Goal: Task Accomplishment & Management: Manage account settings

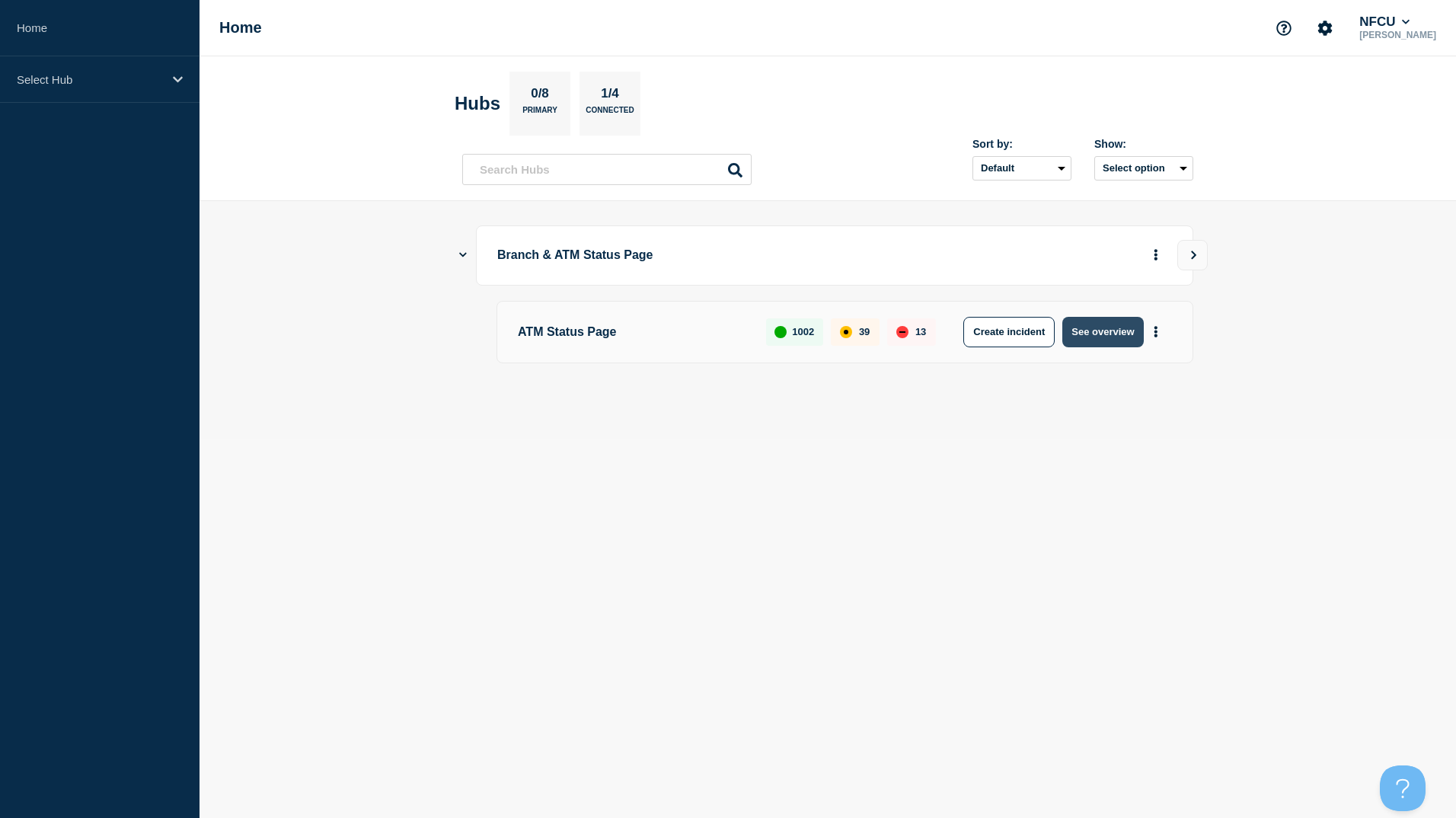
click at [1110, 335] on button "See overview" at bounding box center [1102, 332] width 81 height 31
click at [462, 258] on icon "Show Connected Hubs" at bounding box center [463, 254] width 5 height 7
click at [1100, 334] on button "See overview" at bounding box center [1102, 332] width 81 height 31
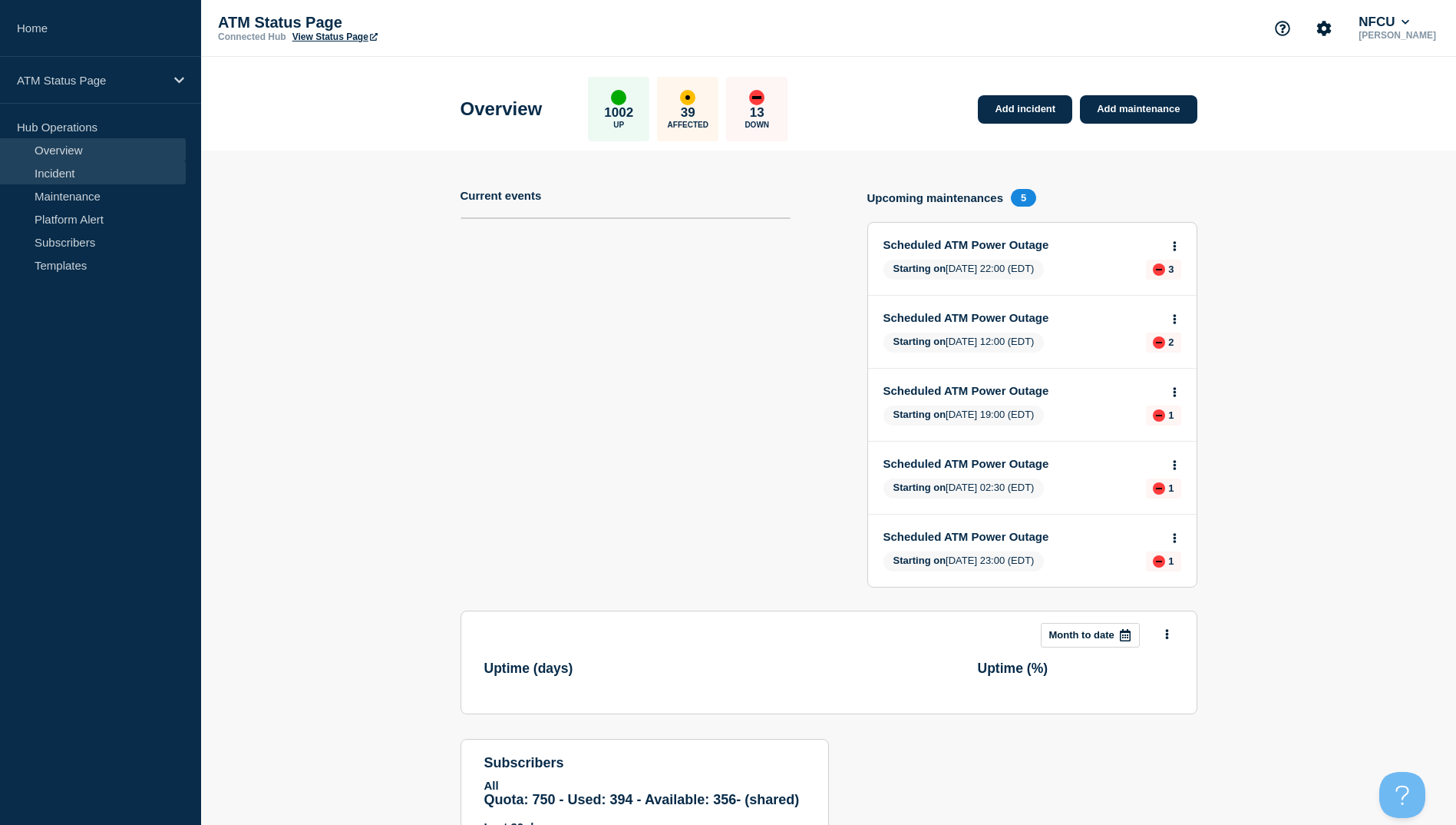
click at [84, 174] on link "Incident" at bounding box center [93, 172] width 186 height 23
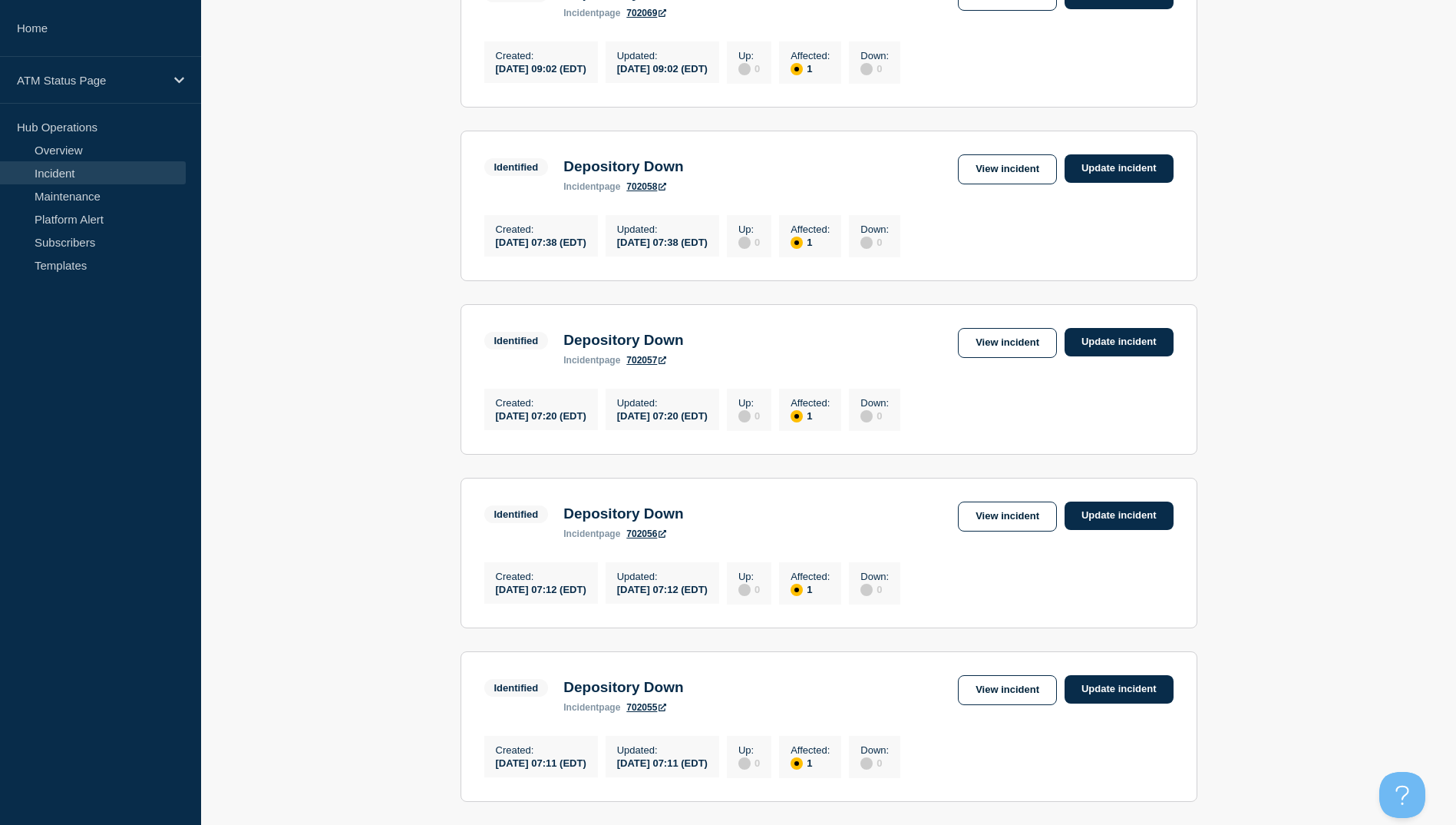
scroll to position [1476, 0]
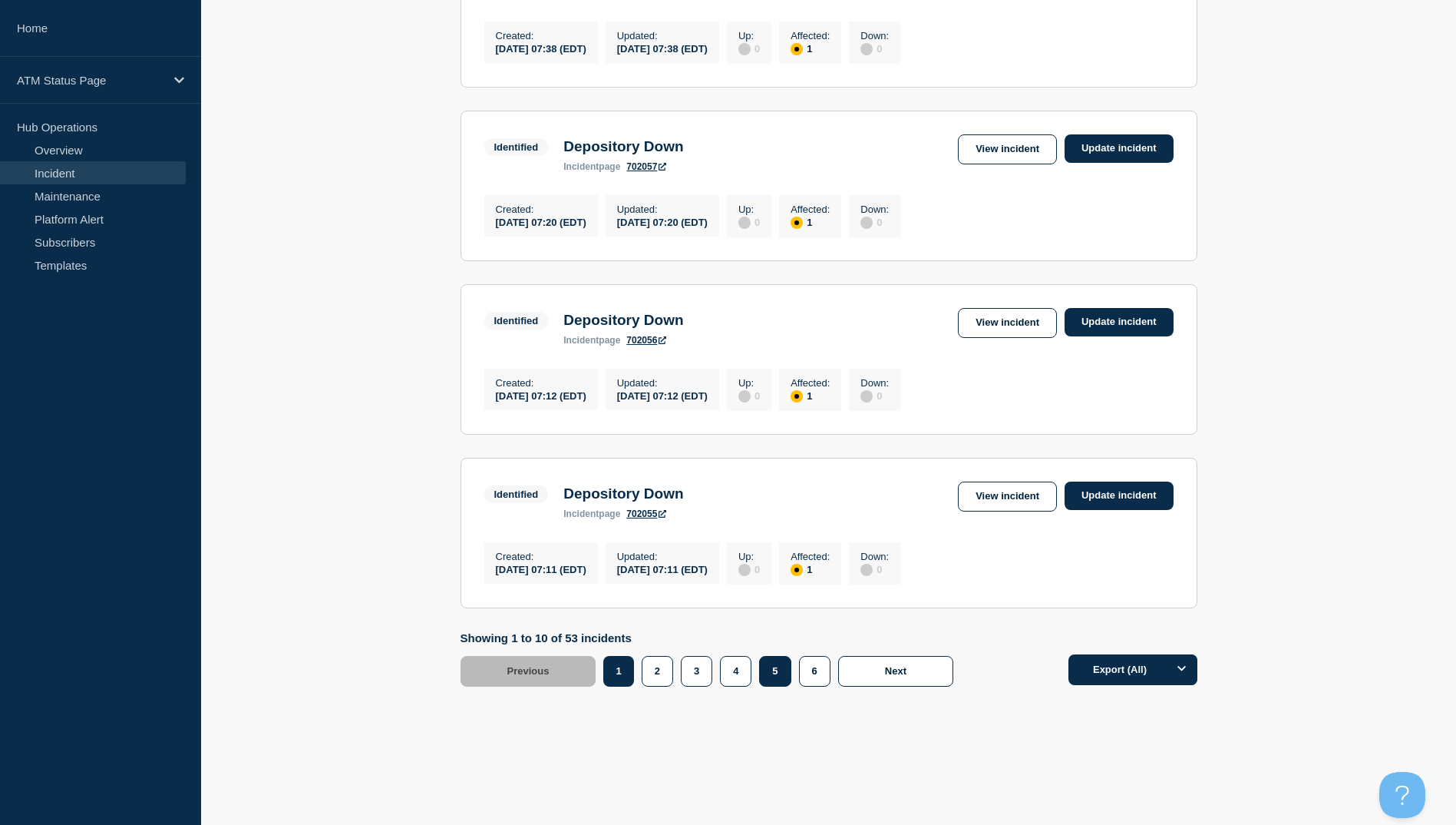
click at [777, 669] on button "5" at bounding box center [774, 671] width 31 height 31
click at [1021, 308] on link "View incident" at bounding box center [1007, 323] width 99 height 30
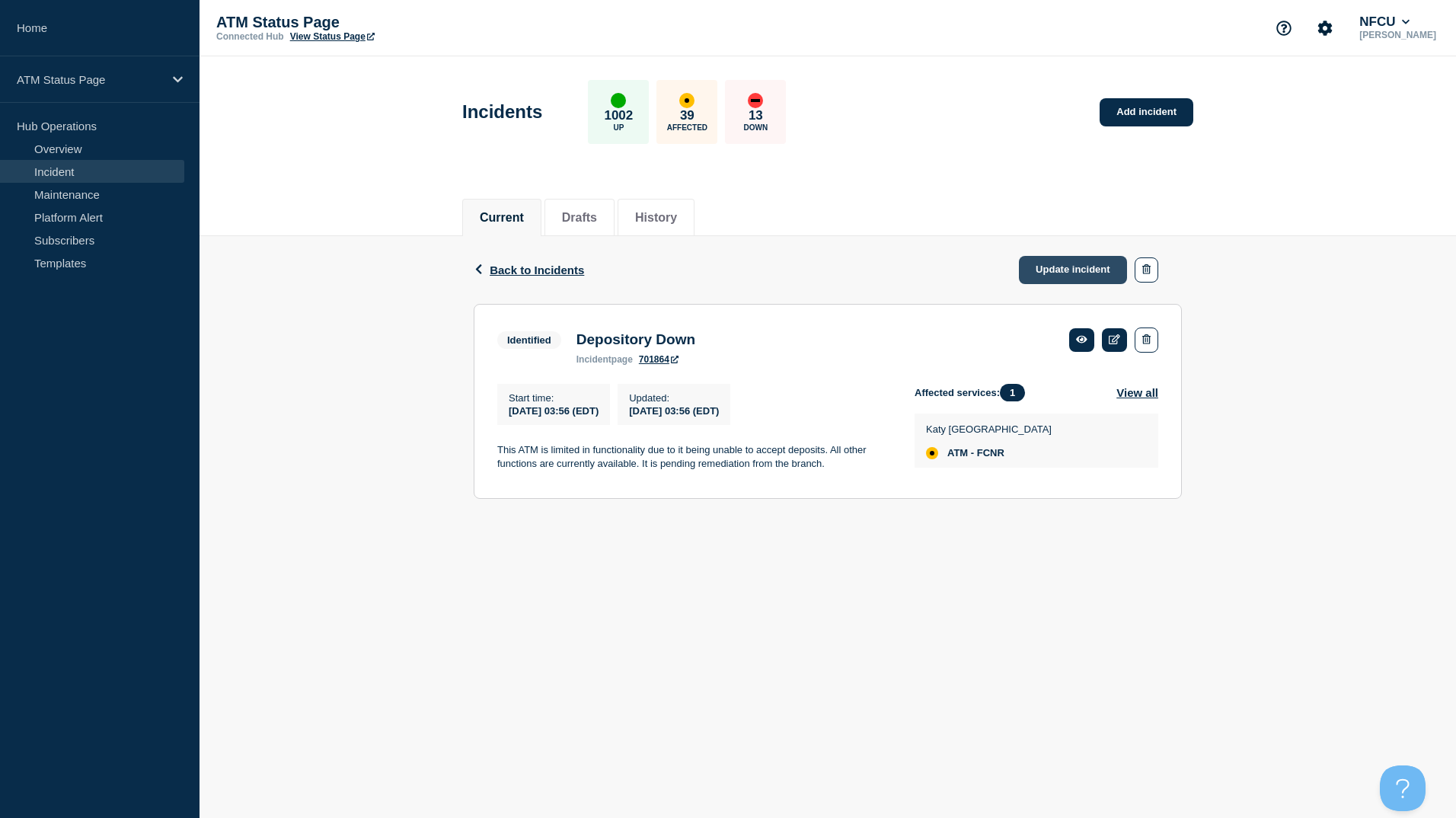
click at [1059, 269] on link "Update incident" at bounding box center [1073, 269] width 108 height 28
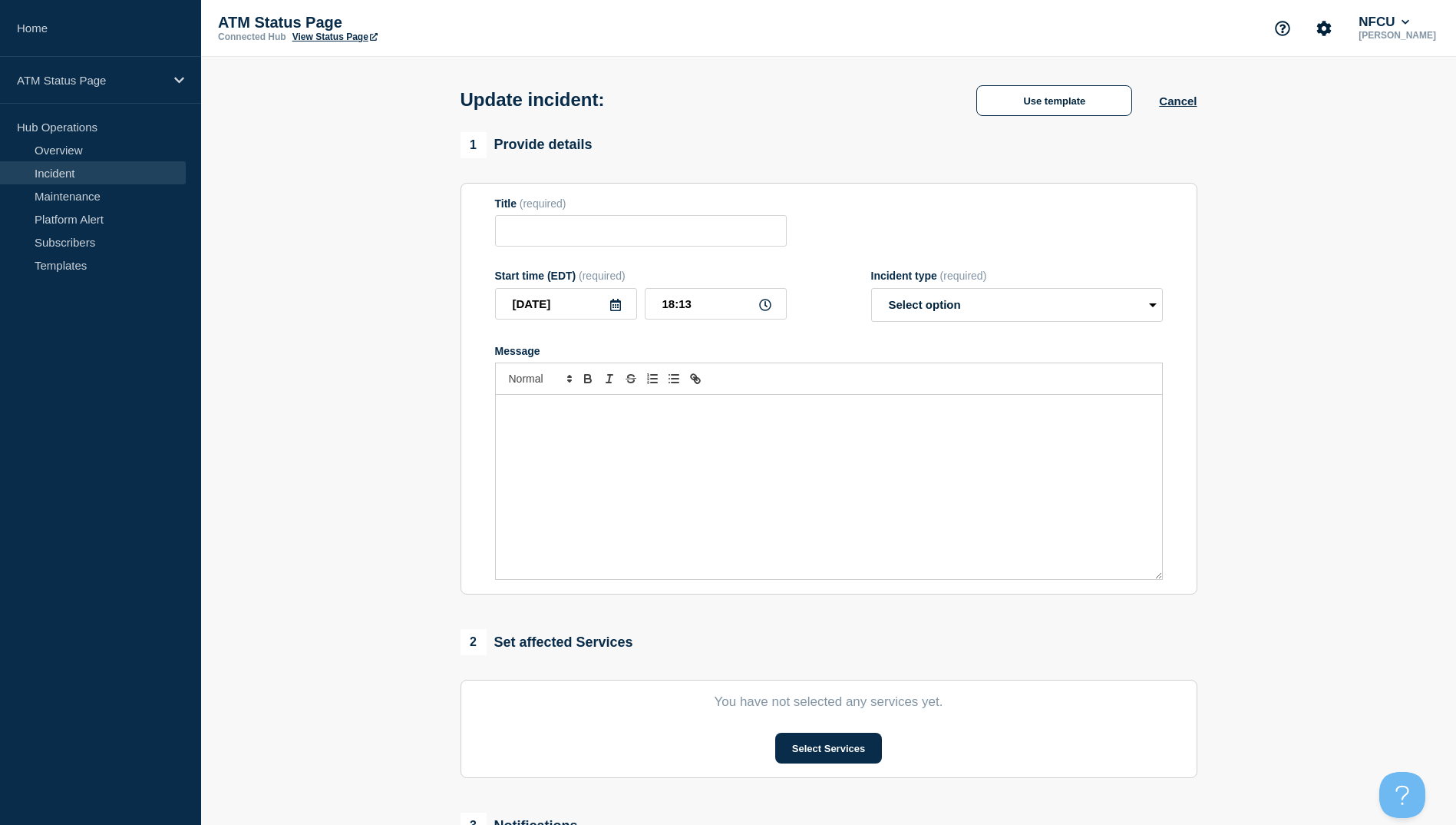
type input "Depository Down"
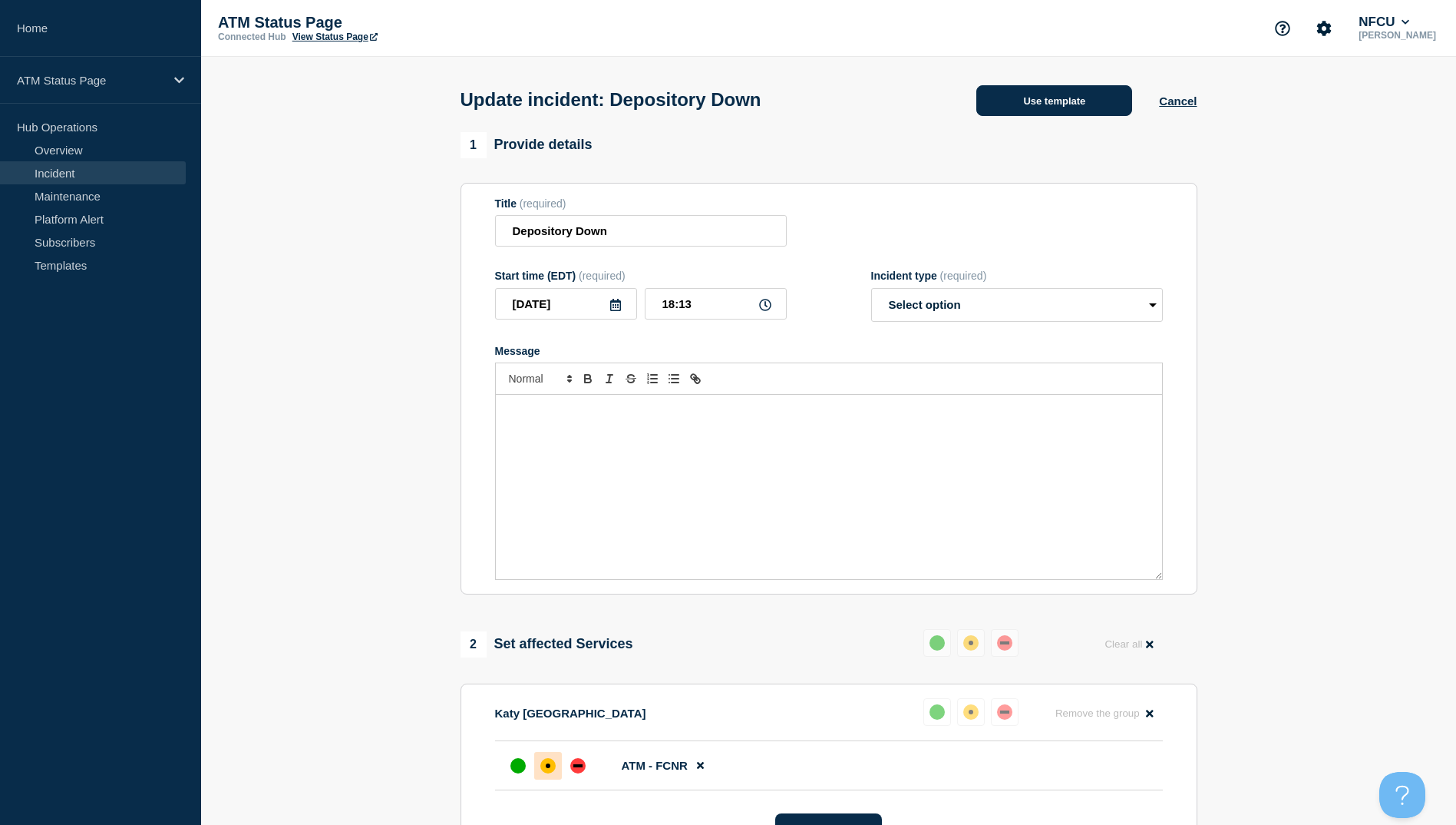
click at [1065, 108] on button "Use template" at bounding box center [1054, 101] width 156 height 31
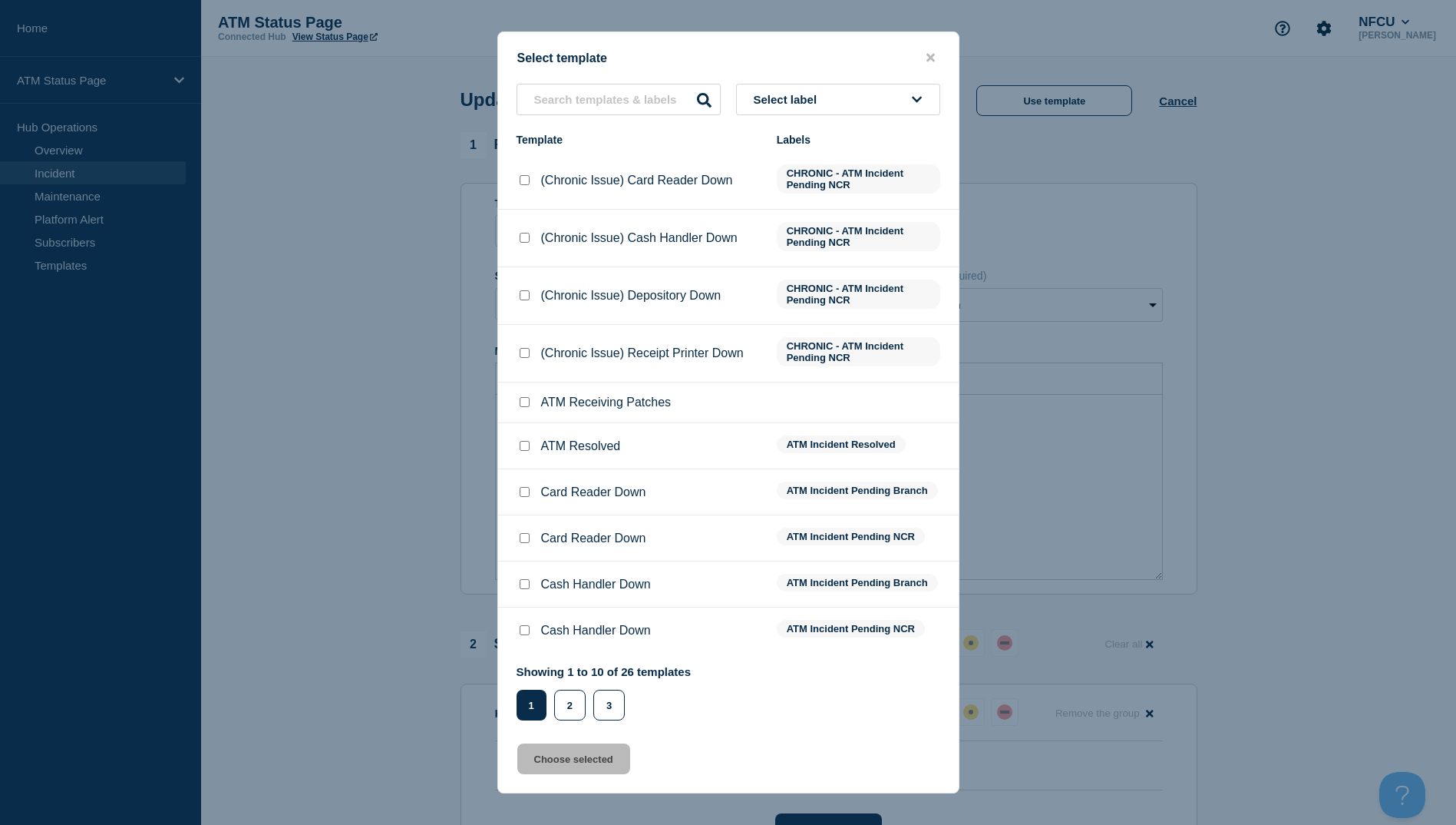
click at [528, 446] on input "ATM Resolved checkbox" at bounding box center [524, 446] width 10 height 10
checkbox input "true"
click at [561, 764] on button "Choose selected" at bounding box center [574, 759] width 113 height 31
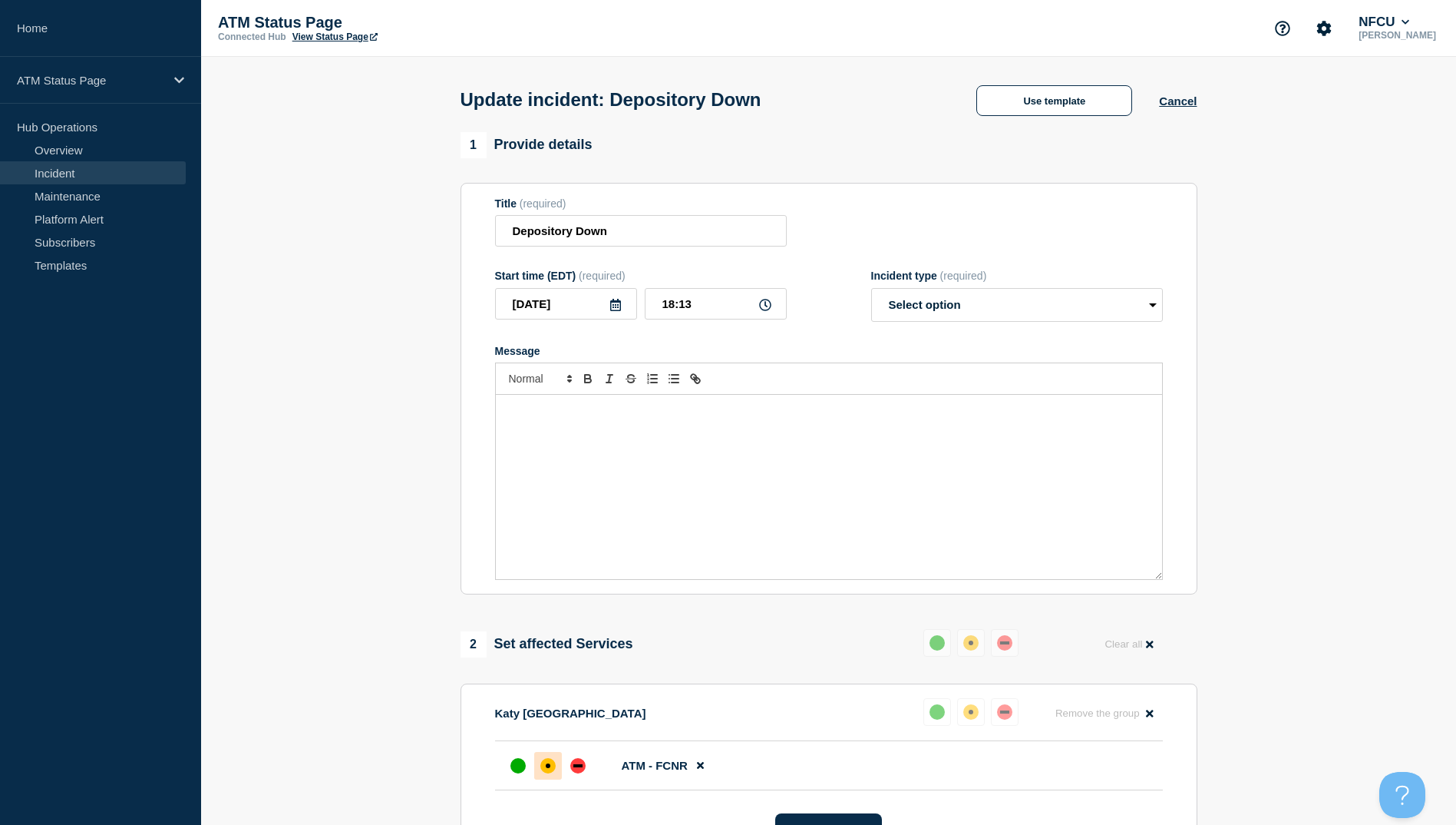
select select "resolved"
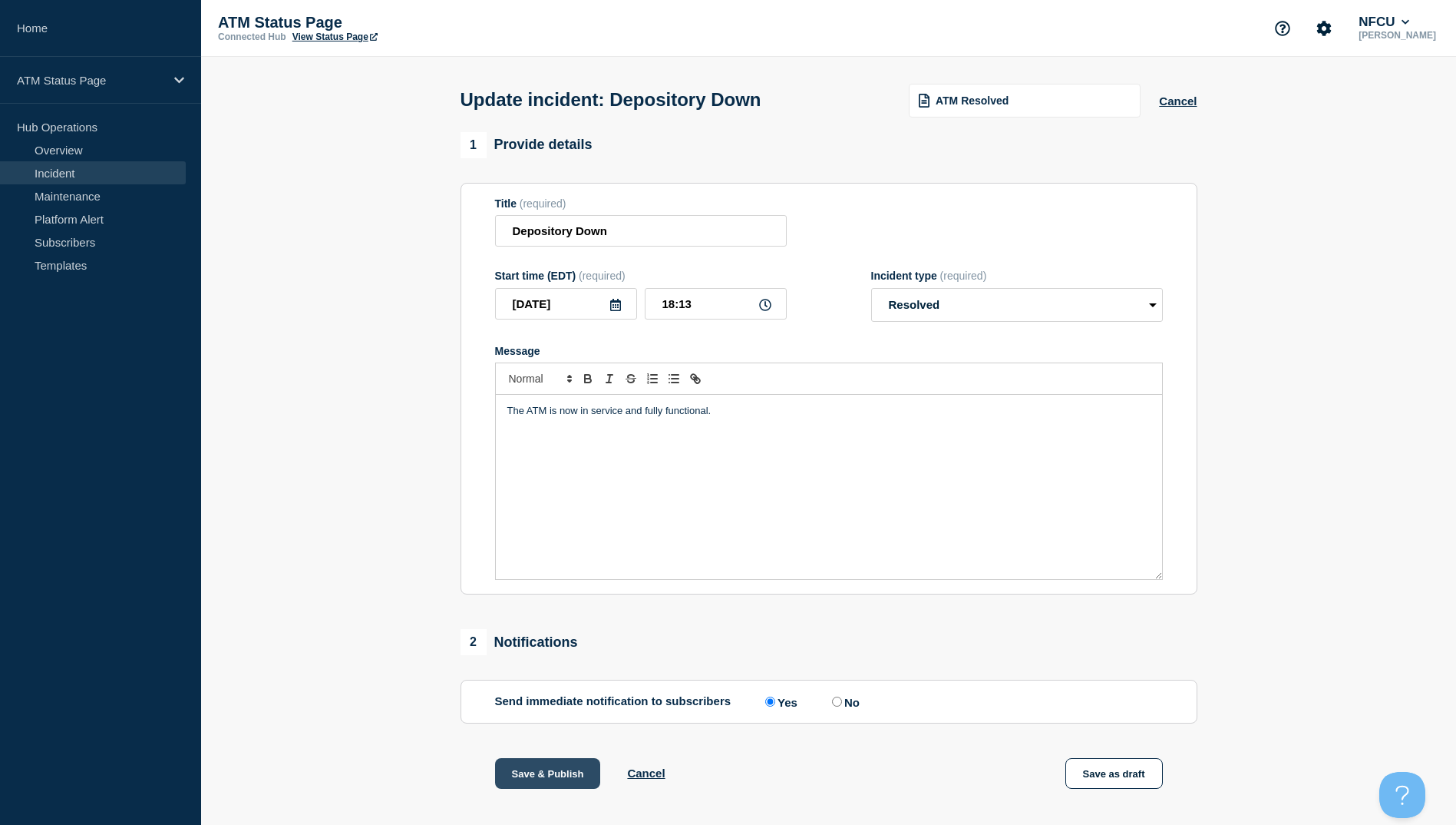
click at [540, 780] on button "Save & Publish" at bounding box center [548, 774] width 106 height 31
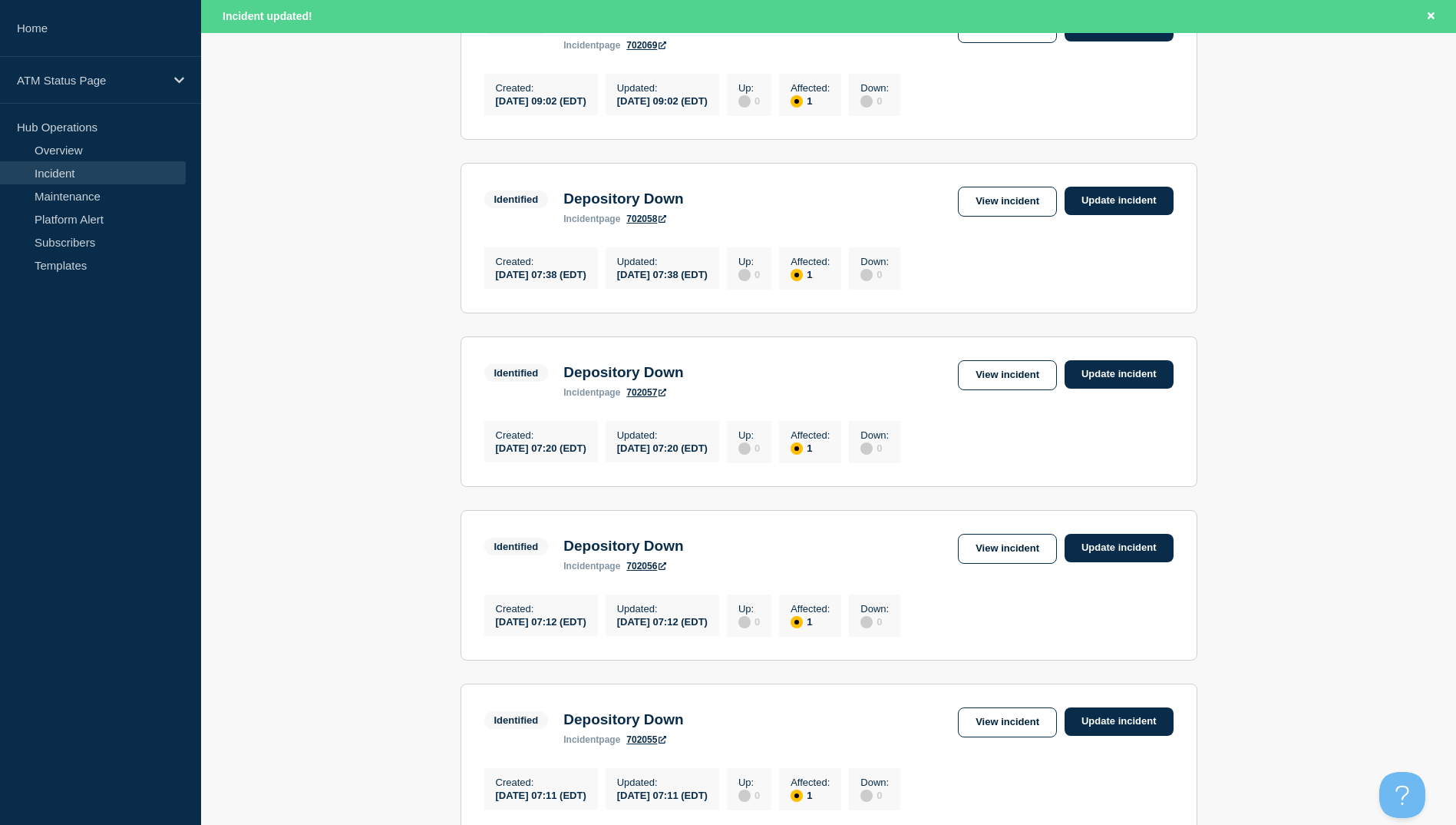
scroll to position [1508, 0]
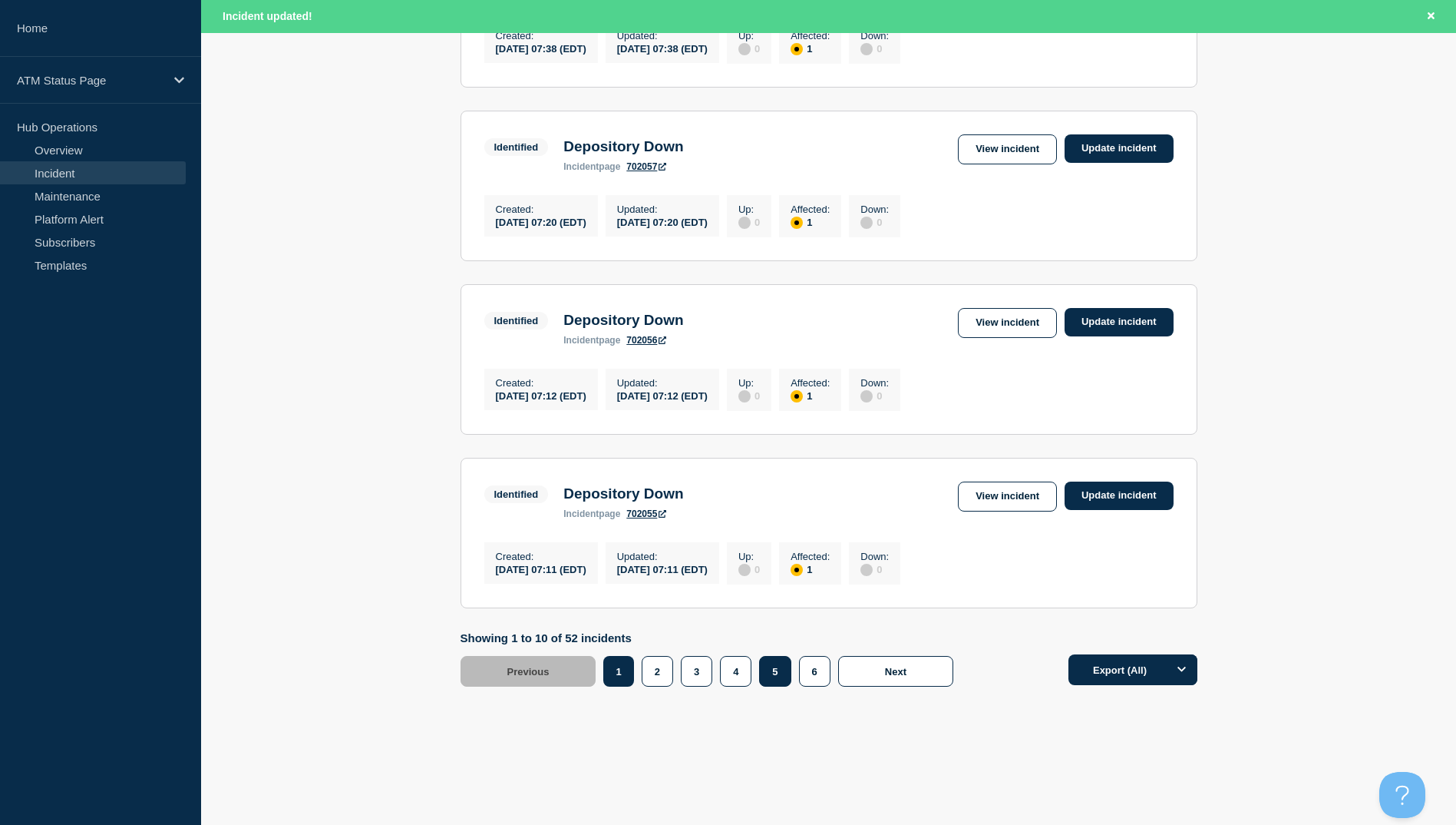
click at [777, 673] on button "5" at bounding box center [774, 671] width 31 height 31
click at [1011, 496] on link "View incident" at bounding box center [1007, 496] width 99 height 30
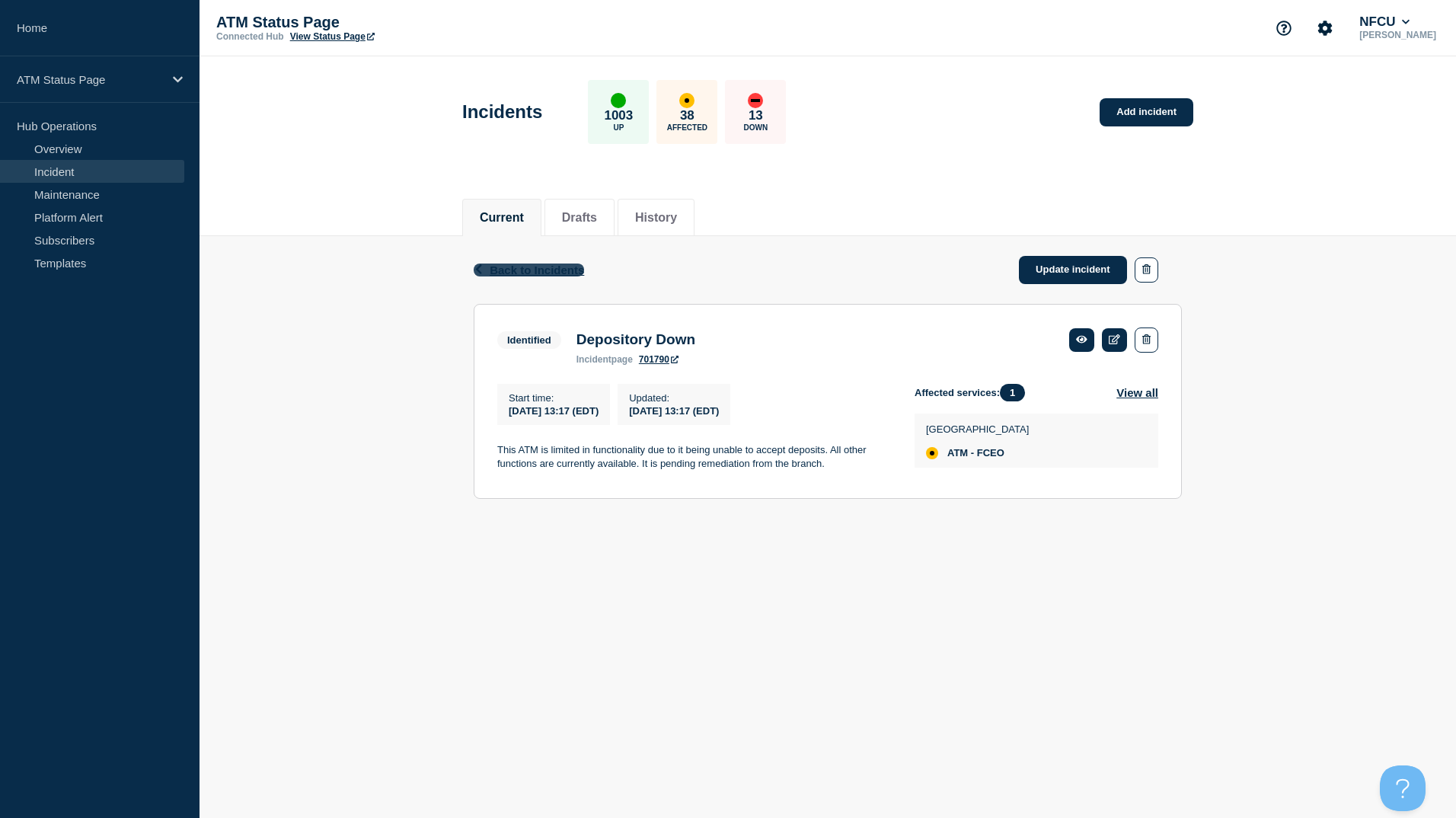
click at [536, 269] on span "Back to Incidents" at bounding box center [537, 270] width 95 height 13
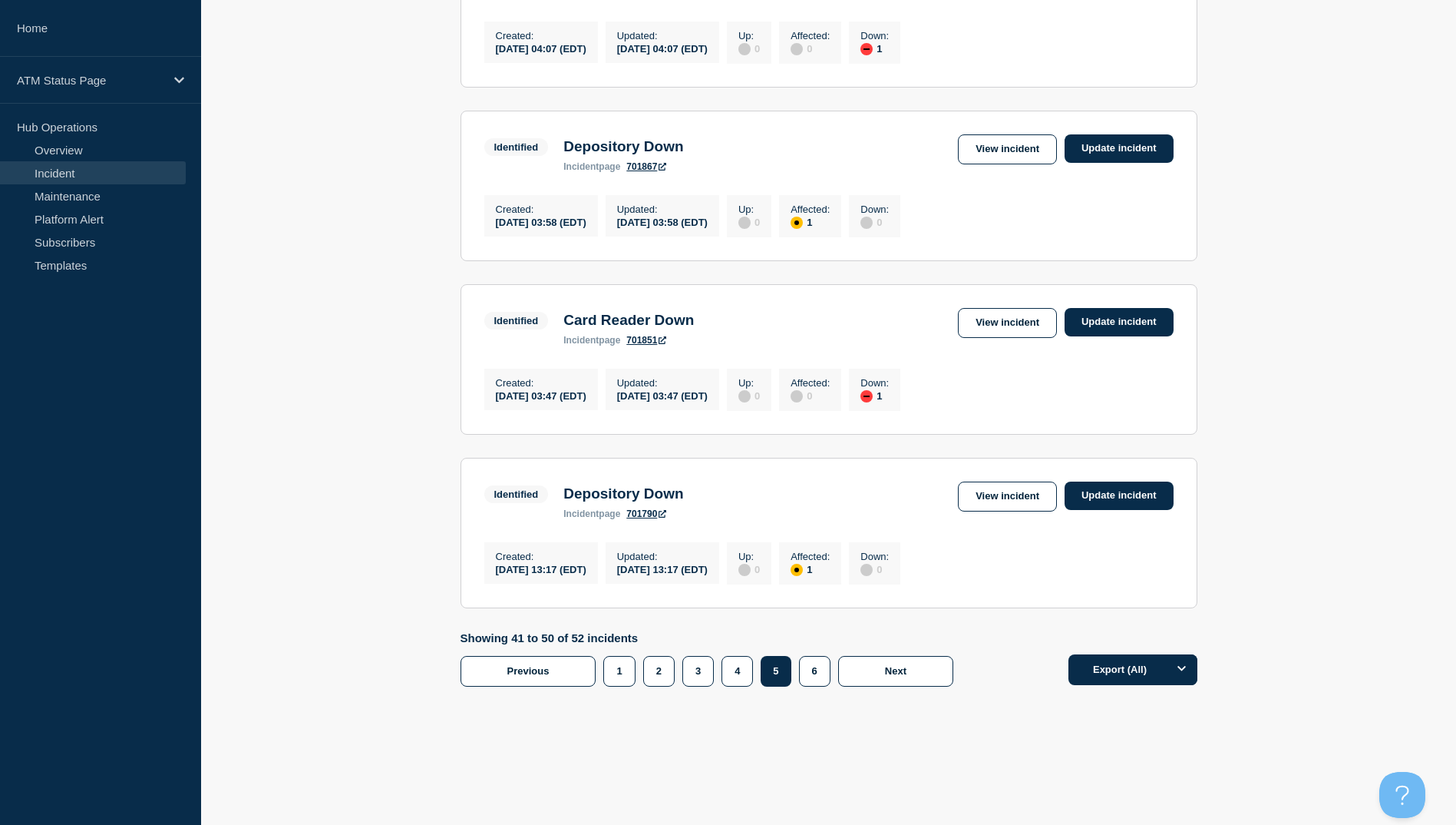
scroll to position [1476, 0]
click at [1025, 135] on link "View incident" at bounding box center [1007, 149] width 99 height 30
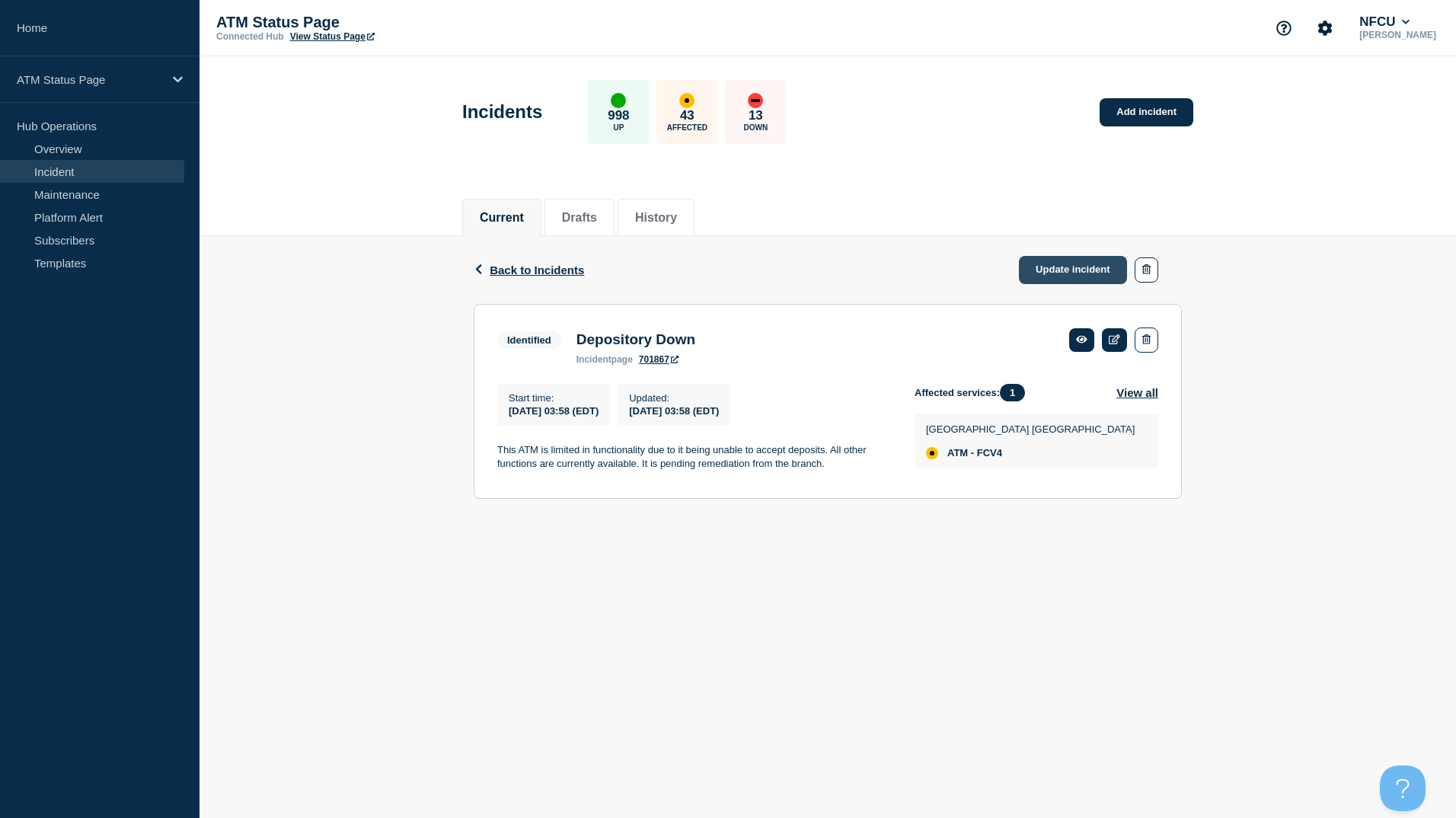
click at [1079, 270] on link "Update incident" at bounding box center [1073, 269] width 108 height 28
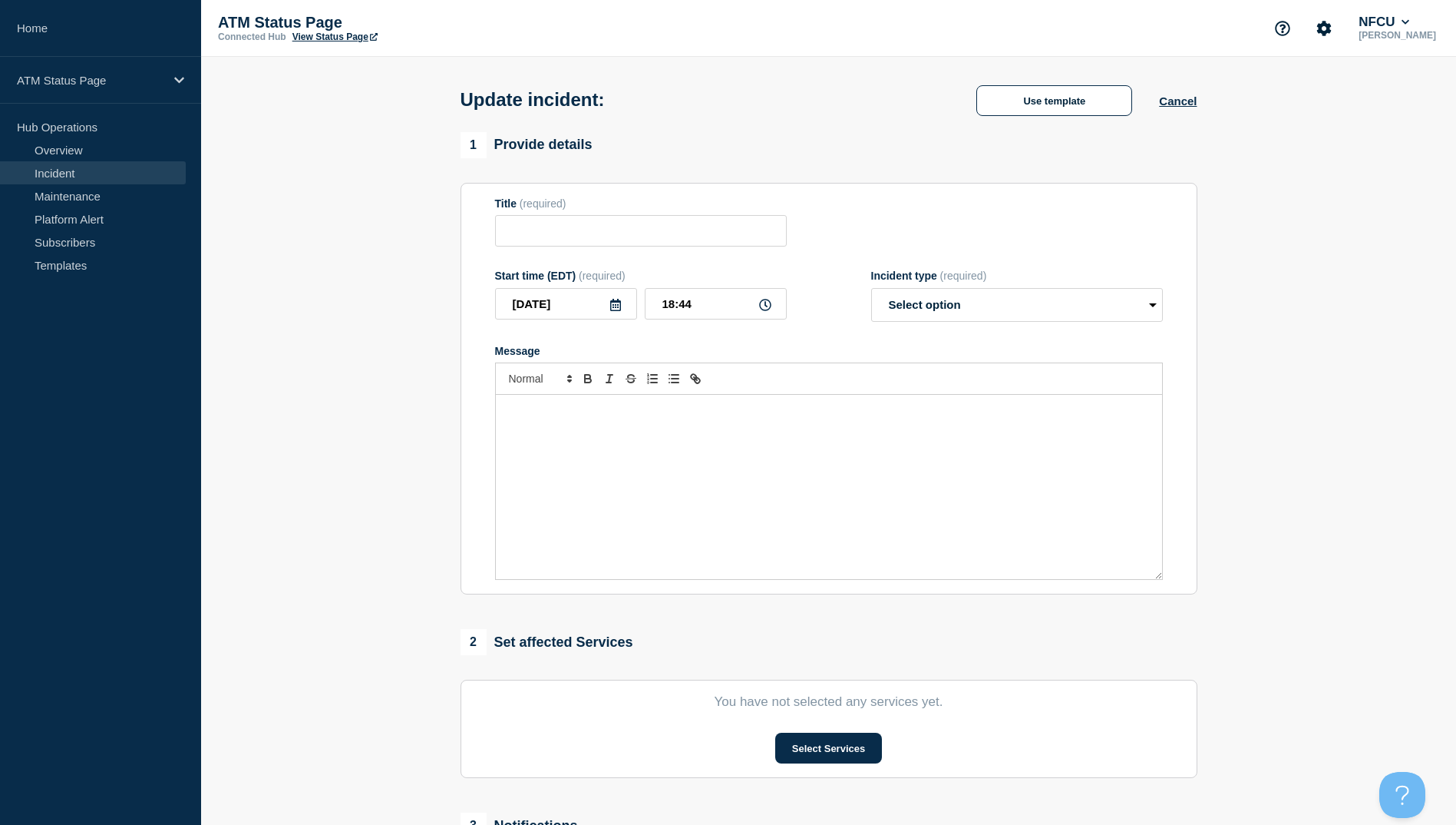
type input "Depository Down"
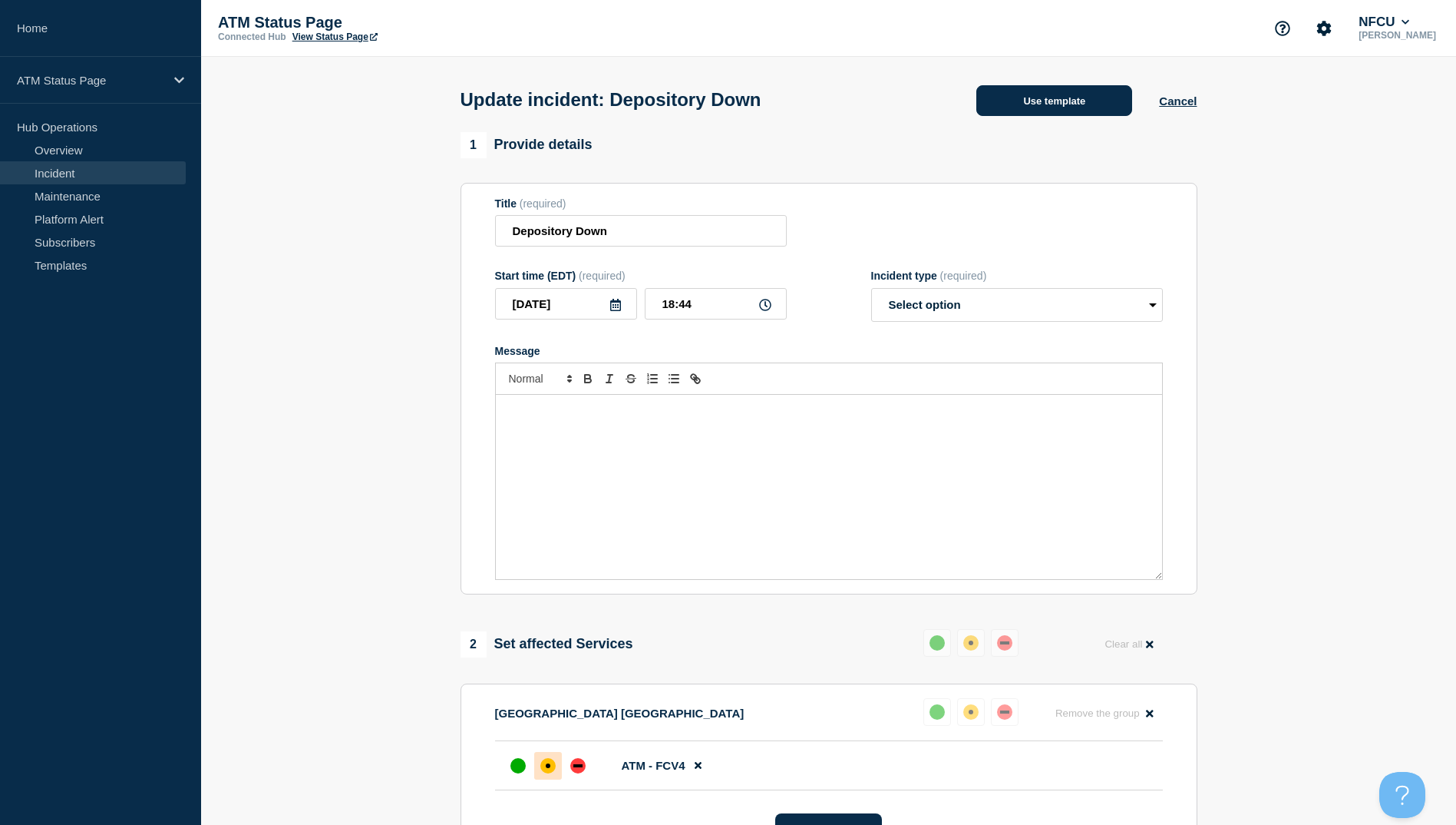
click at [1065, 100] on button "Use template" at bounding box center [1054, 101] width 156 height 31
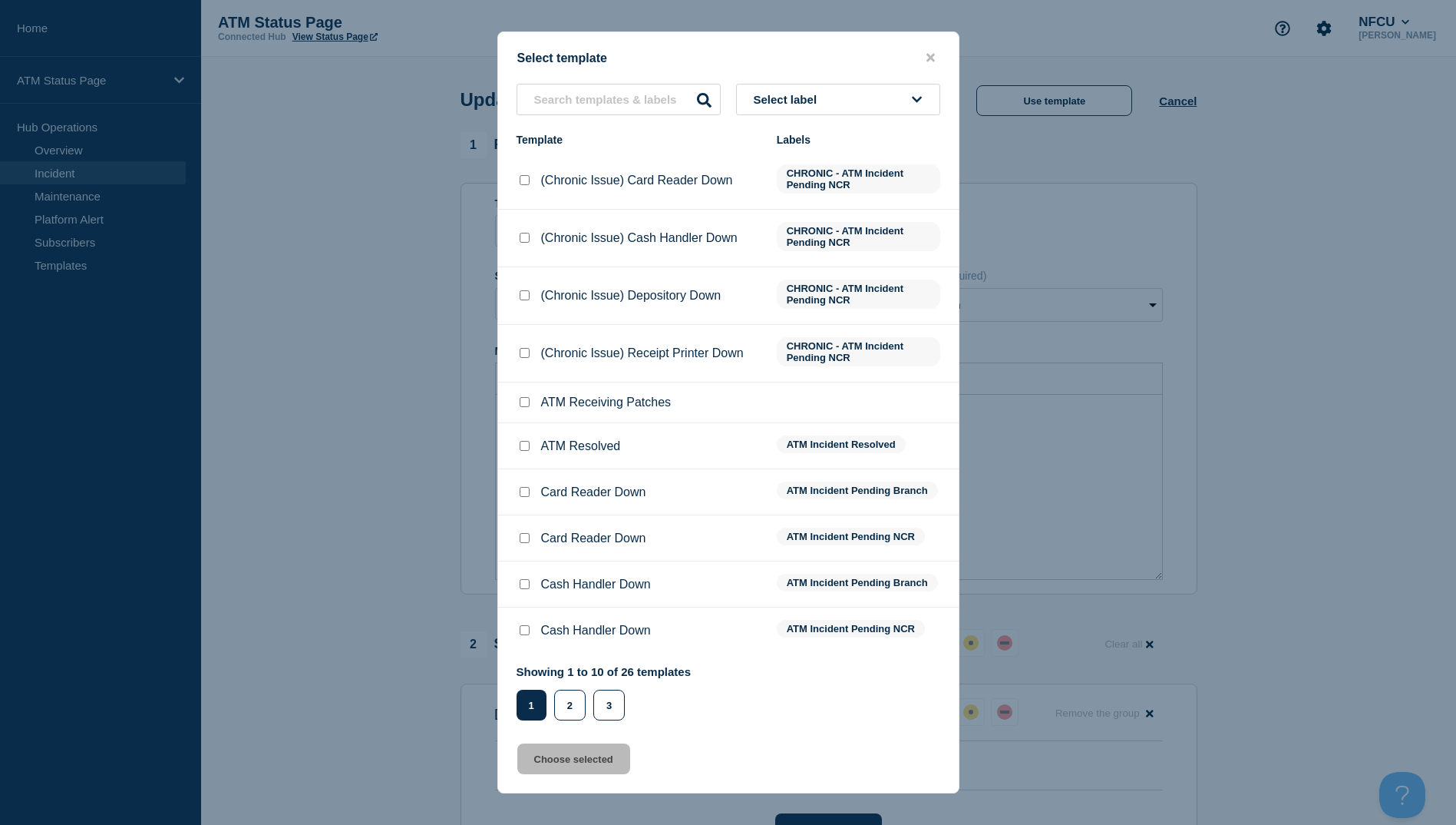
click at [523, 446] on input "ATM Resolved checkbox" at bounding box center [524, 446] width 10 height 10
checkbox input "true"
click at [571, 761] on button "Choose selected" at bounding box center [574, 759] width 113 height 31
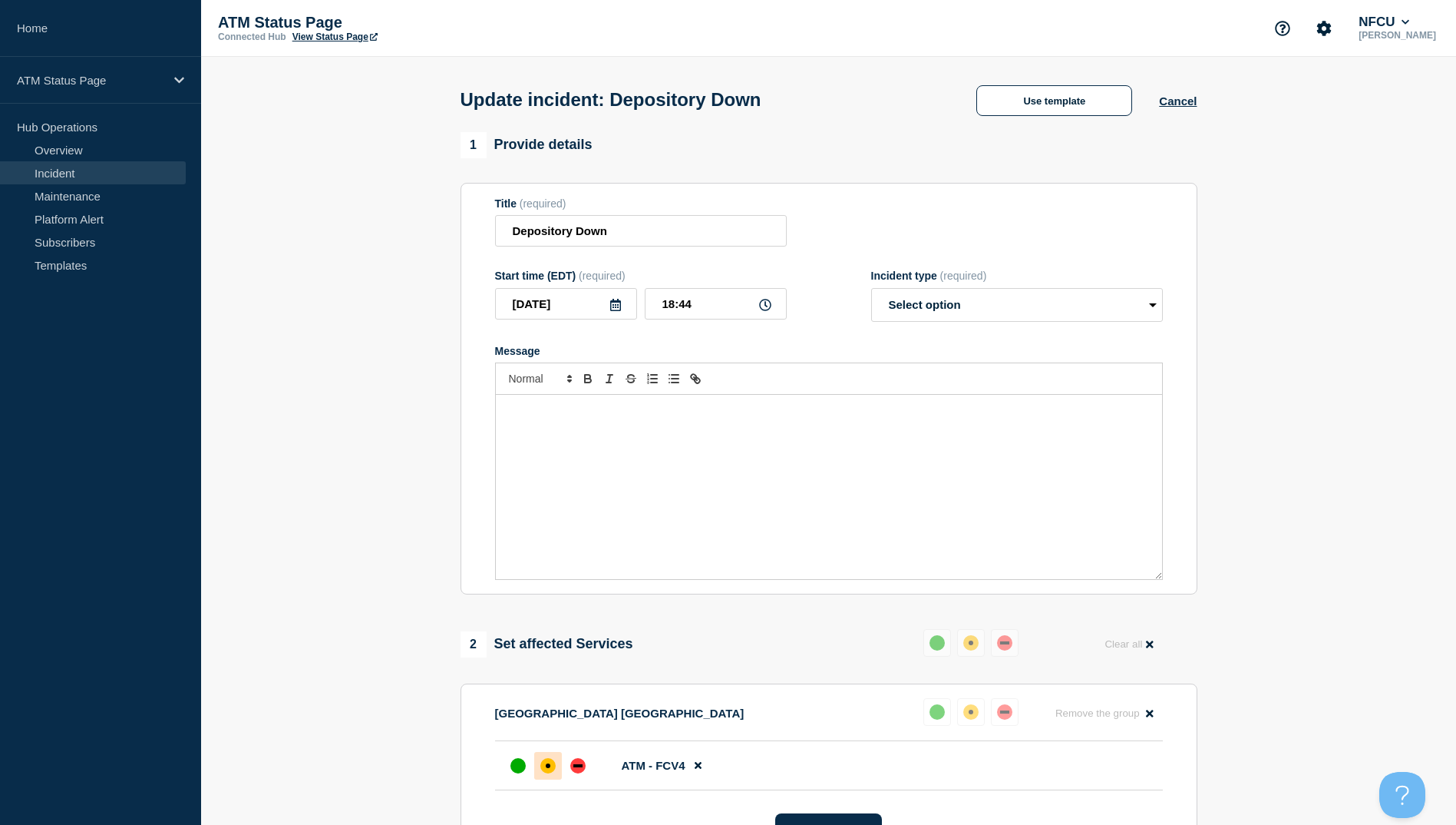
select select "resolved"
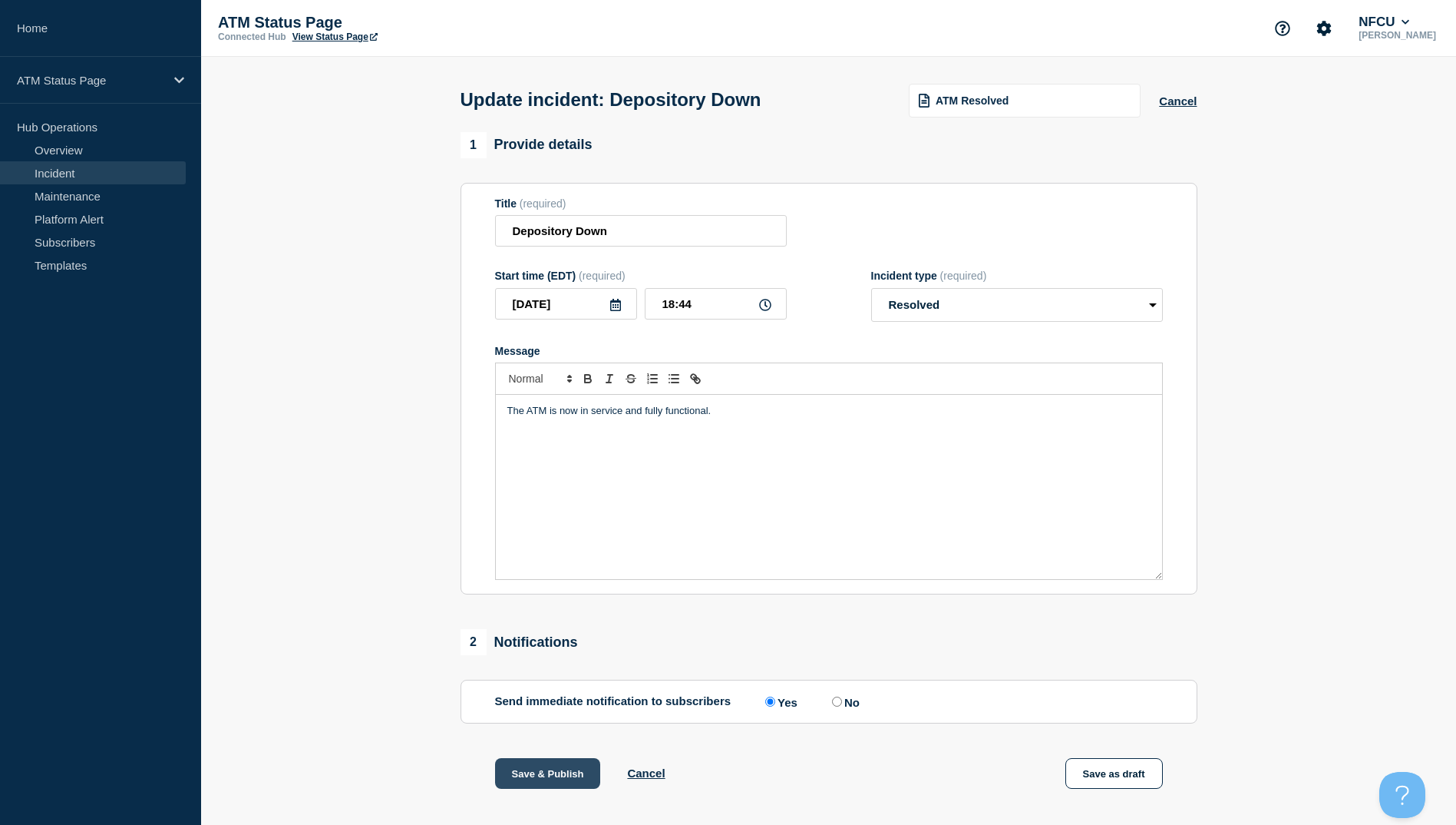
click at [568, 773] on button "Save & Publish" at bounding box center [548, 774] width 106 height 31
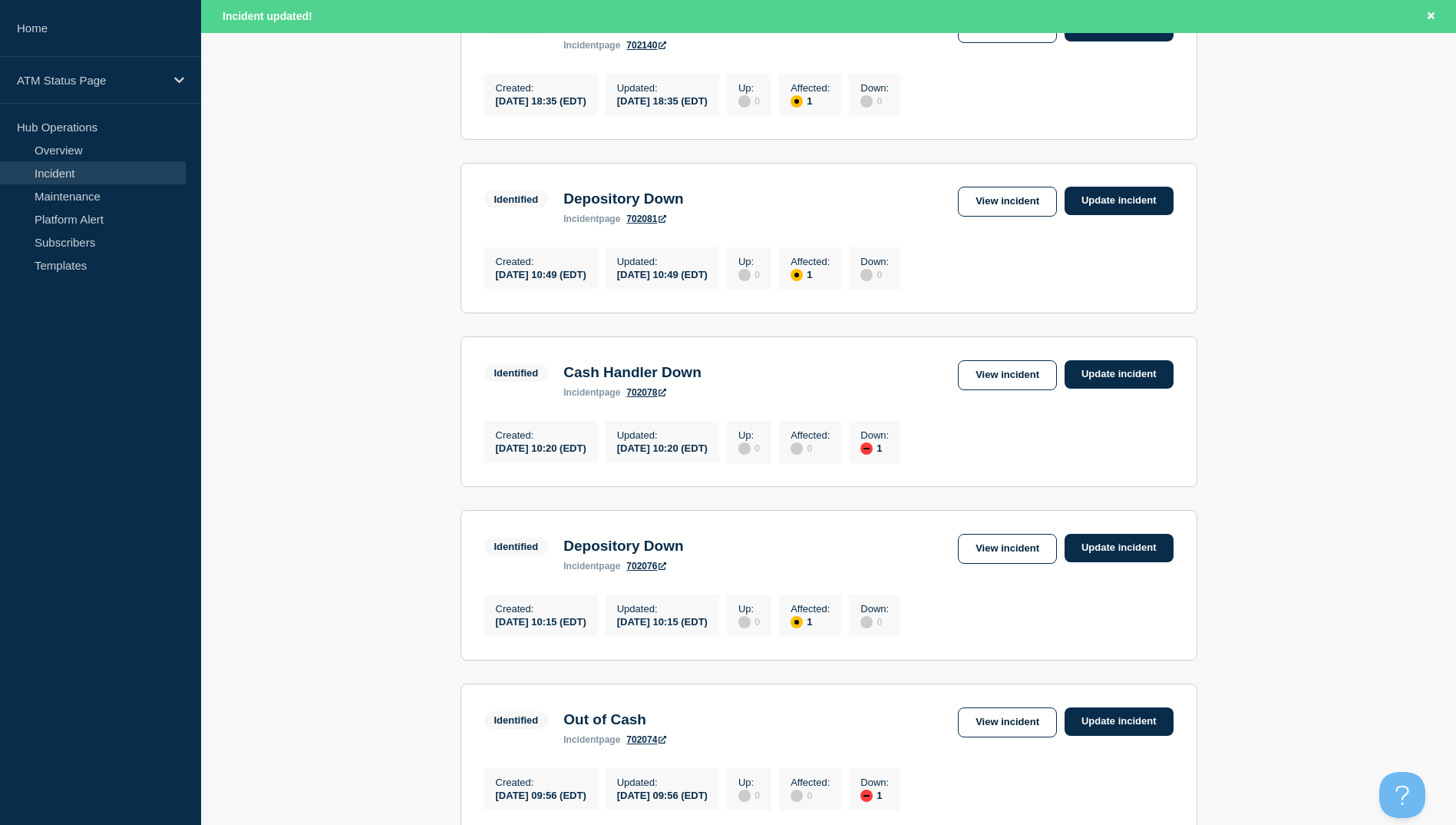
scroll to position [1508, 0]
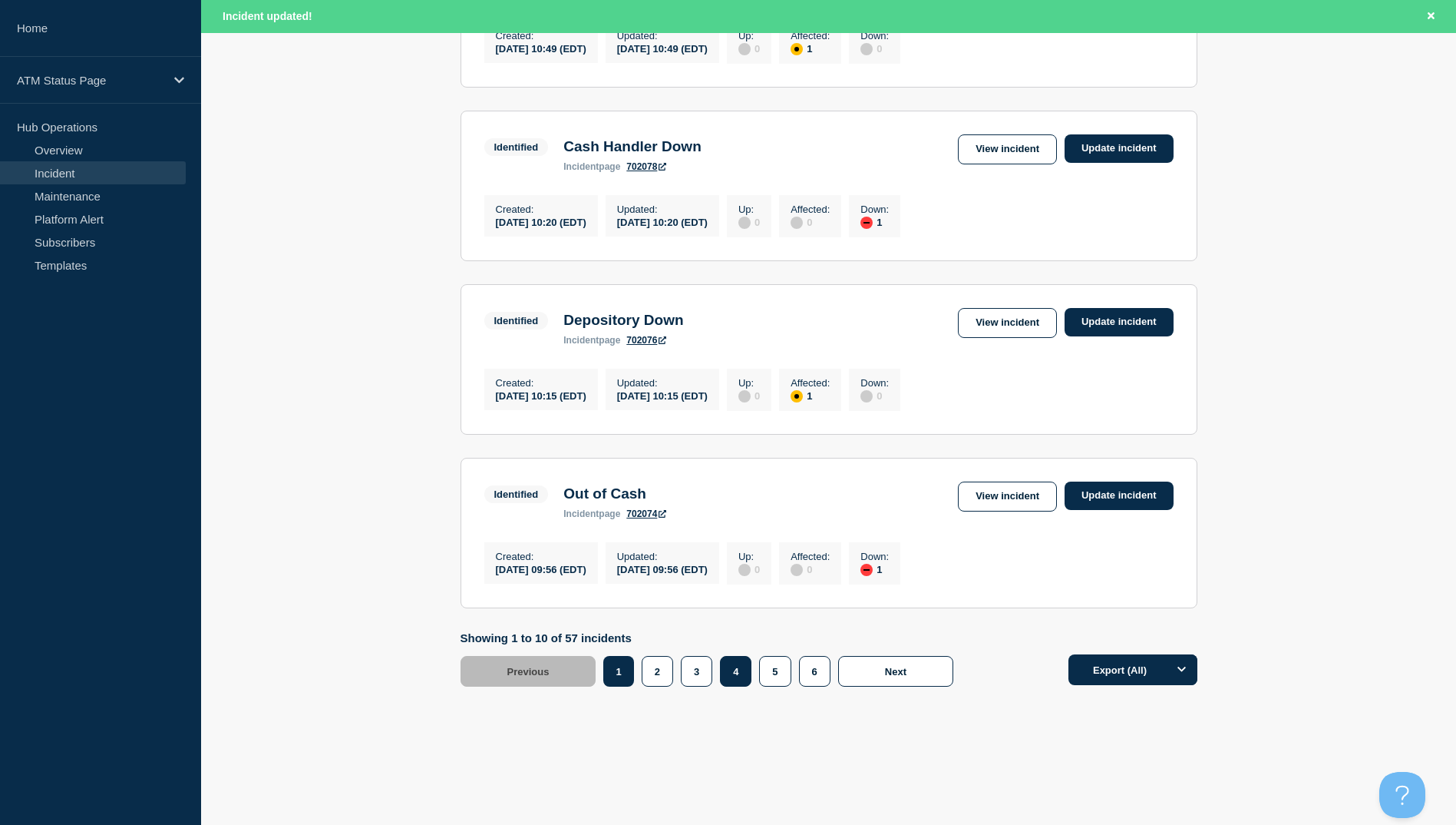
click at [735, 669] on button "4" at bounding box center [736, 671] width 31 height 31
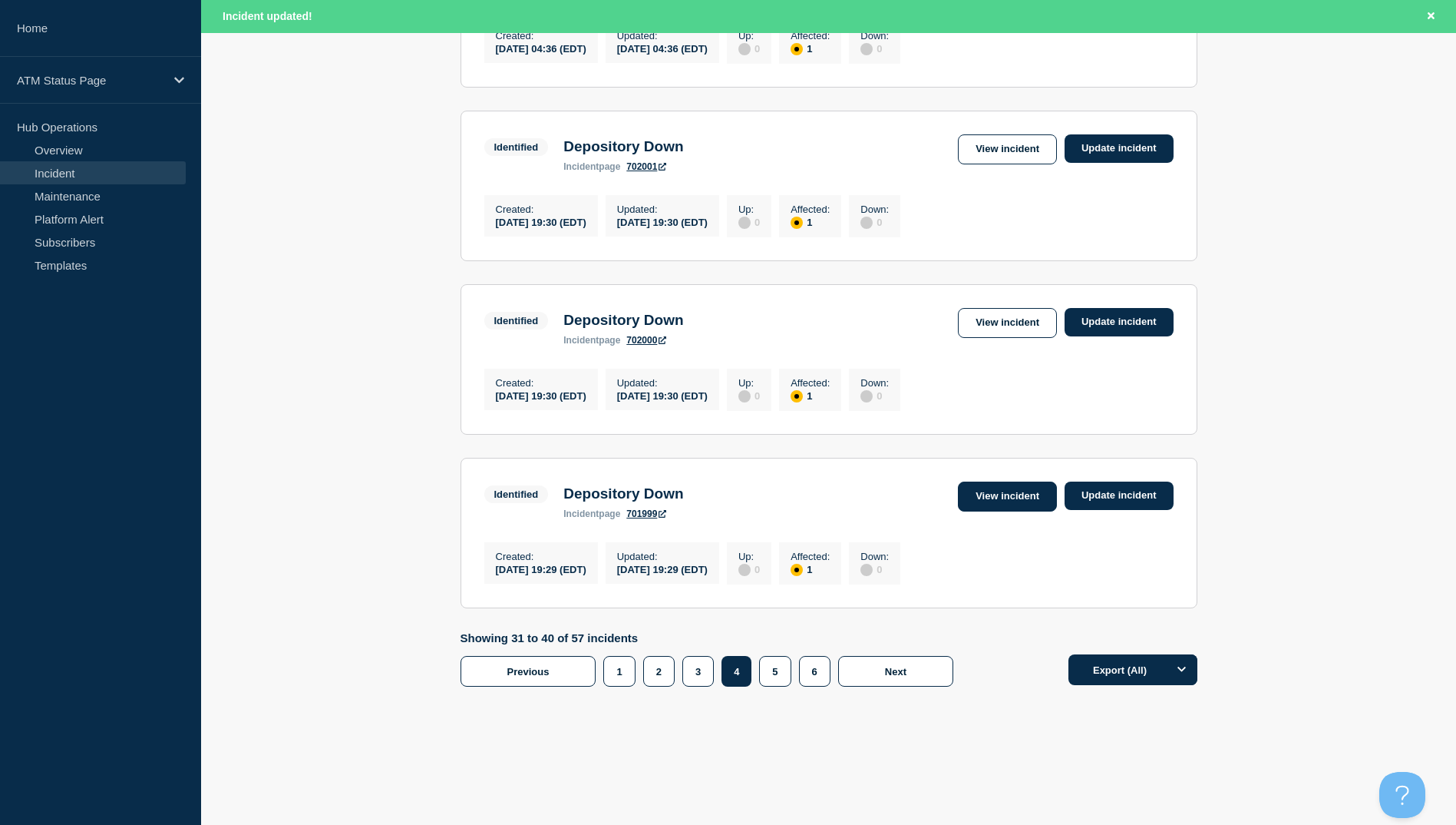
click at [1009, 494] on link "View incident" at bounding box center [1007, 496] width 99 height 30
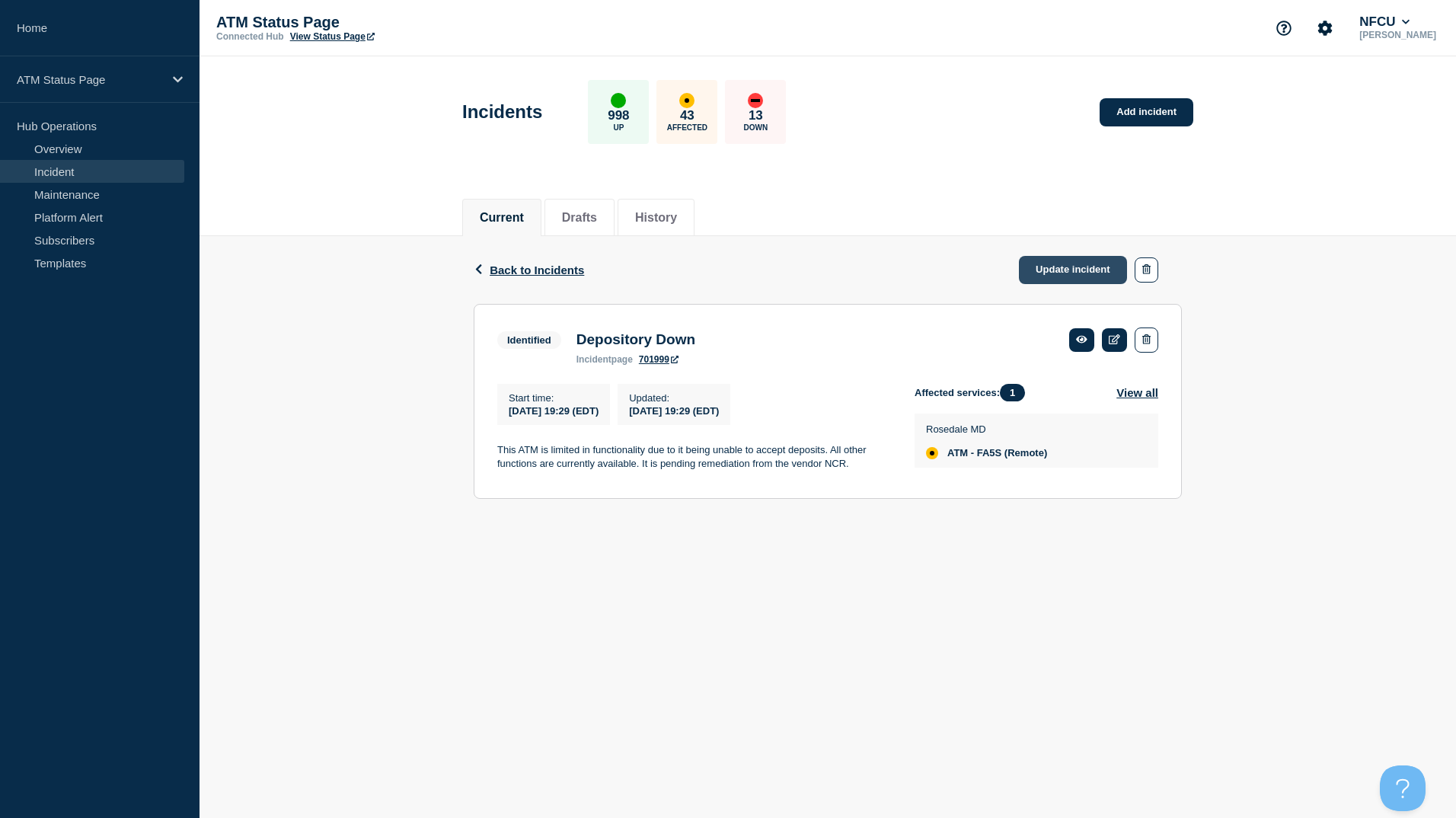
click at [1062, 273] on link "Update incident" at bounding box center [1073, 269] width 108 height 28
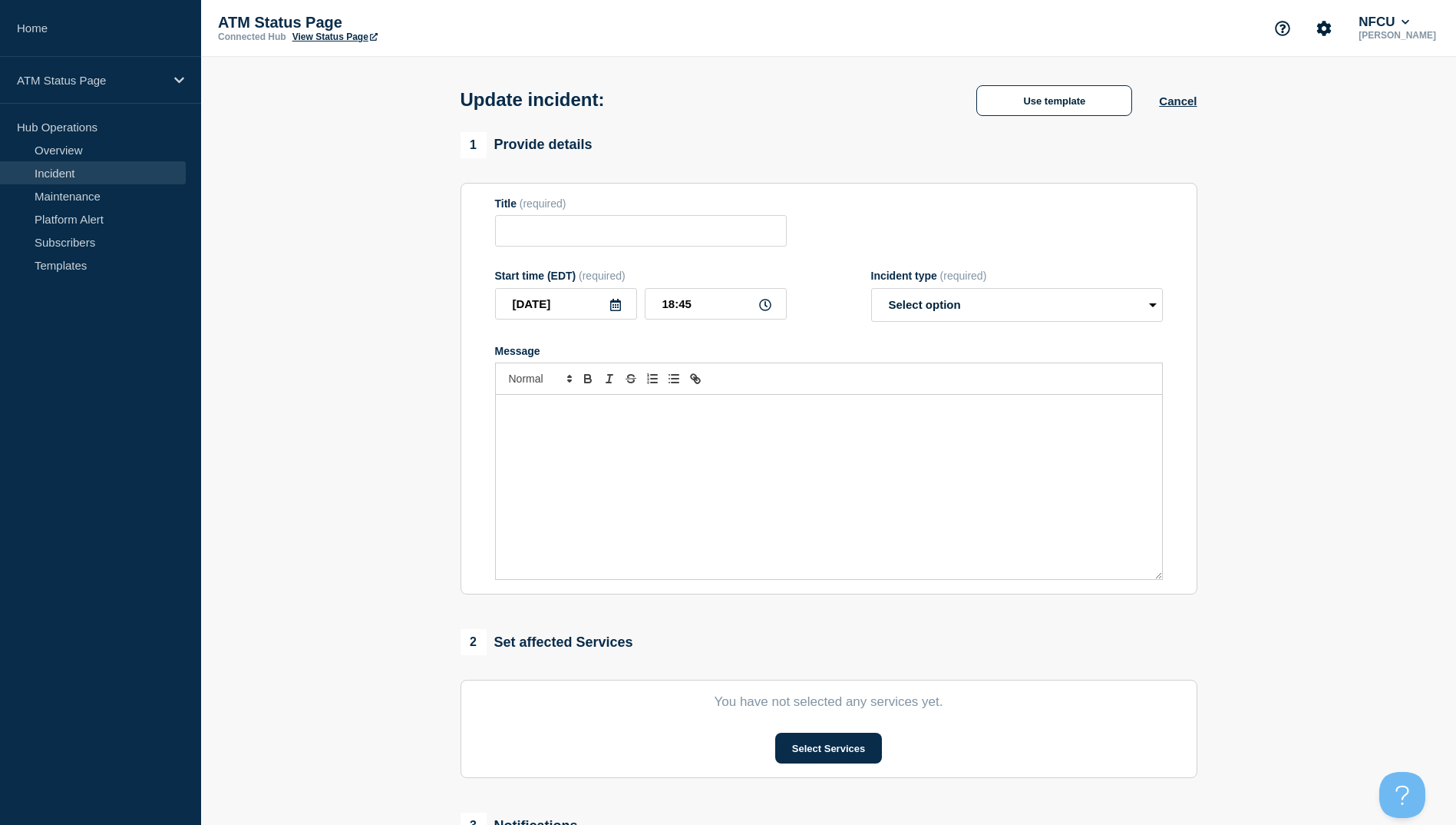
type input "Depository Down"
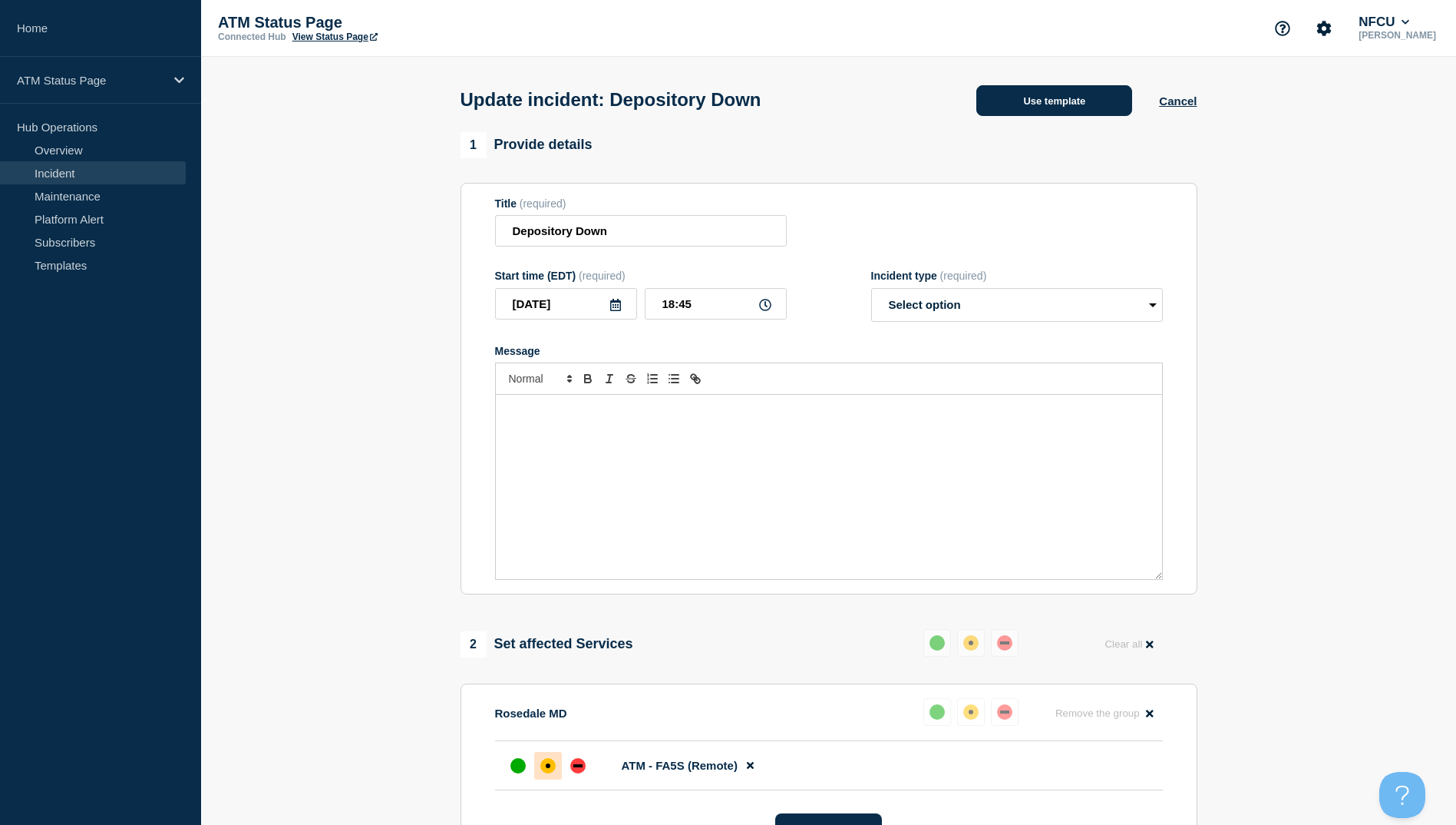
click at [1052, 97] on button "Use template" at bounding box center [1054, 101] width 156 height 31
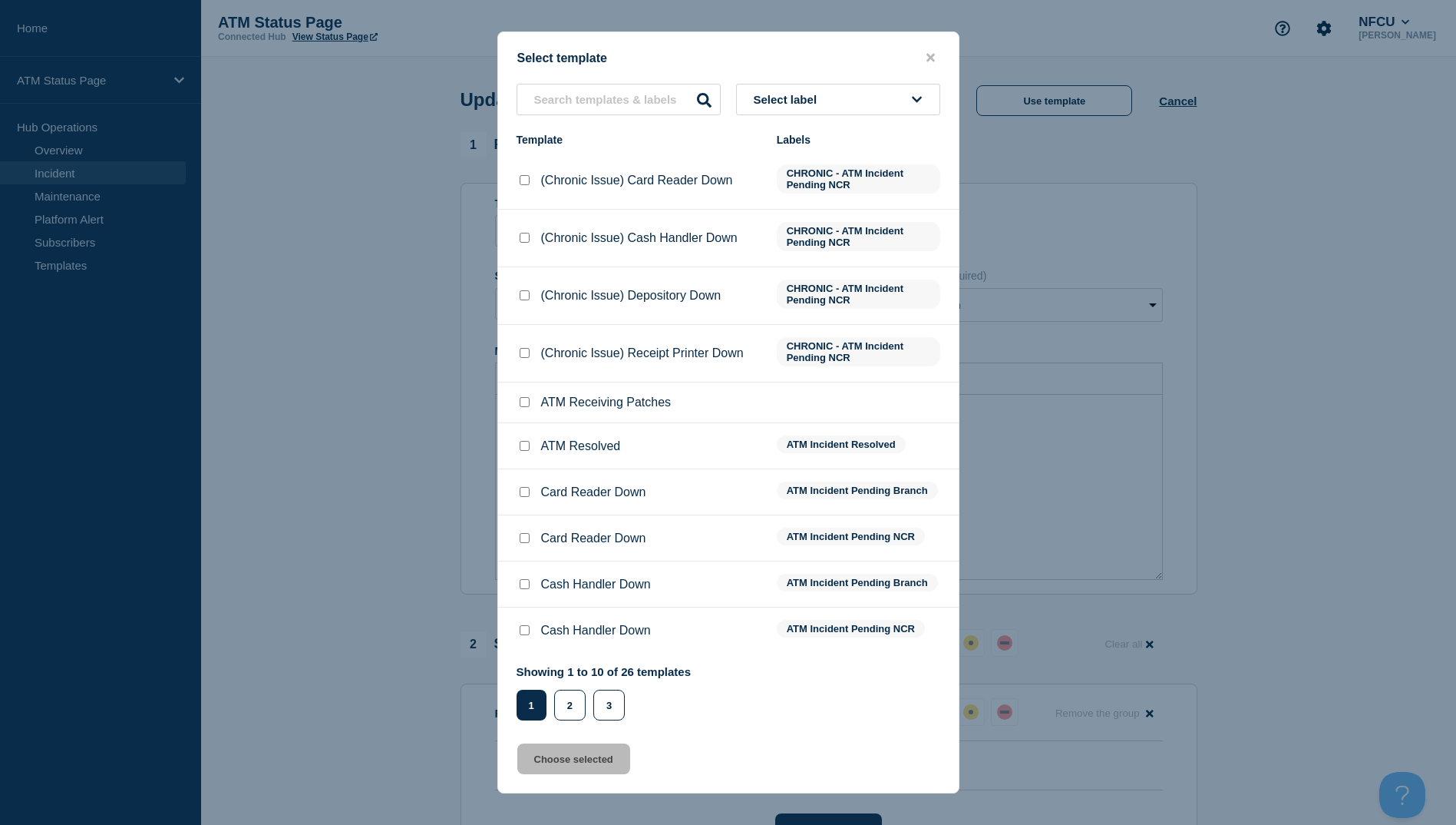
click at [527, 444] on input "ATM Resolved checkbox" at bounding box center [524, 446] width 10 height 10
checkbox input "true"
click at [560, 764] on button "Choose selected" at bounding box center [574, 759] width 113 height 31
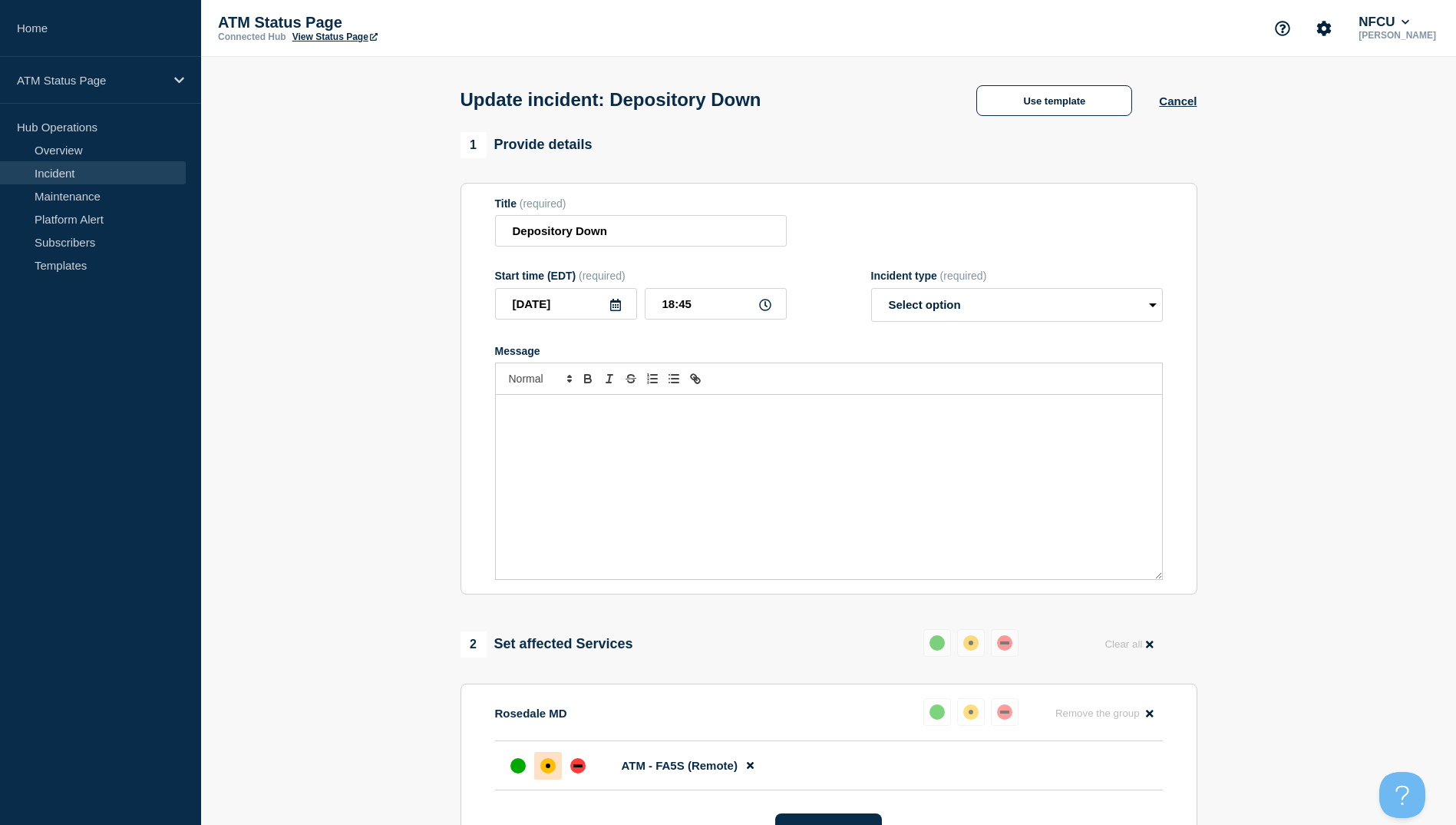
select select "resolved"
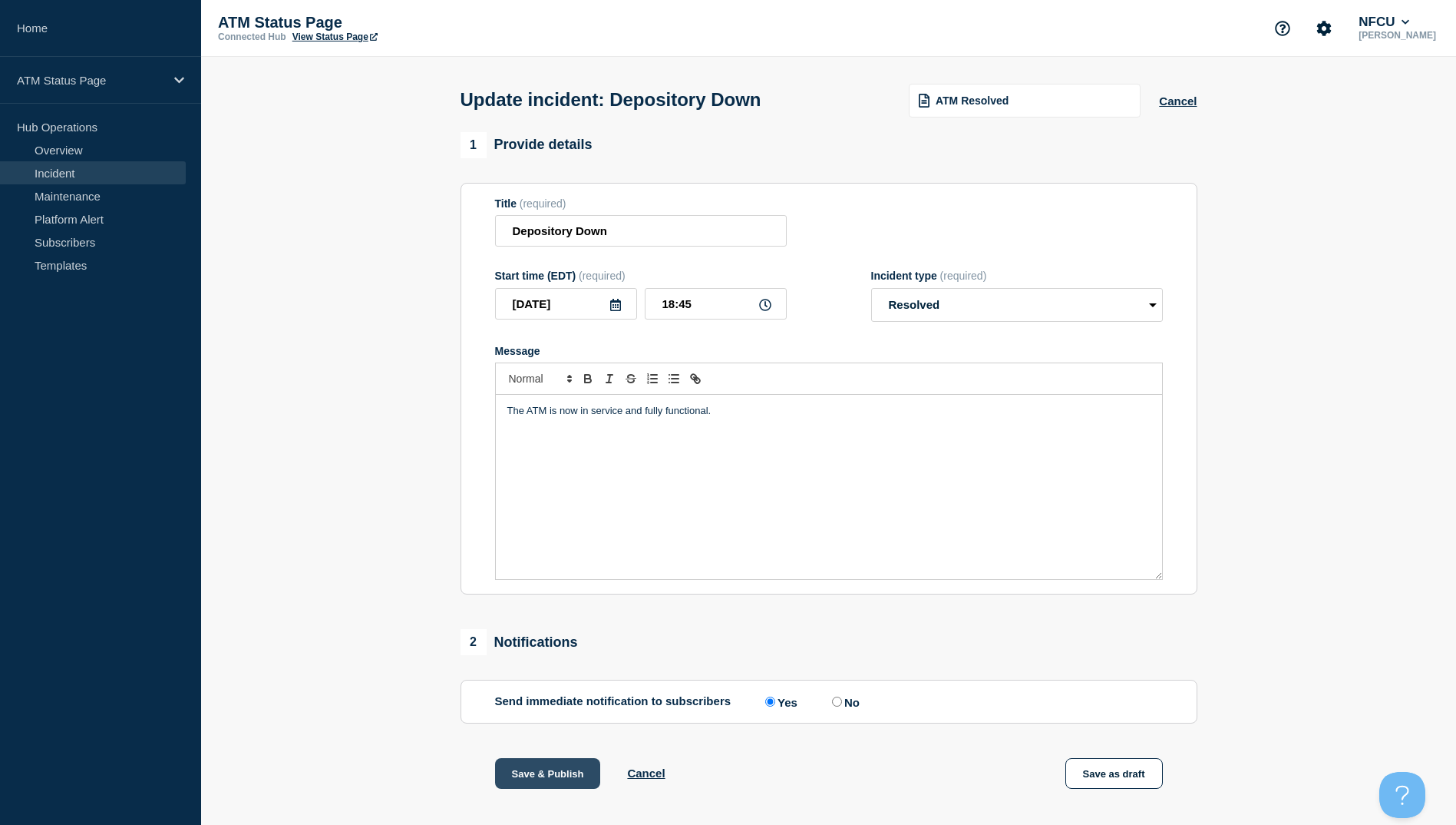
scroll to position [159, 0]
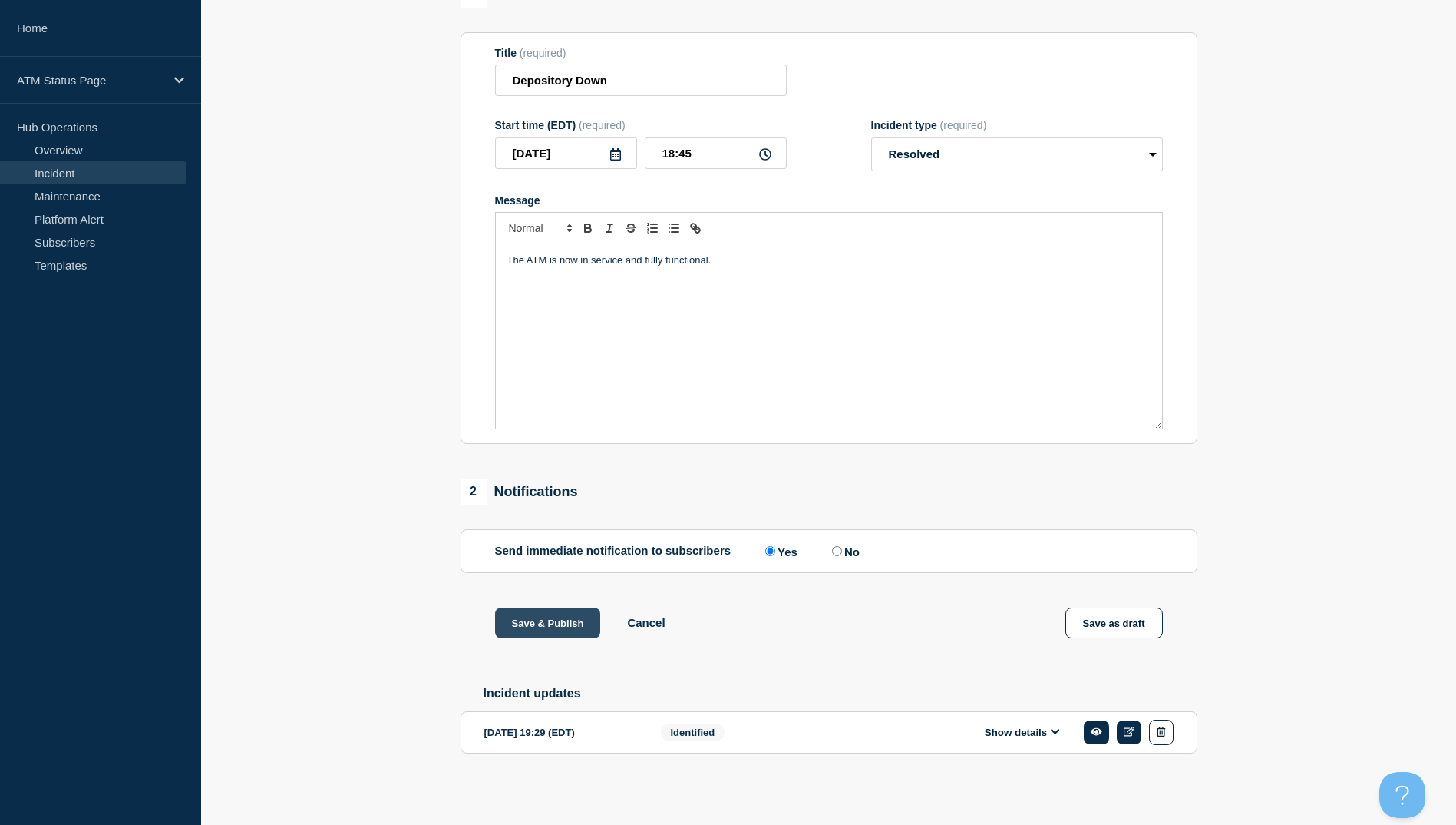
click at [539, 610] on button "Save & Publish" at bounding box center [548, 623] width 106 height 31
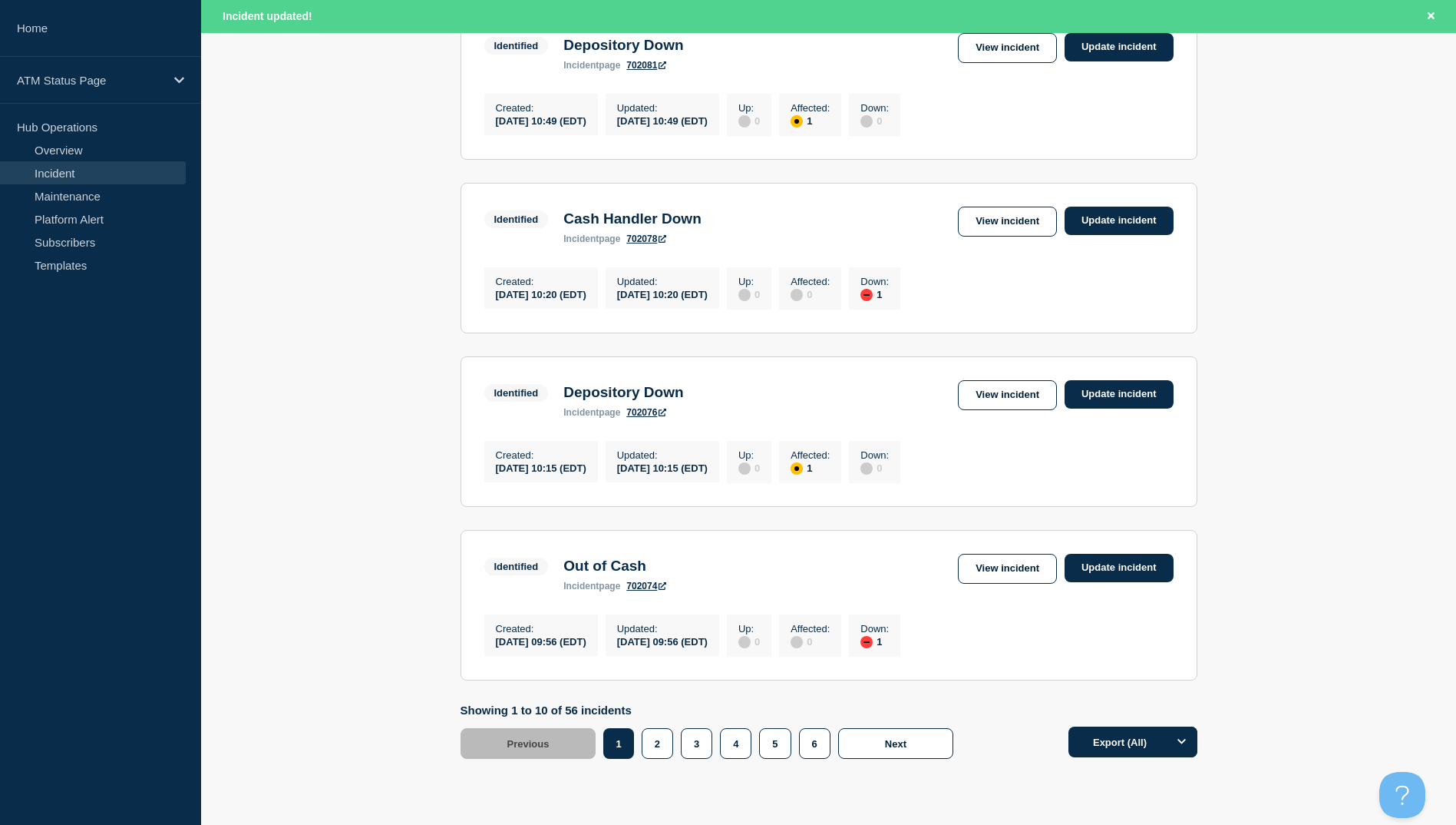
scroll to position [1508, 0]
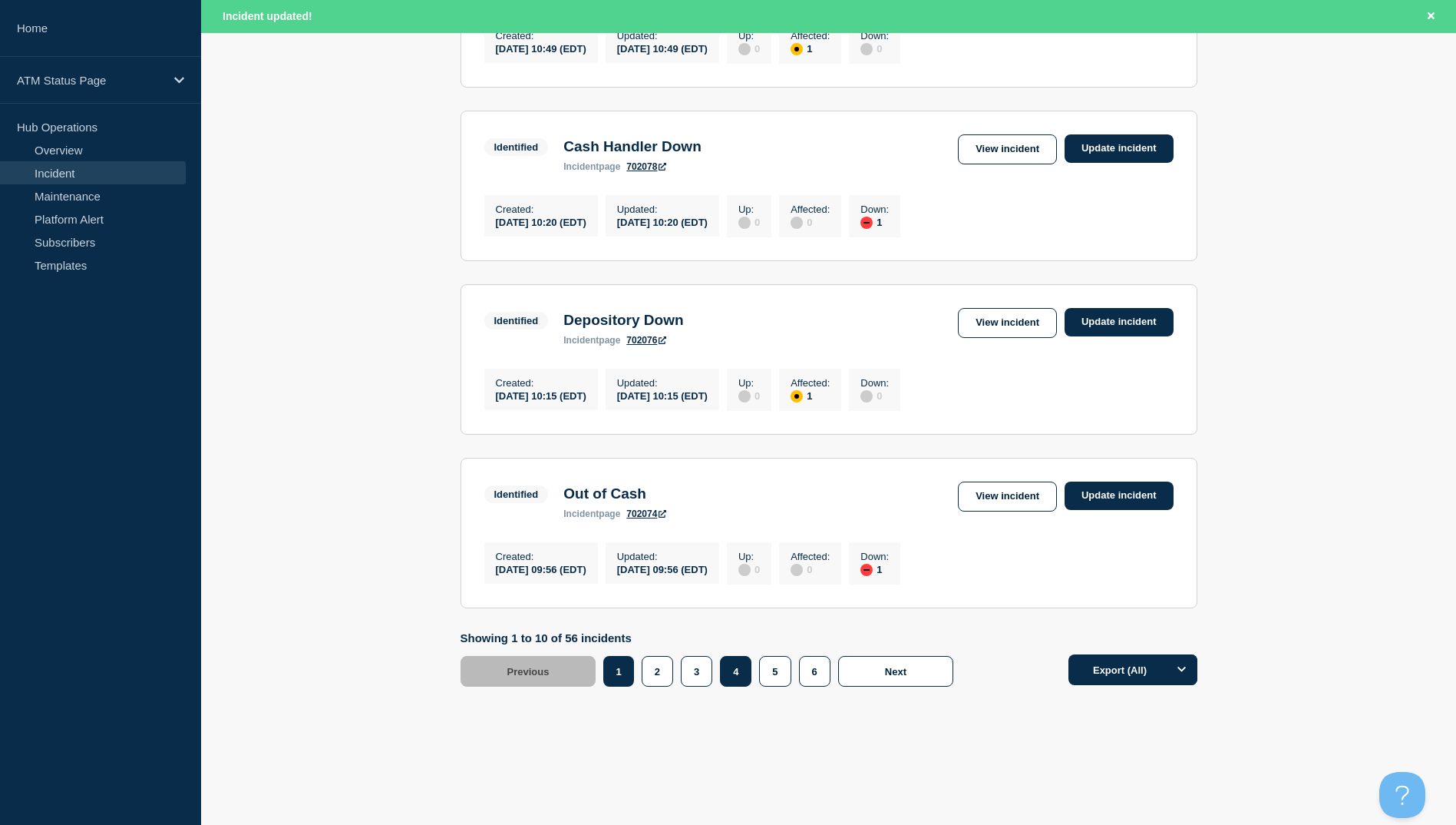
click at [741, 675] on button "4" at bounding box center [736, 671] width 31 height 31
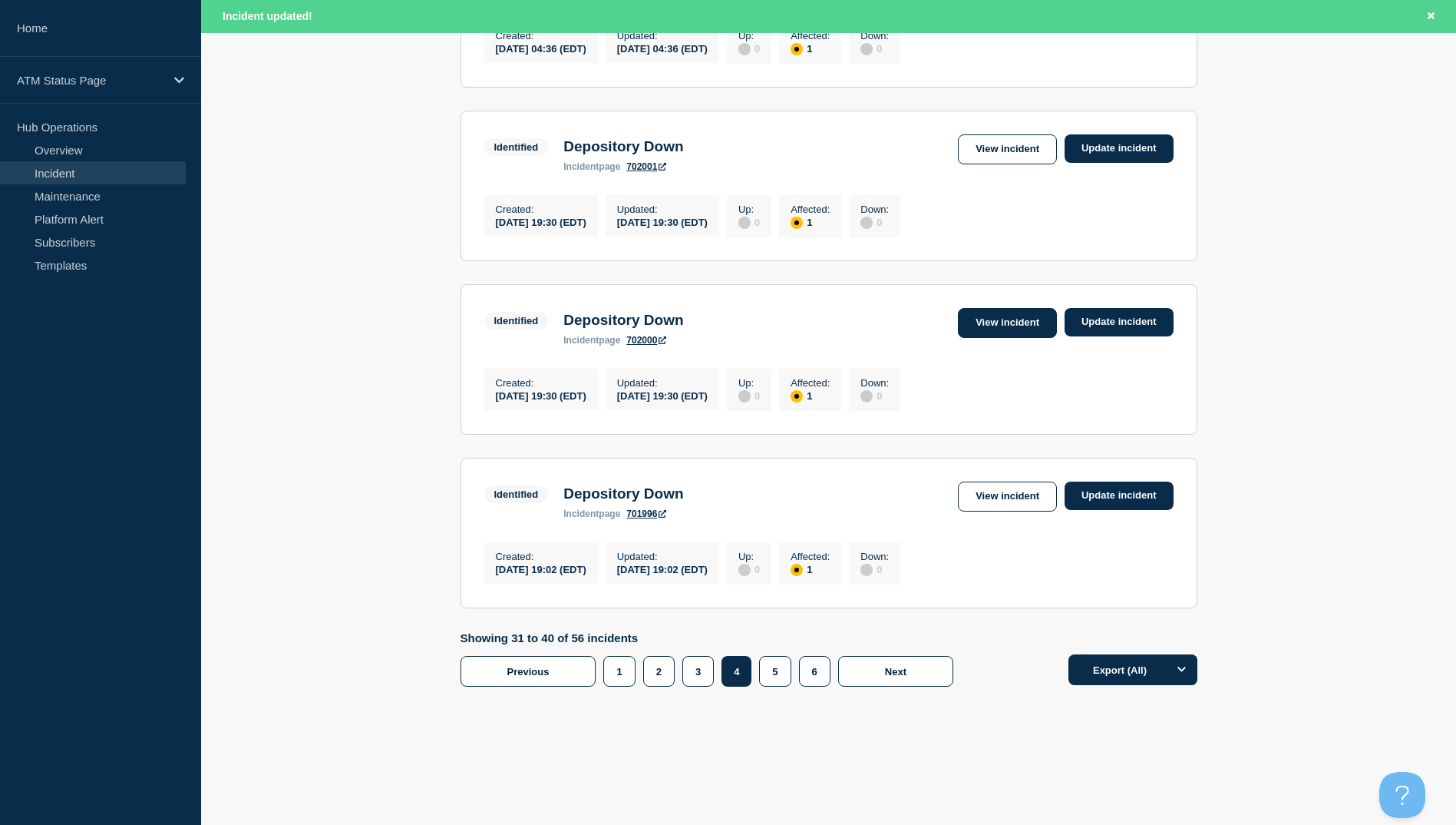
click at [1004, 309] on link "View incident" at bounding box center [1007, 323] width 99 height 30
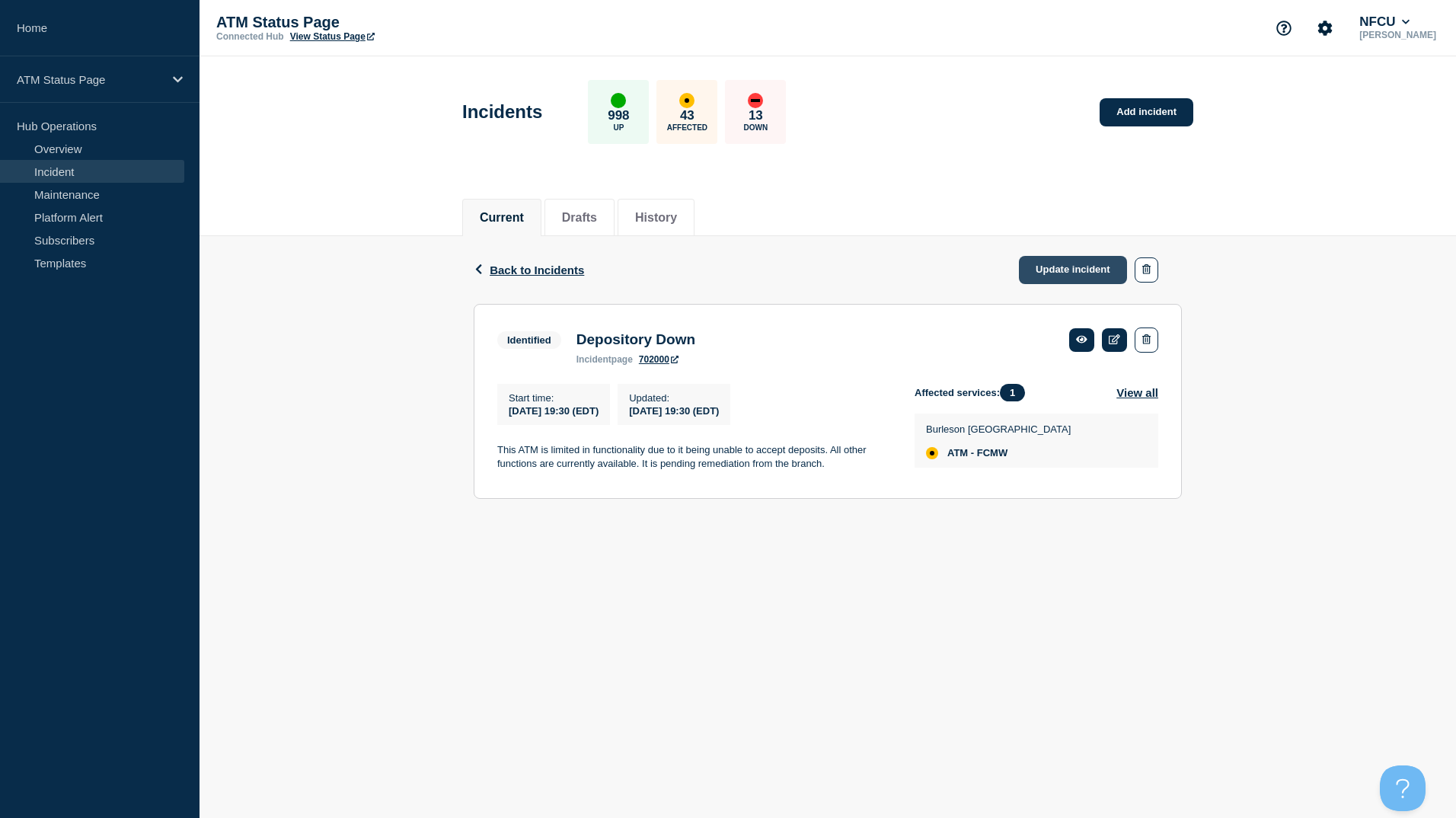
click at [1069, 272] on link "Update incident" at bounding box center [1073, 269] width 108 height 28
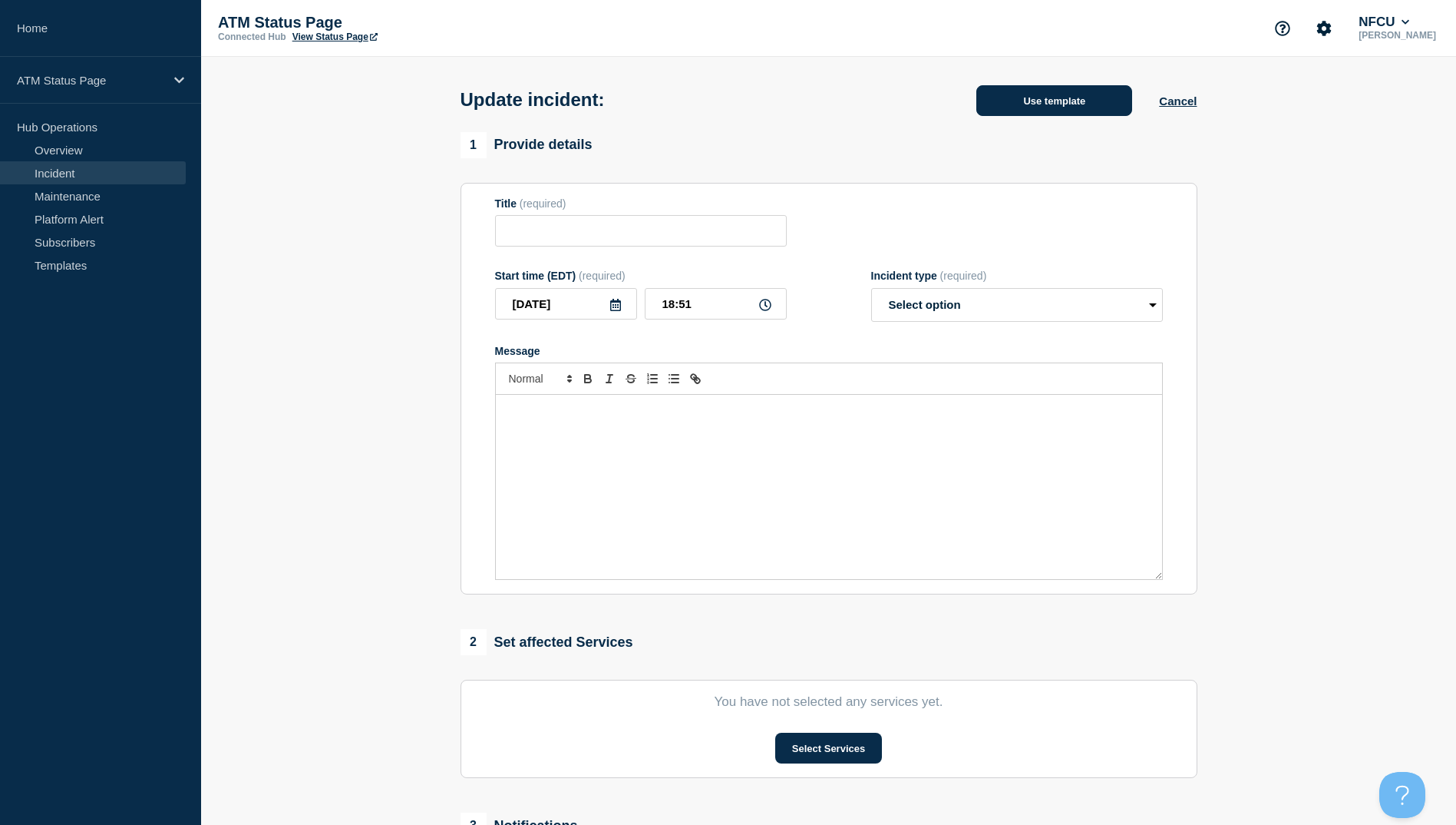
type input "Depository Down"
click at [1075, 107] on button "Use template" at bounding box center [1054, 101] width 156 height 31
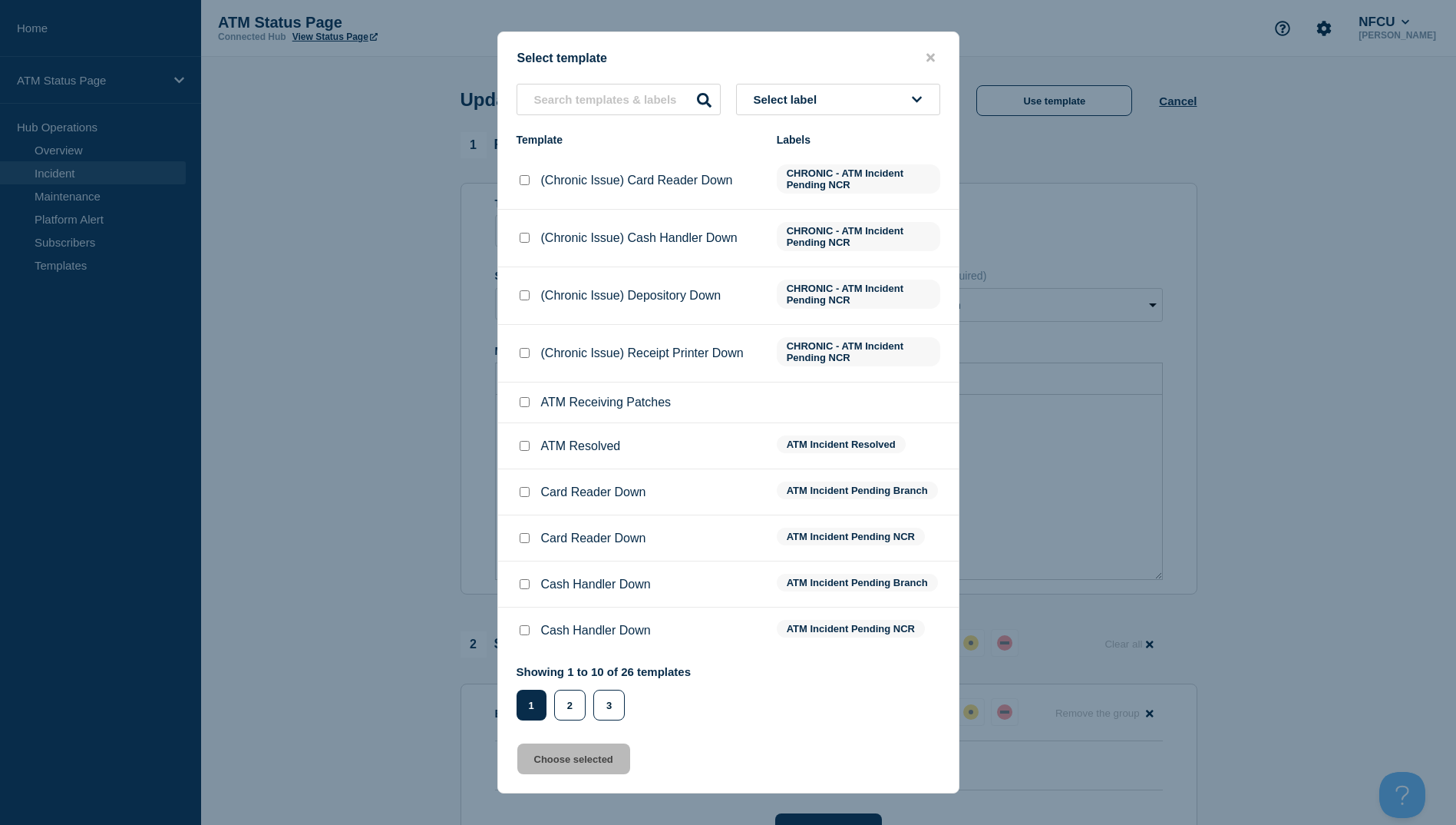
click at [522, 448] on input "ATM Resolved checkbox" at bounding box center [524, 446] width 10 height 10
checkbox input "true"
click at [588, 764] on button "Choose selected" at bounding box center [574, 759] width 113 height 31
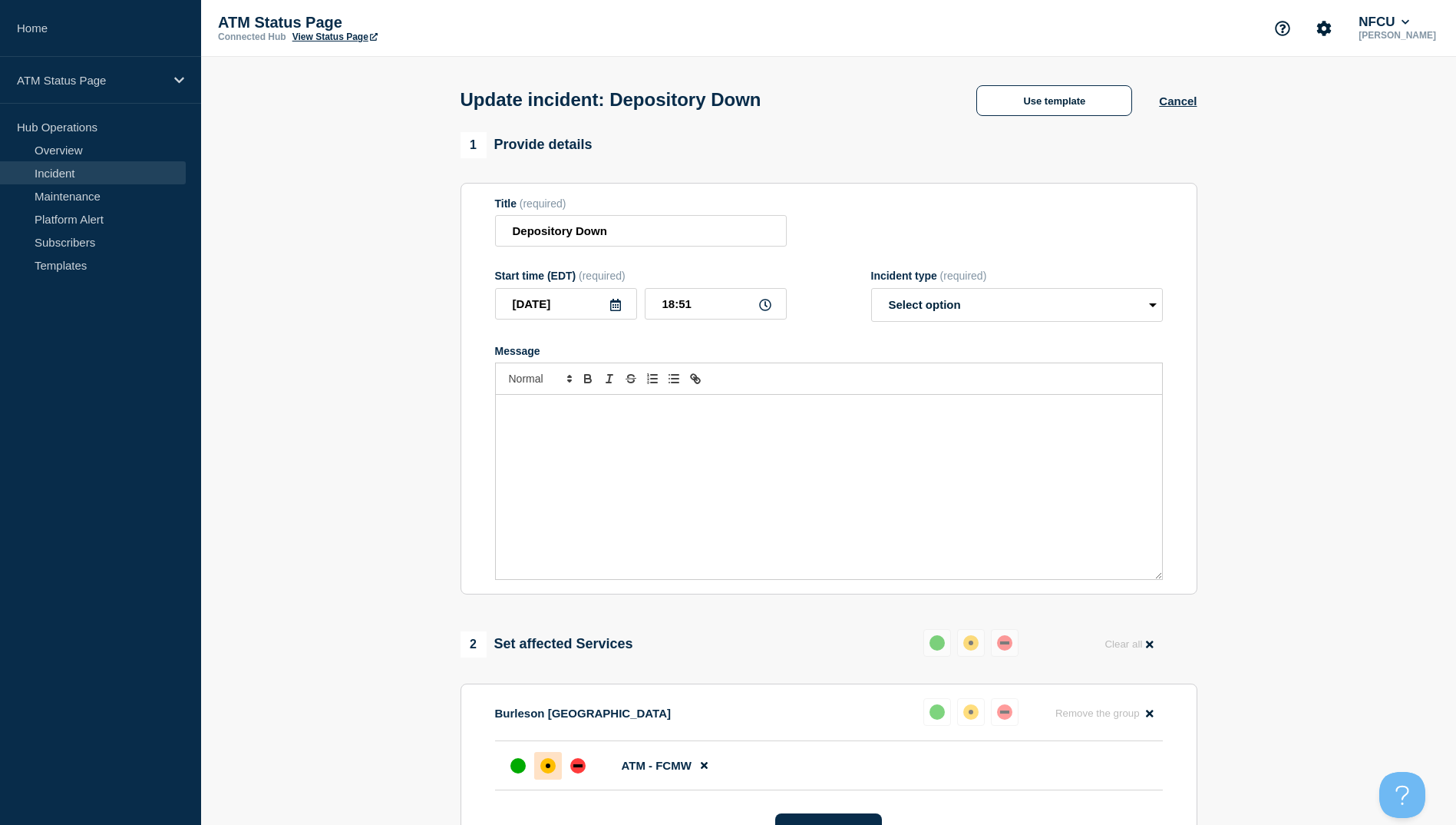
select select "resolved"
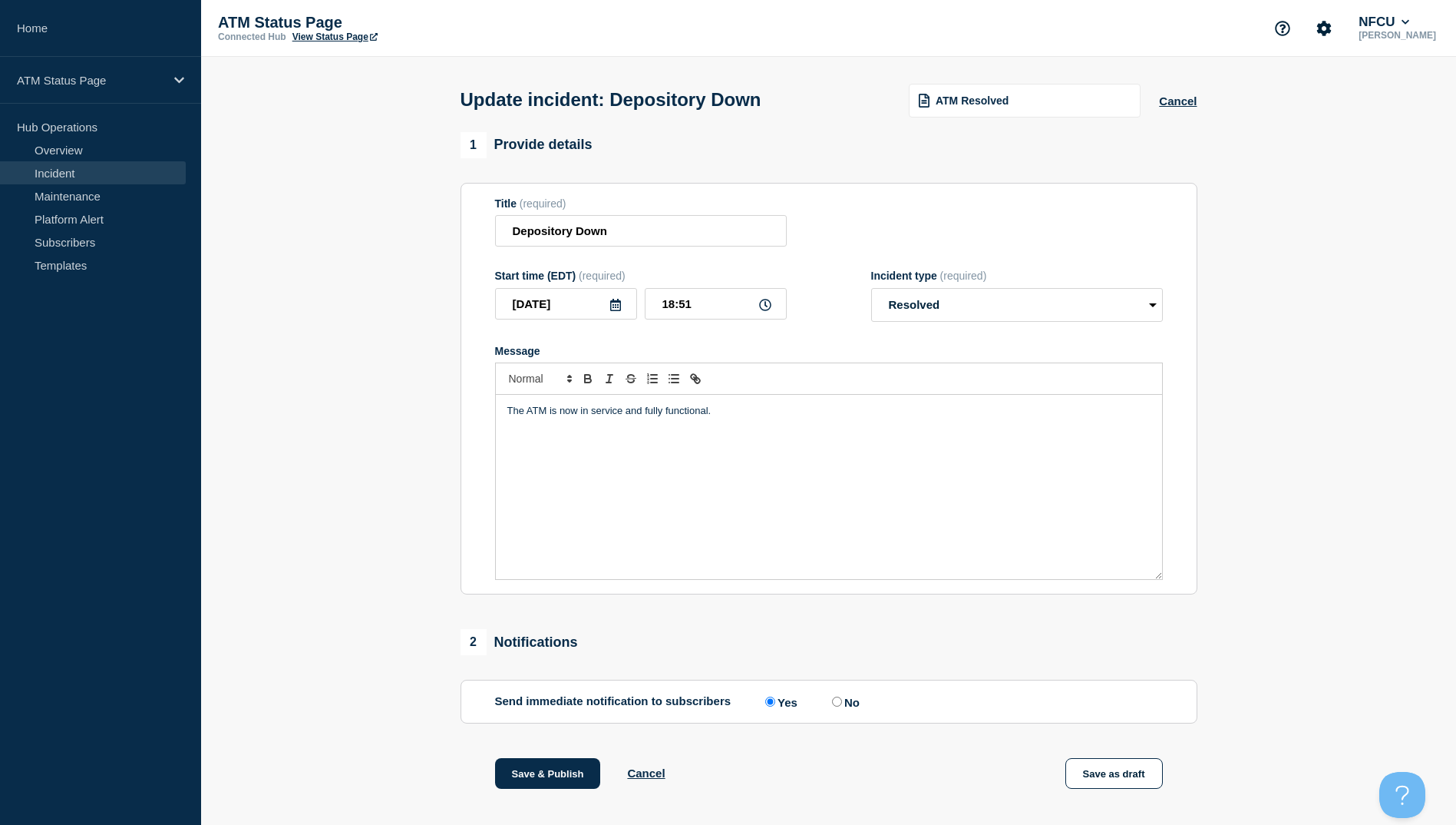
scroll to position [159, 0]
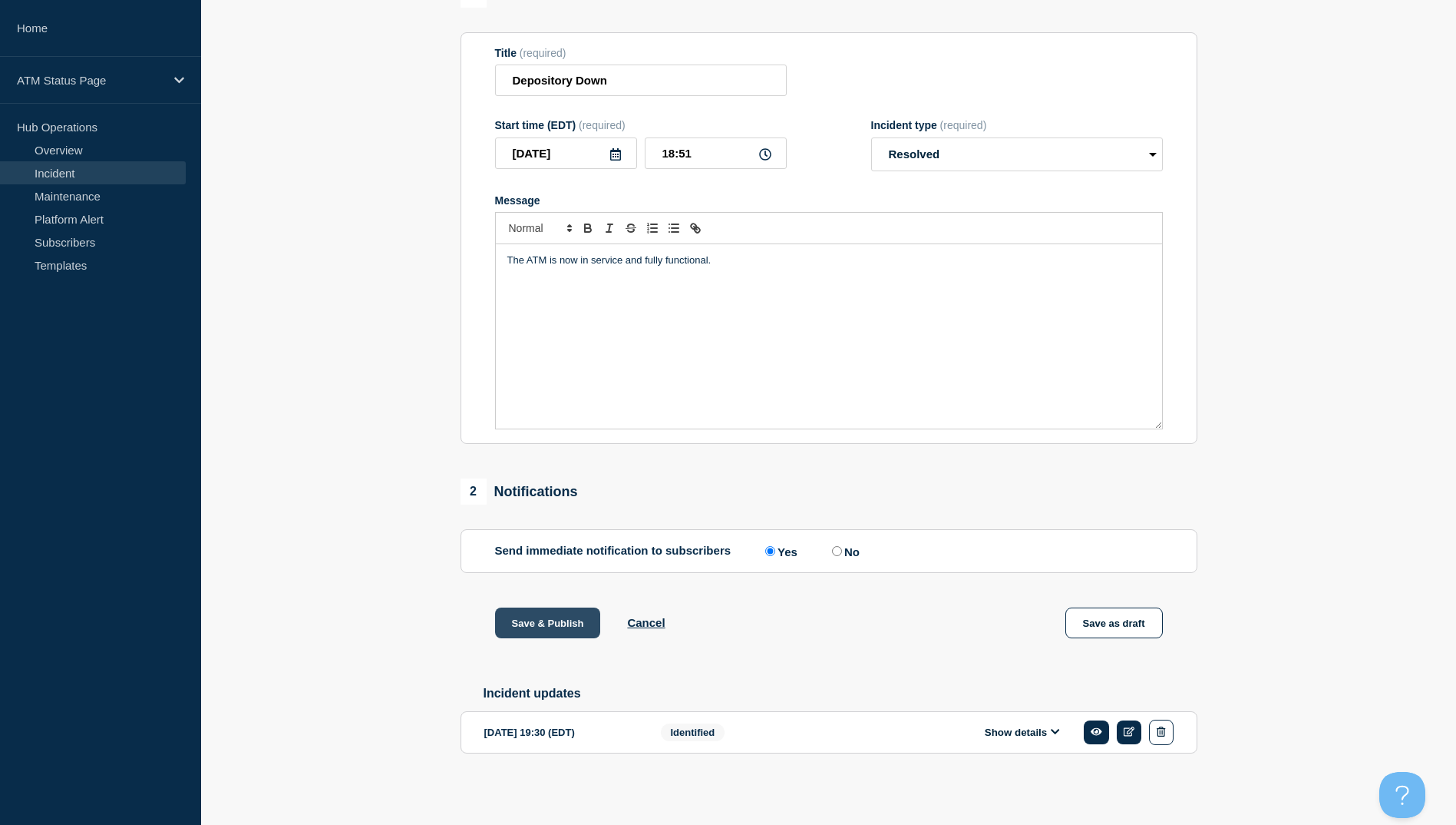
click at [546, 622] on button "Save & Publish" at bounding box center [548, 623] width 106 height 31
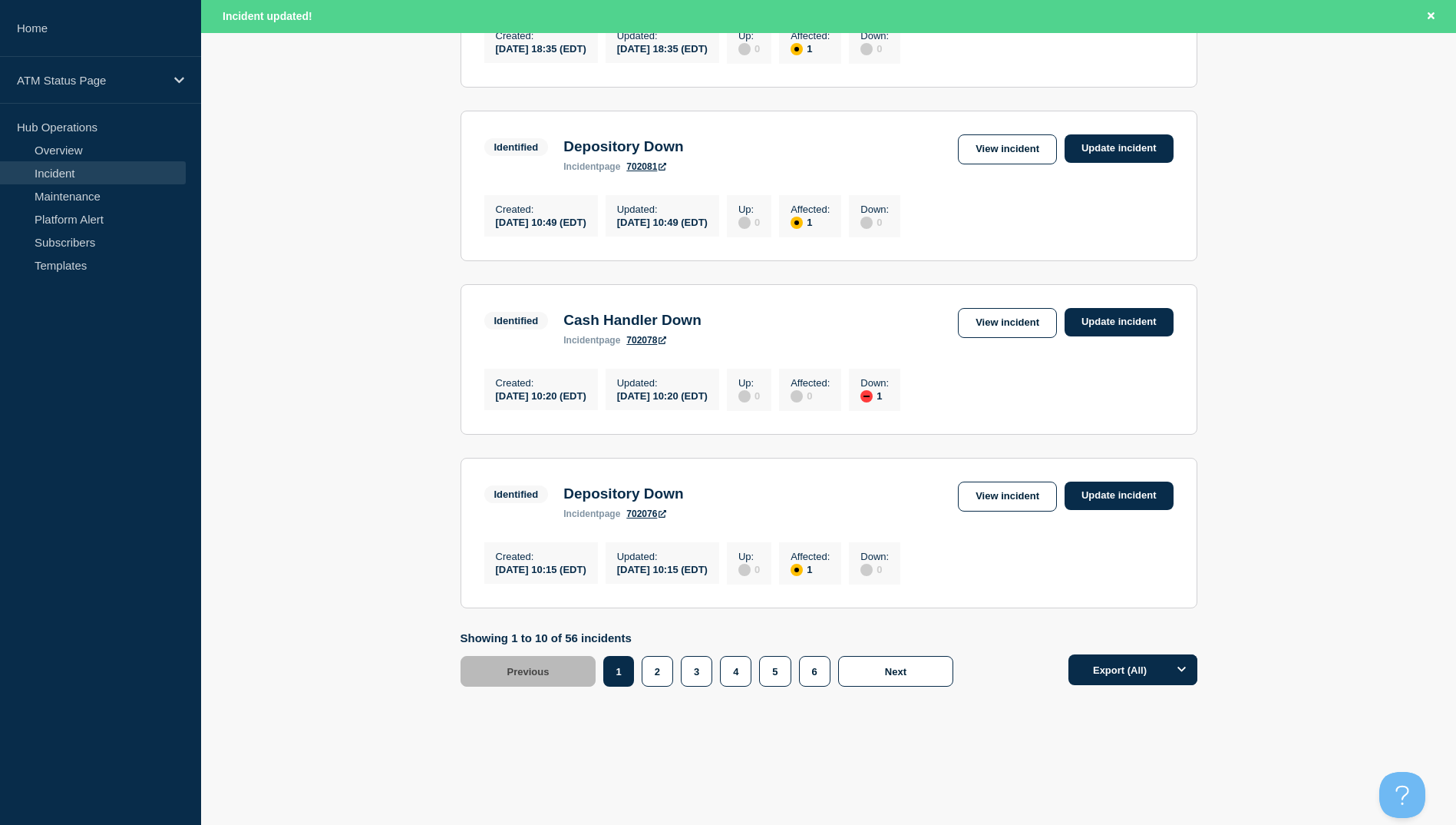
scroll to position [1508, 0]
click at [741, 666] on button "4" at bounding box center [736, 671] width 31 height 31
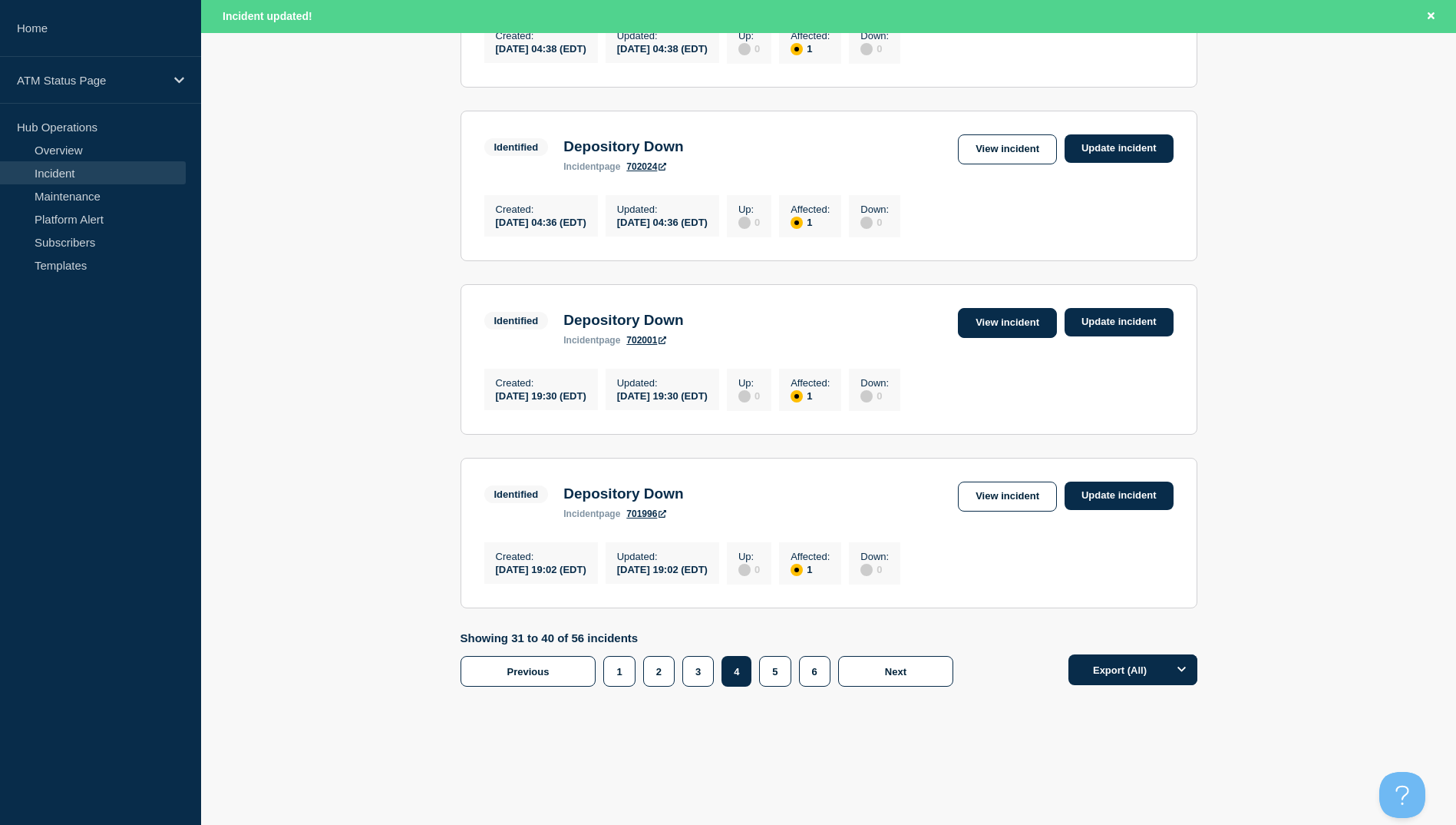
click at [1013, 317] on link "View incident" at bounding box center [1007, 323] width 99 height 30
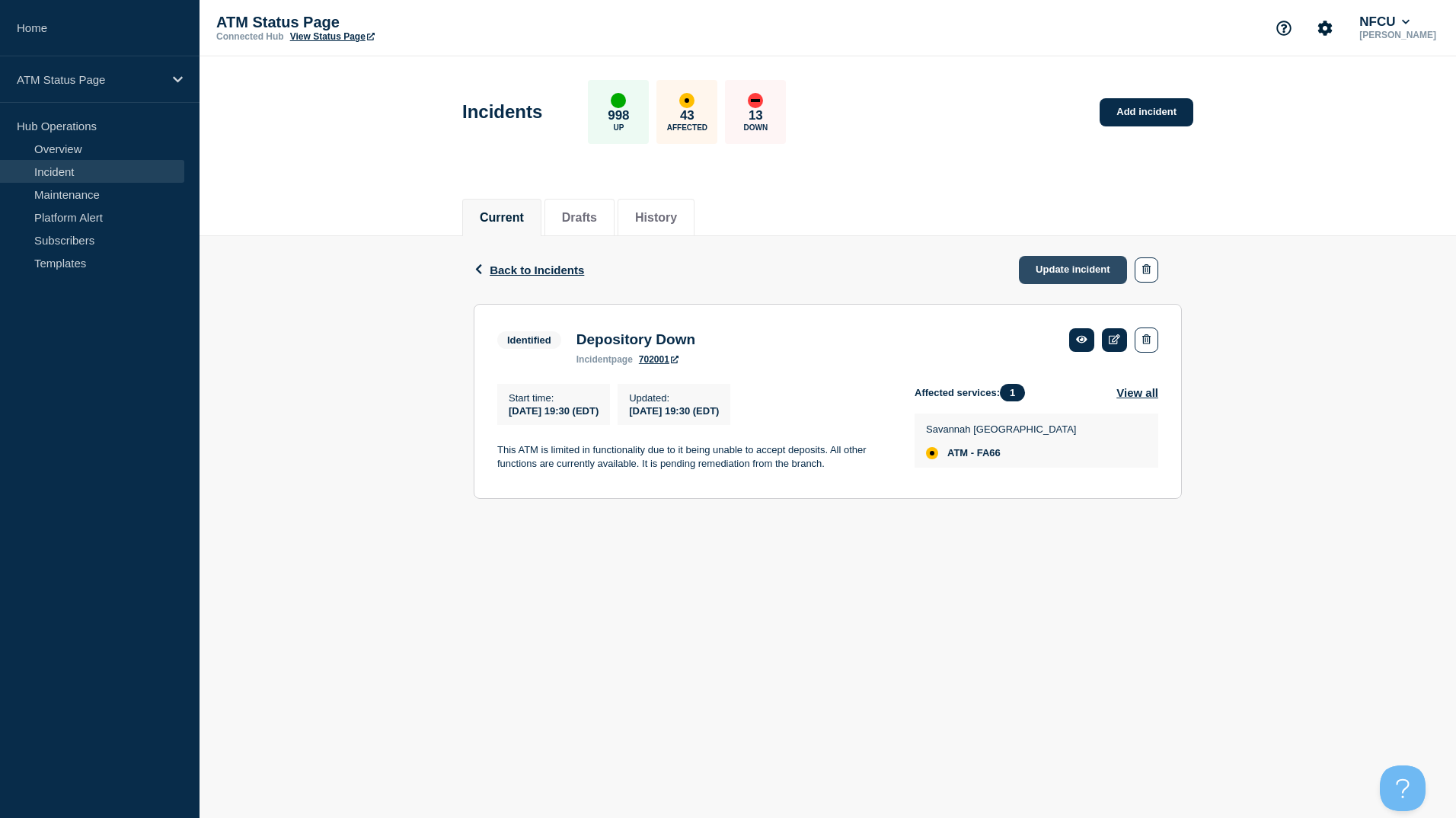
click at [1062, 266] on link "Update incident" at bounding box center [1073, 269] width 108 height 28
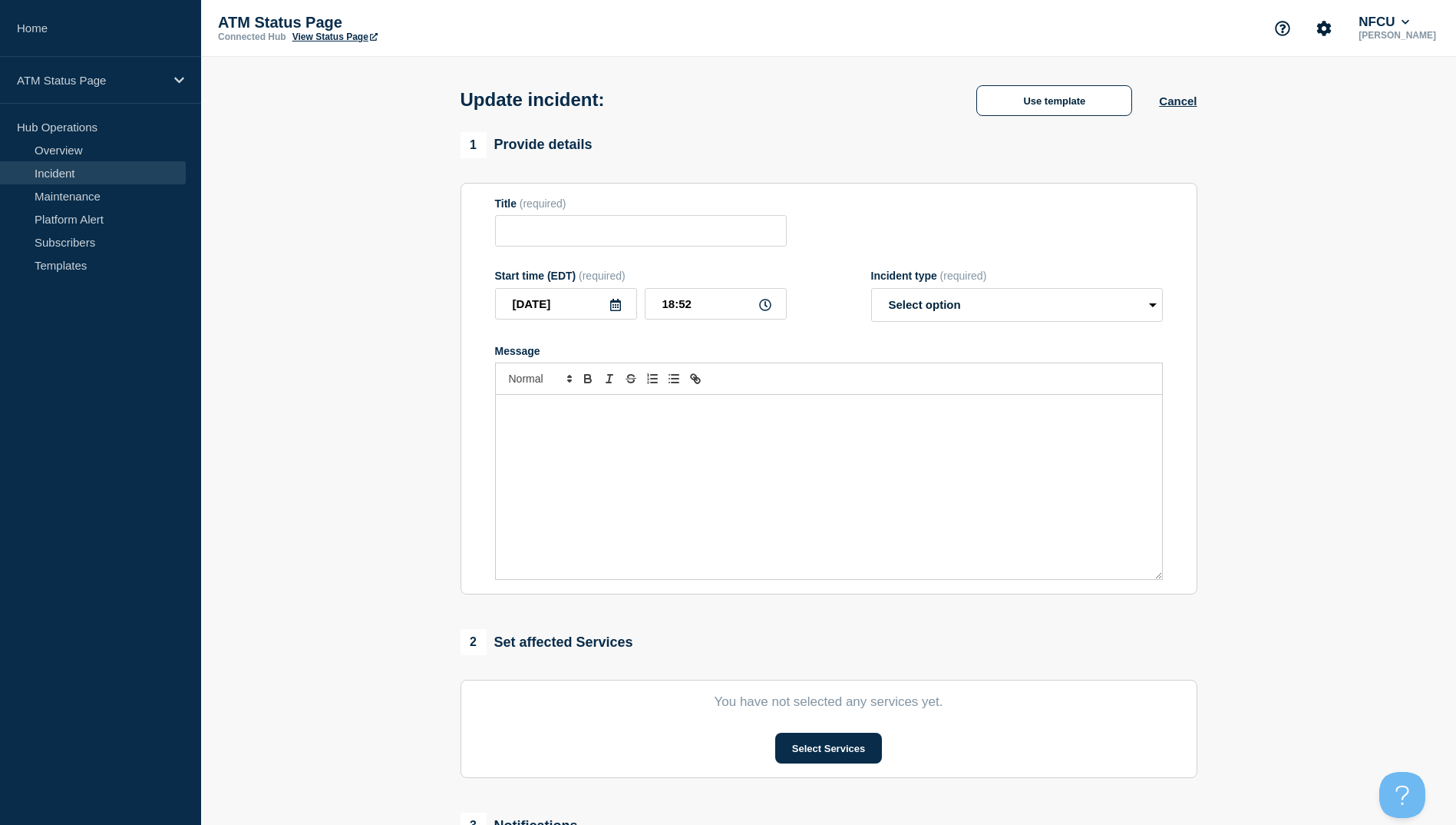
type input "Depository Down"
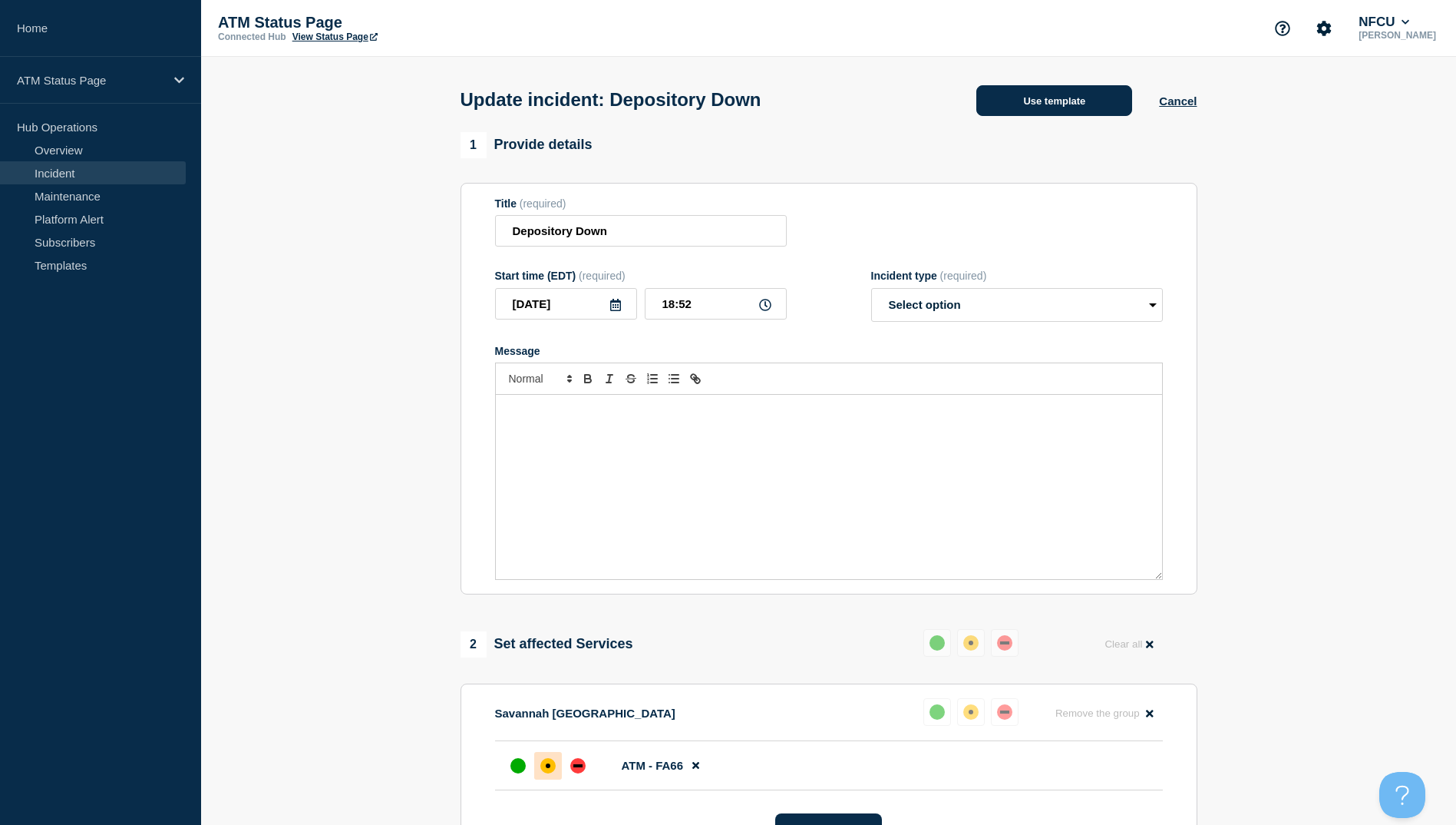
click at [1075, 108] on button "Use template" at bounding box center [1054, 101] width 156 height 31
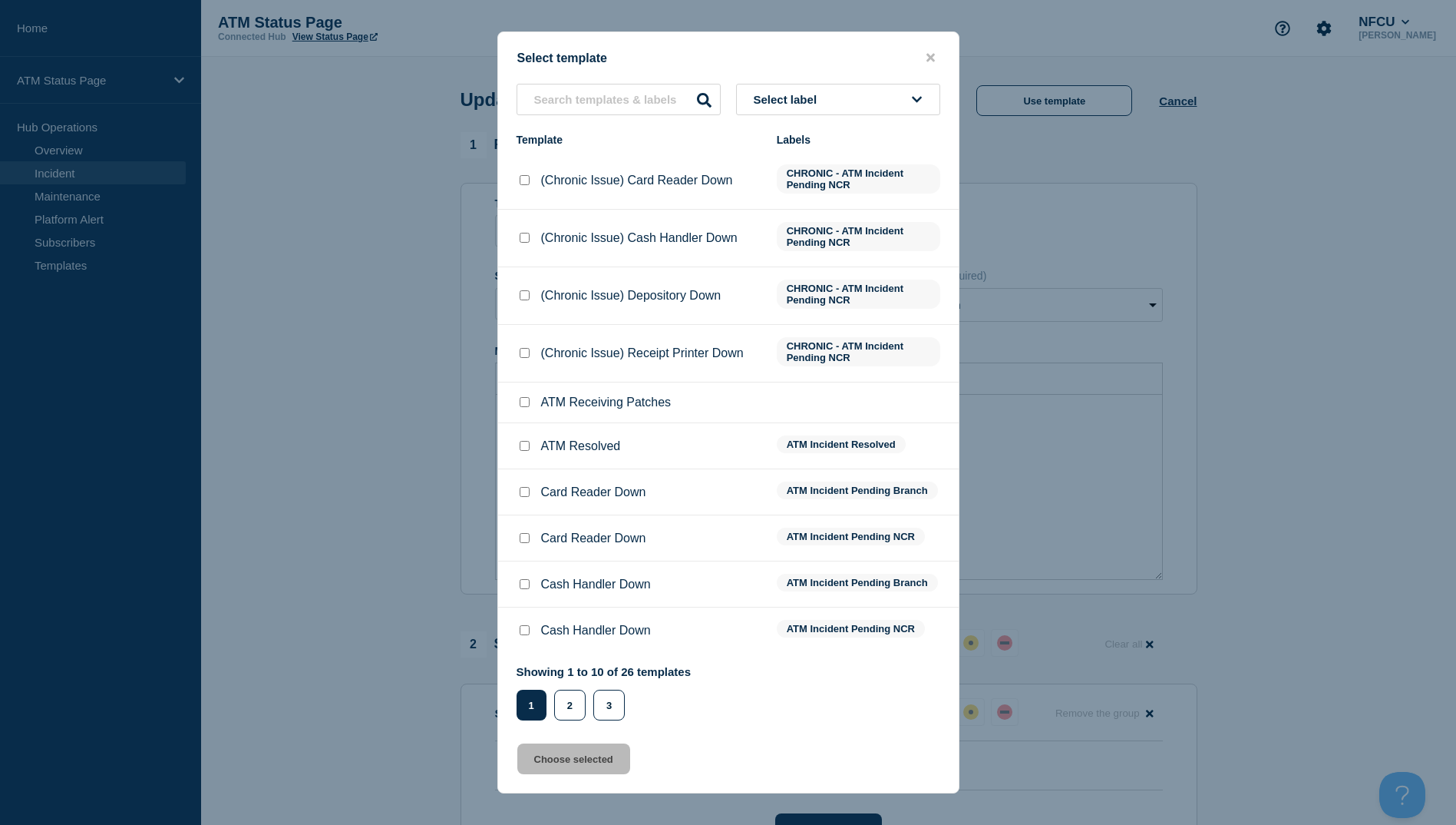
click at [521, 445] on input "ATM Resolved checkbox" at bounding box center [524, 446] width 10 height 10
checkbox input "true"
click at [559, 764] on button "Choose selected" at bounding box center [574, 759] width 113 height 31
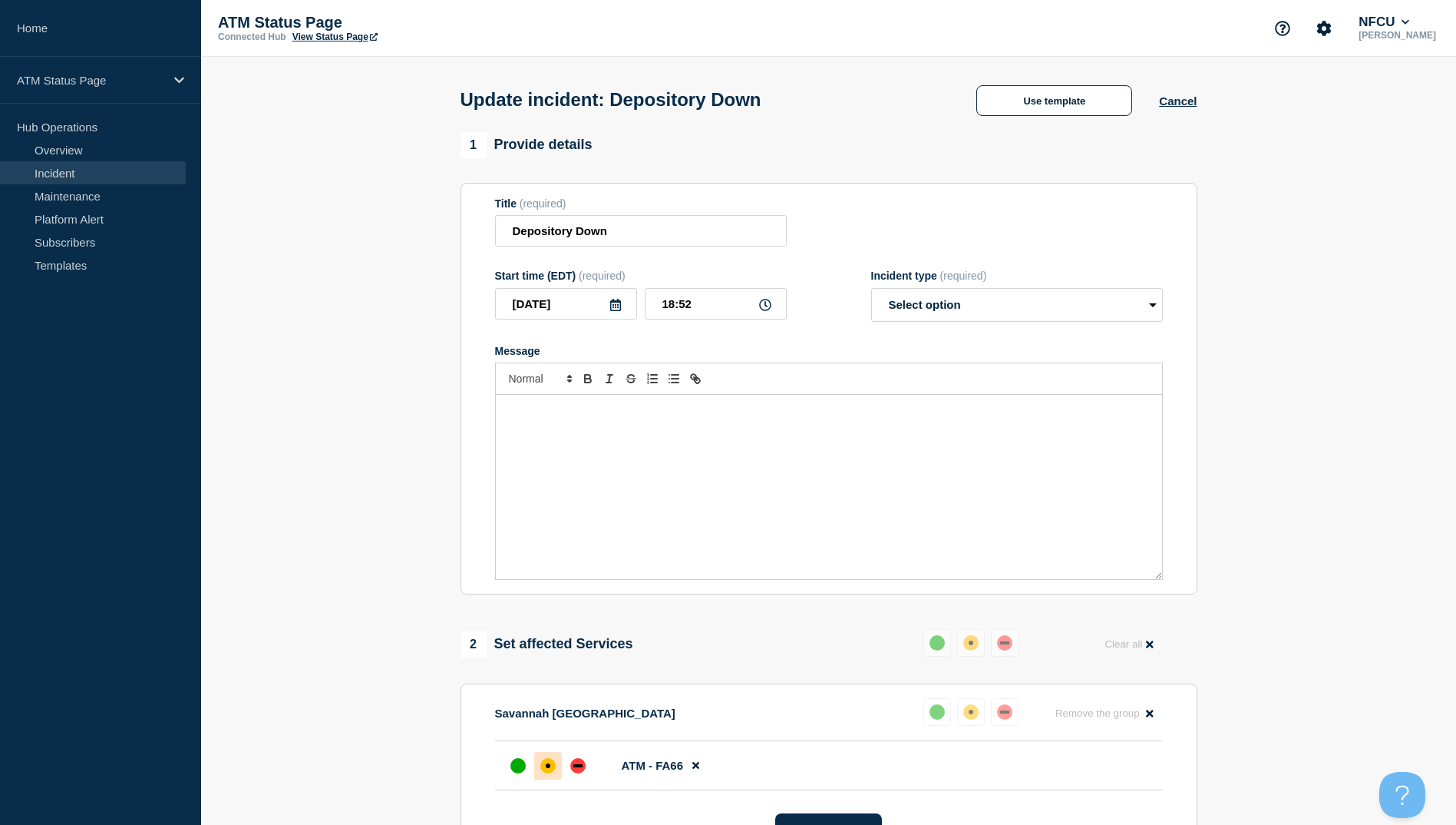
select select "resolved"
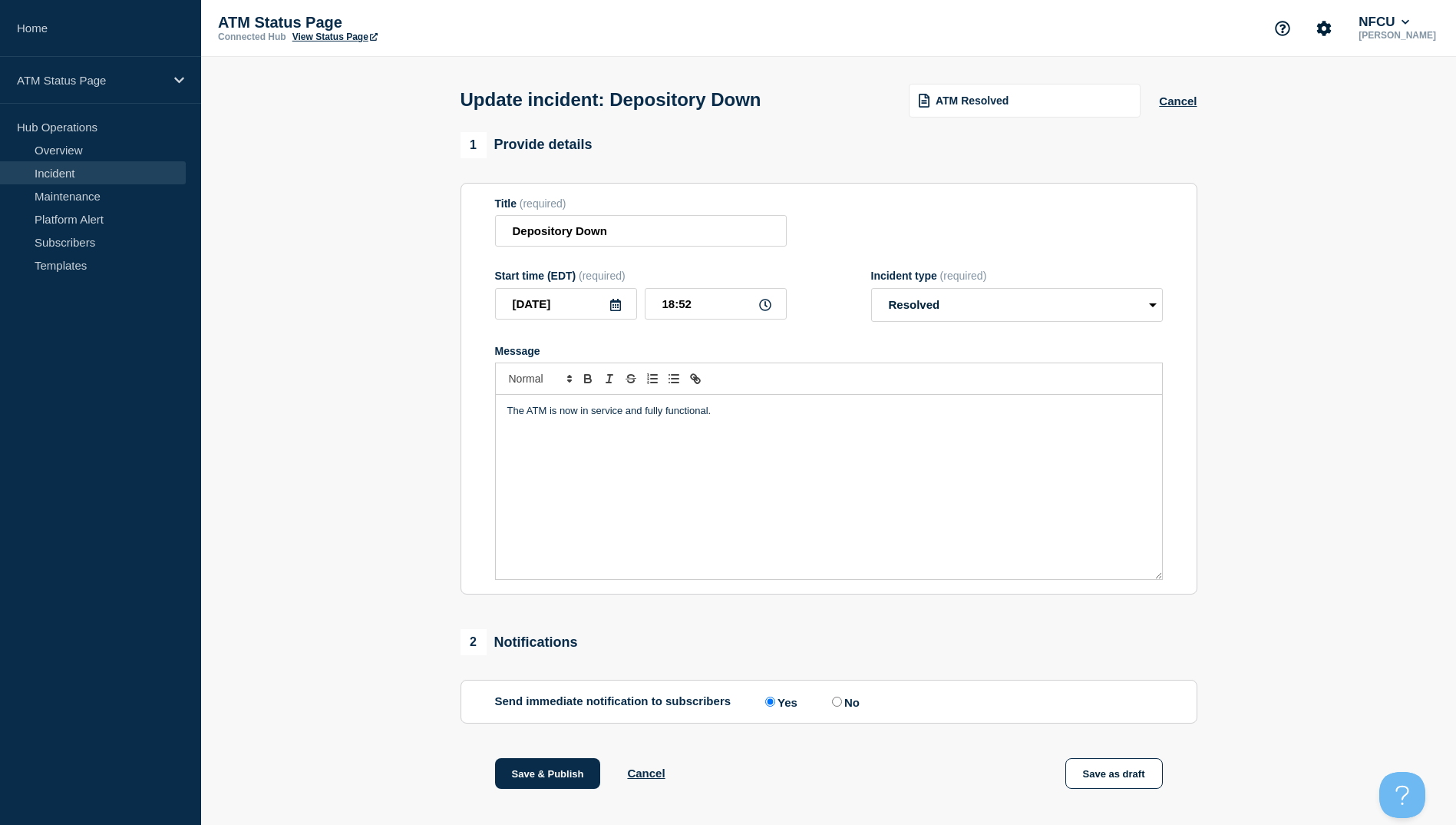
scroll to position [159, 0]
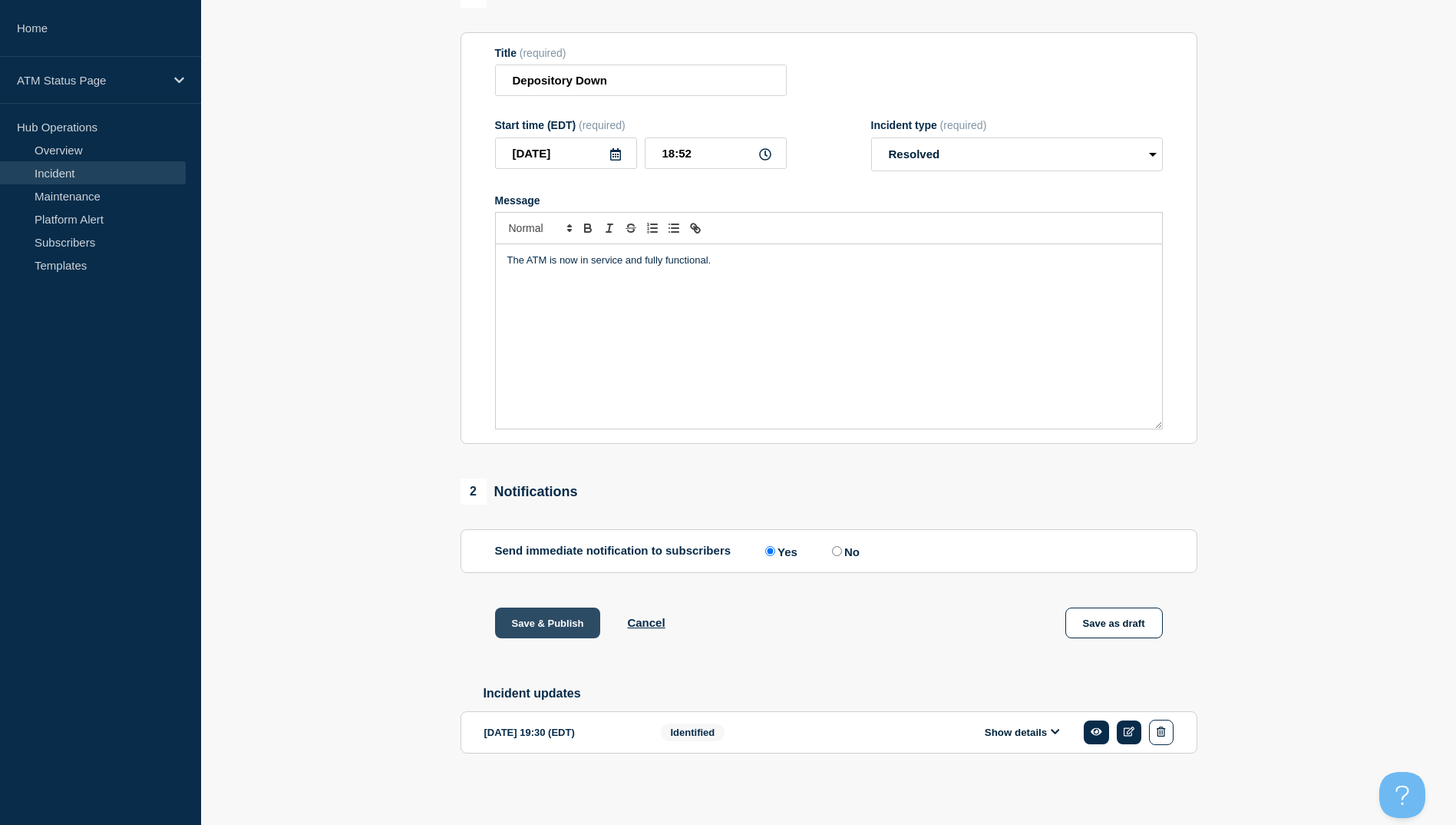
click at [552, 617] on button "Save & Publish" at bounding box center [548, 623] width 106 height 31
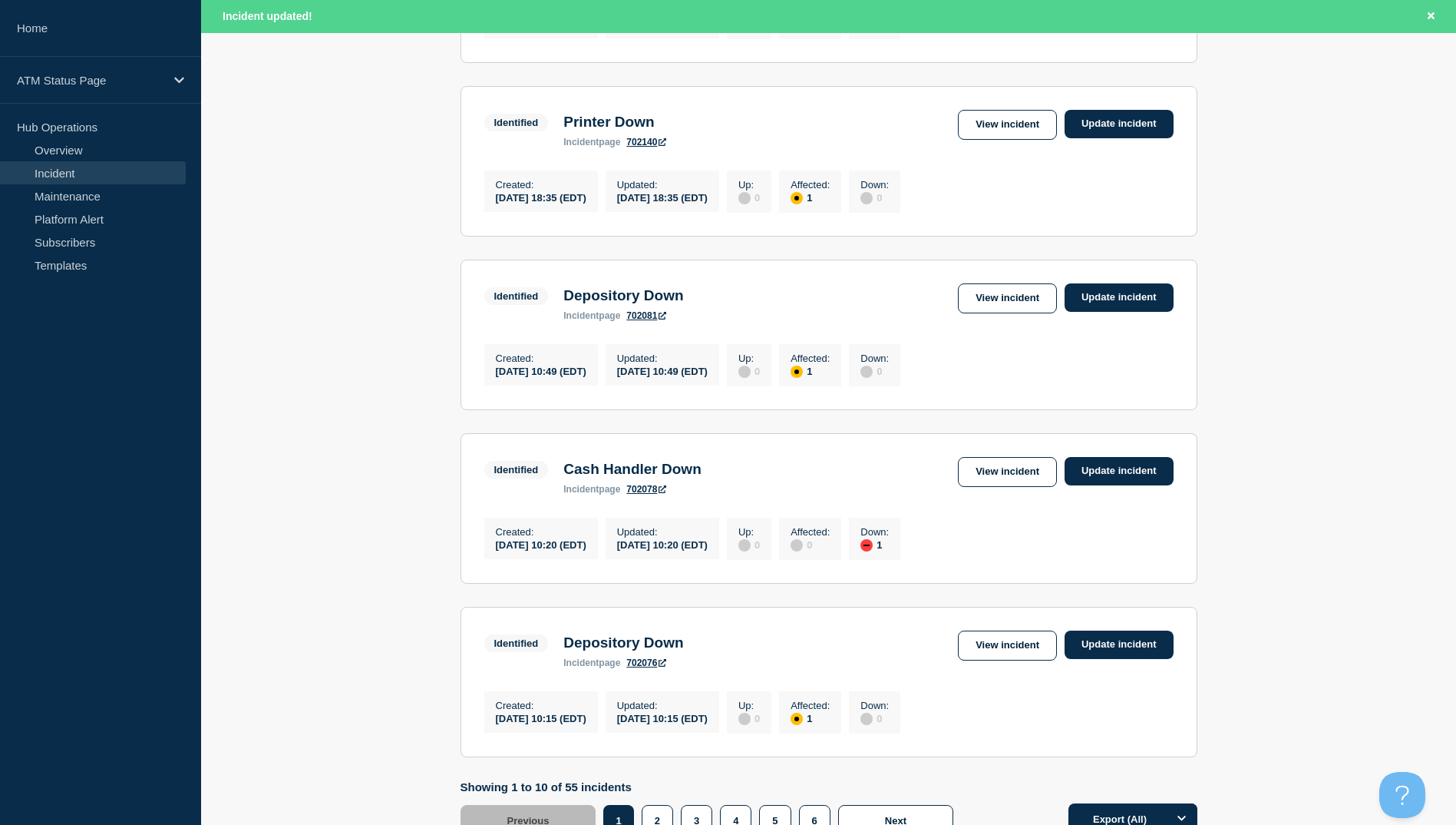
scroll to position [1508, 0]
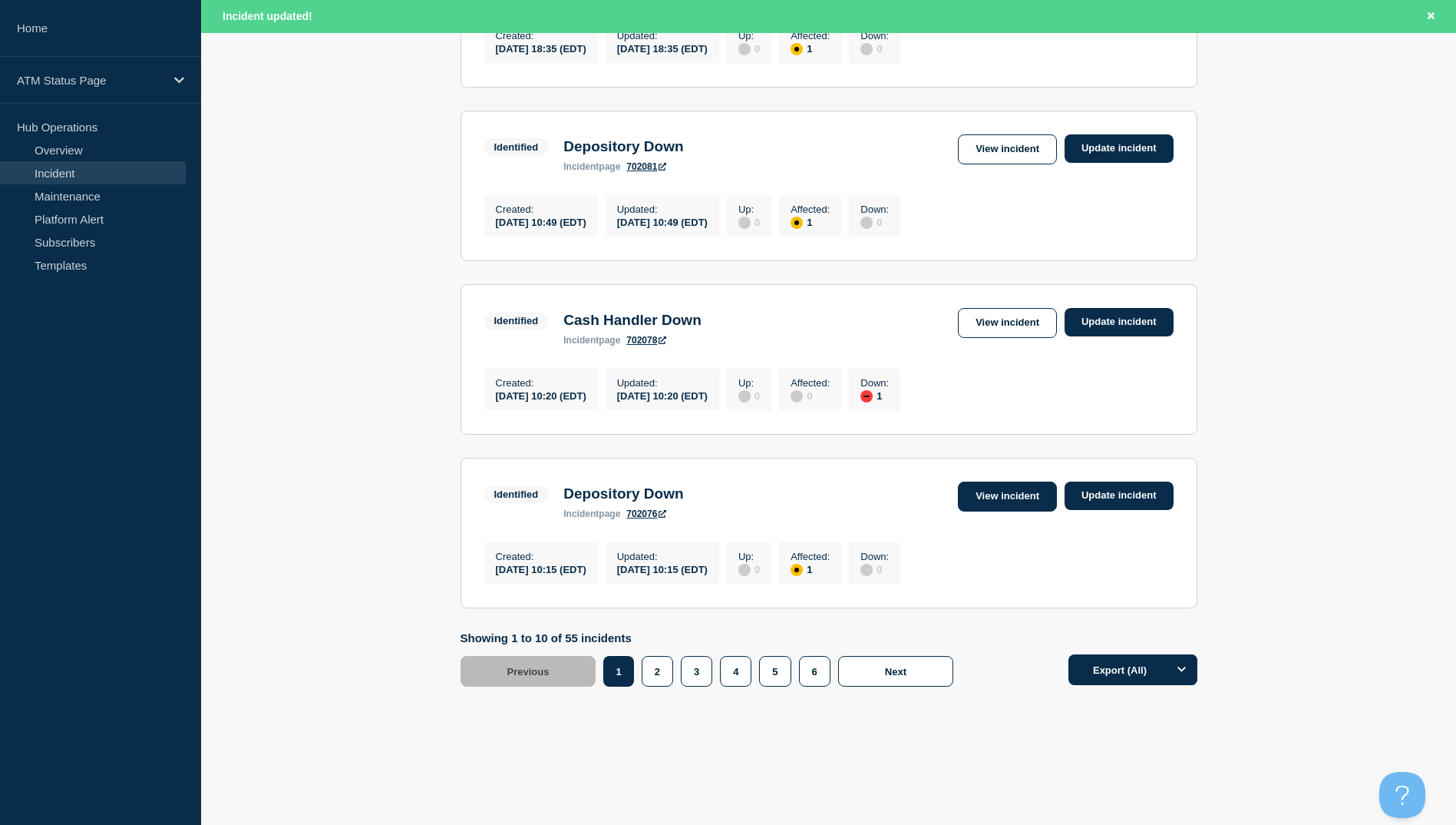
click at [1004, 494] on link "View incident" at bounding box center [1007, 496] width 99 height 30
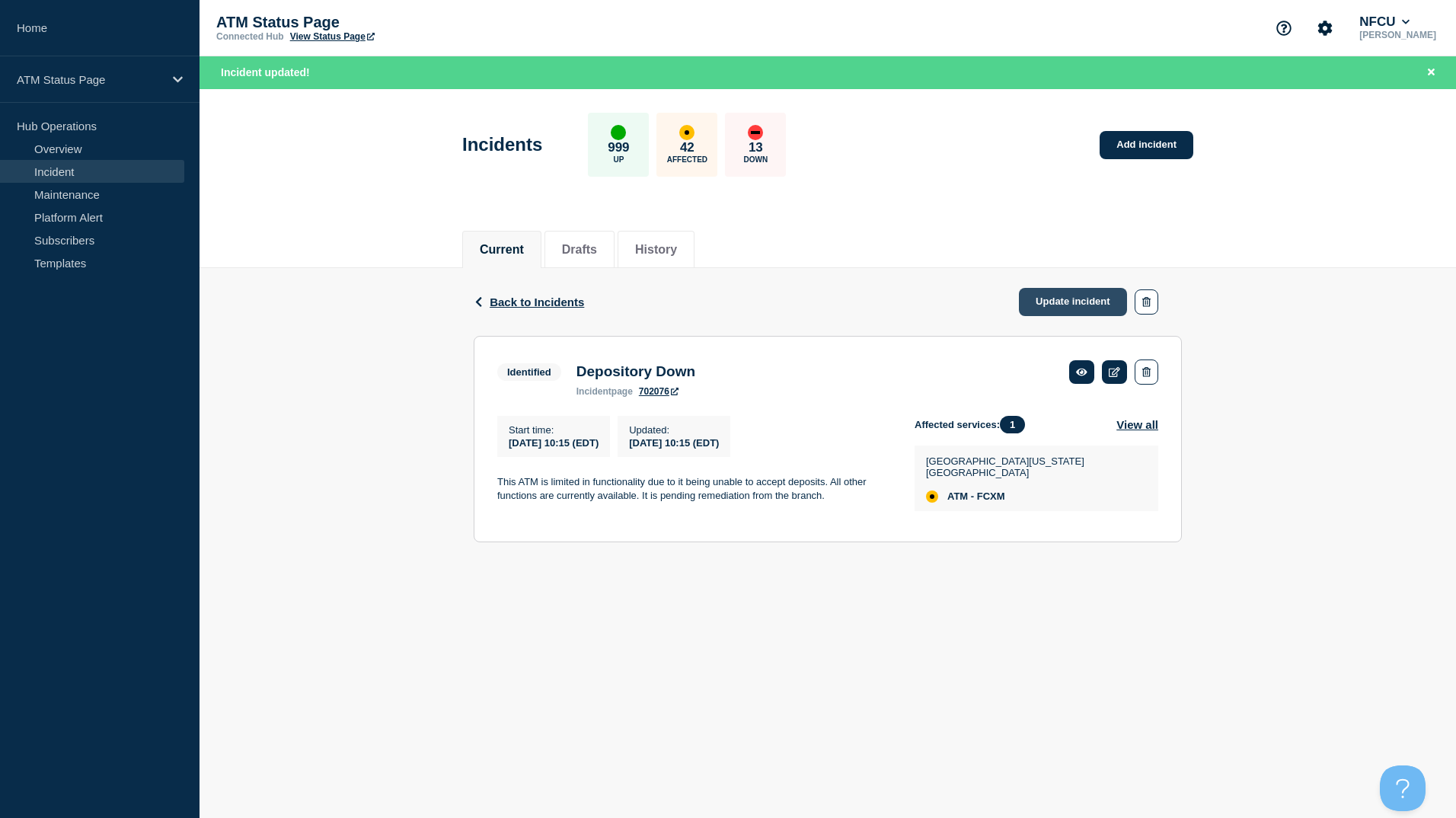
click at [1058, 307] on link "Update incident" at bounding box center [1073, 302] width 108 height 28
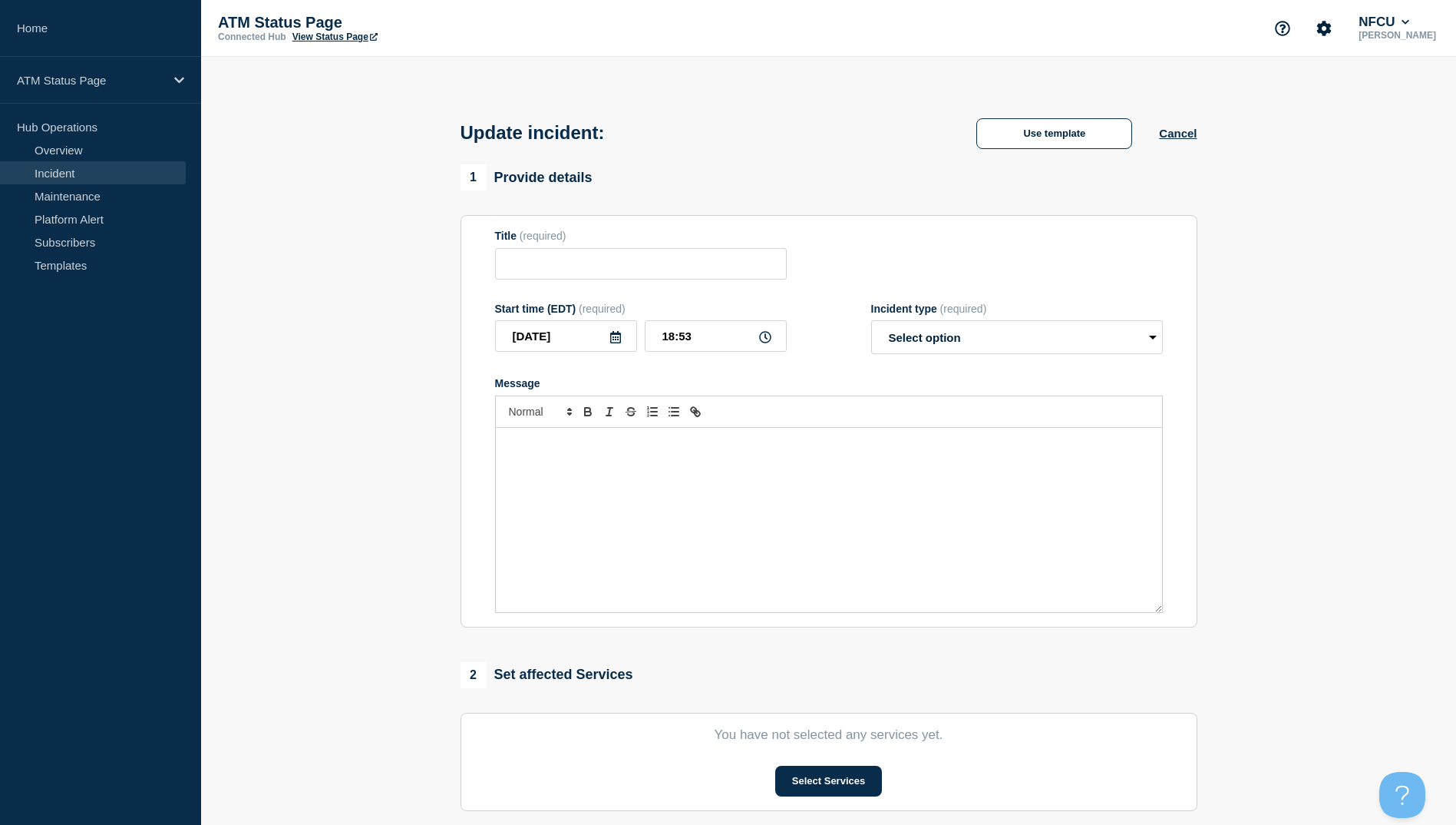
type input "Depository Down"
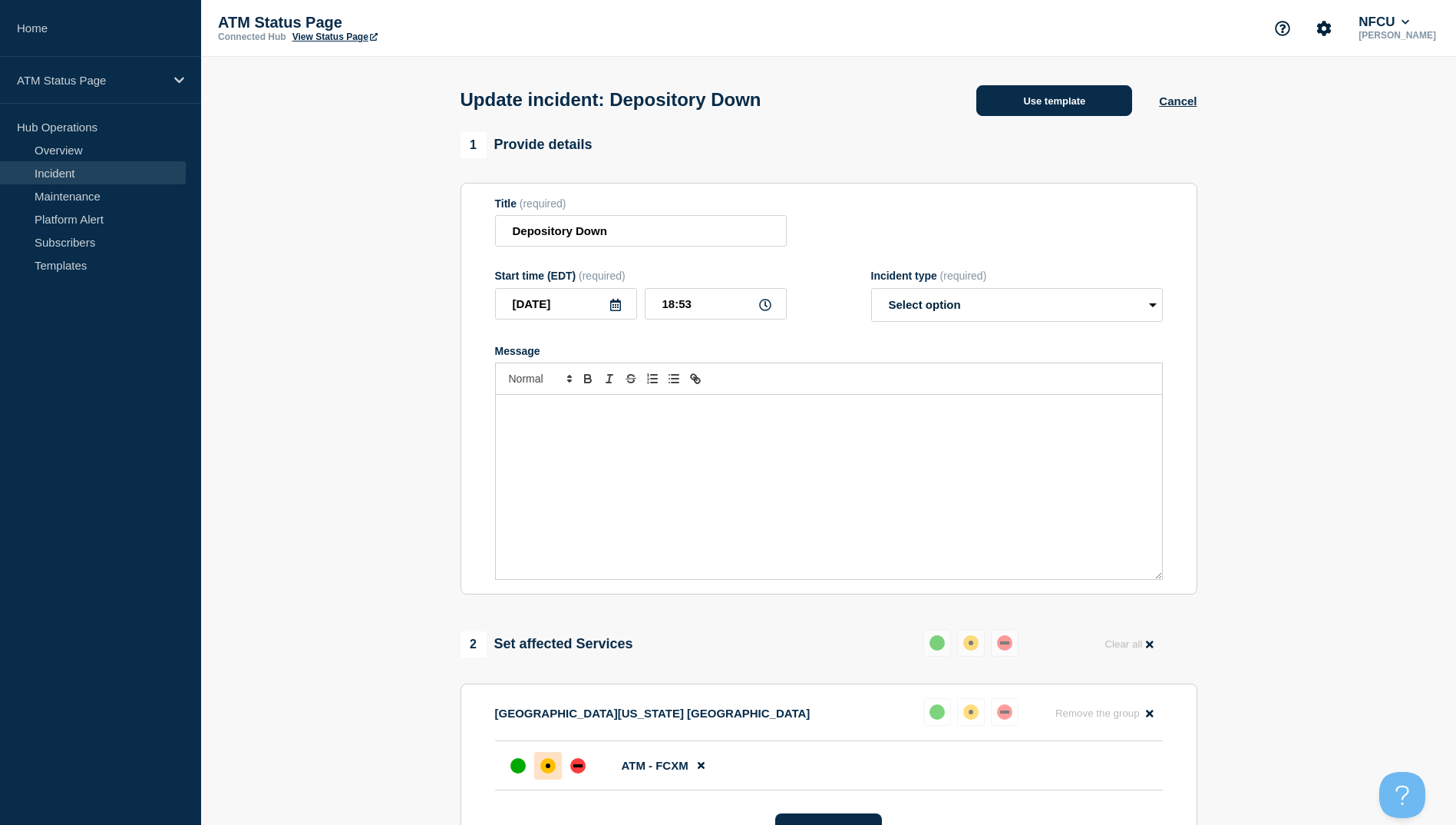
click at [1057, 111] on button "Use template" at bounding box center [1054, 101] width 156 height 31
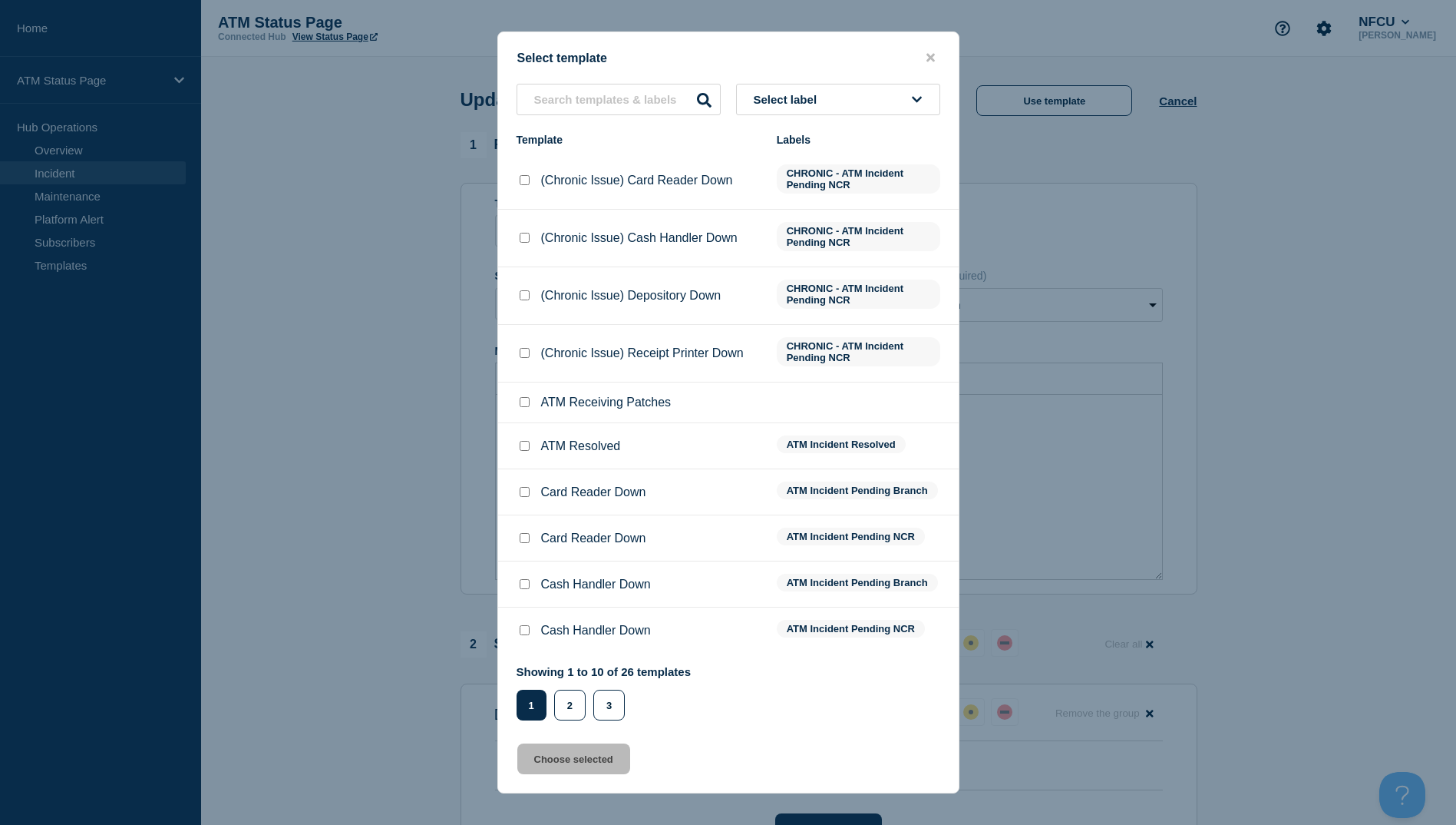
click at [528, 446] on input "ATM Resolved checkbox" at bounding box center [524, 446] width 10 height 10
checkbox input "true"
click at [582, 763] on button "Choose selected" at bounding box center [574, 759] width 113 height 31
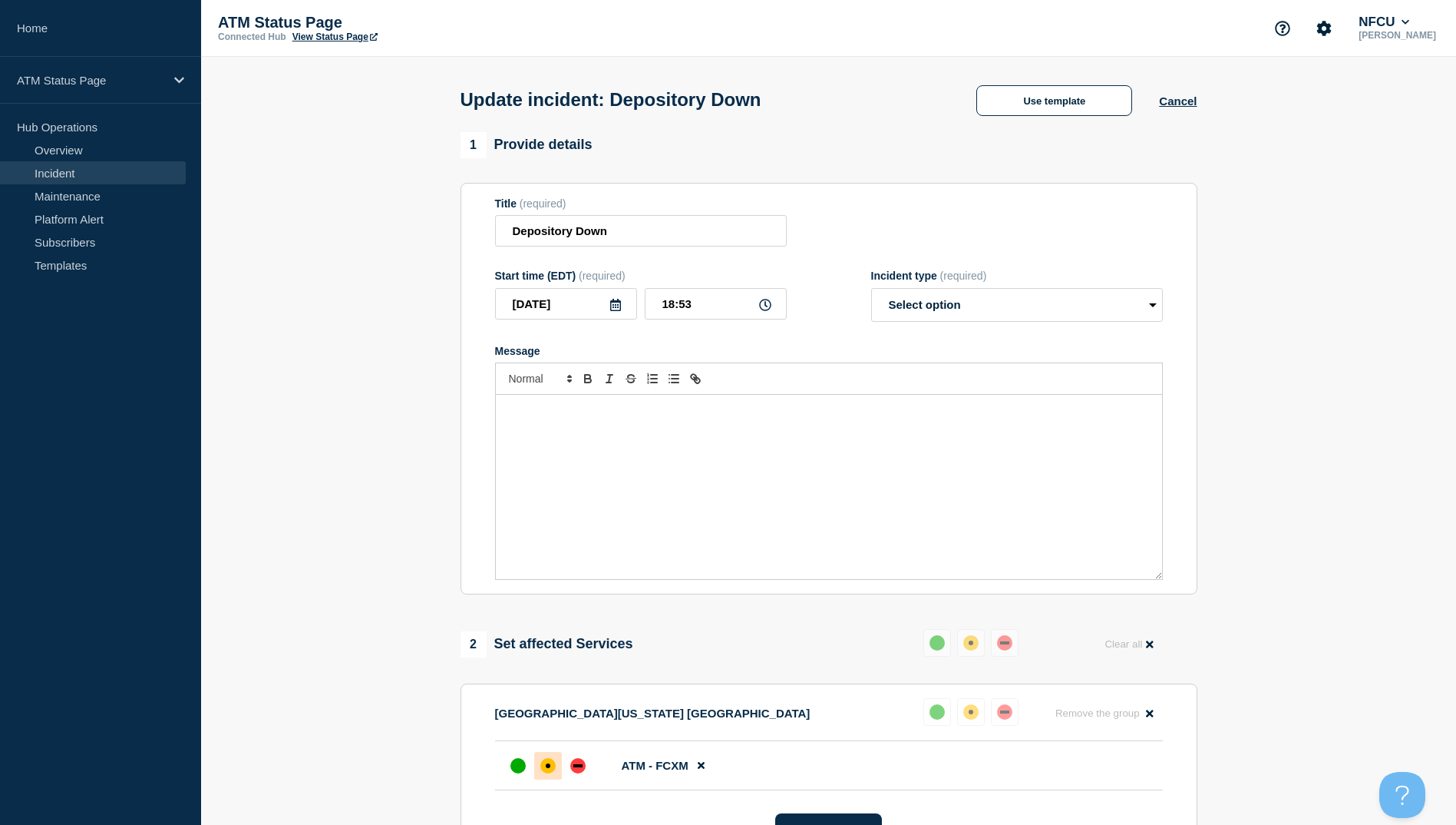
select select "resolved"
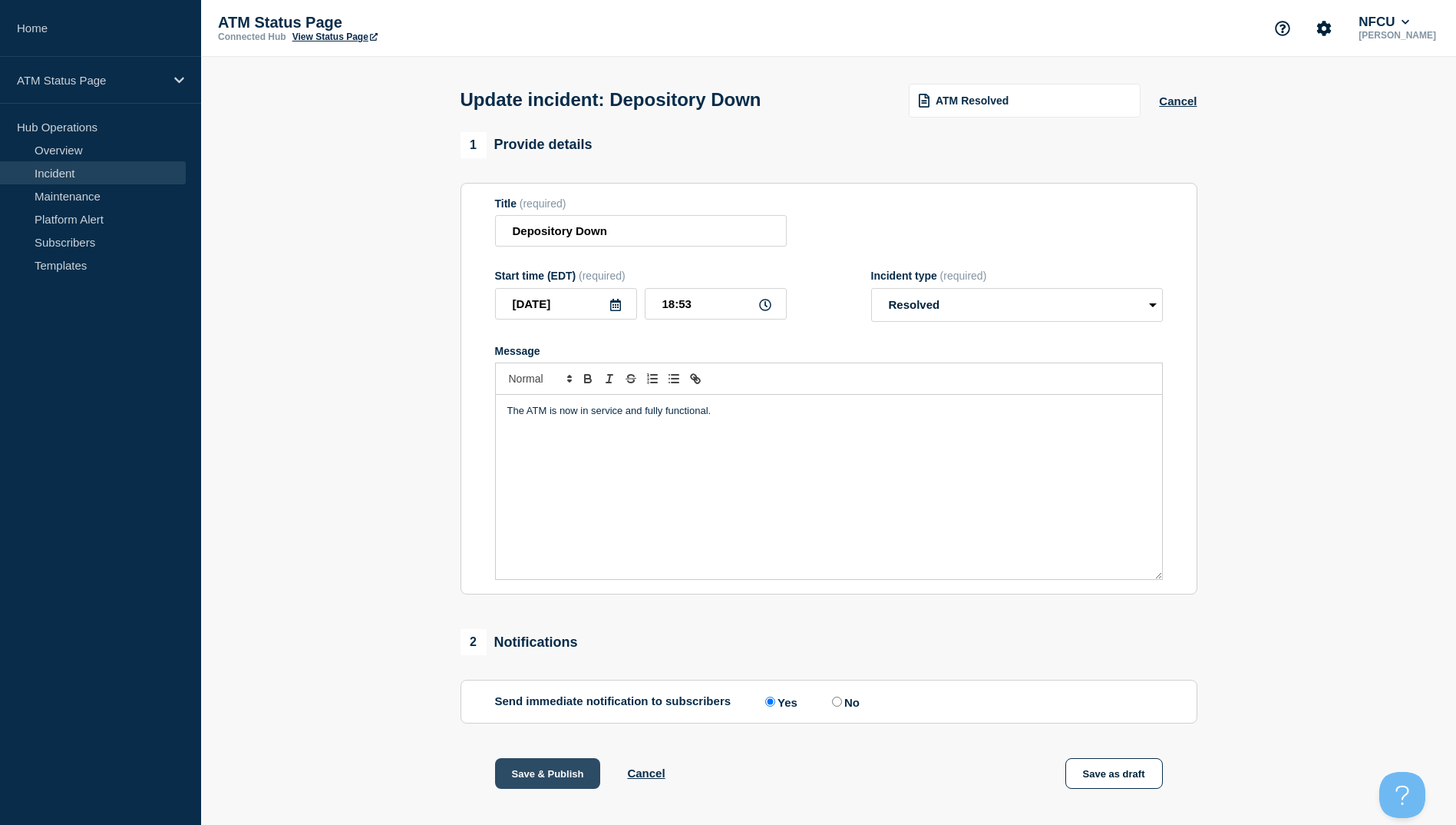
scroll to position [77, 0]
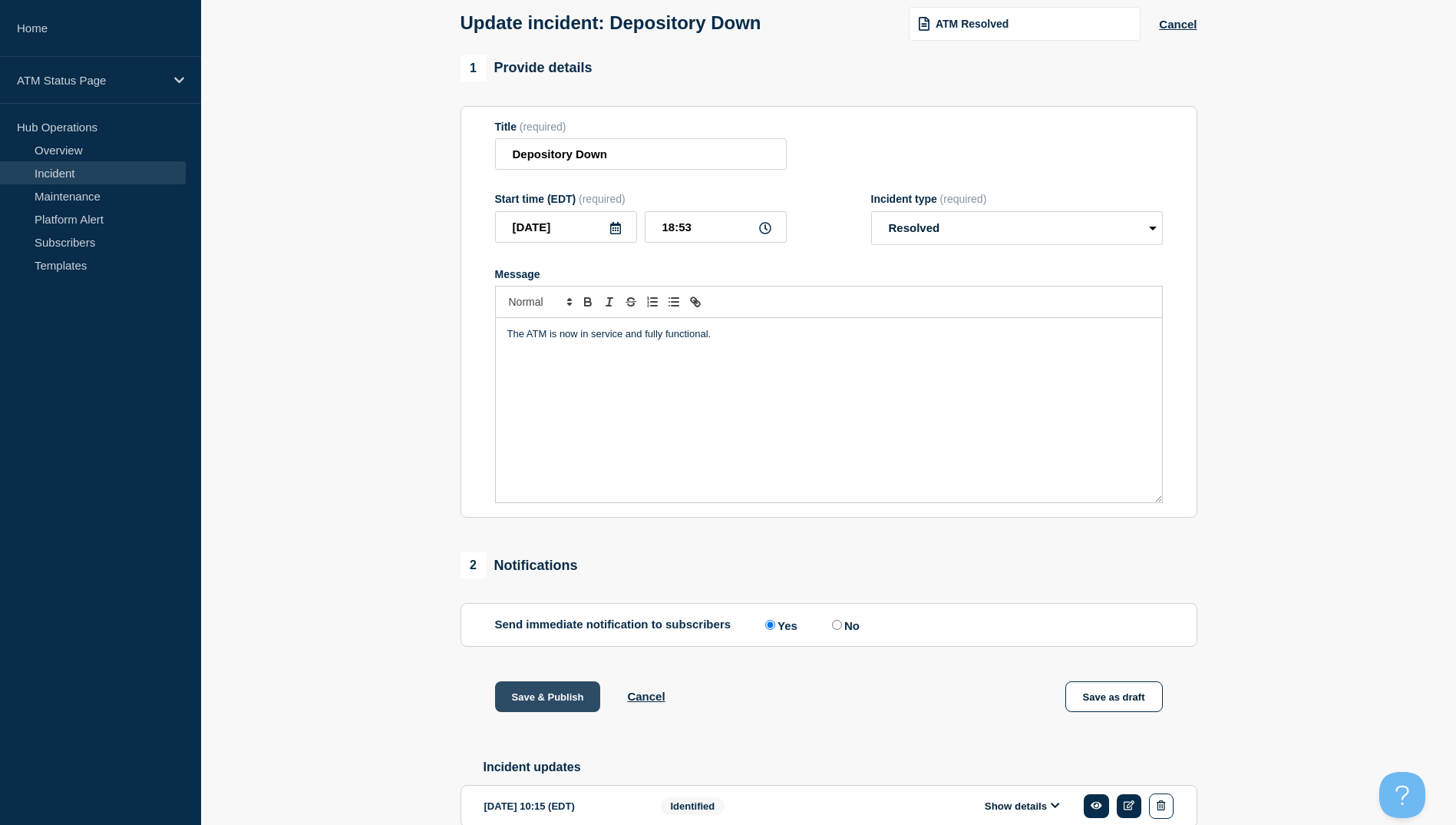
click at [539, 705] on button "Save & Publish" at bounding box center [548, 697] width 106 height 31
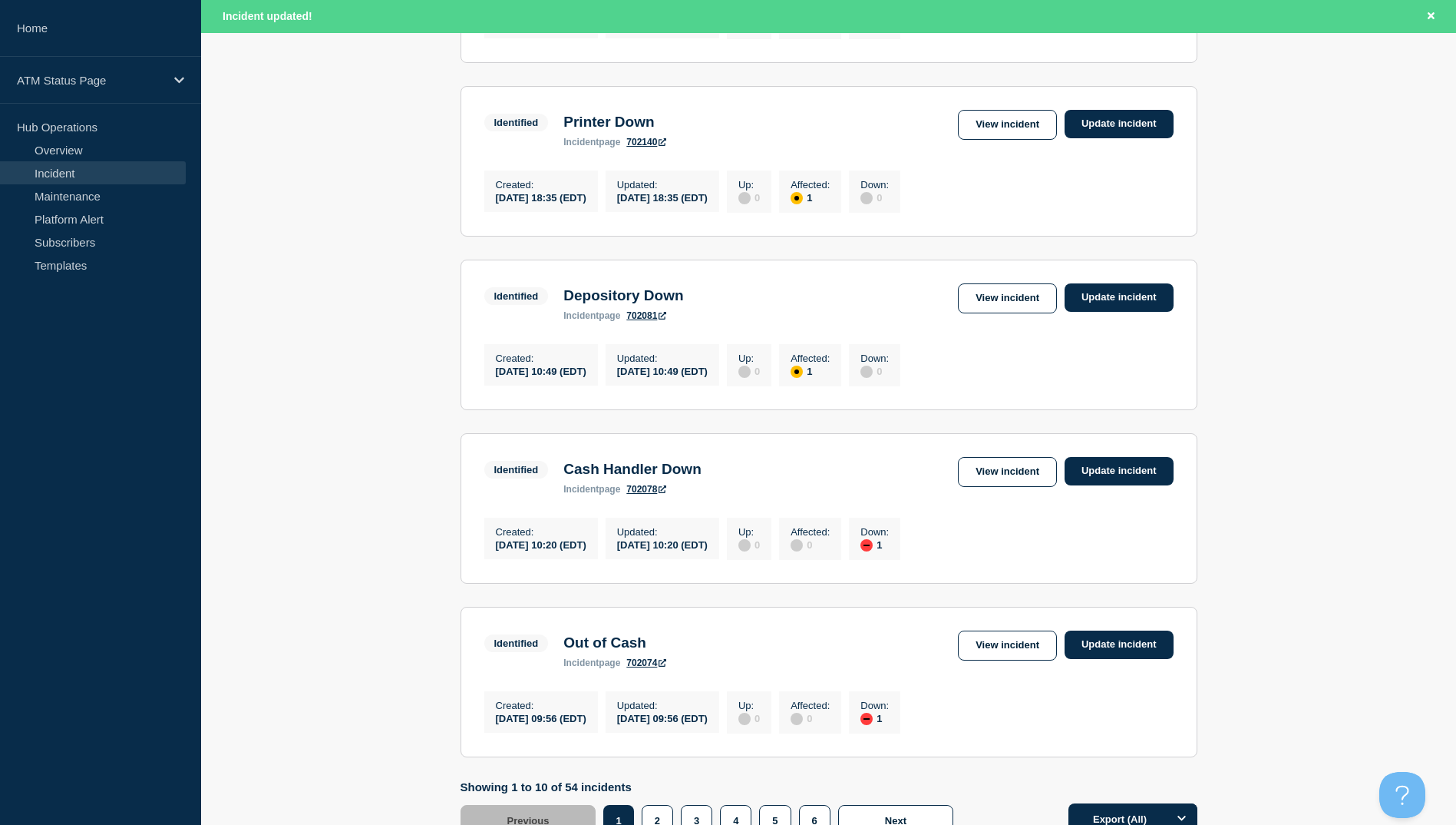
scroll to position [1508, 0]
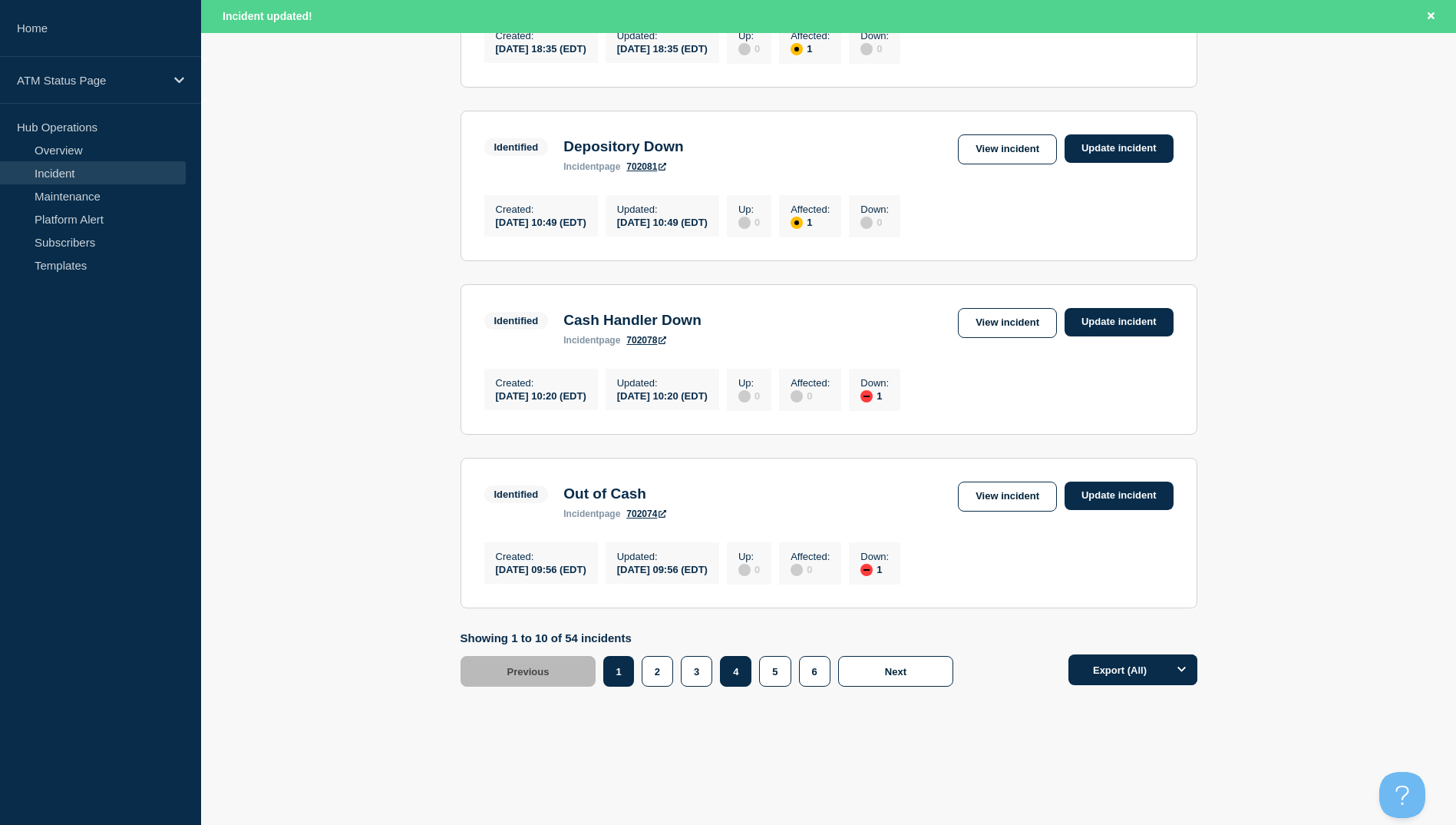
click at [735, 678] on button "4" at bounding box center [736, 671] width 31 height 31
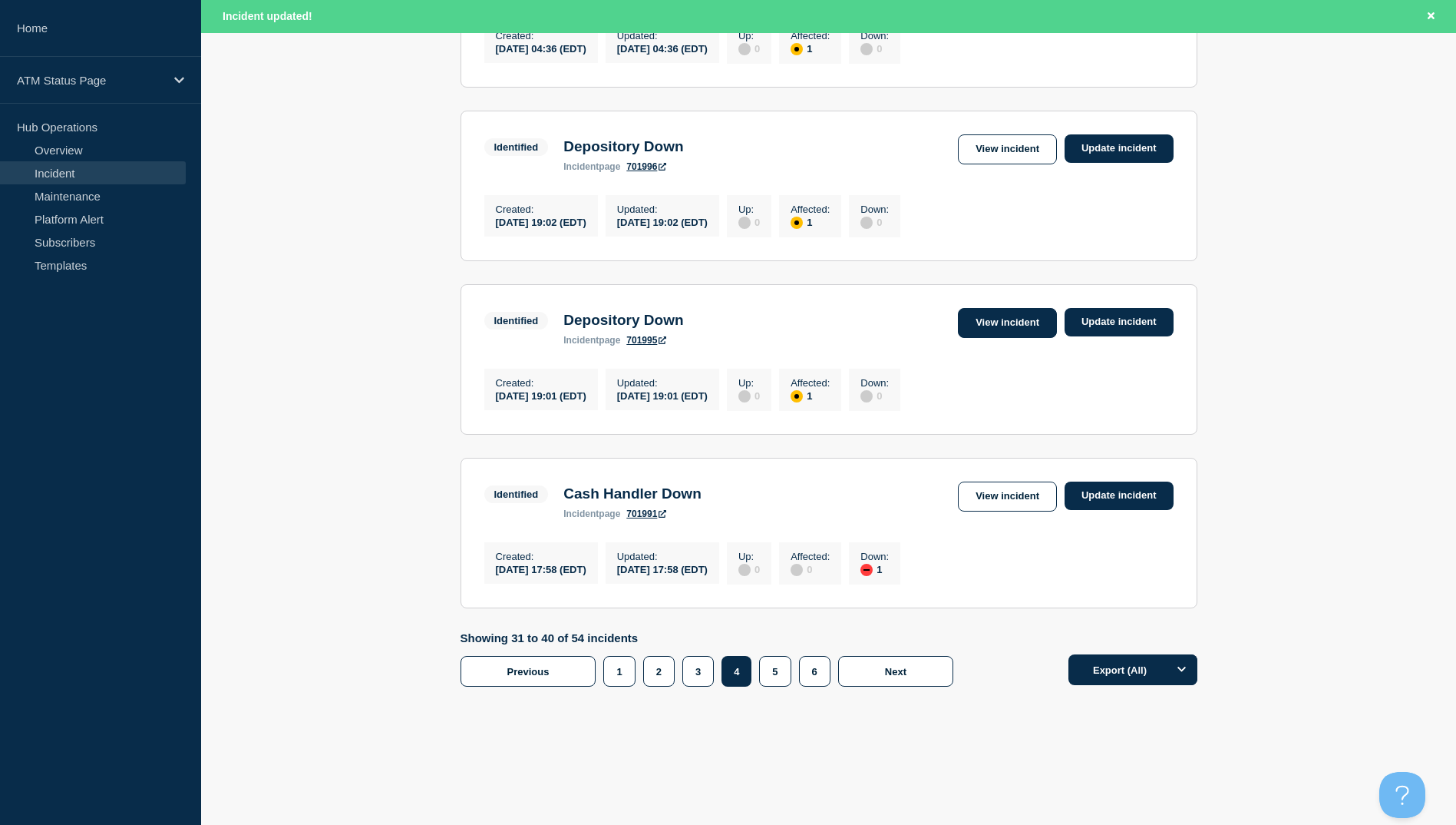
click at [994, 308] on link "View incident" at bounding box center [1007, 323] width 99 height 30
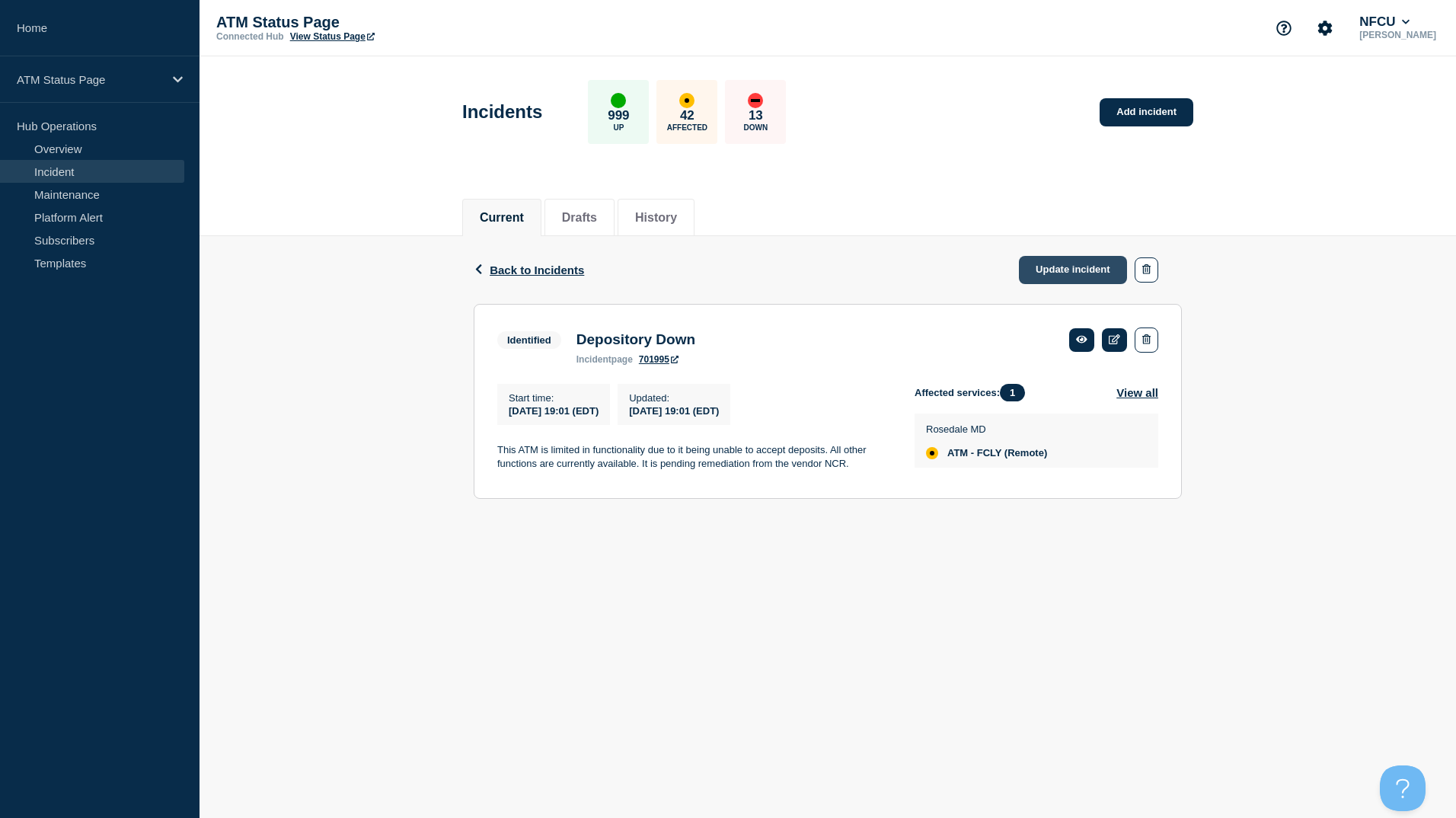
click at [1057, 265] on link "Update incident" at bounding box center [1073, 269] width 108 height 28
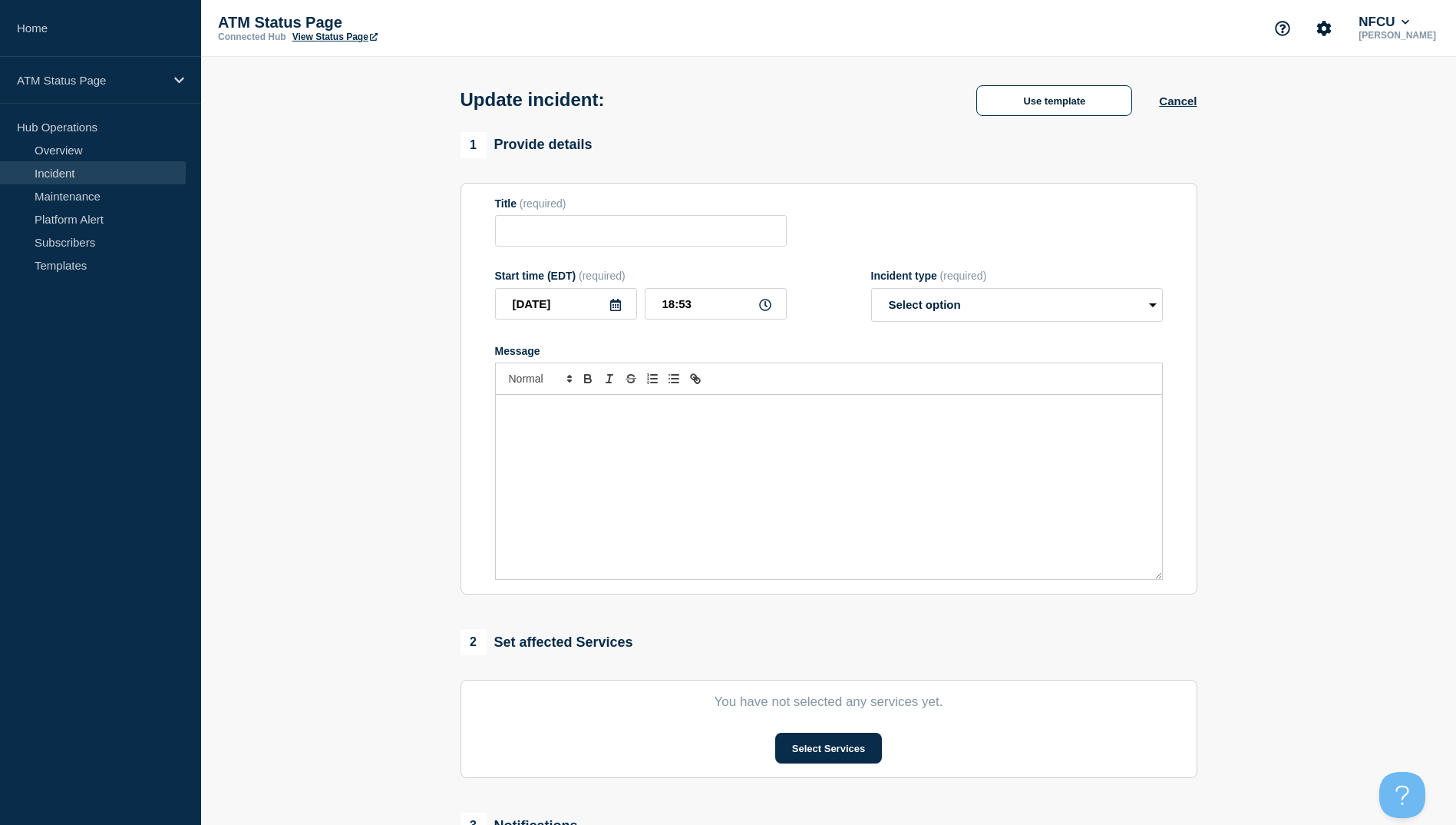
type input "Depository Down"
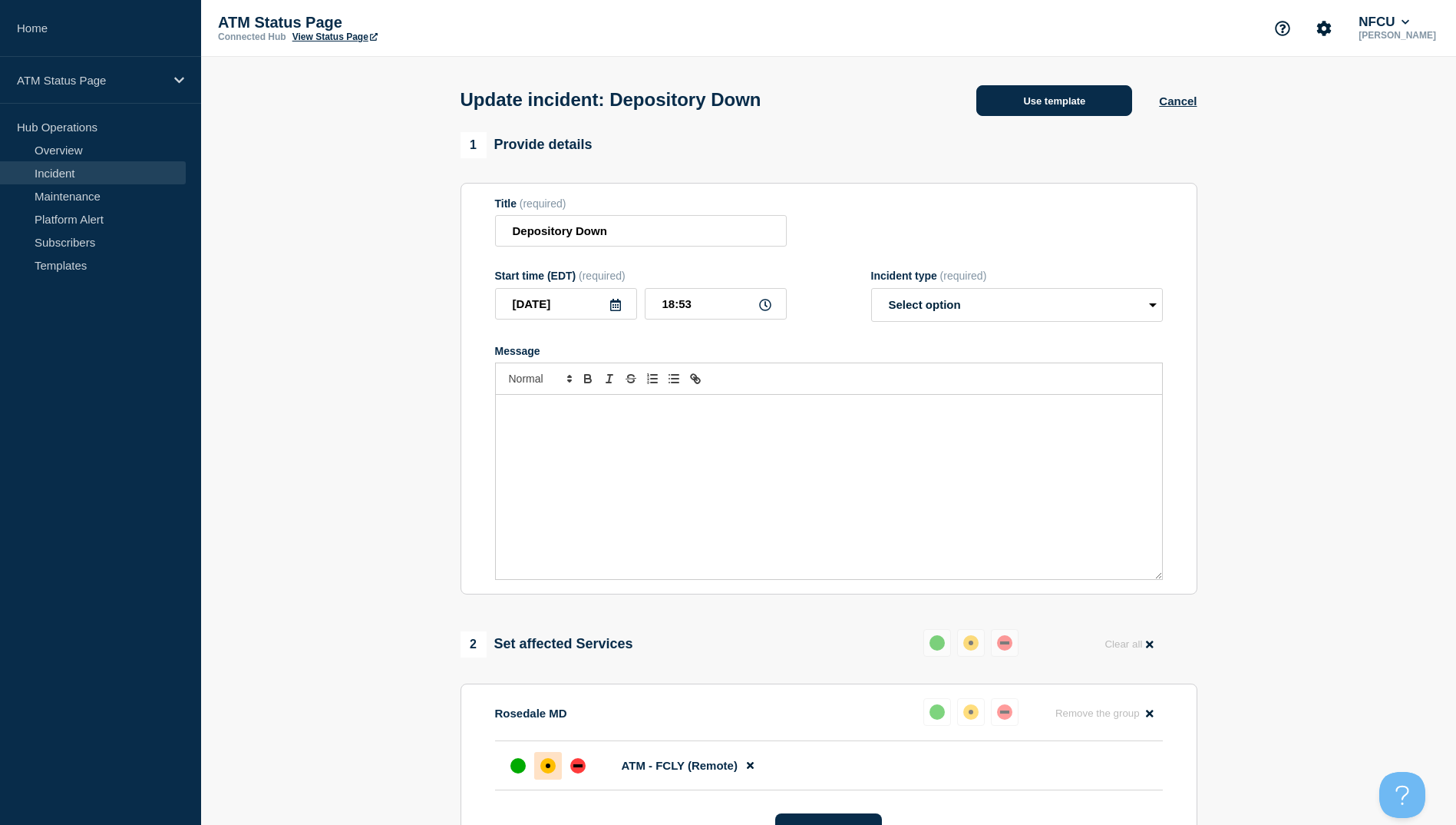
click at [1065, 108] on button "Use template" at bounding box center [1054, 101] width 156 height 31
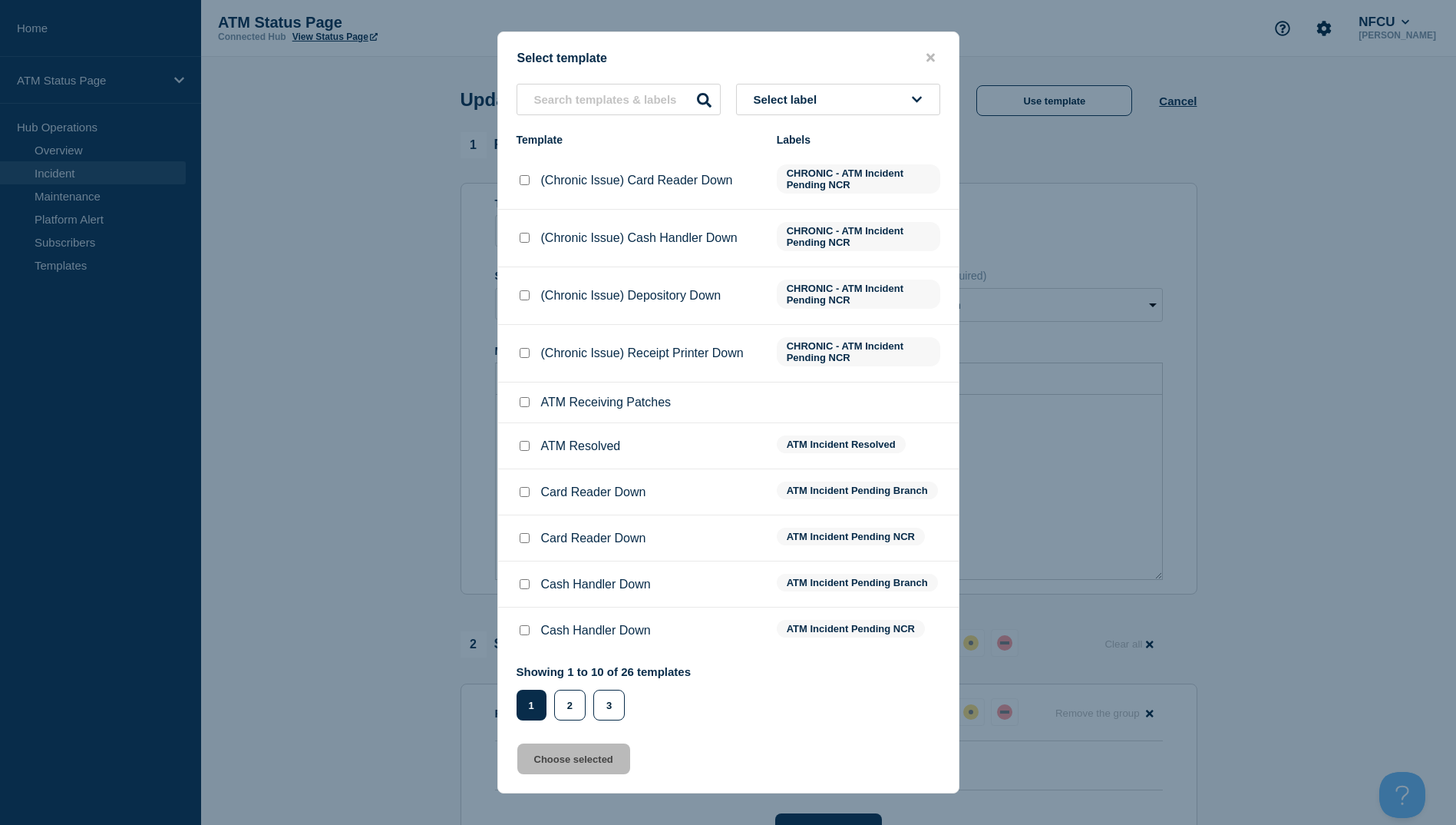
click at [528, 446] on input "ATM Resolved checkbox" at bounding box center [524, 446] width 10 height 10
checkbox input "true"
click at [583, 764] on button "Choose selected" at bounding box center [574, 759] width 113 height 31
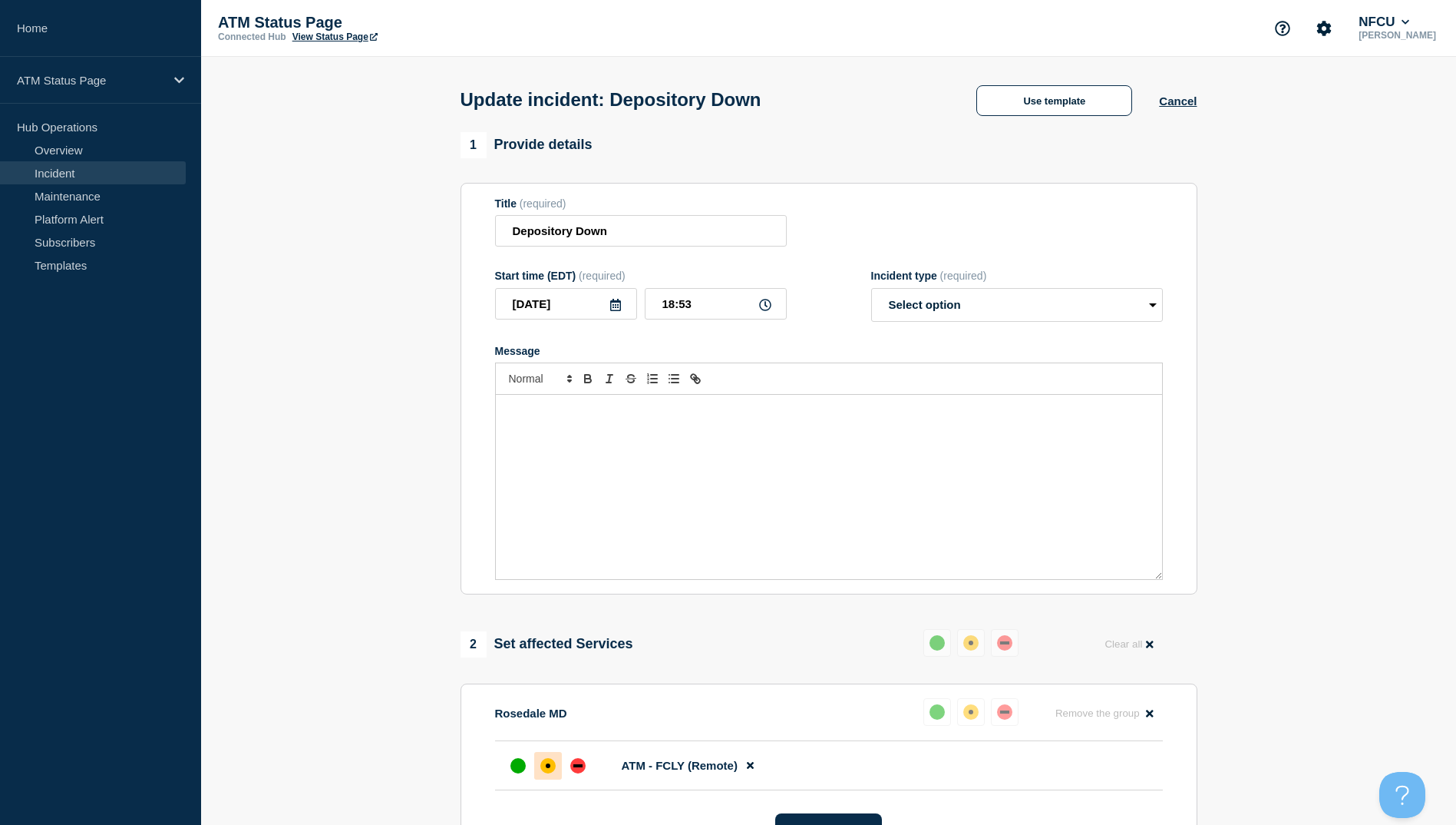
select select "resolved"
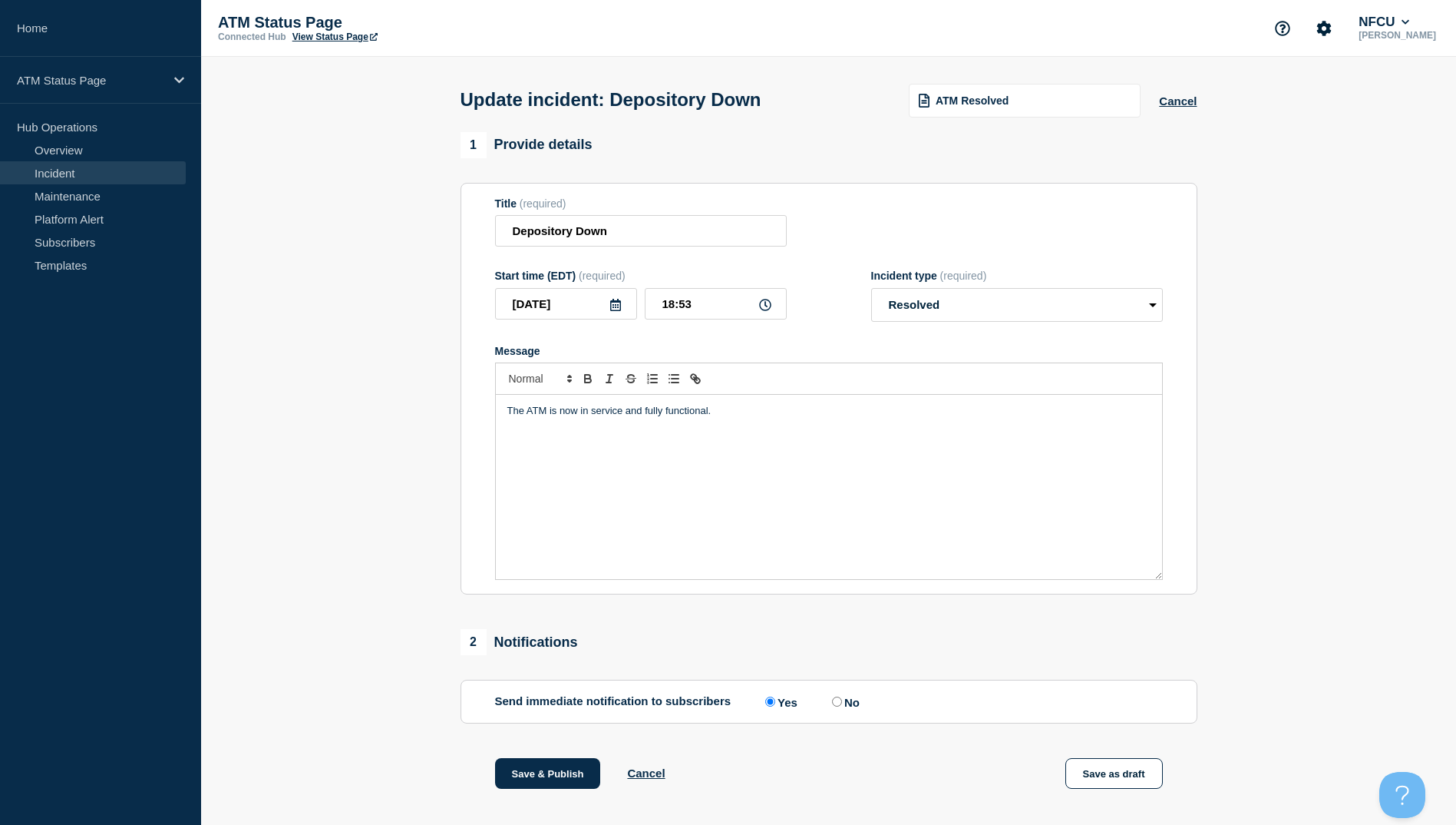
scroll to position [159, 0]
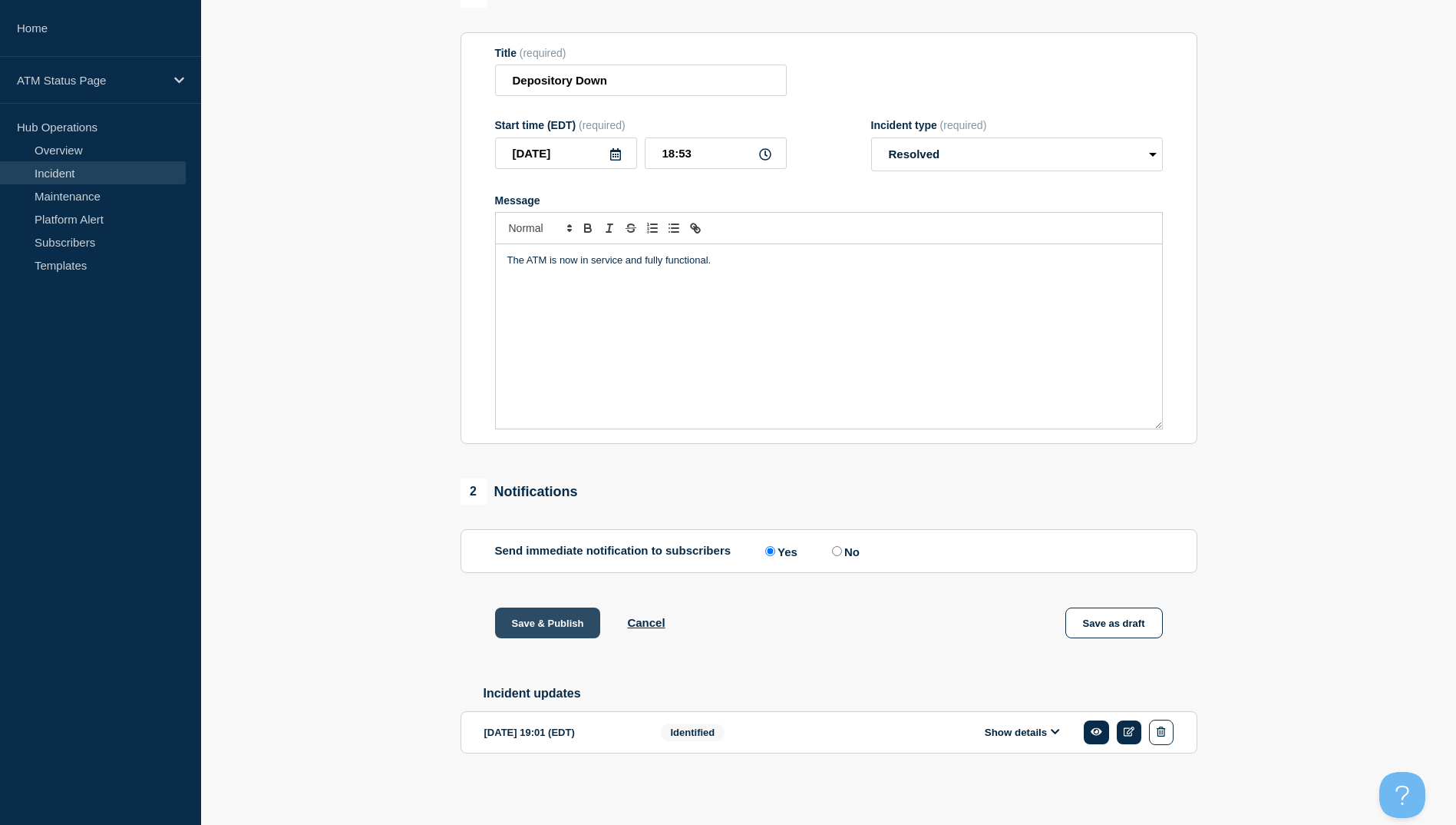
click at [539, 620] on button "Save & Publish" at bounding box center [548, 623] width 106 height 31
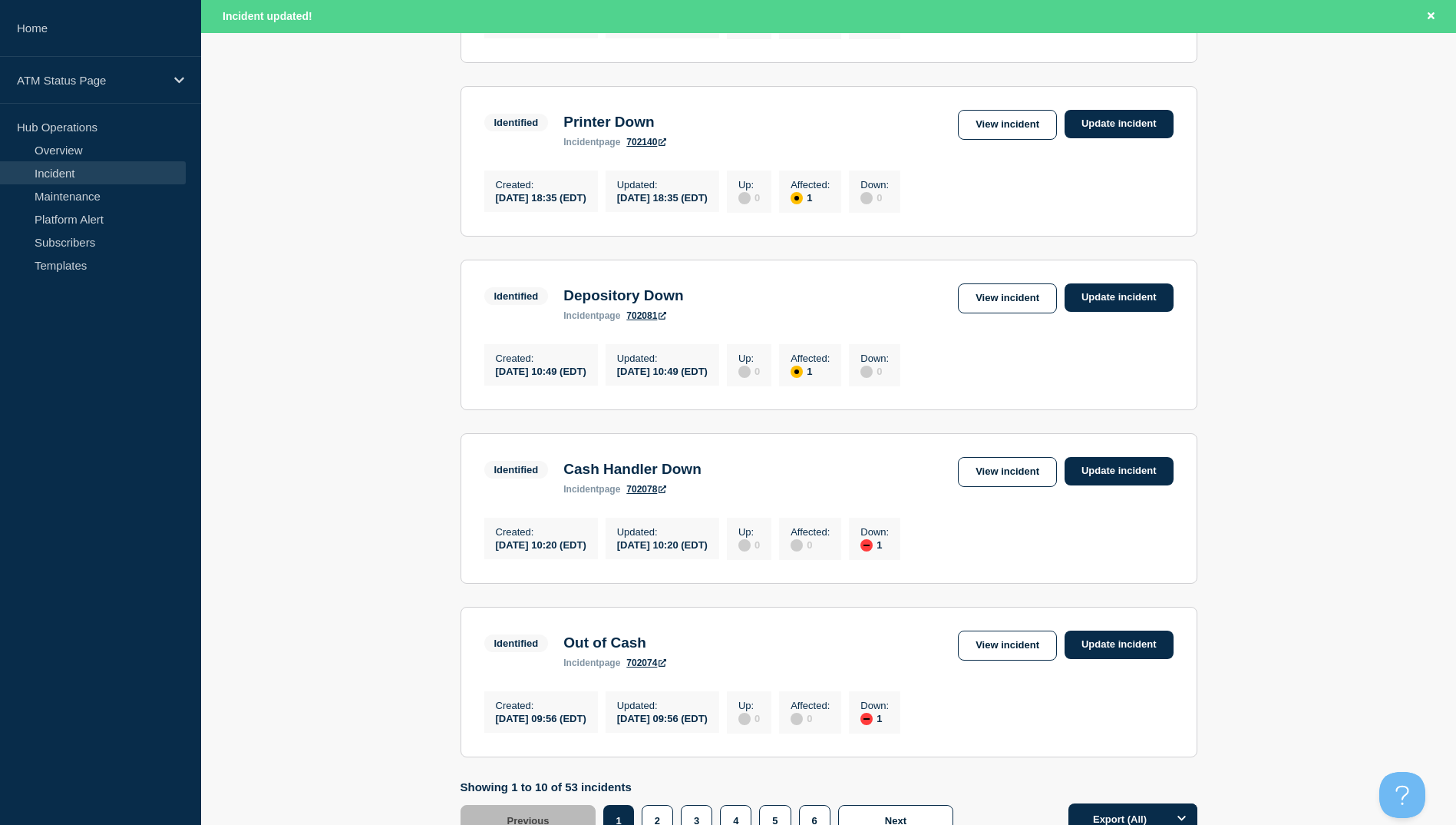
scroll to position [1508, 0]
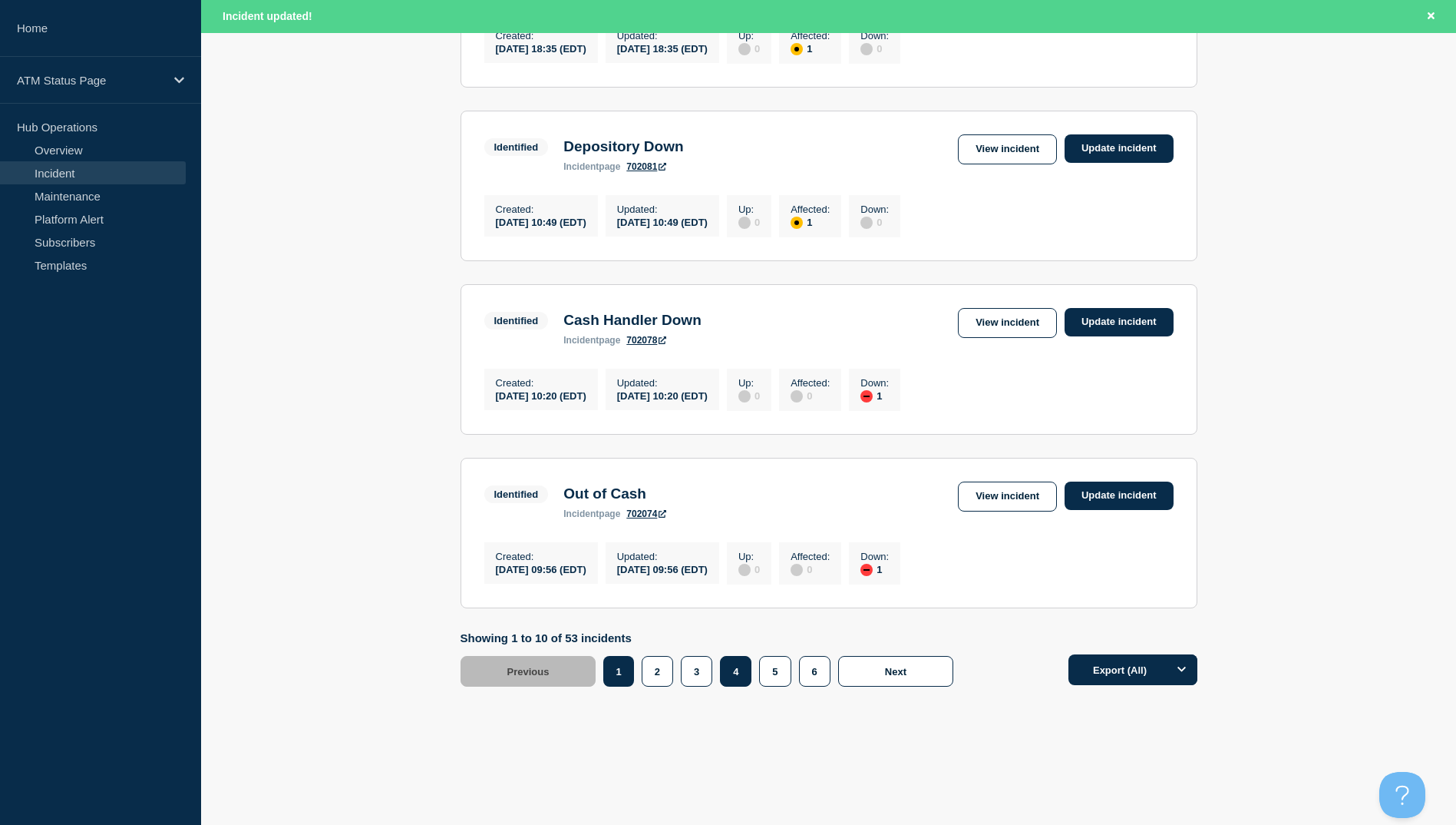
click at [739, 674] on button "4" at bounding box center [736, 671] width 31 height 31
click at [1003, 135] on link "View incident" at bounding box center [1007, 149] width 99 height 30
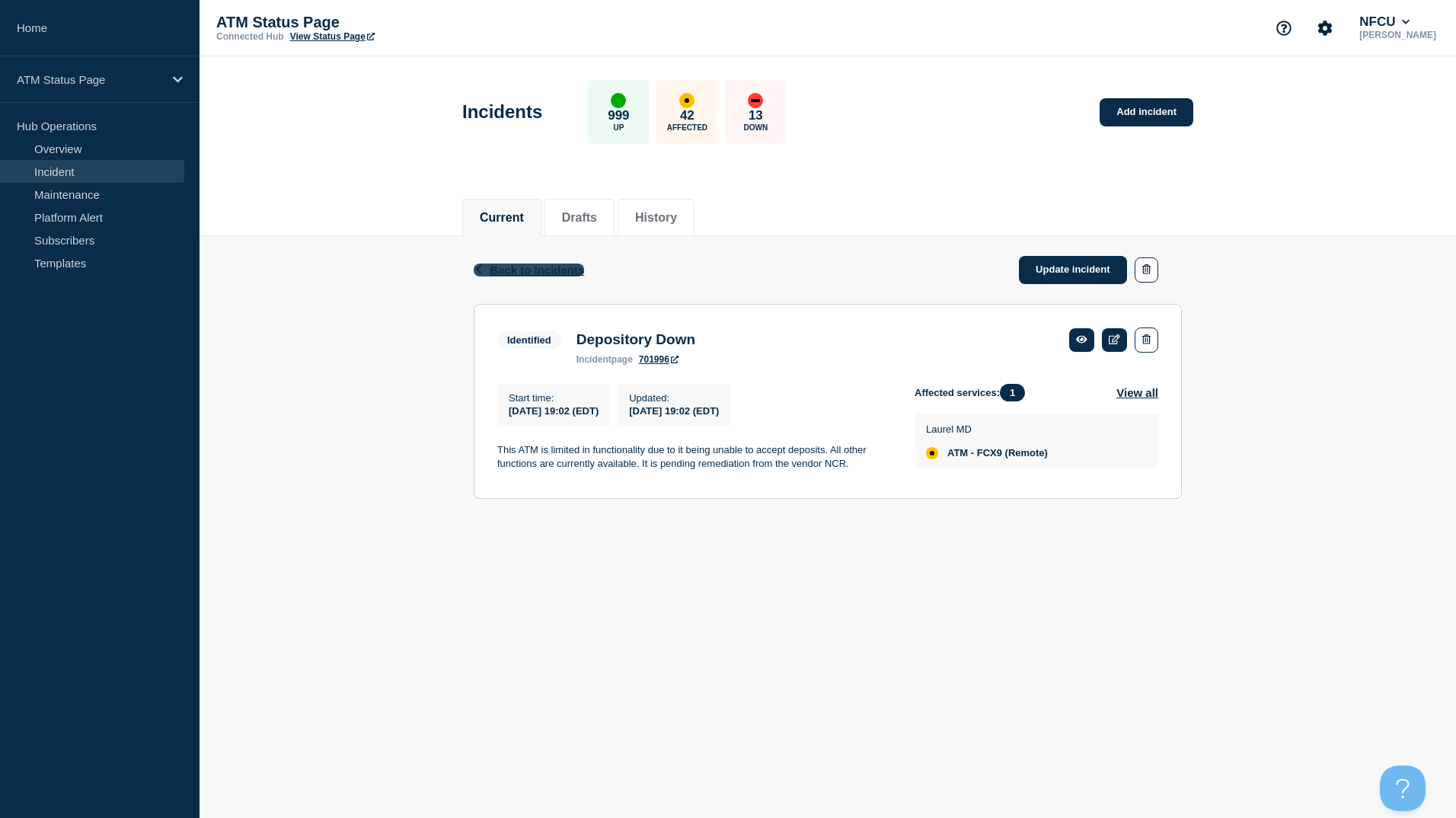
click at [537, 267] on span "Back to Incidents" at bounding box center [537, 270] width 95 height 13
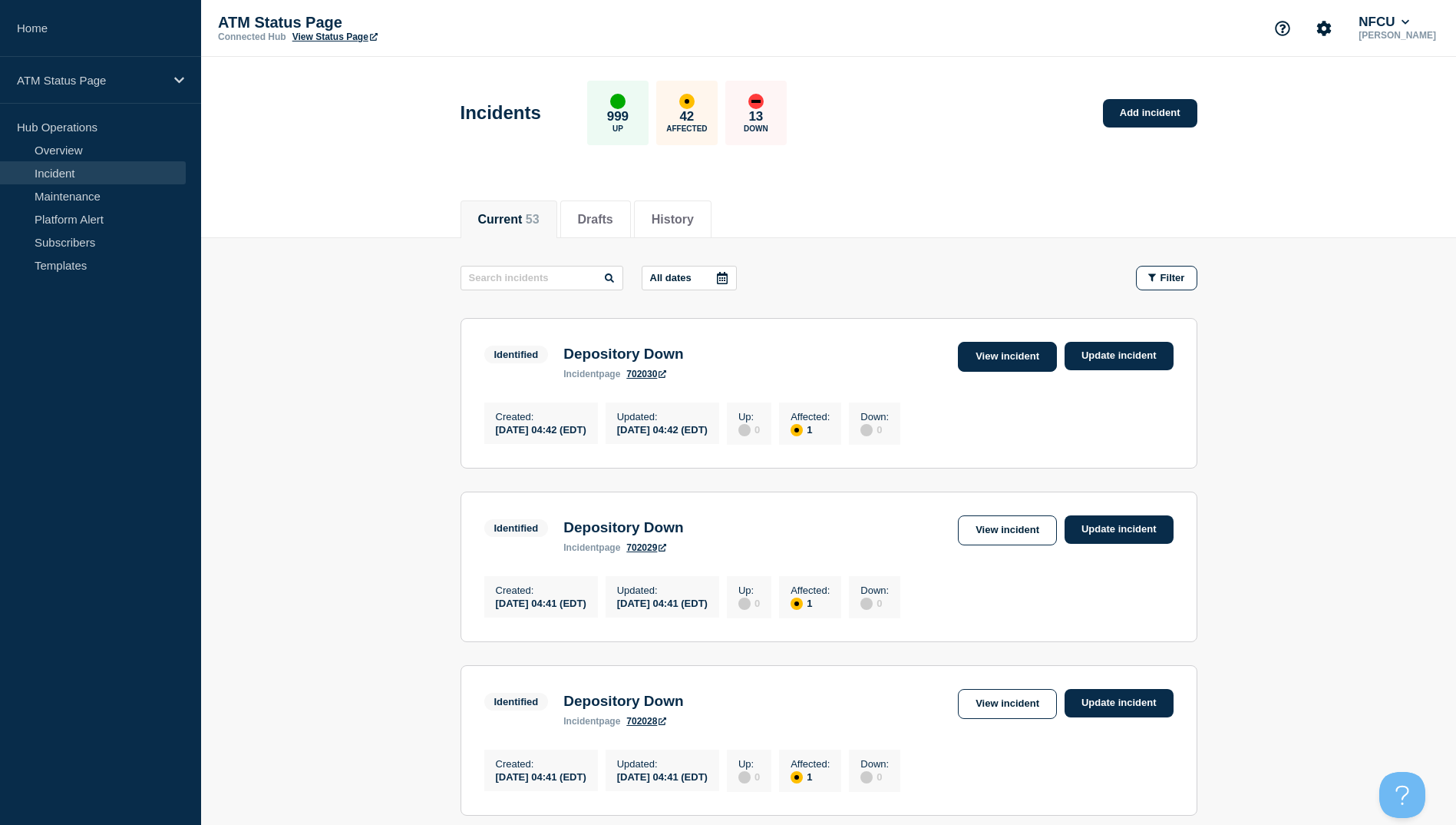
click at [973, 362] on link "View incident" at bounding box center [1007, 357] width 99 height 30
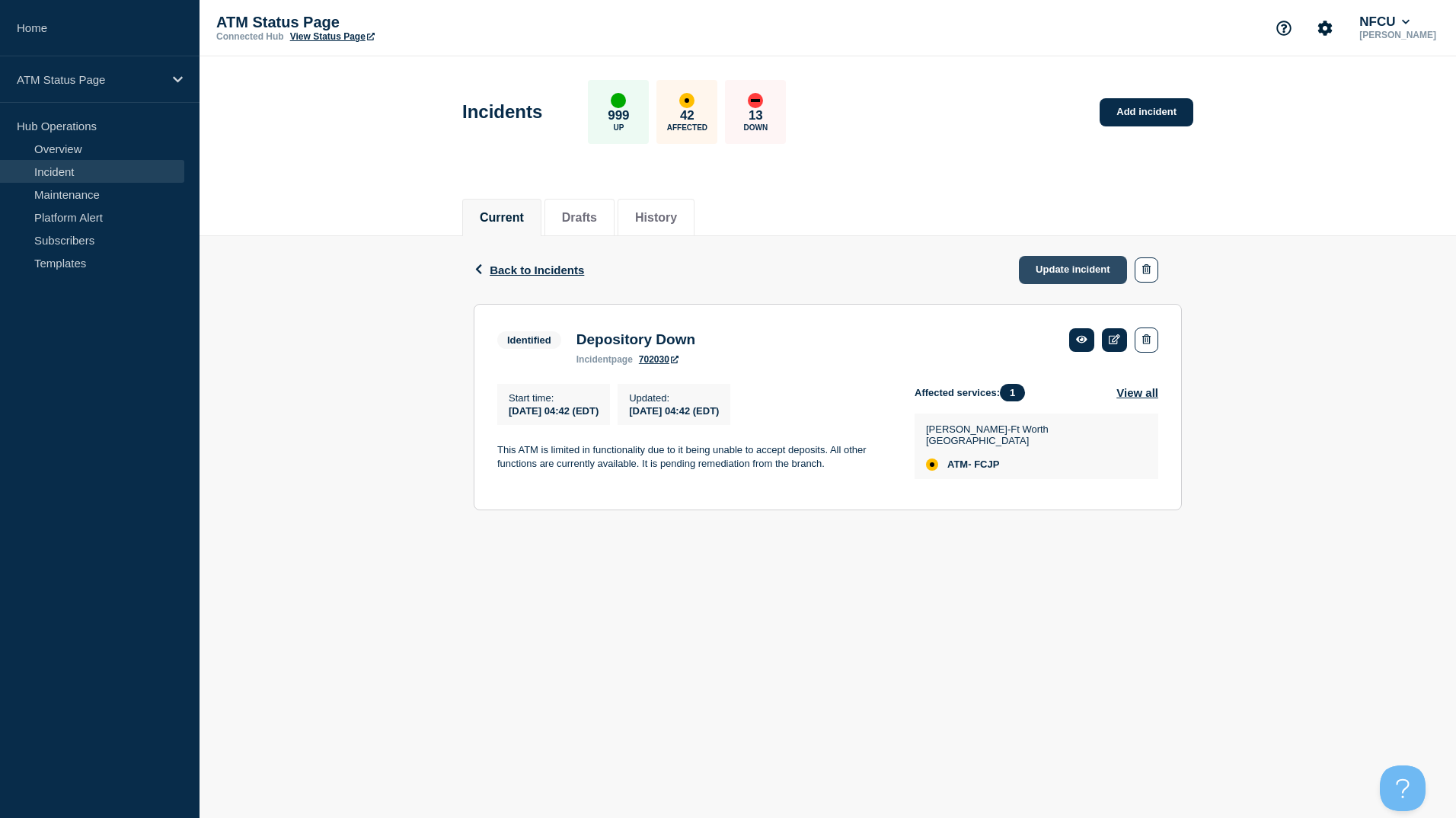
click at [1067, 265] on link "Update incident" at bounding box center [1073, 269] width 108 height 28
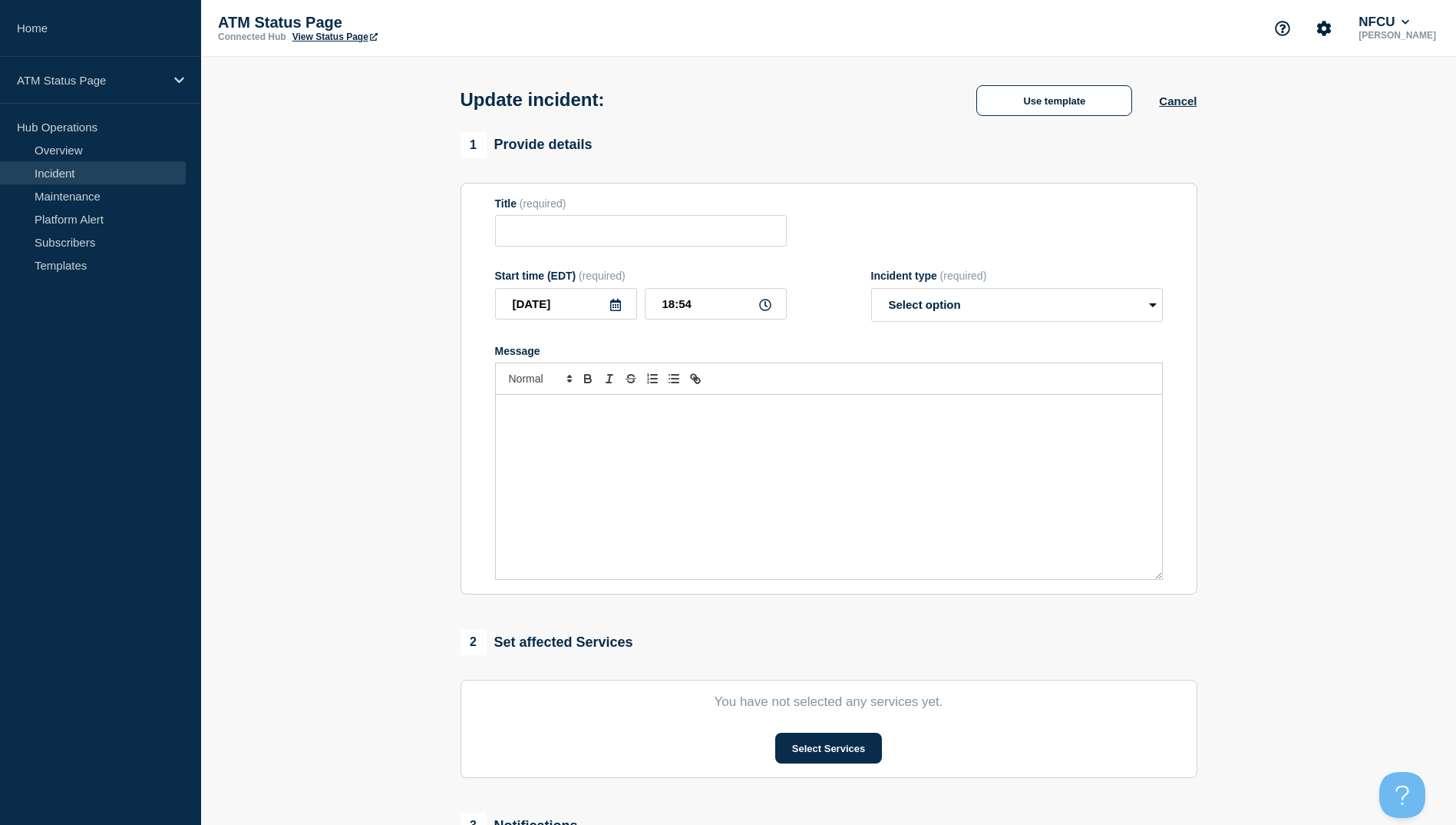
type input "Depository Down"
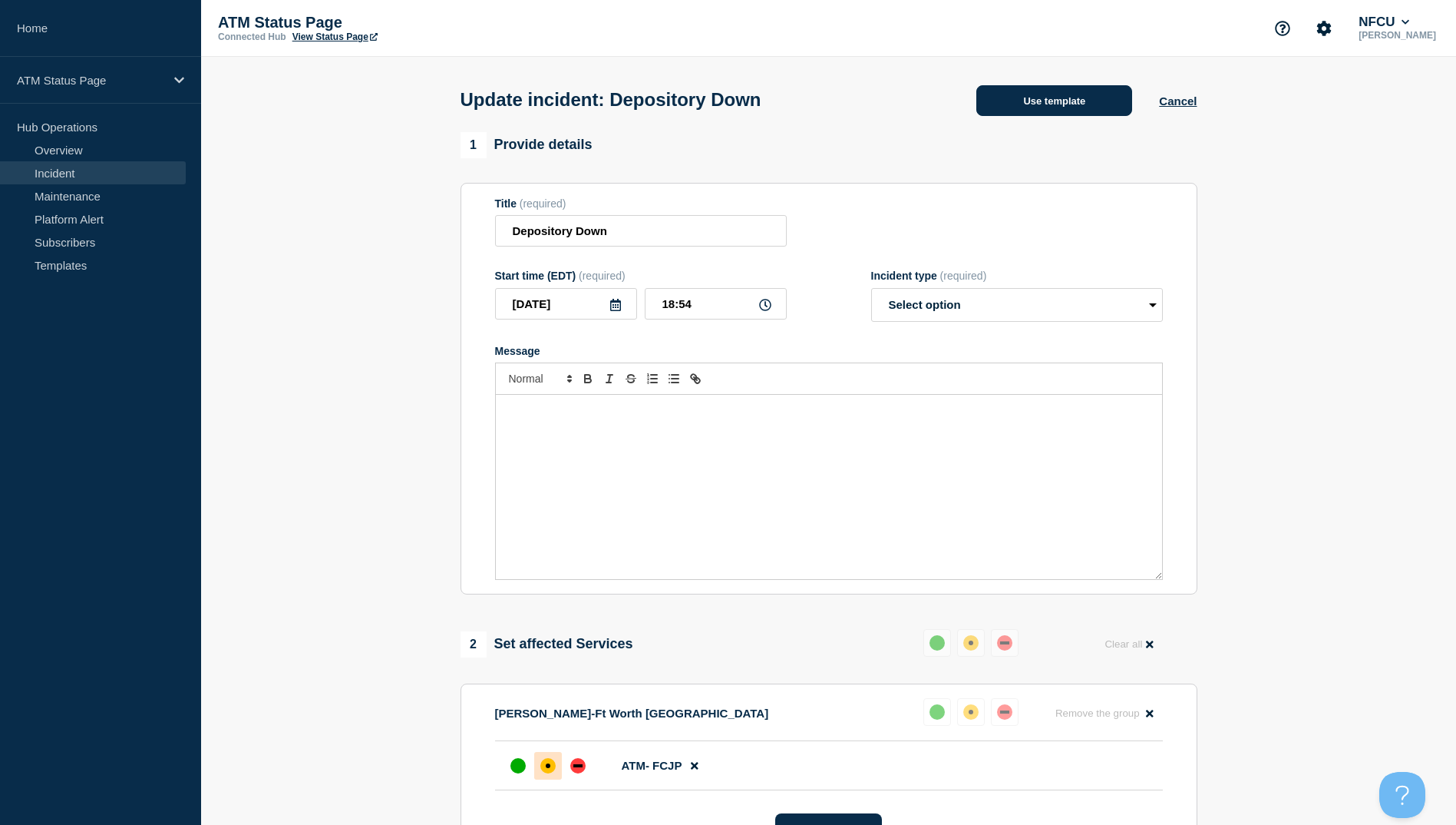
click at [1063, 109] on button "Use template" at bounding box center [1054, 101] width 156 height 31
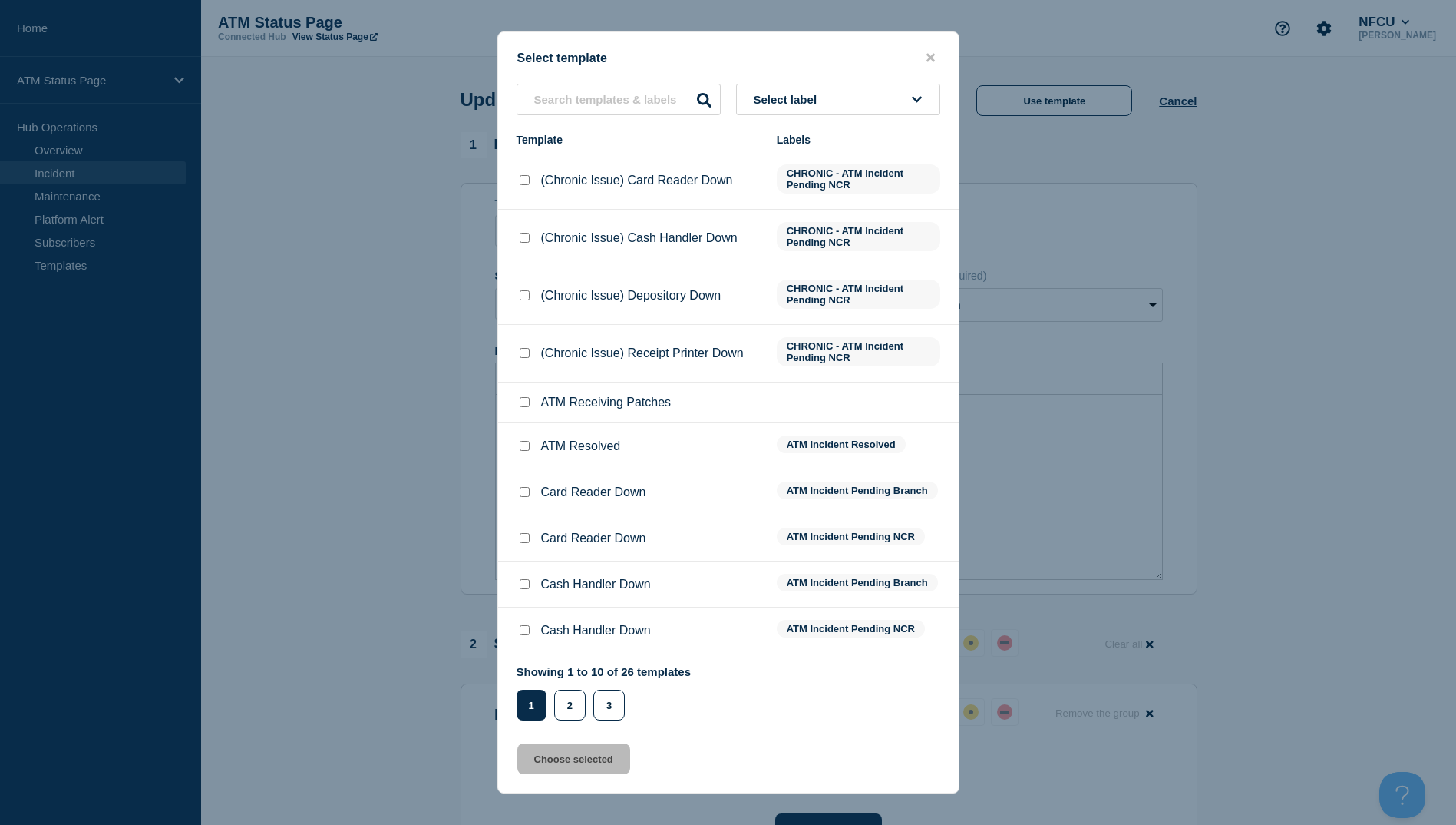
click at [531, 451] on div "ATM Resolved" at bounding box center [639, 446] width 245 height 16
click at [522, 442] on div at bounding box center [524, 446] width 16 height 16
click at [526, 448] on input "ATM Resolved checkbox" at bounding box center [524, 446] width 10 height 10
checkbox input "true"
click at [575, 761] on button "Choose selected" at bounding box center [574, 759] width 113 height 31
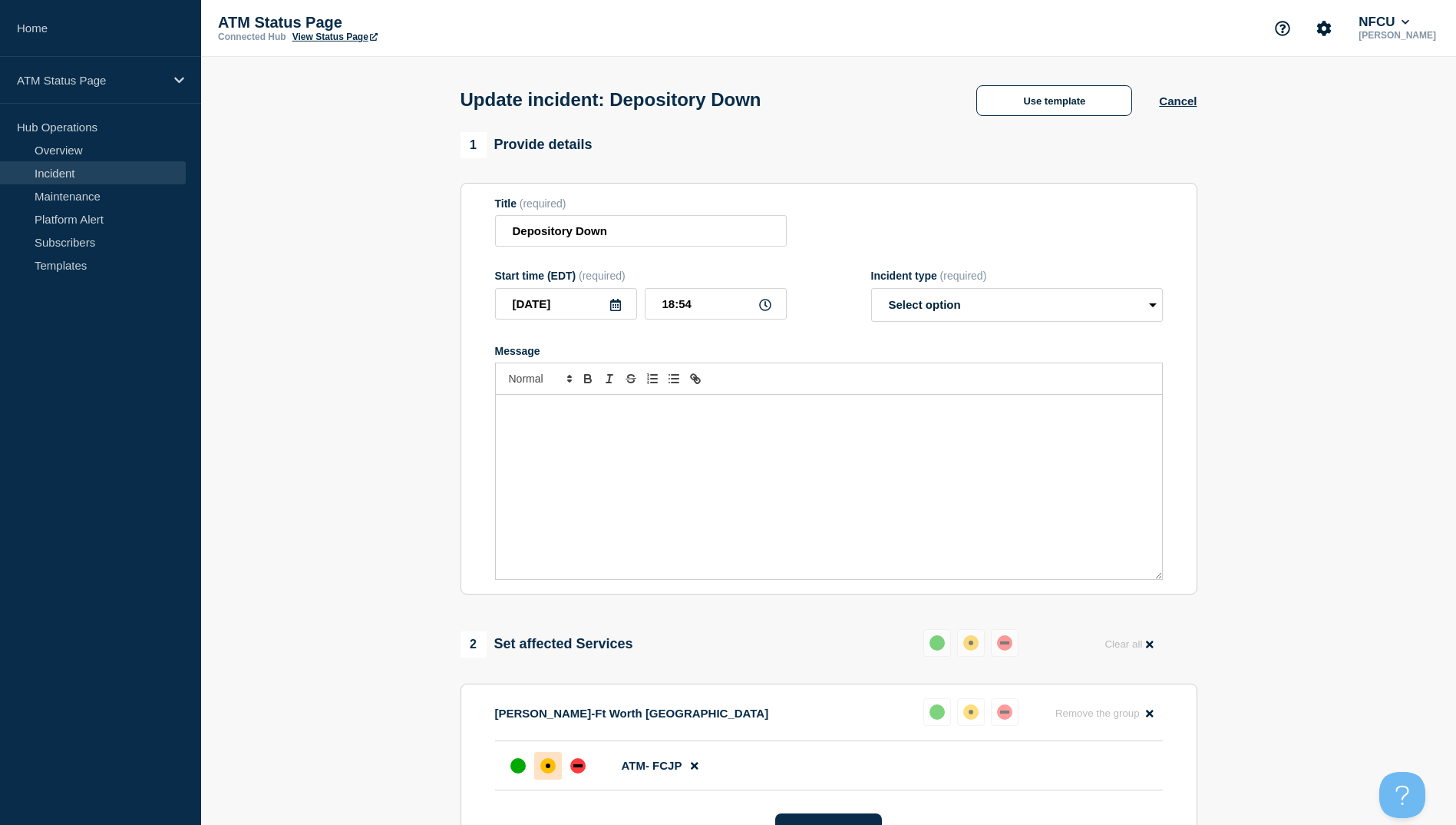
select select "resolved"
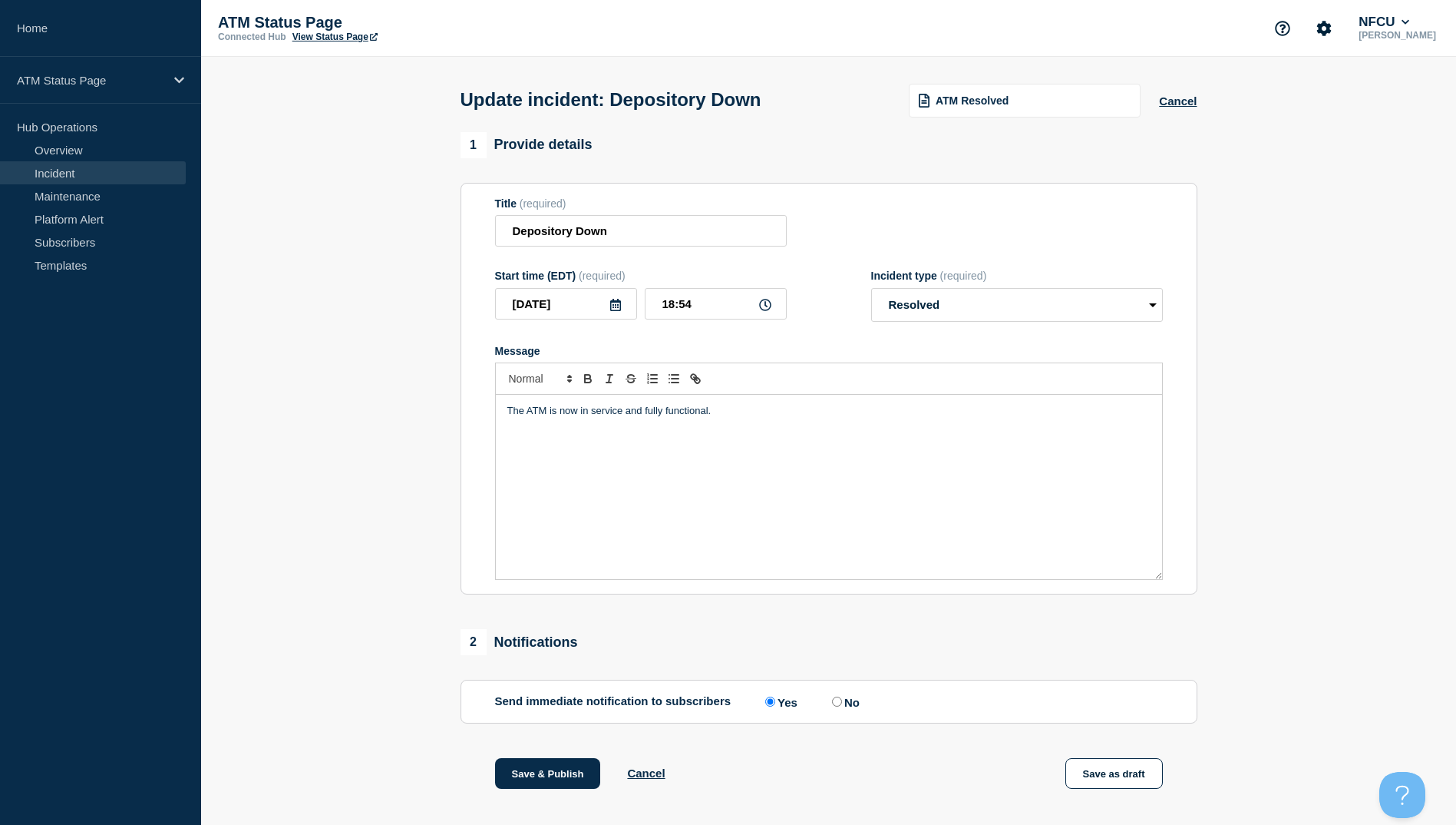
scroll to position [159, 0]
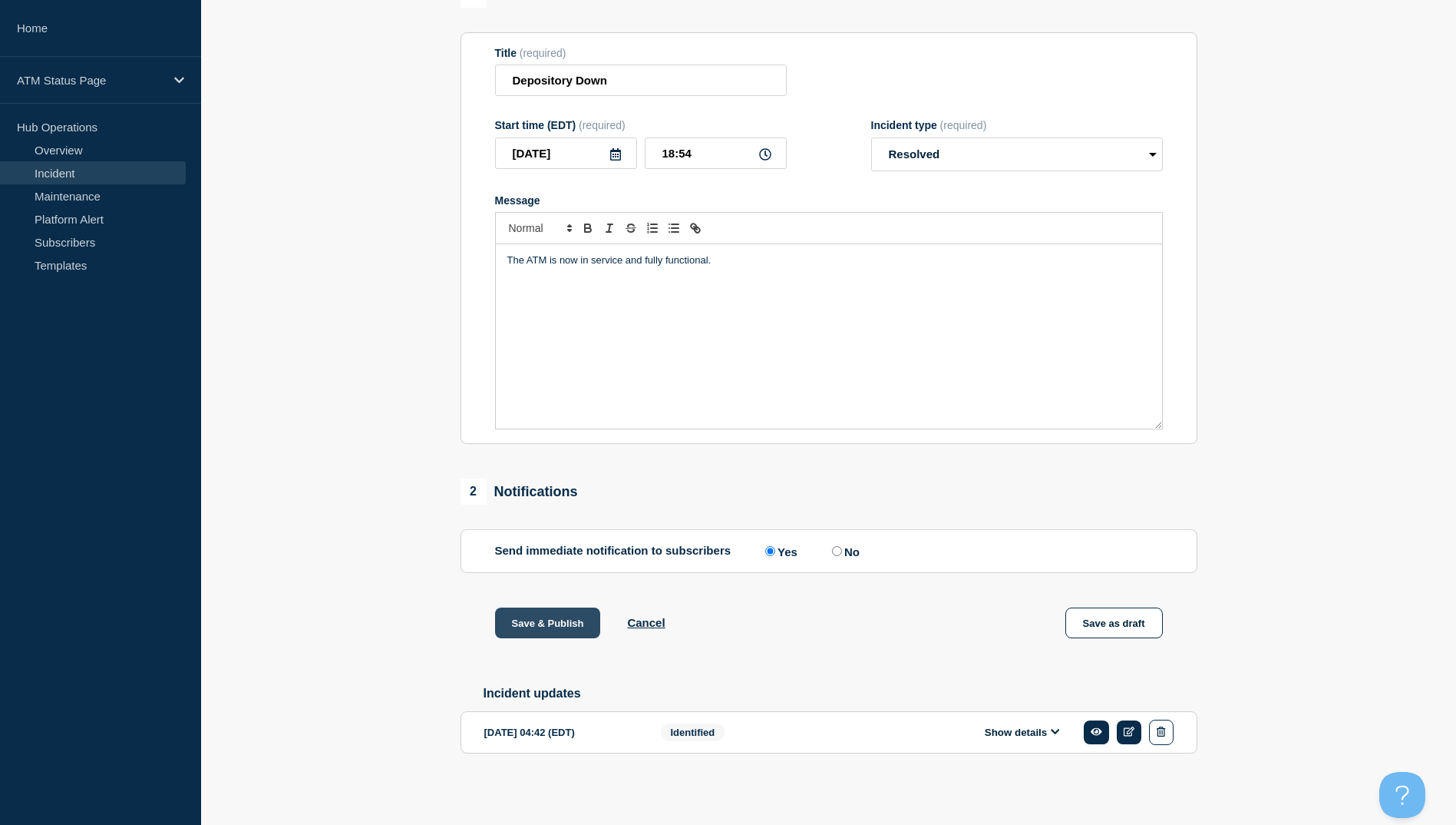
click at [542, 617] on button "Save & Publish" at bounding box center [548, 623] width 106 height 31
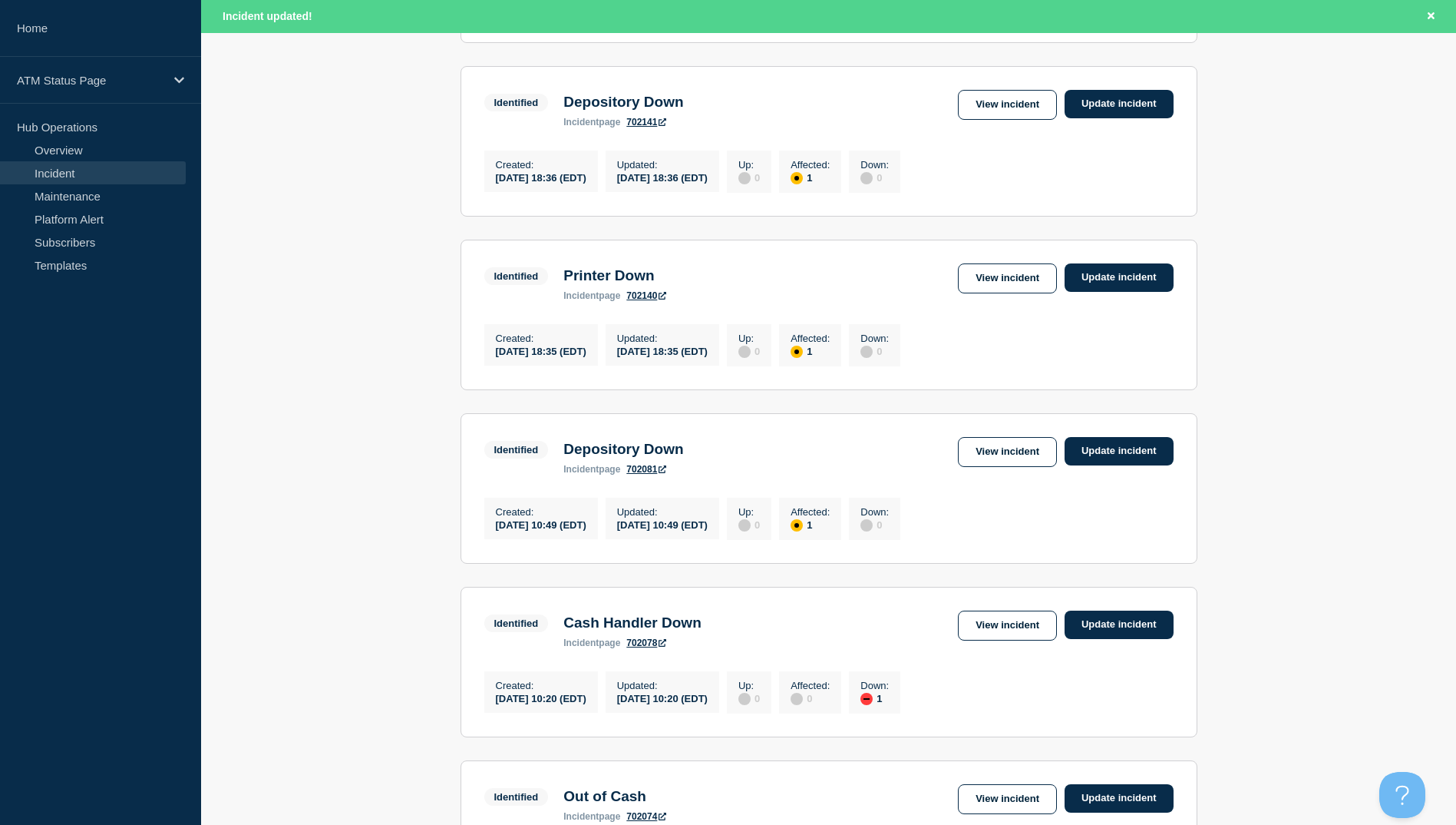
scroll to position [1508, 0]
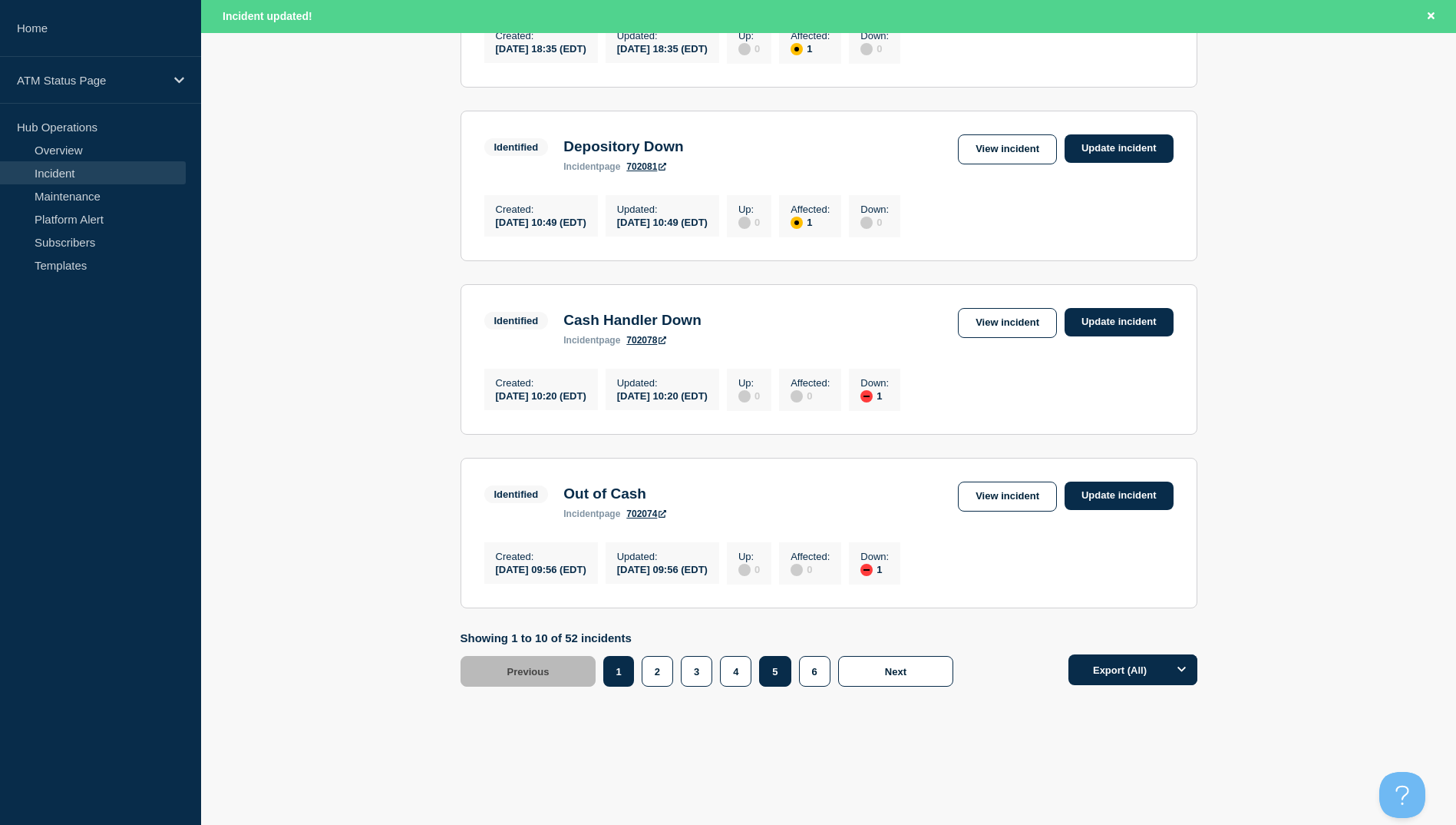
click at [777, 672] on button "5" at bounding box center [774, 671] width 31 height 31
click at [1012, 497] on link "View incident" at bounding box center [1007, 496] width 99 height 30
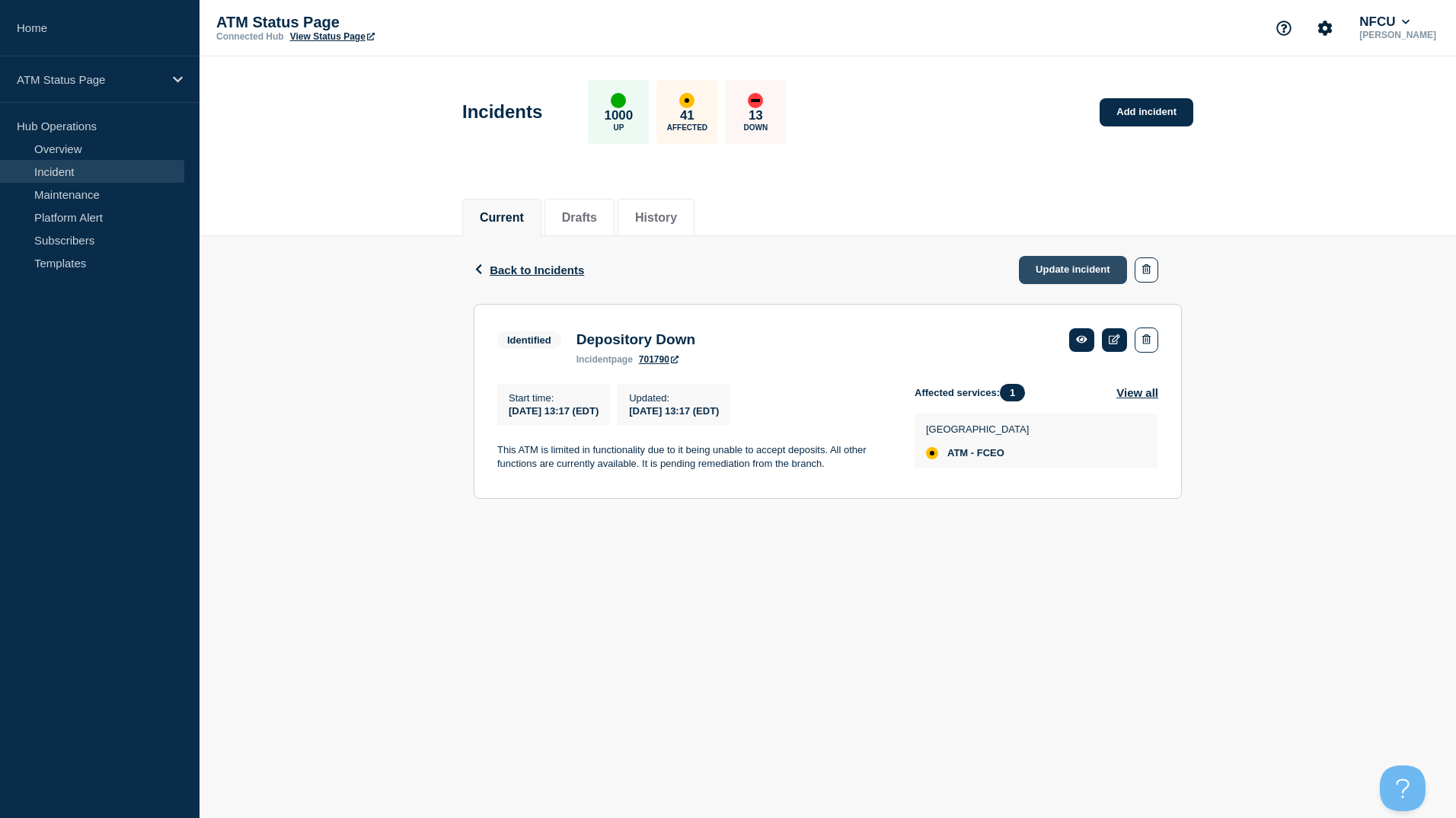
click at [1058, 271] on link "Update incident" at bounding box center [1073, 269] width 108 height 28
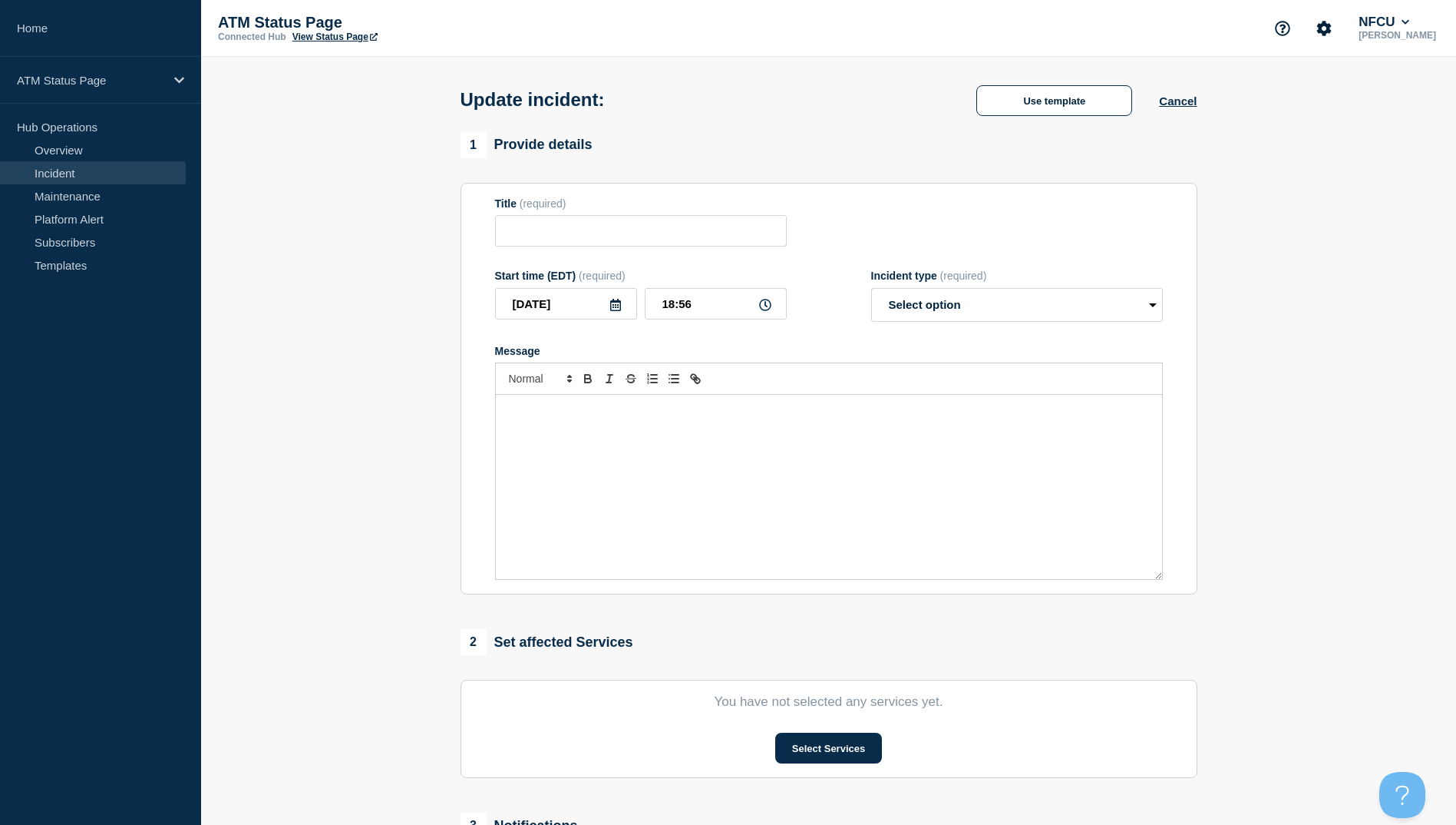
type input "Depository Down"
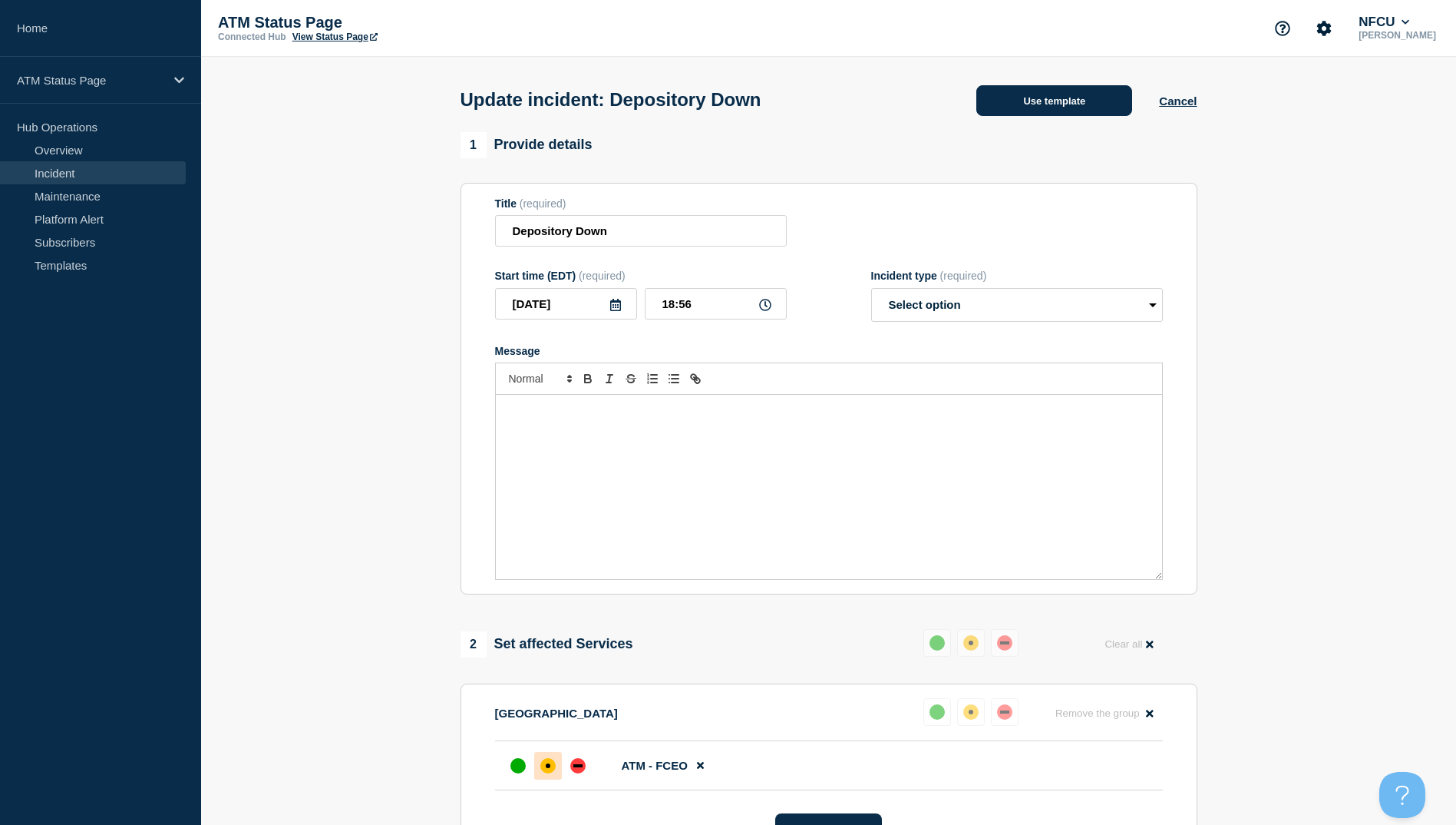
click at [1034, 108] on button "Use template" at bounding box center [1054, 101] width 156 height 31
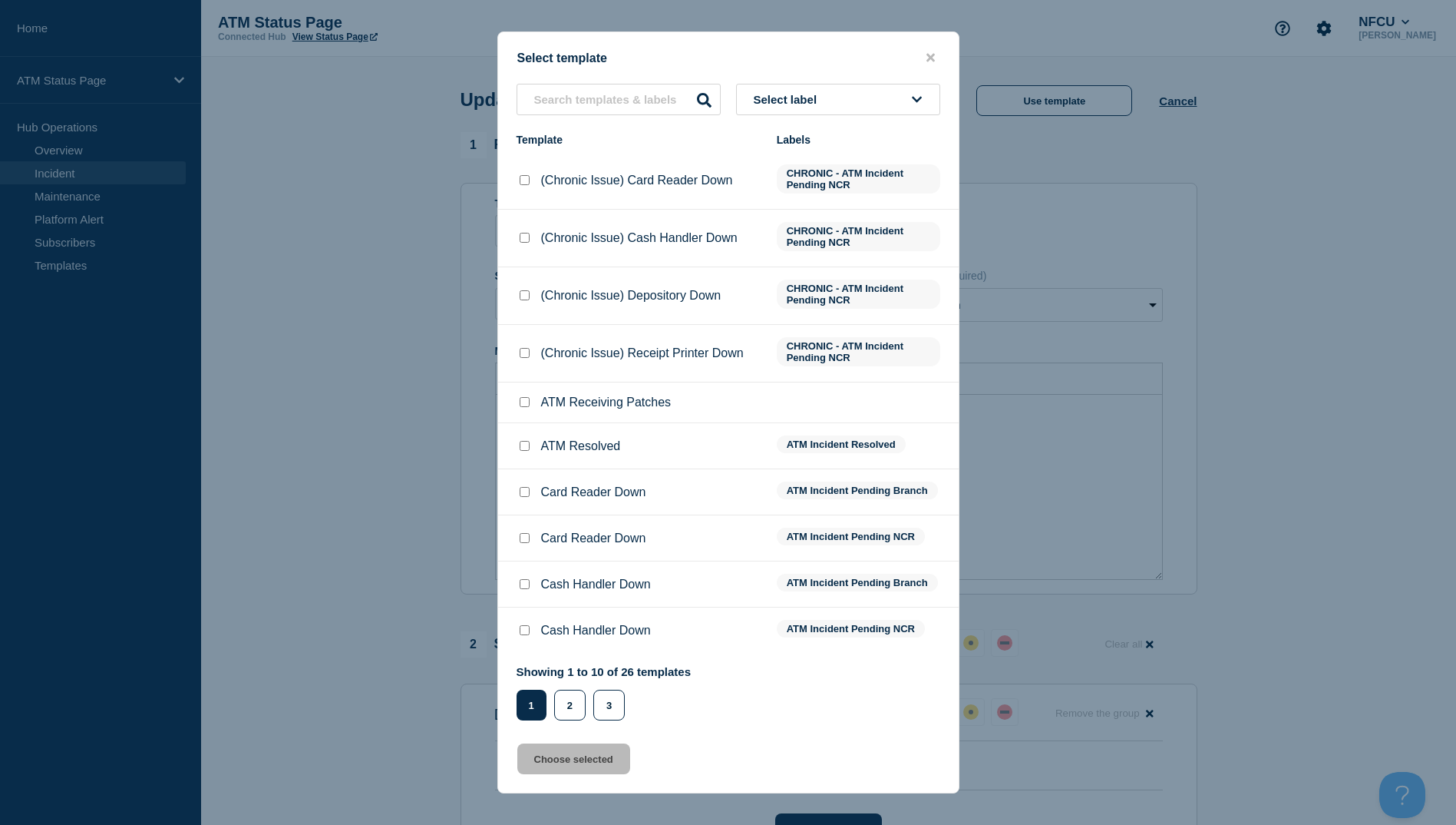
click at [522, 448] on input "ATM Resolved checkbox" at bounding box center [524, 446] width 10 height 10
checkbox input "true"
click at [584, 764] on button "Choose selected" at bounding box center [574, 759] width 113 height 31
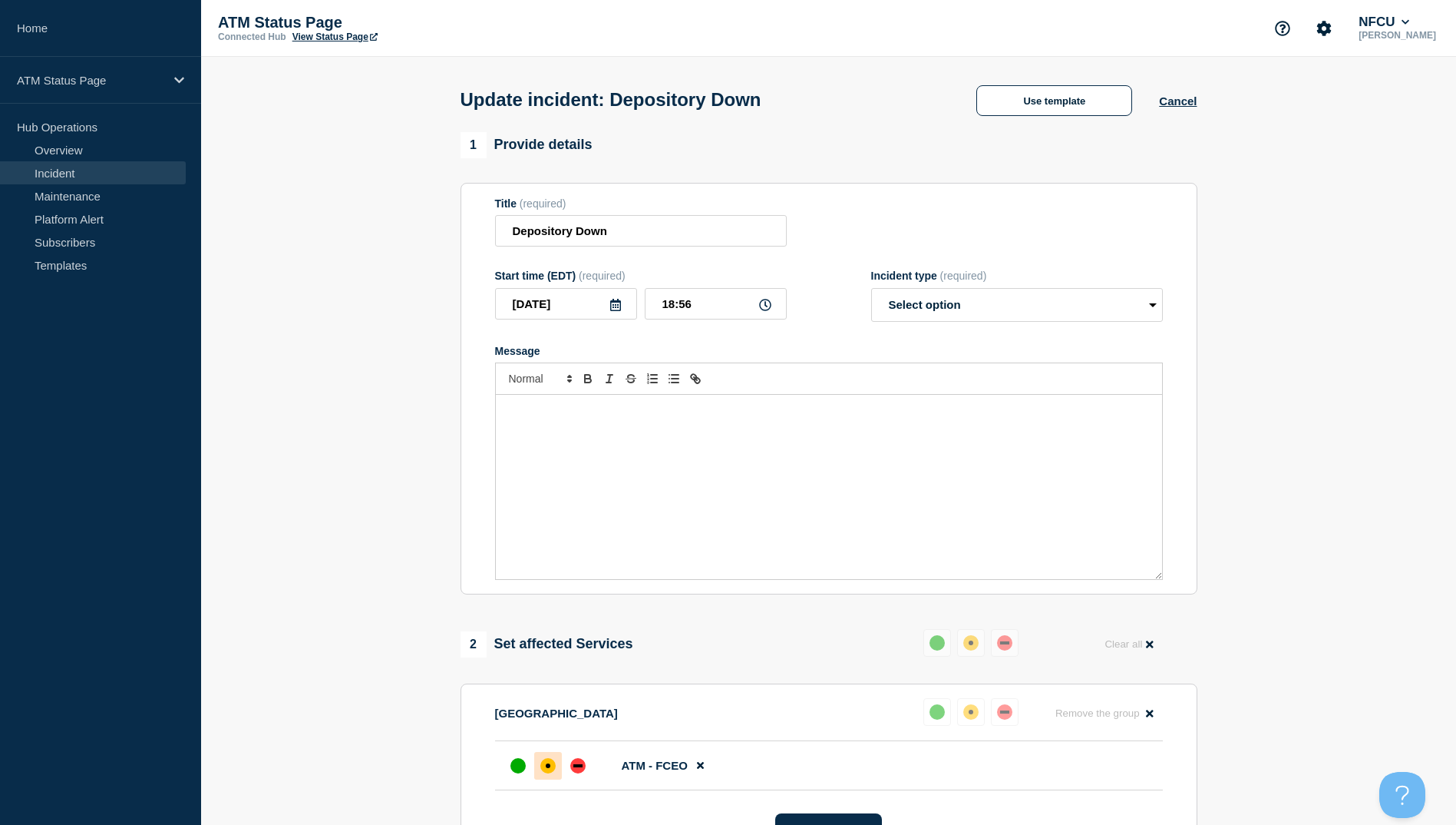
select select "resolved"
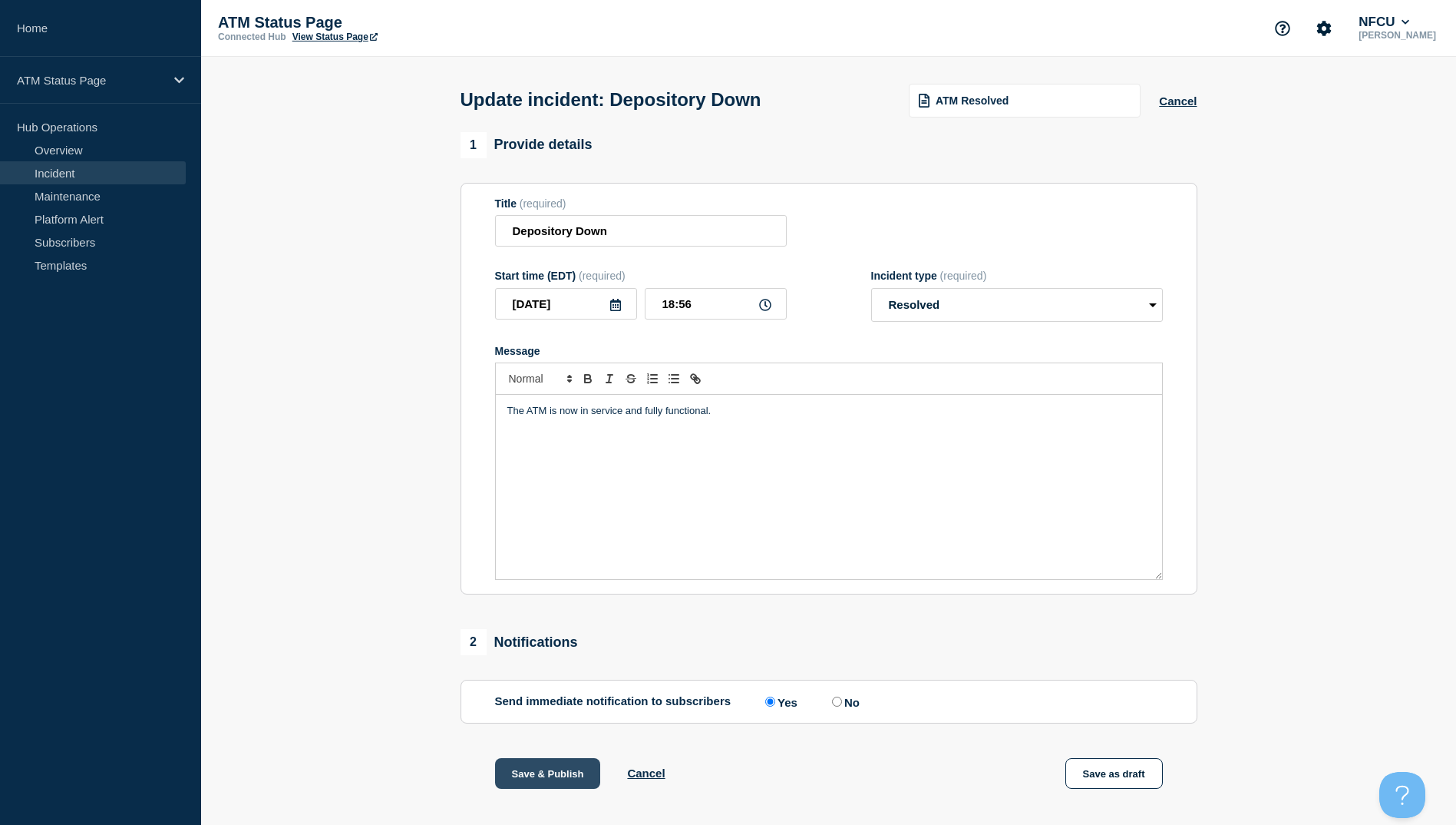
click at [555, 773] on button "Save & Publish" at bounding box center [548, 774] width 106 height 31
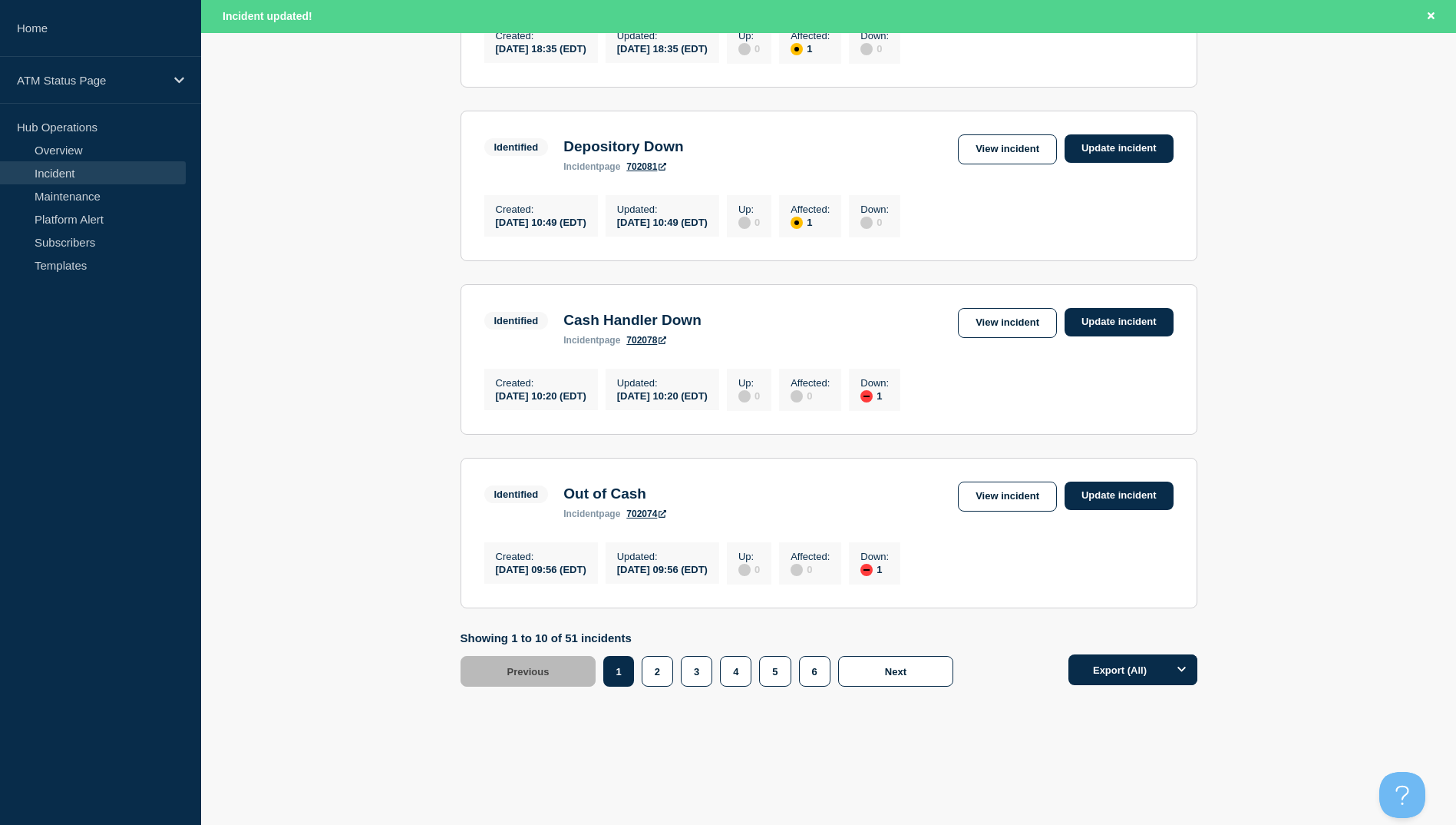
scroll to position [1508, 0]
click at [770, 670] on button "5" at bounding box center [774, 671] width 31 height 31
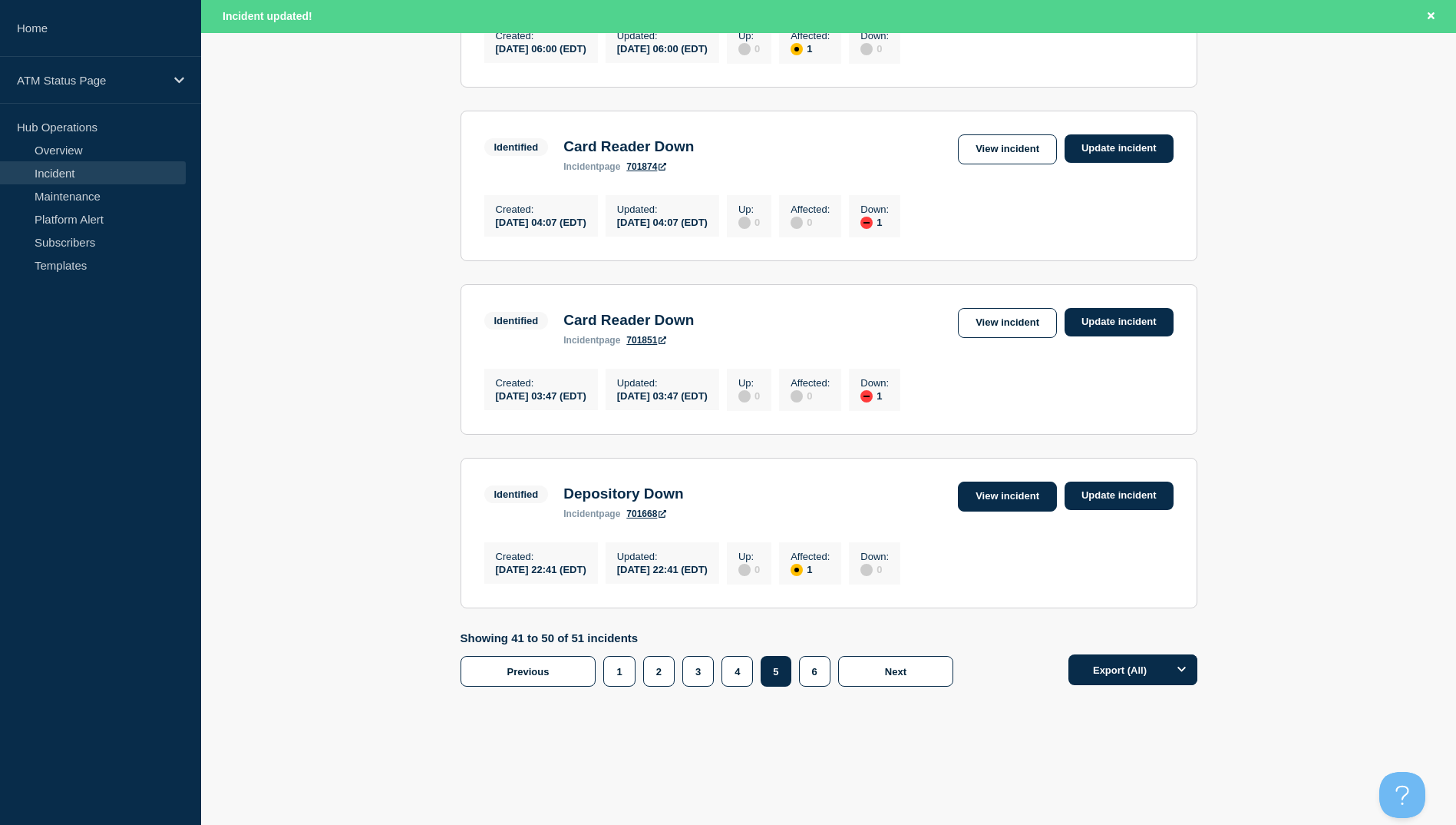
click at [1031, 487] on link "View incident" at bounding box center [1007, 496] width 99 height 30
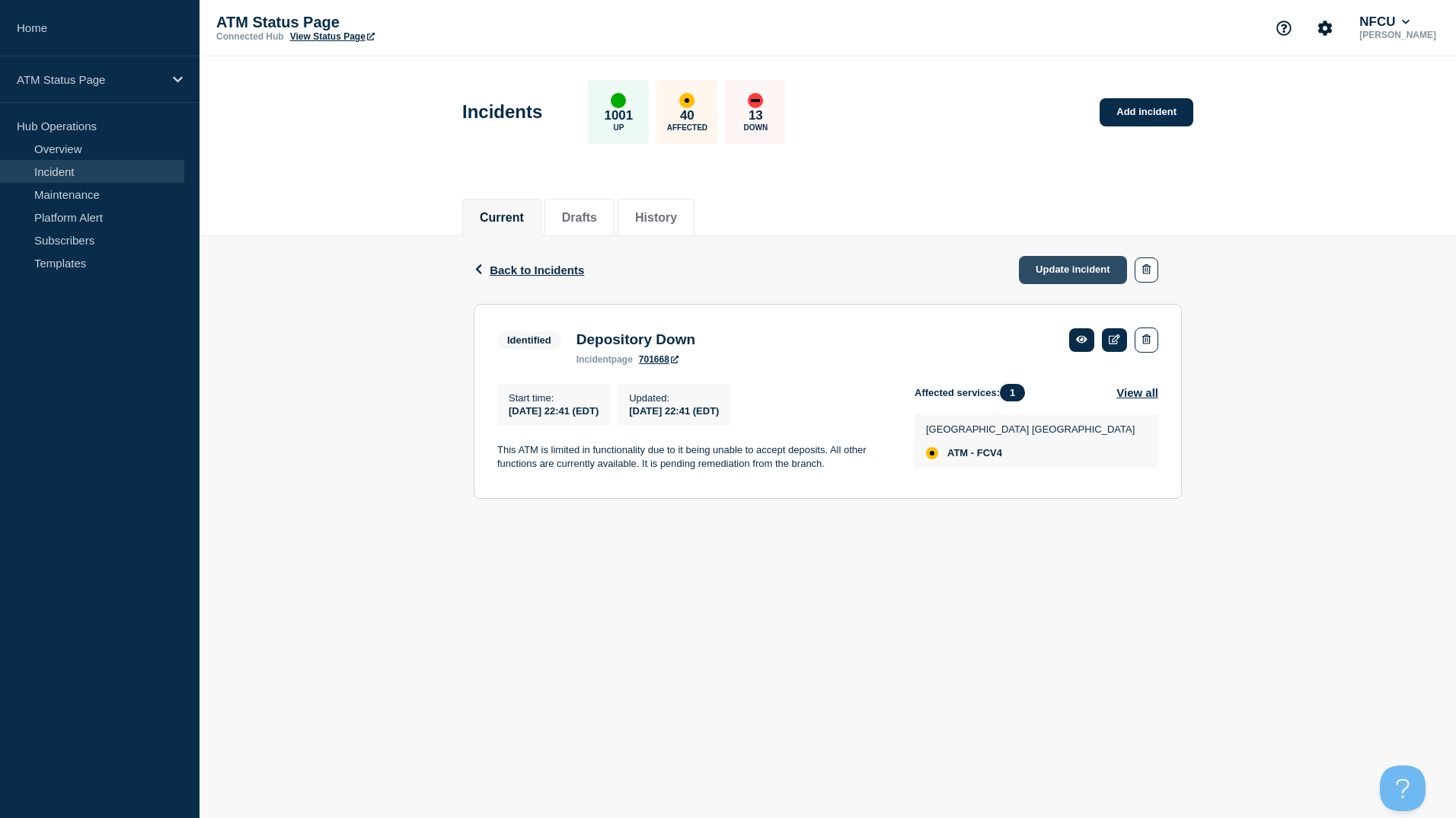
click at [1053, 272] on link "Update incident" at bounding box center [1073, 269] width 108 height 28
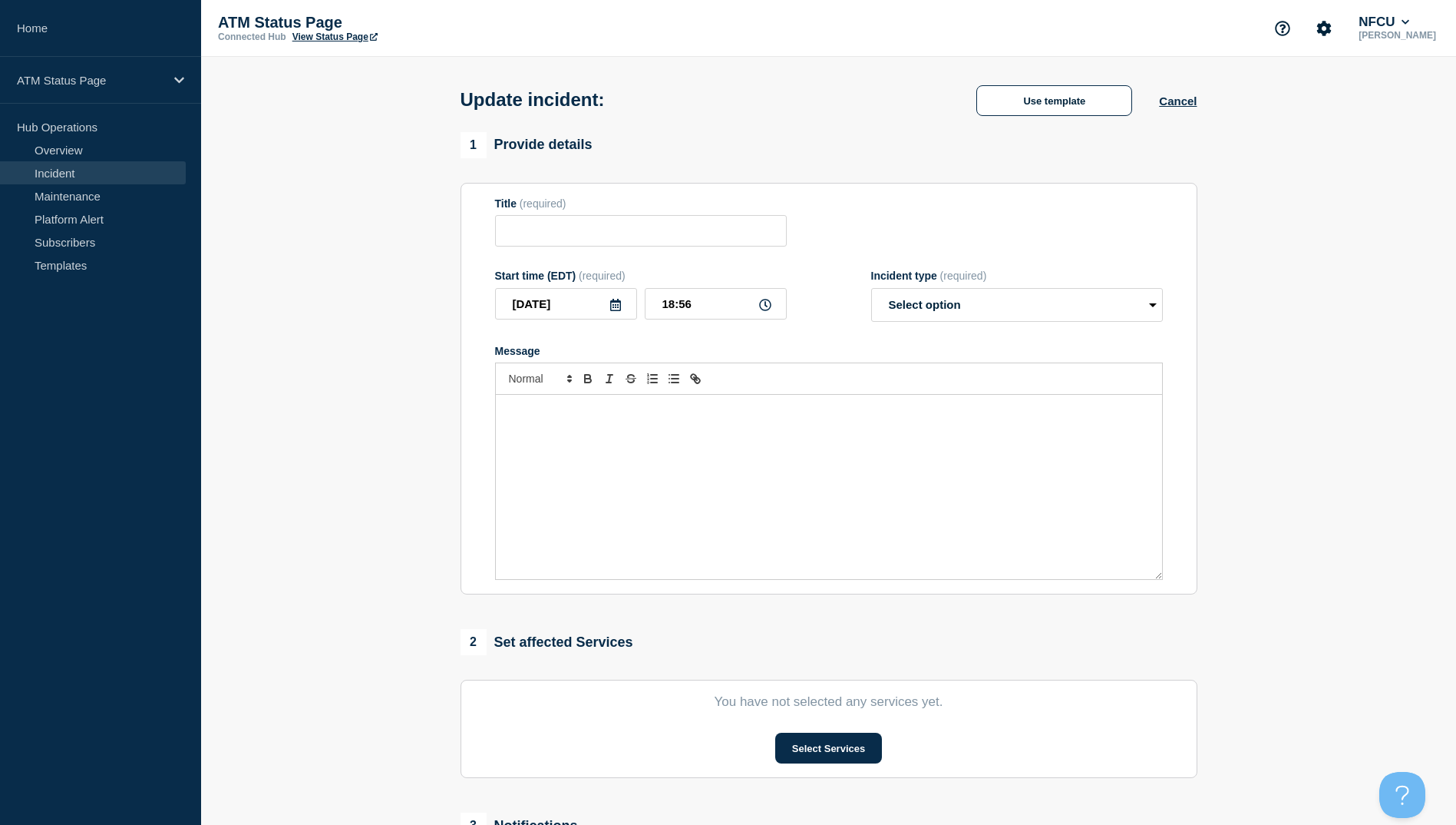
type input "Depository Down"
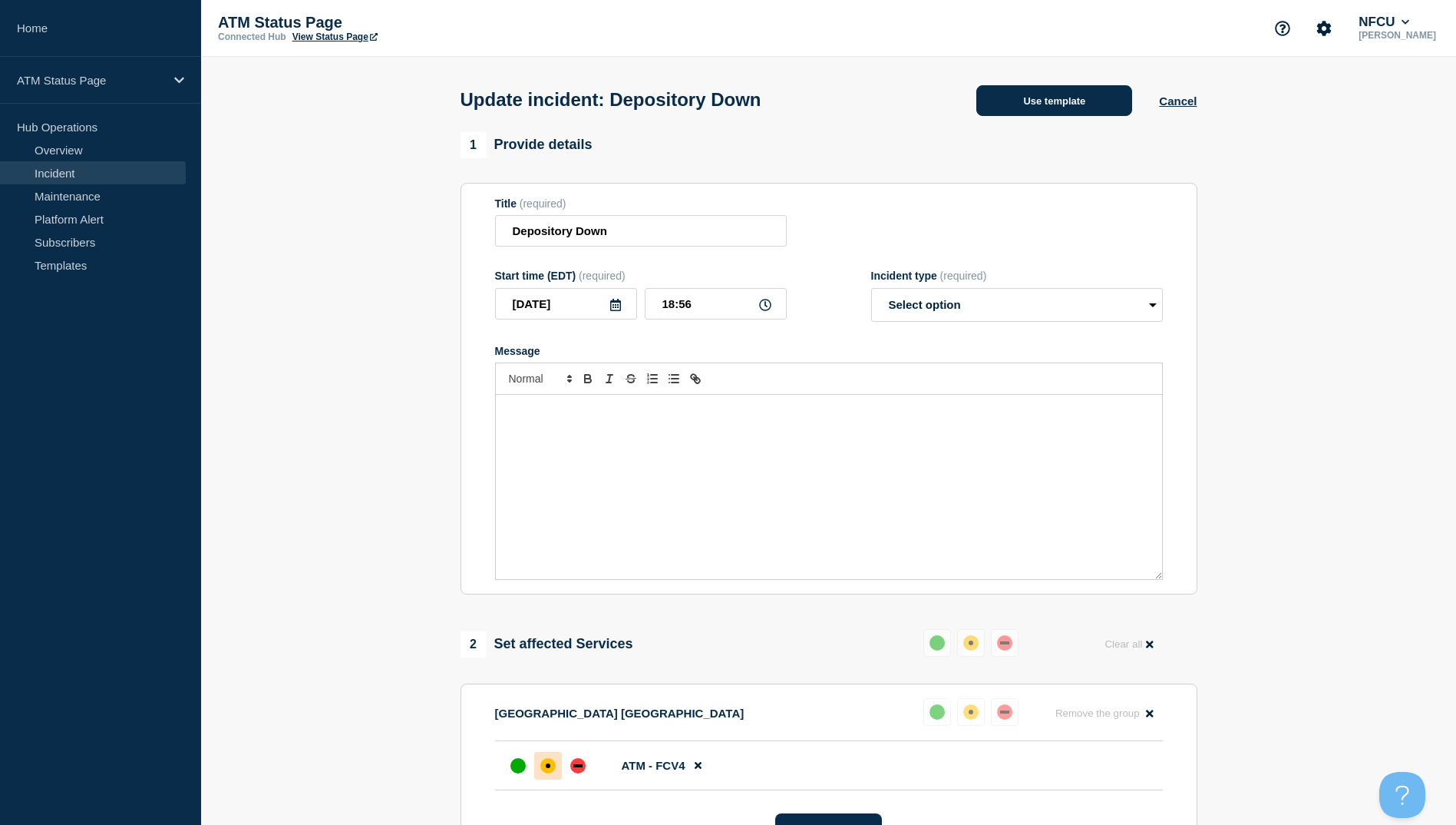
click at [1063, 104] on button "Use template" at bounding box center [1054, 101] width 156 height 31
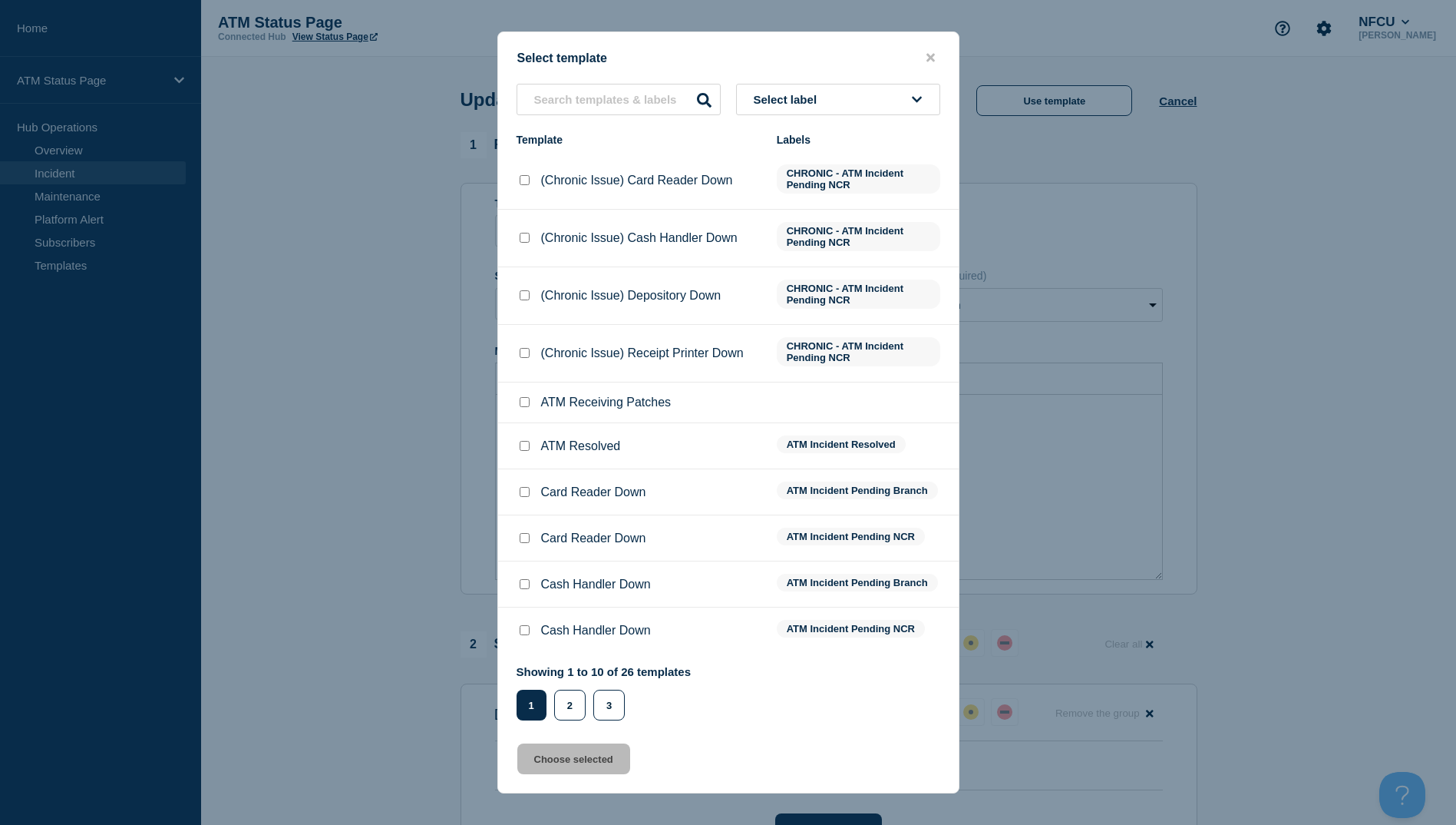
click at [527, 446] on input "ATM Resolved checkbox" at bounding box center [524, 446] width 10 height 10
checkbox input "true"
click at [560, 758] on button "Choose selected" at bounding box center [574, 759] width 113 height 31
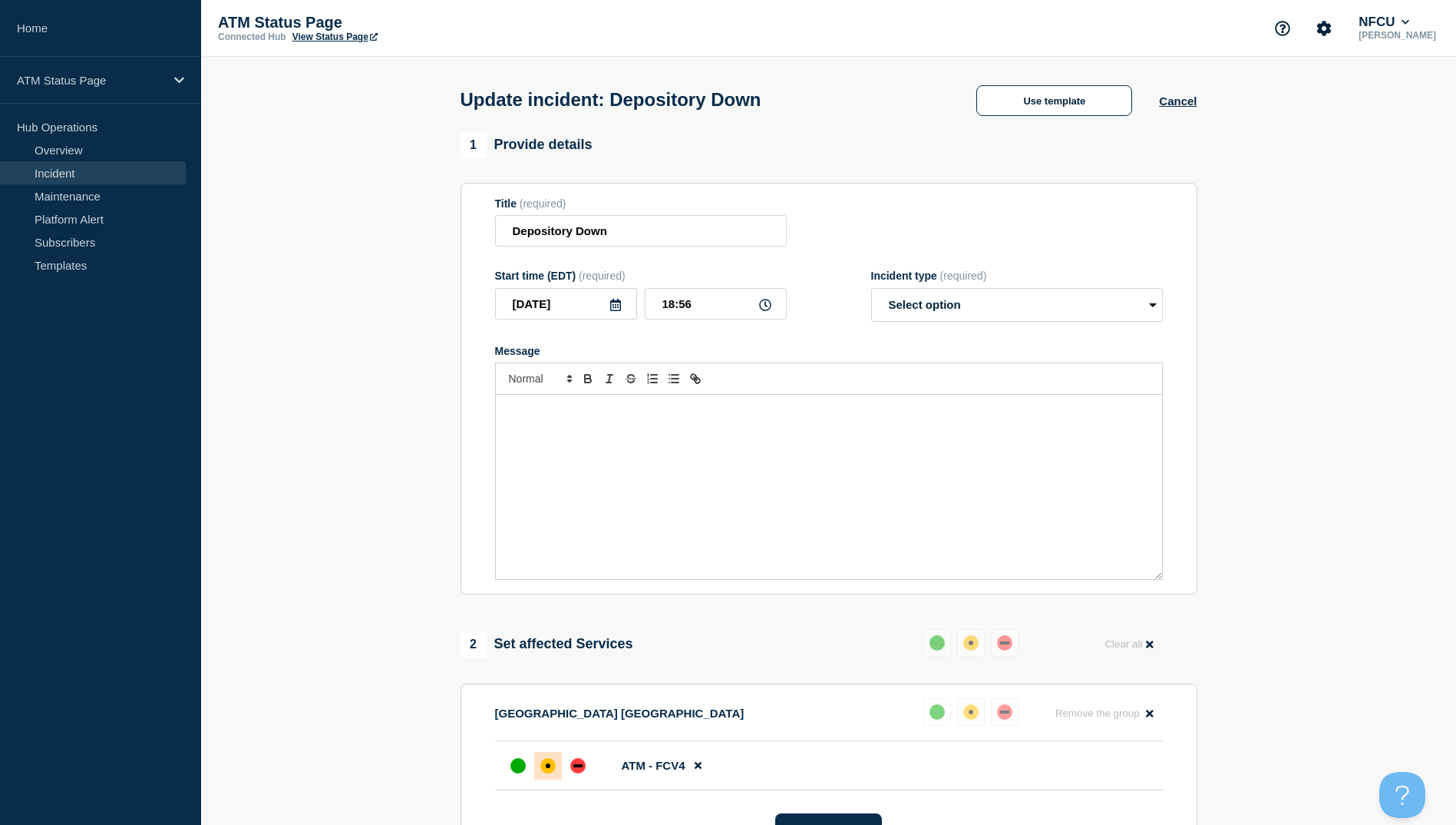
select select "resolved"
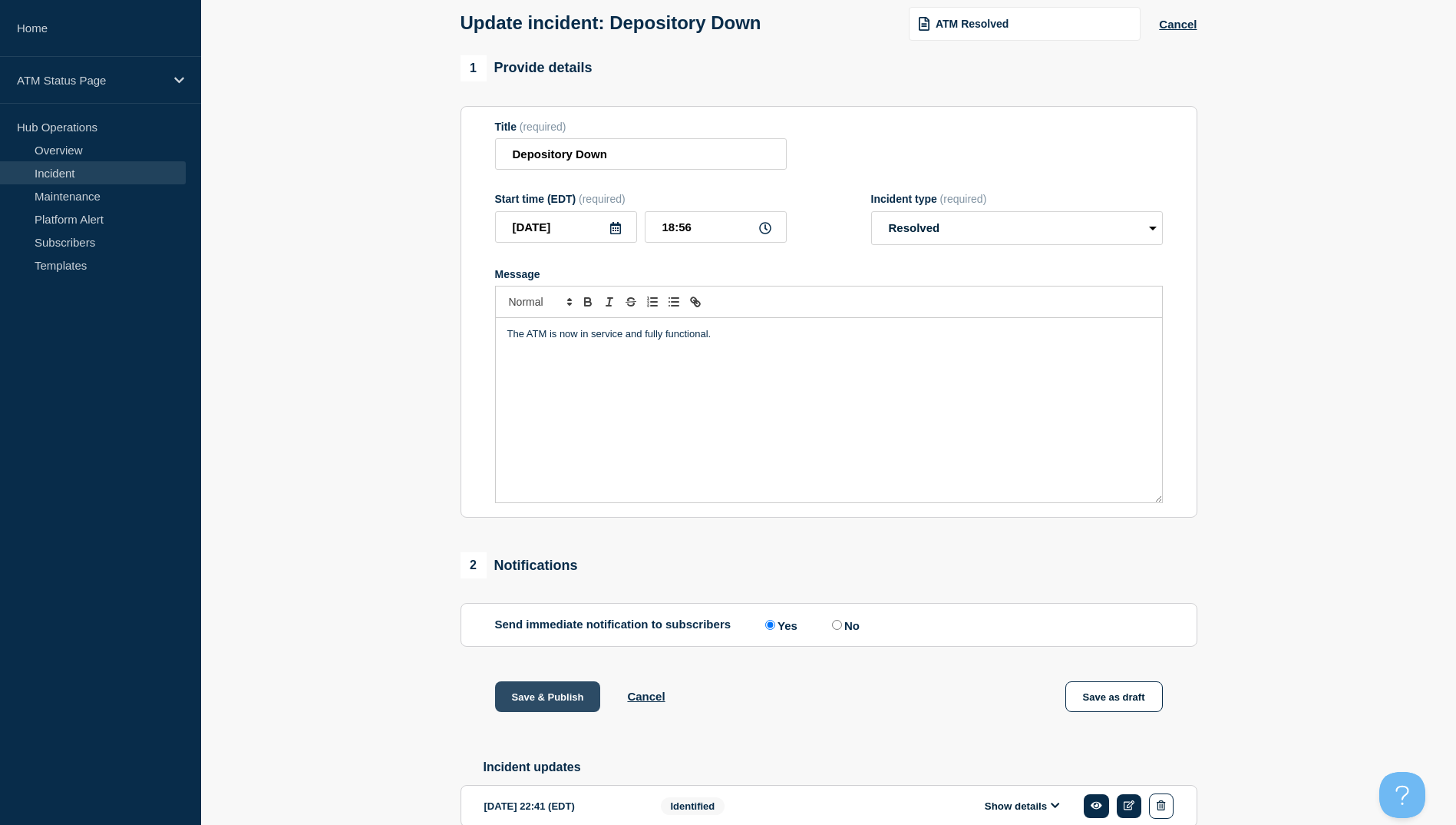
scroll to position [159, 0]
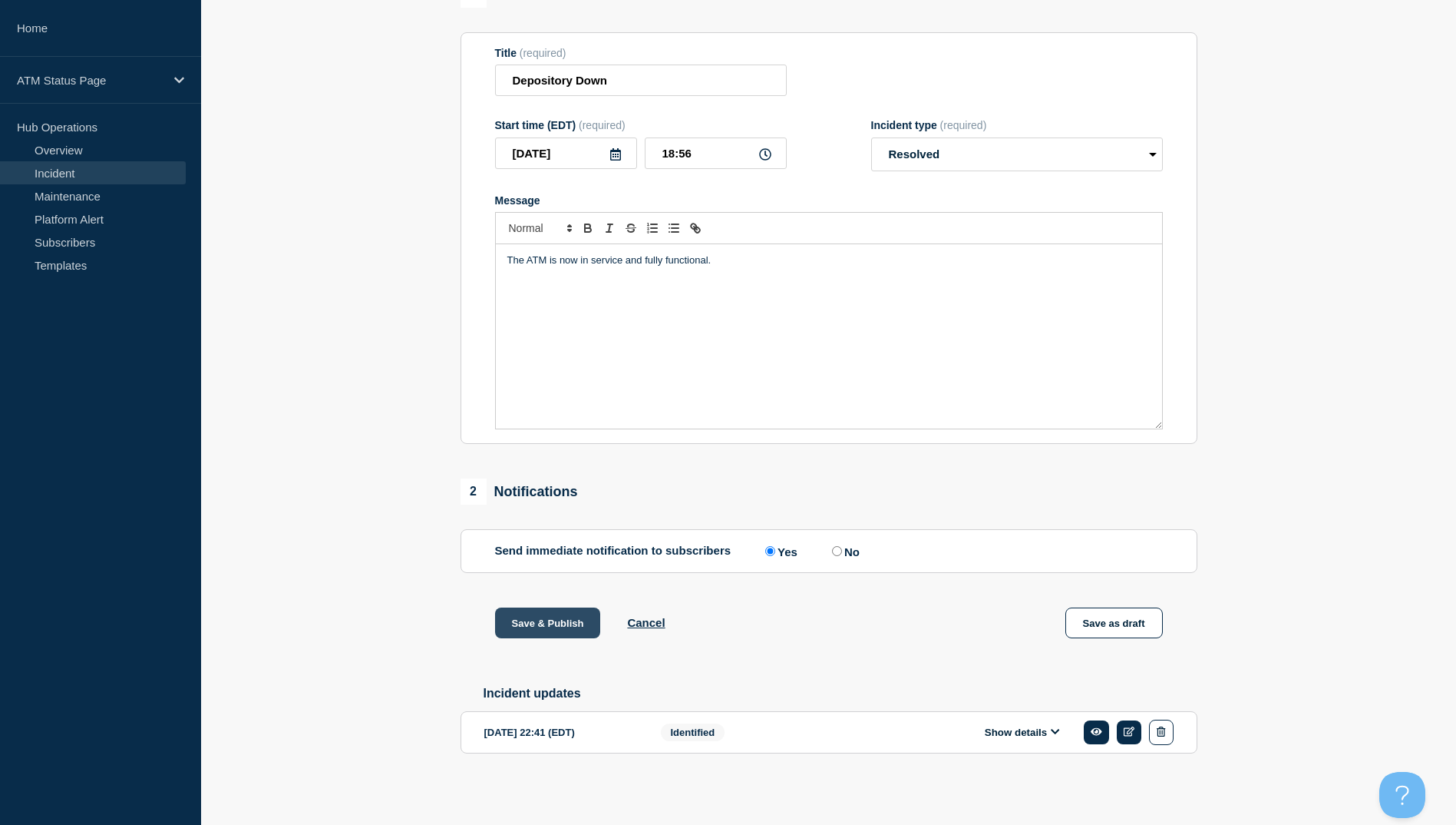
click at [546, 622] on button "Save & Publish" at bounding box center [548, 623] width 106 height 31
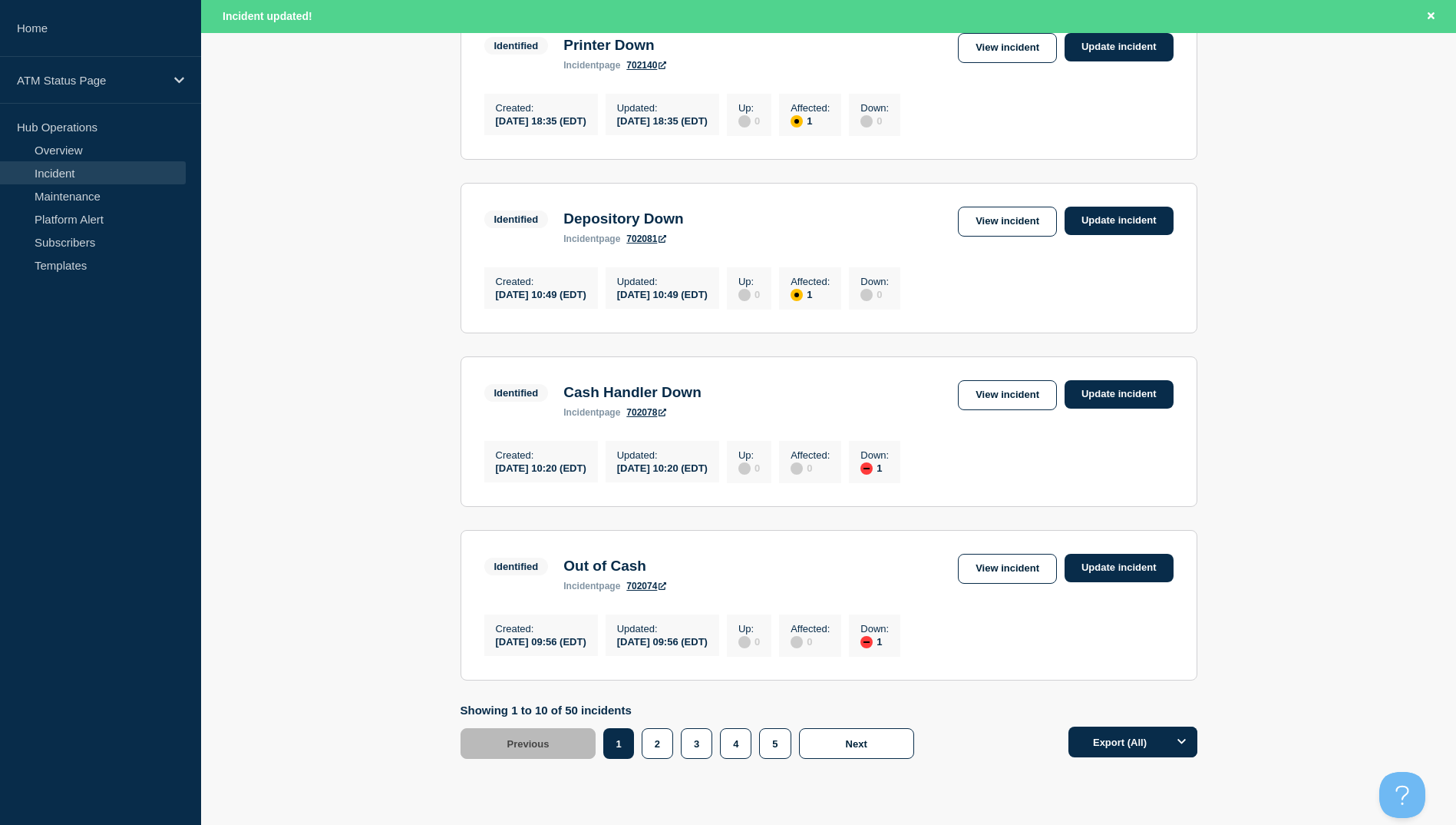
scroll to position [1508, 0]
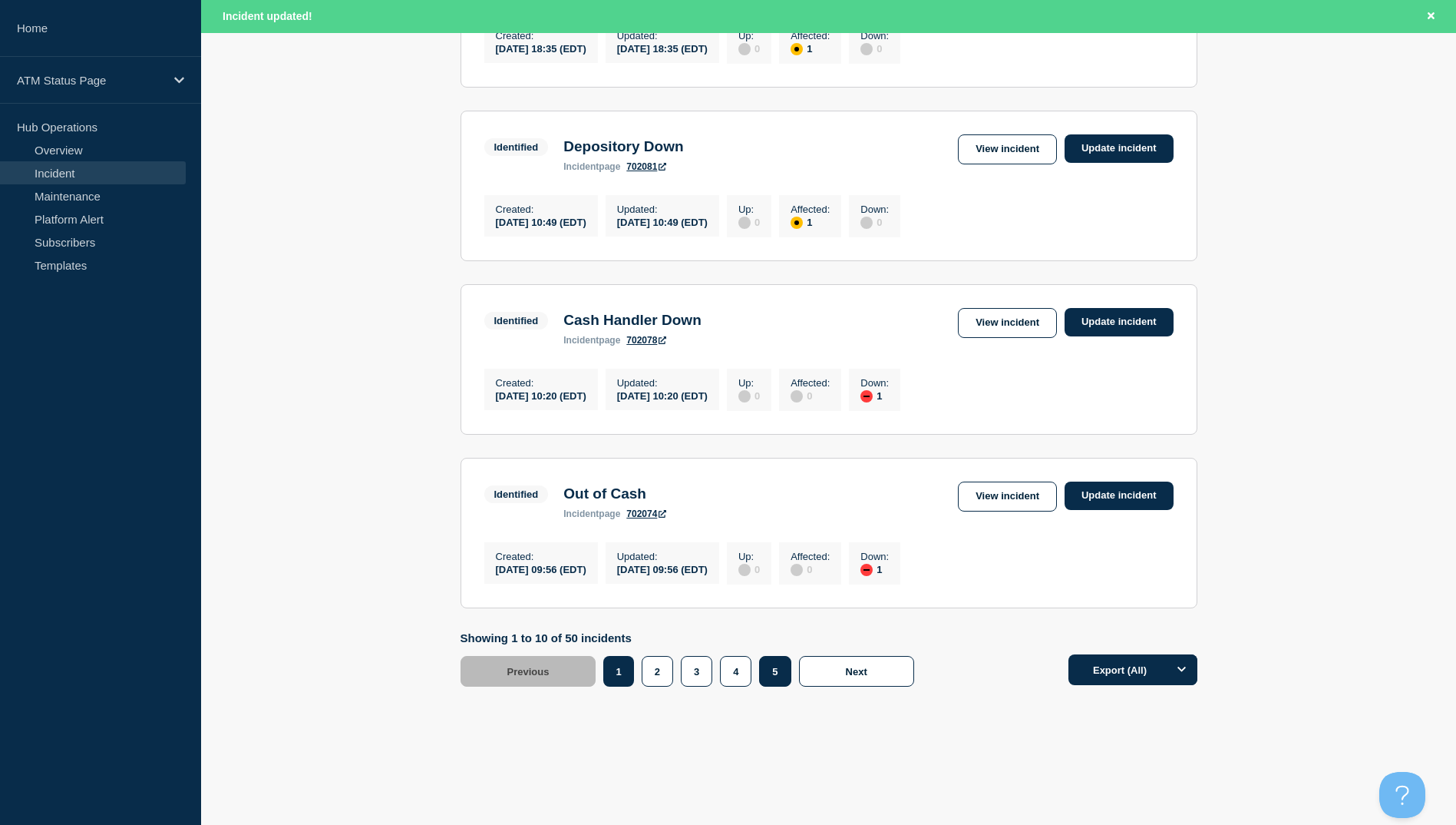
click at [766, 669] on button "5" at bounding box center [774, 671] width 31 height 31
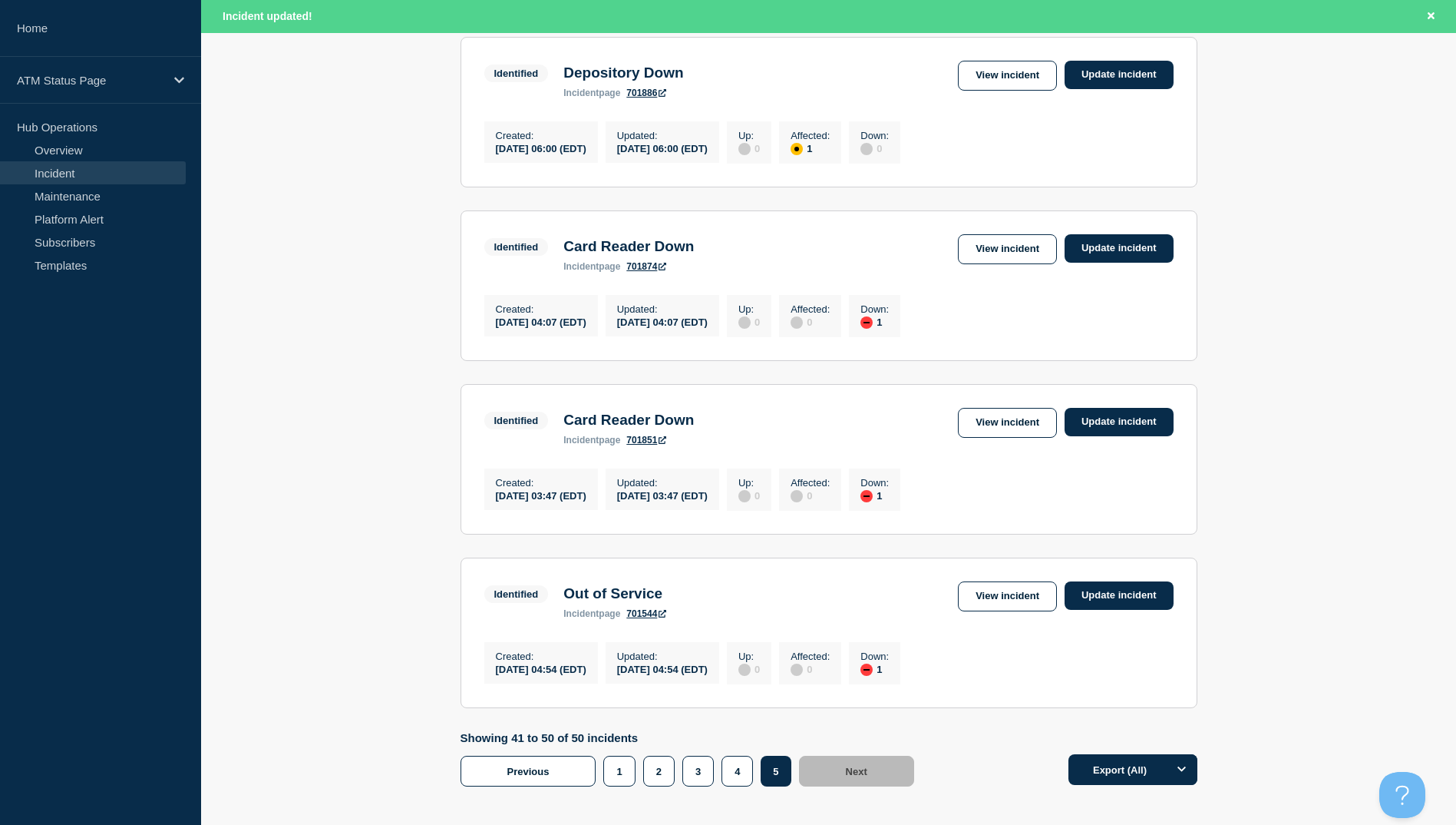
scroll to position [1124, 0]
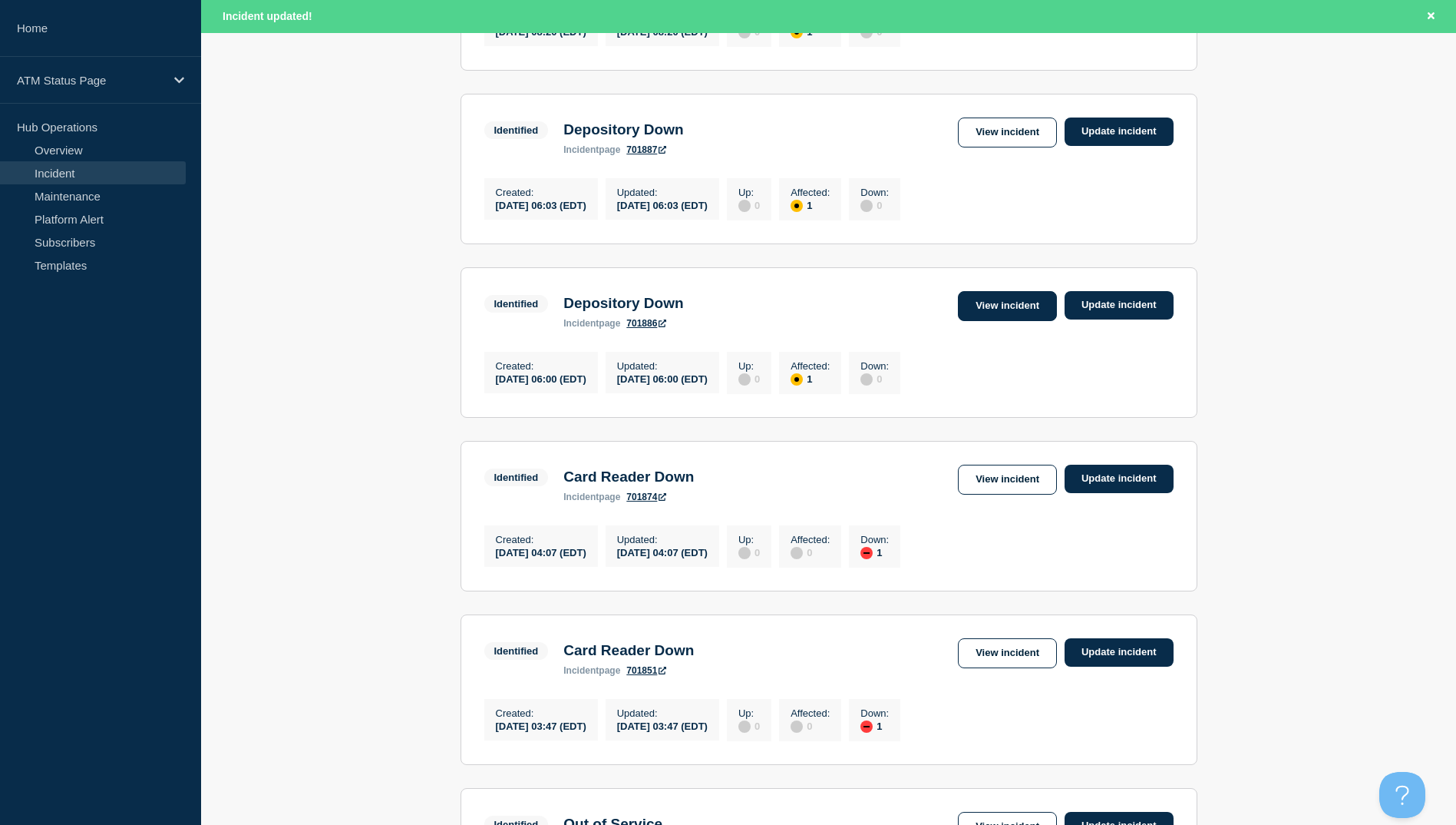
click at [1000, 321] on link "View incident" at bounding box center [1007, 305] width 99 height 30
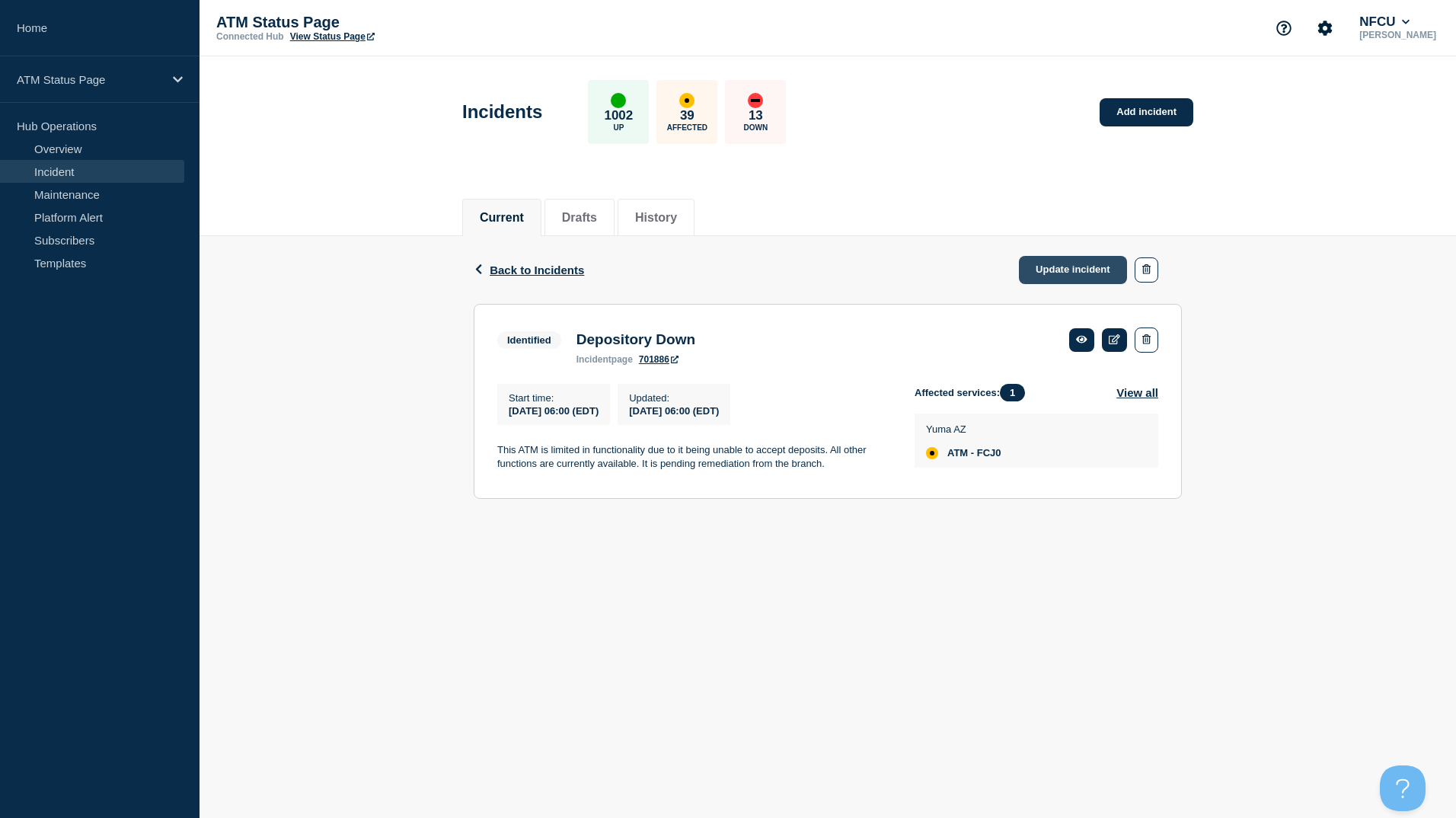
click at [1074, 264] on link "Update incident" at bounding box center [1073, 269] width 108 height 28
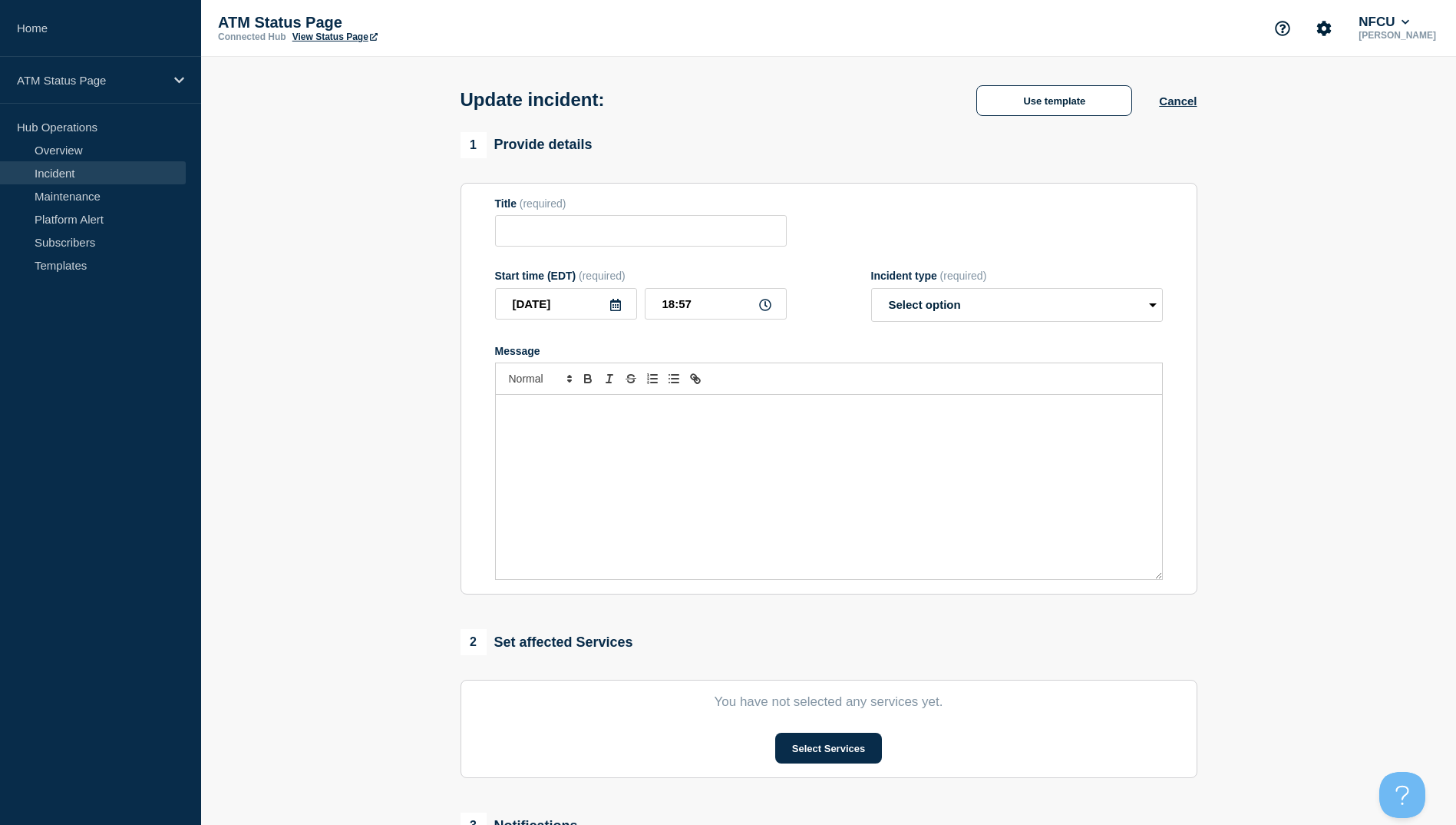
type input "Depository Down"
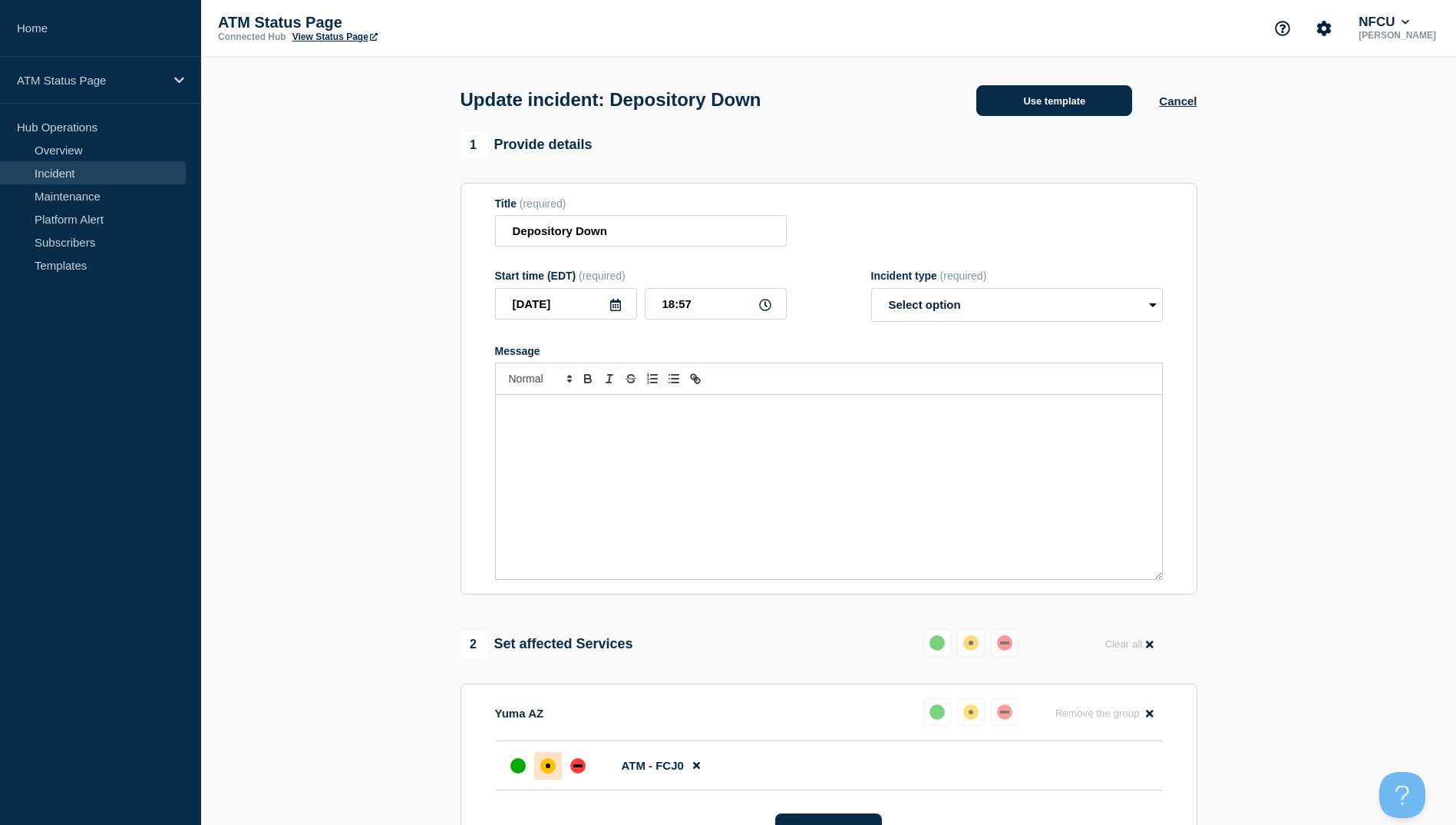
click at [1078, 87] on button "Use template" at bounding box center [1054, 101] width 156 height 31
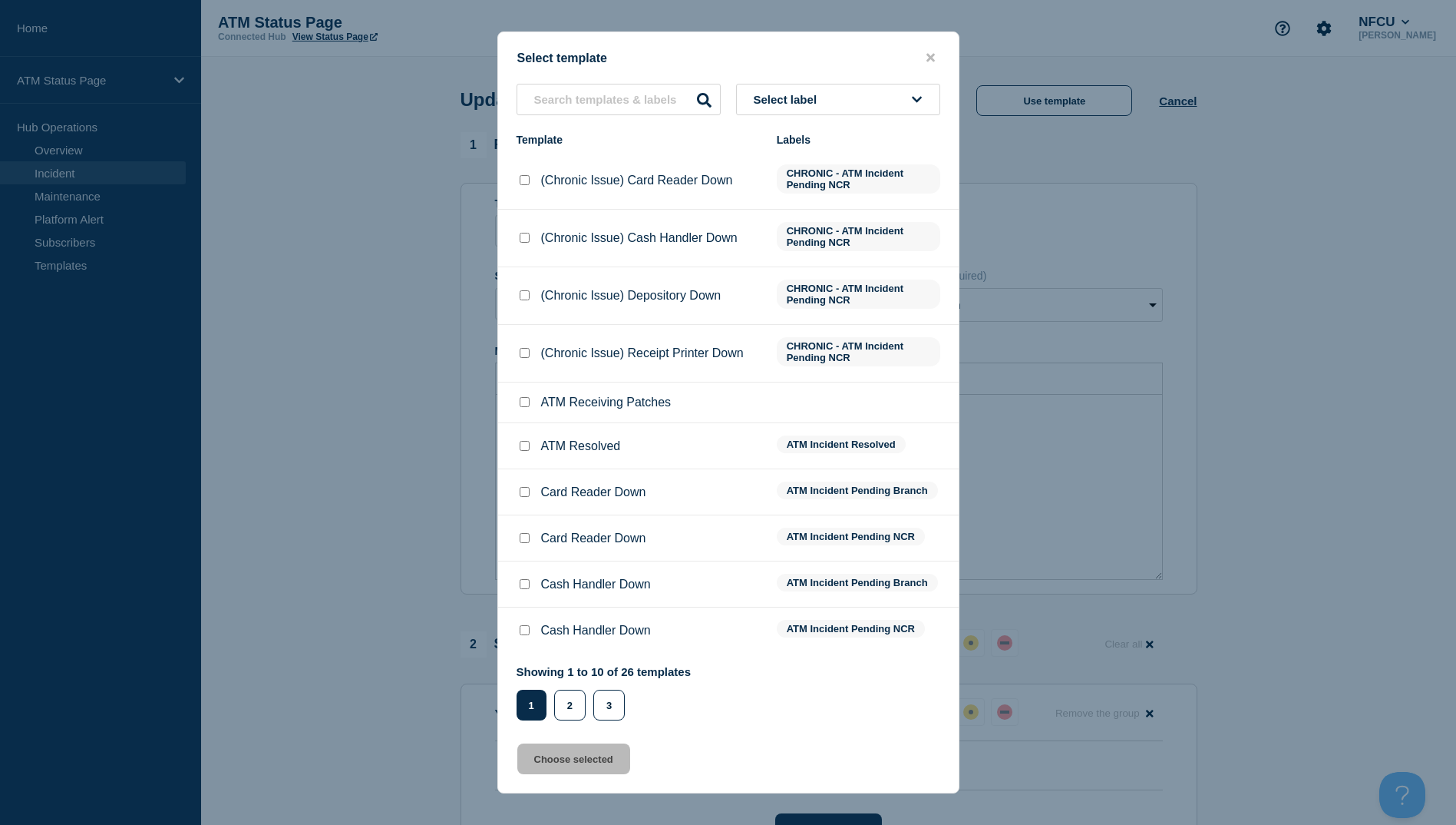
click at [527, 447] on input "ATM Resolved checkbox" at bounding box center [524, 446] width 10 height 10
checkbox input "true"
click at [587, 756] on button "Choose selected" at bounding box center [574, 759] width 113 height 31
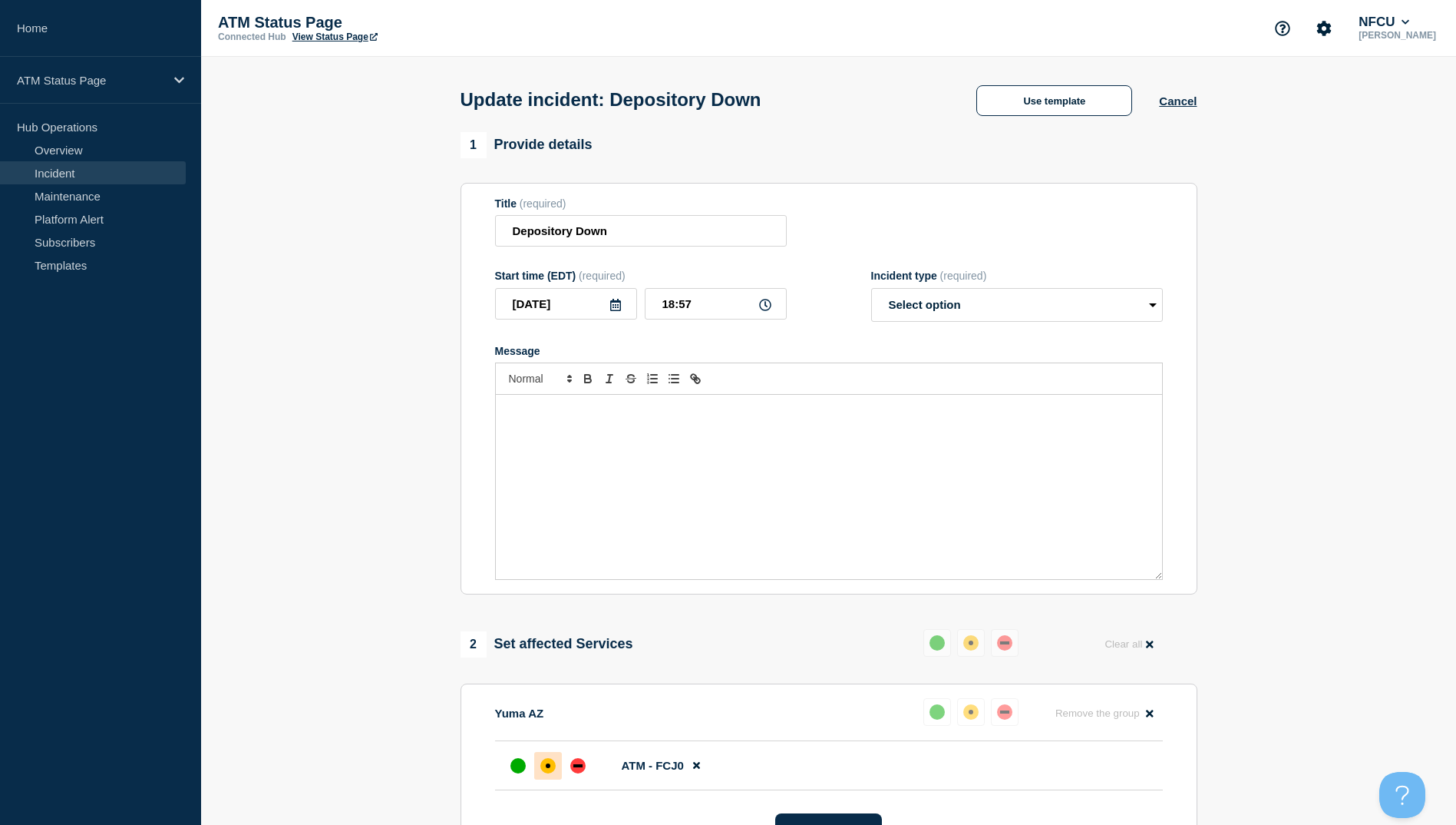
select select "resolved"
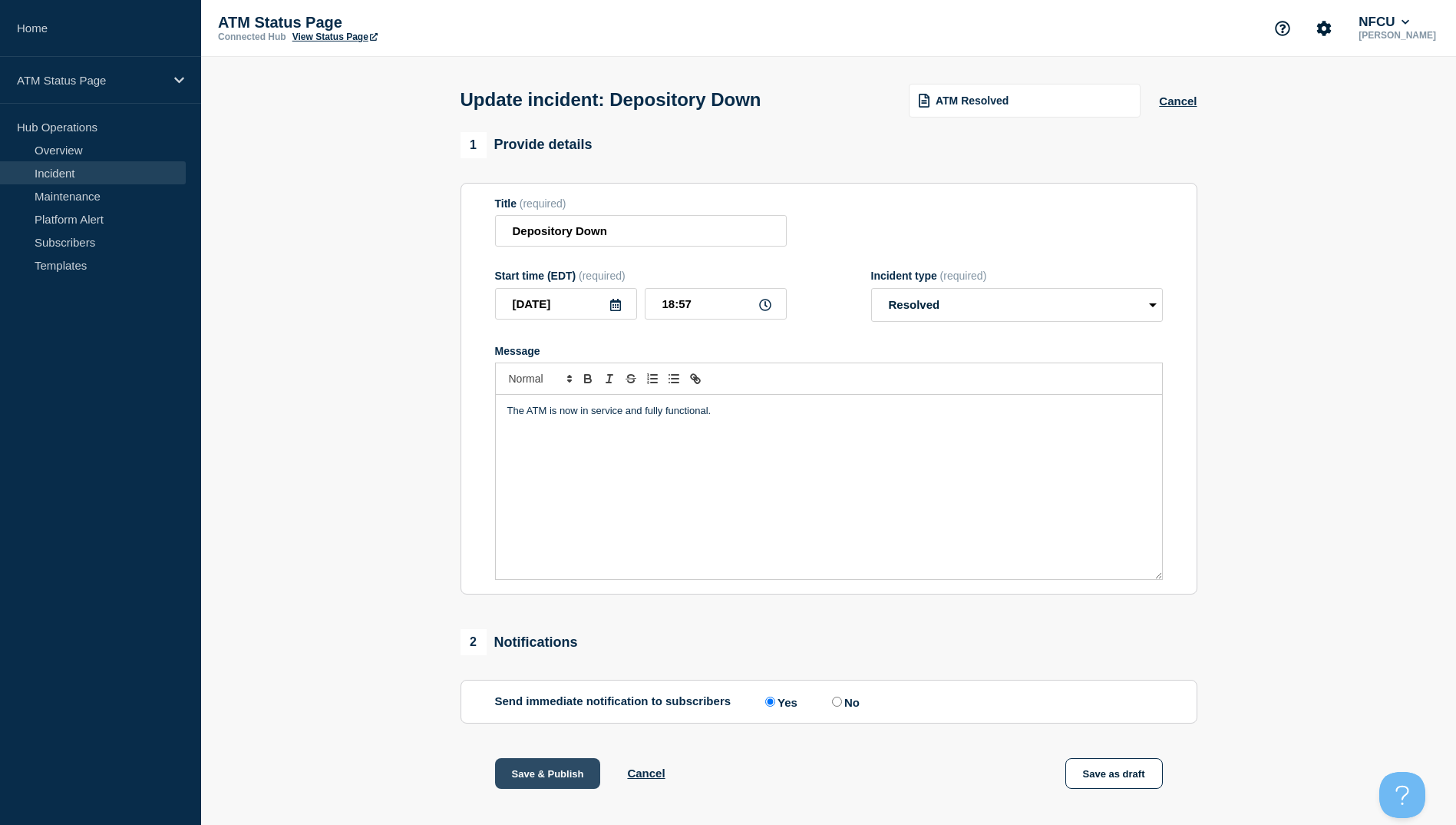
click at [543, 773] on button "Save & Publish" at bounding box center [548, 774] width 106 height 31
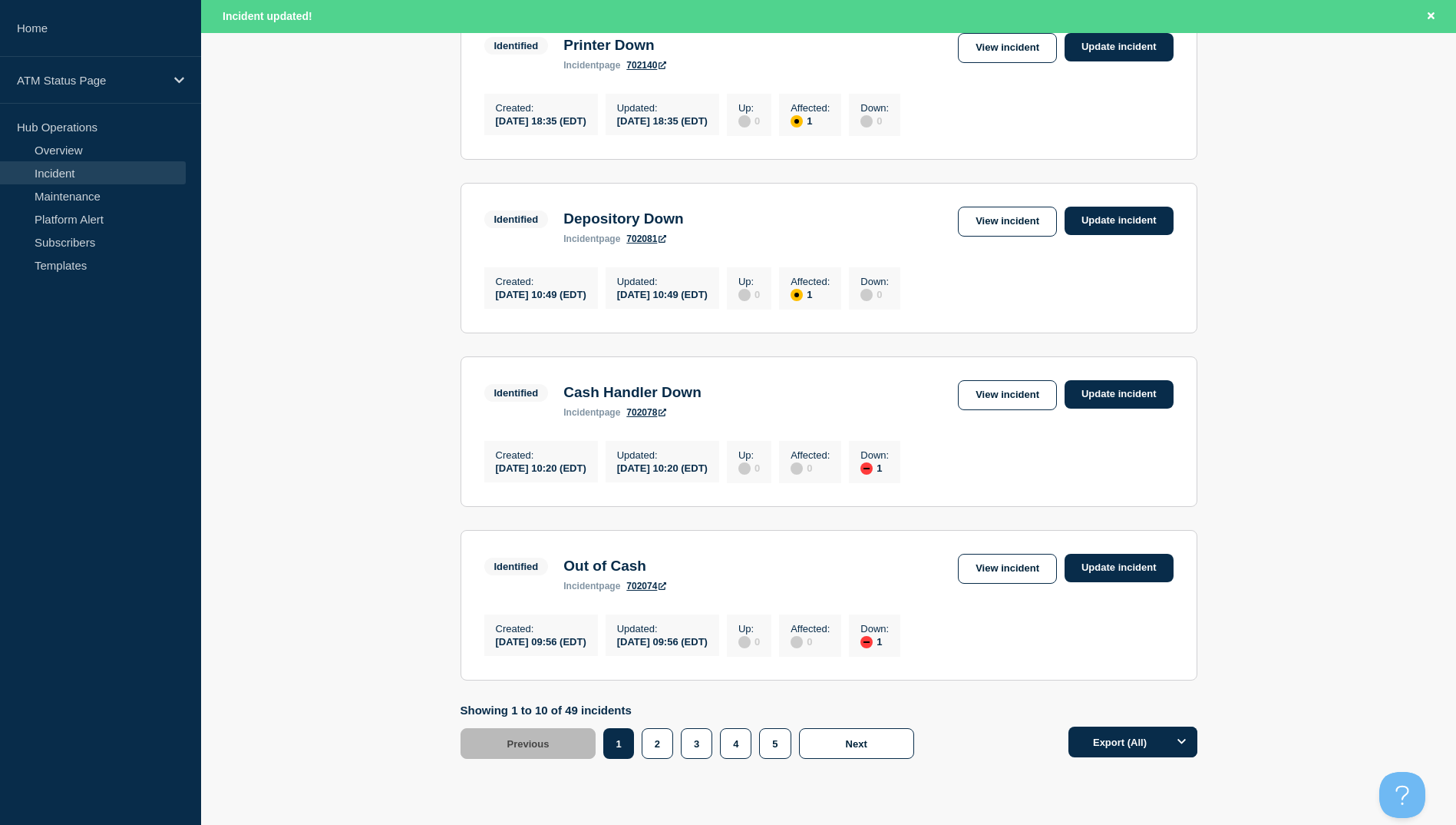
scroll to position [1508, 0]
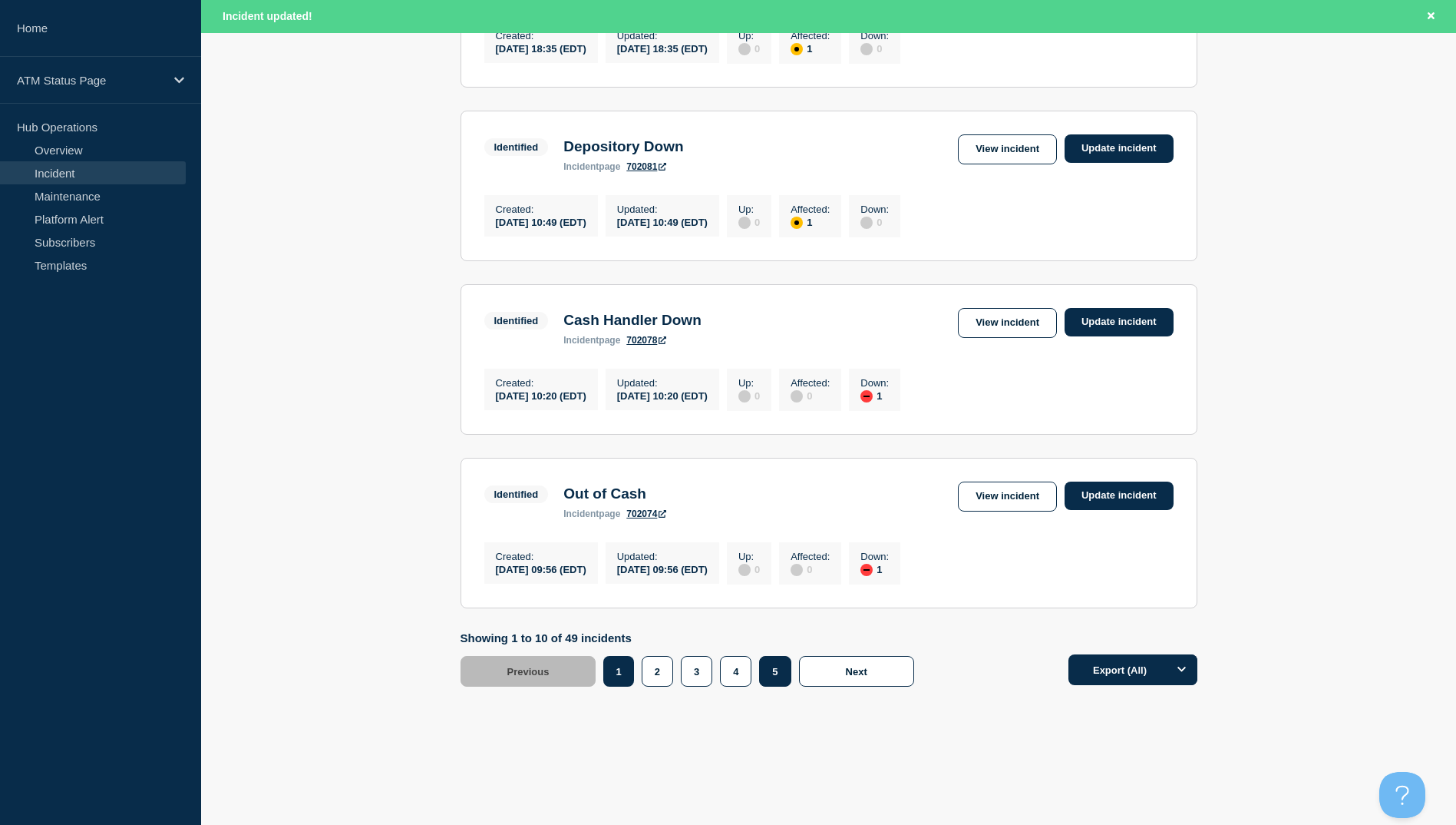
click at [772, 670] on button "5" at bounding box center [774, 671] width 31 height 31
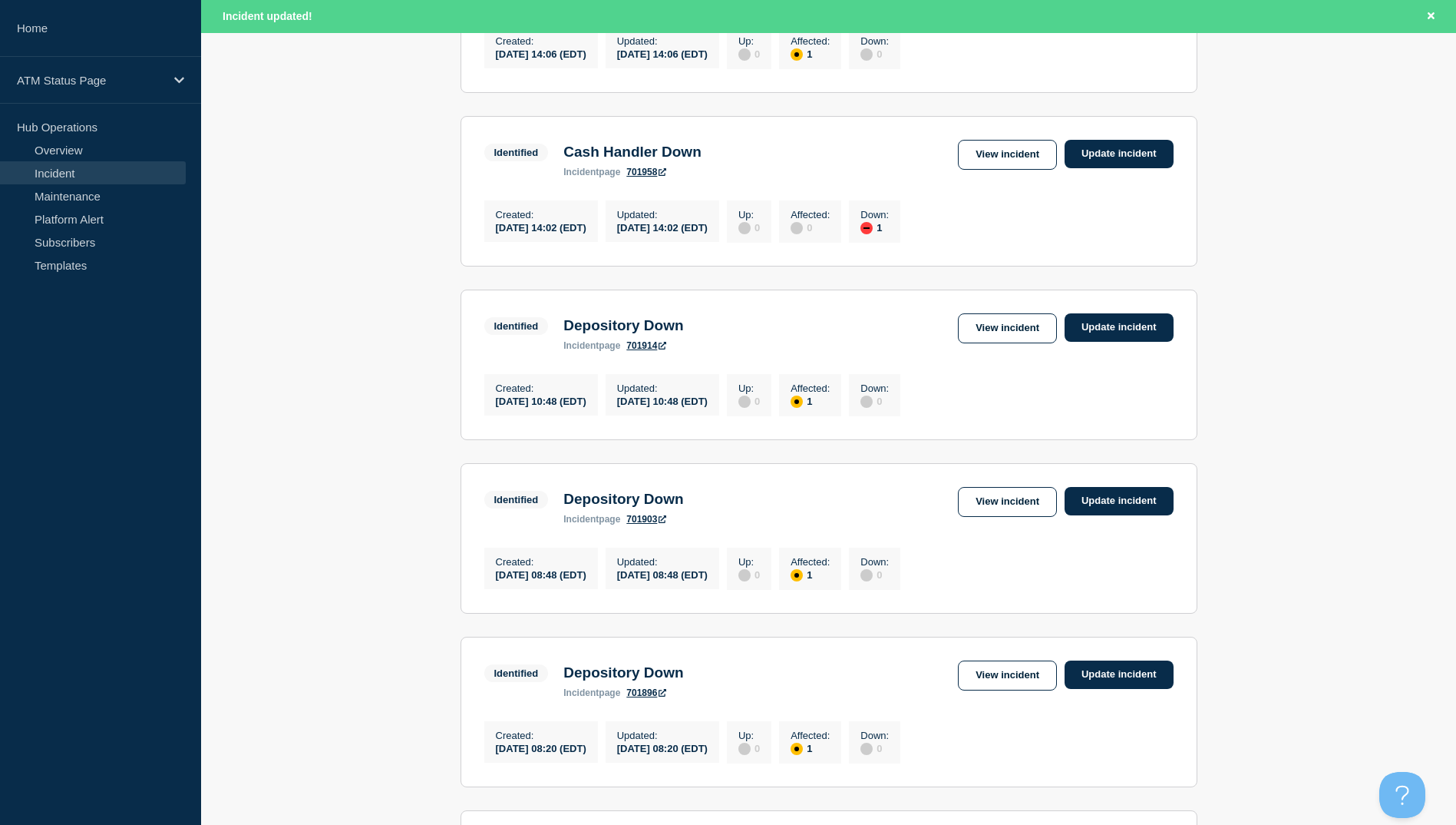
scroll to position [254, 0]
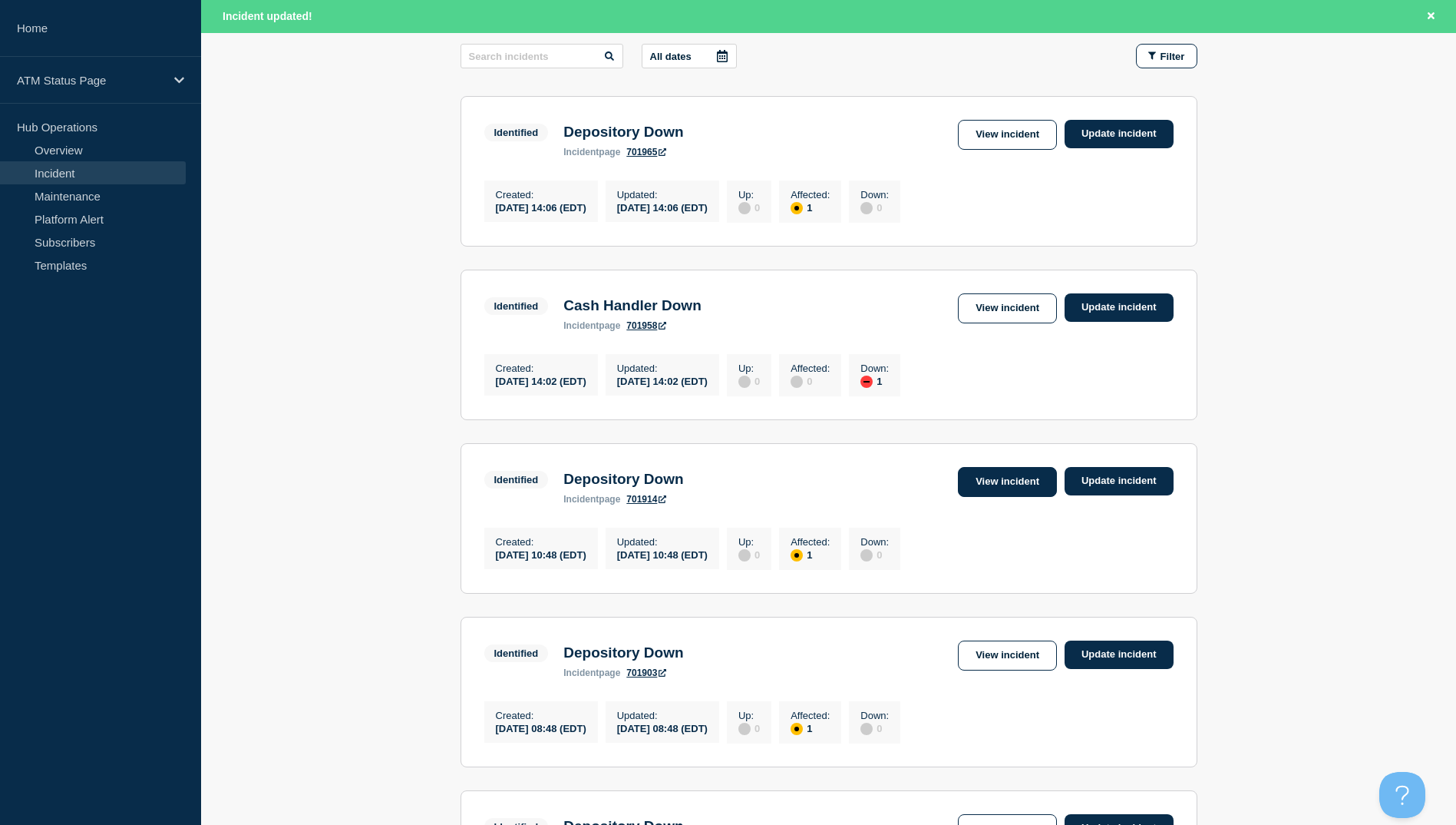
click at [980, 494] on link "View incident" at bounding box center [1007, 481] width 99 height 30
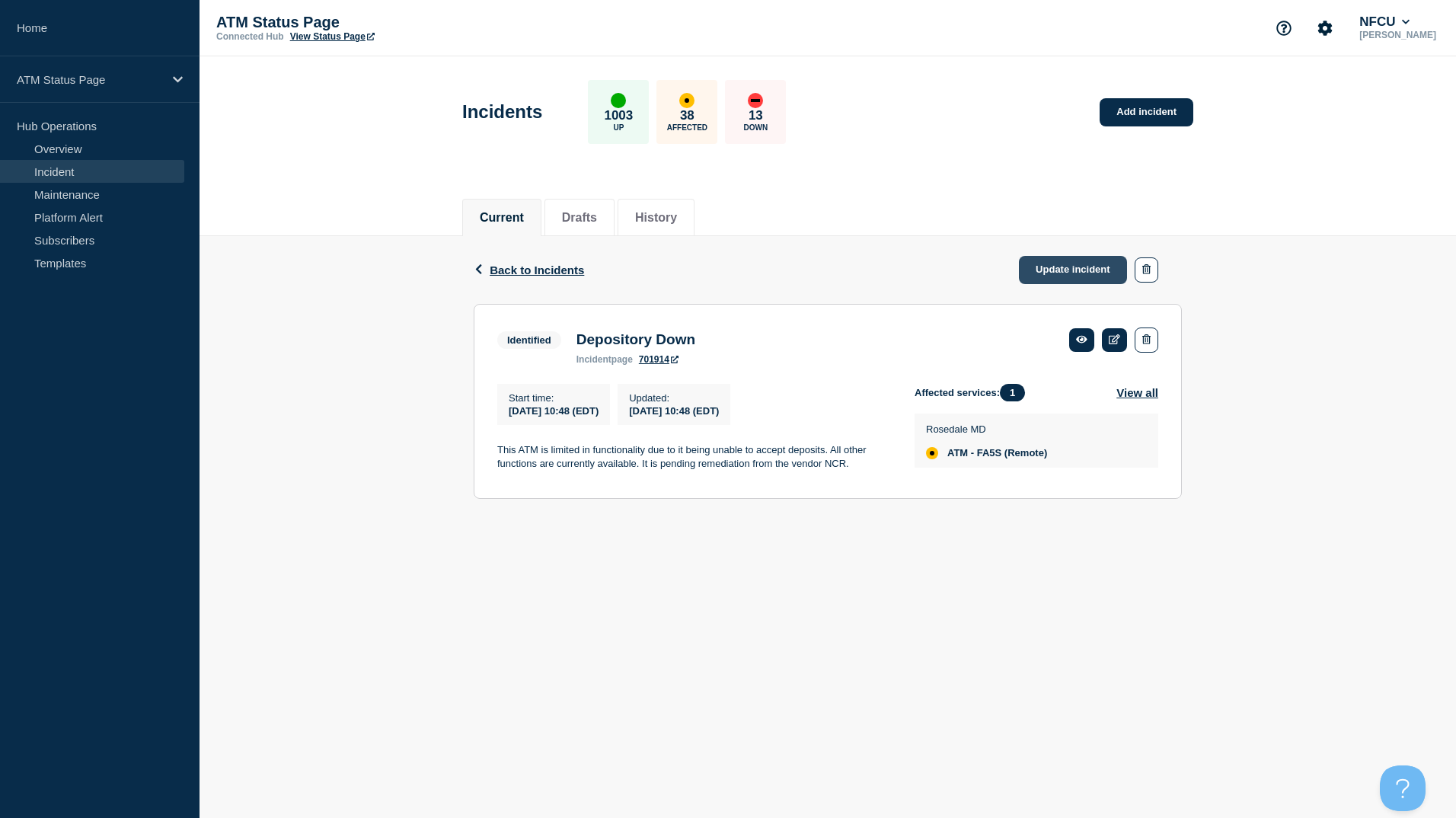
click at [1050, 266] on link "Update incident" at bounding box center [1073, 269] width 108 height 28
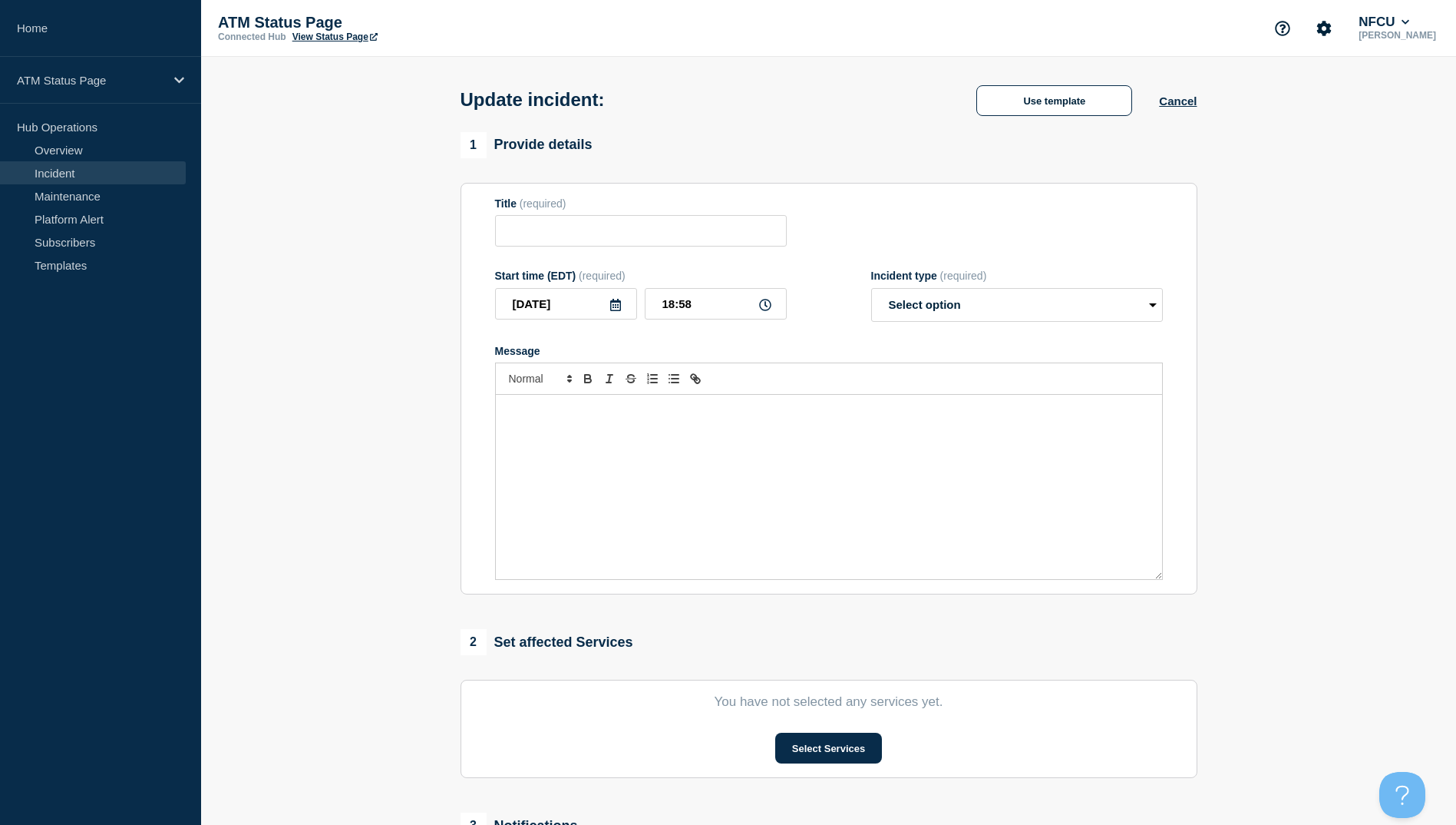
type input "Depository Down"
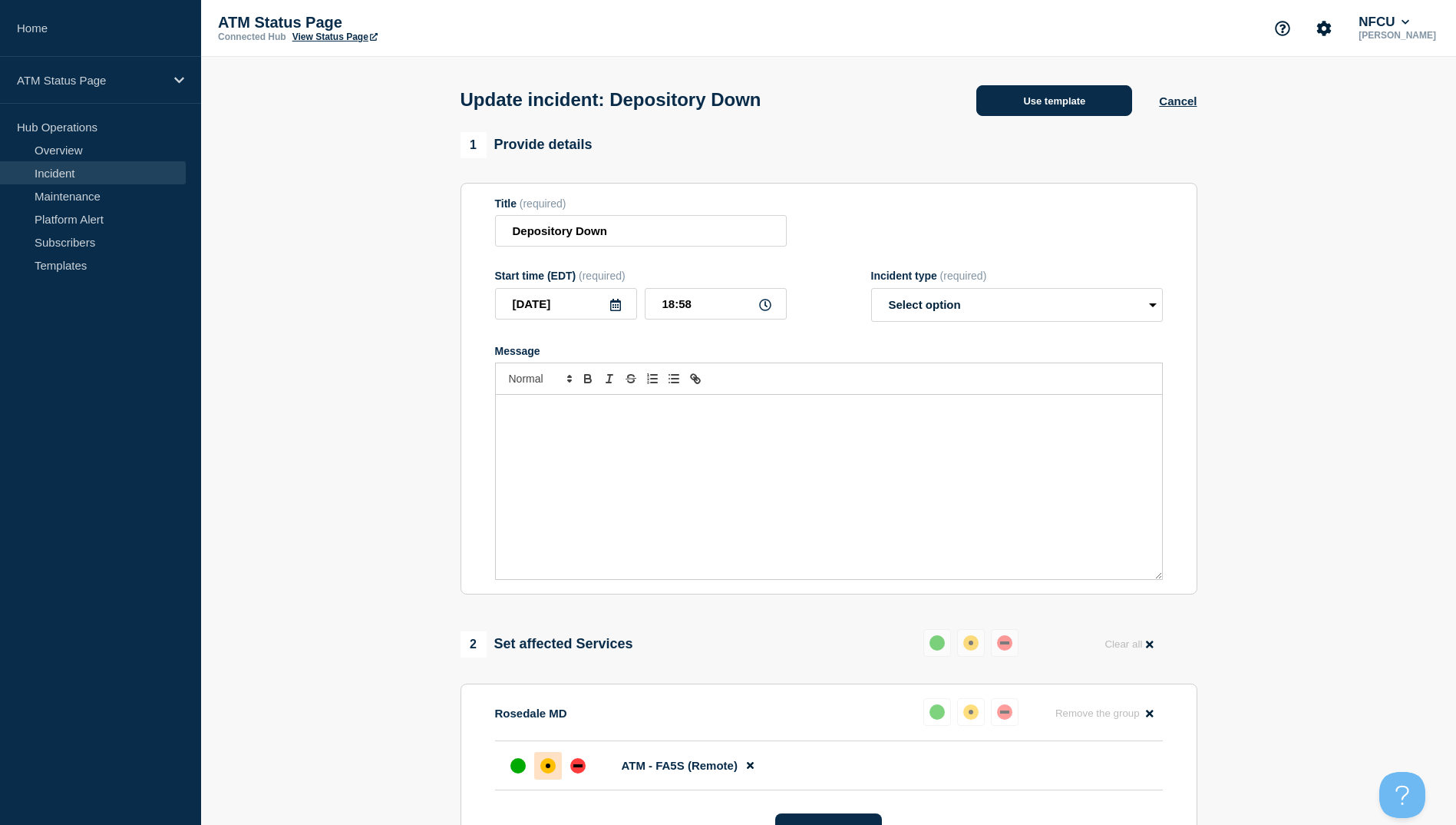
click at [1041, 109] on button "Use template" at bounding box center [1054, 101] width 156 height 31
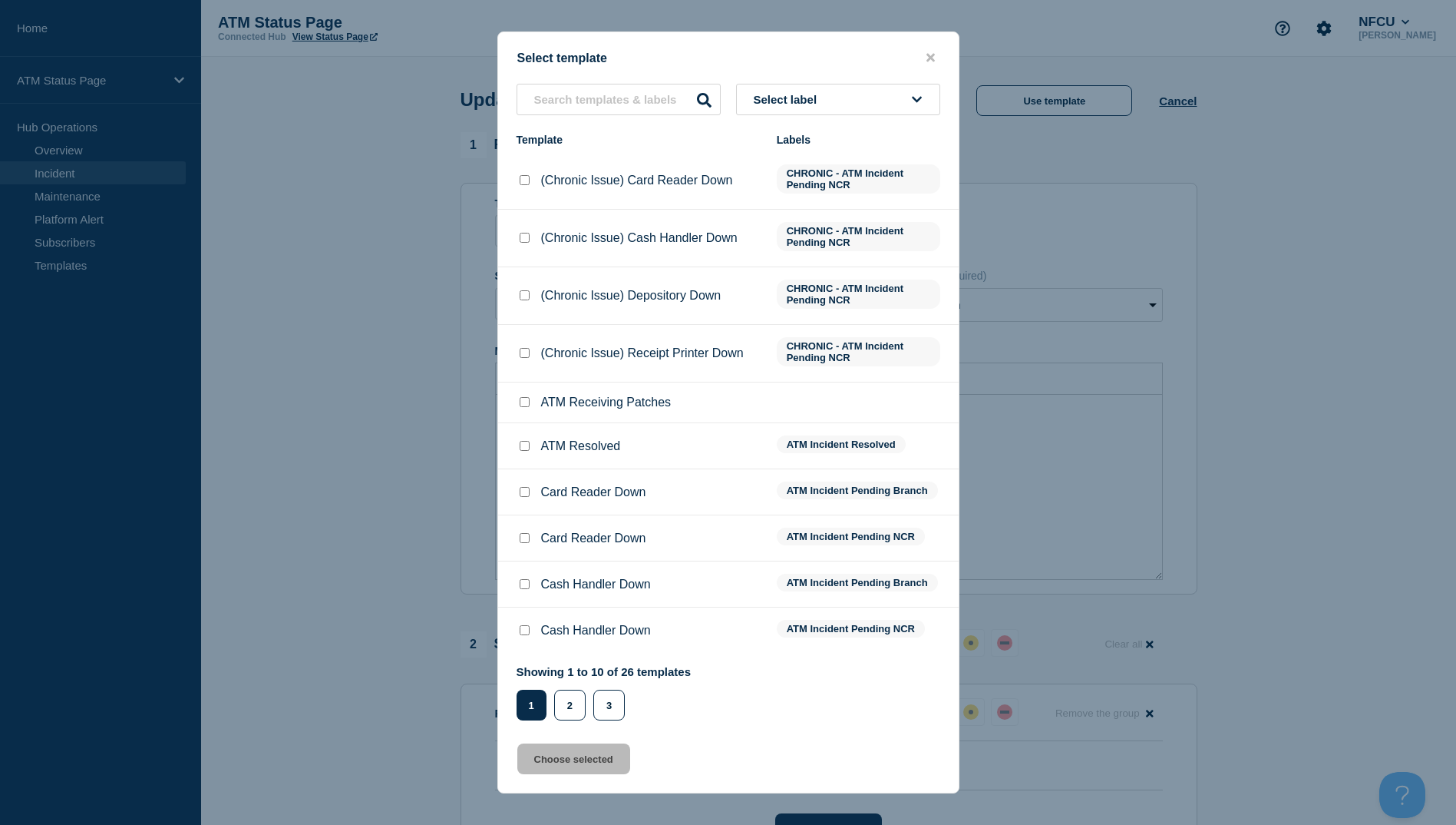
click at [526, 443] on input "ATM Resolved checkbox" at bounding box center [524, 446] width 10 height 10
checkbox input "true"
click at [584, 764] on button "Choose selected" at bounding box center [574, 759] width 113 height 31
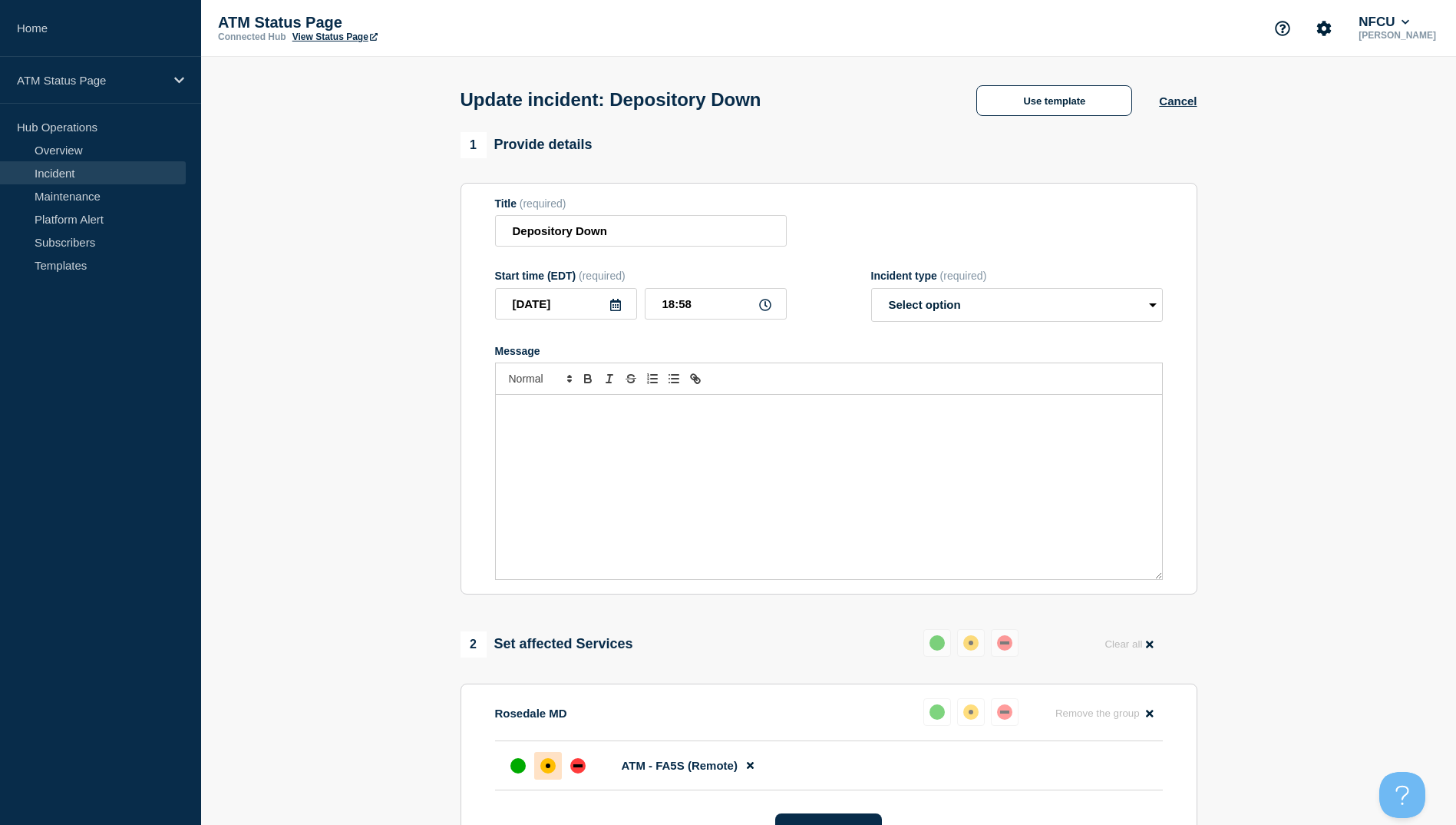
select select "resolved"
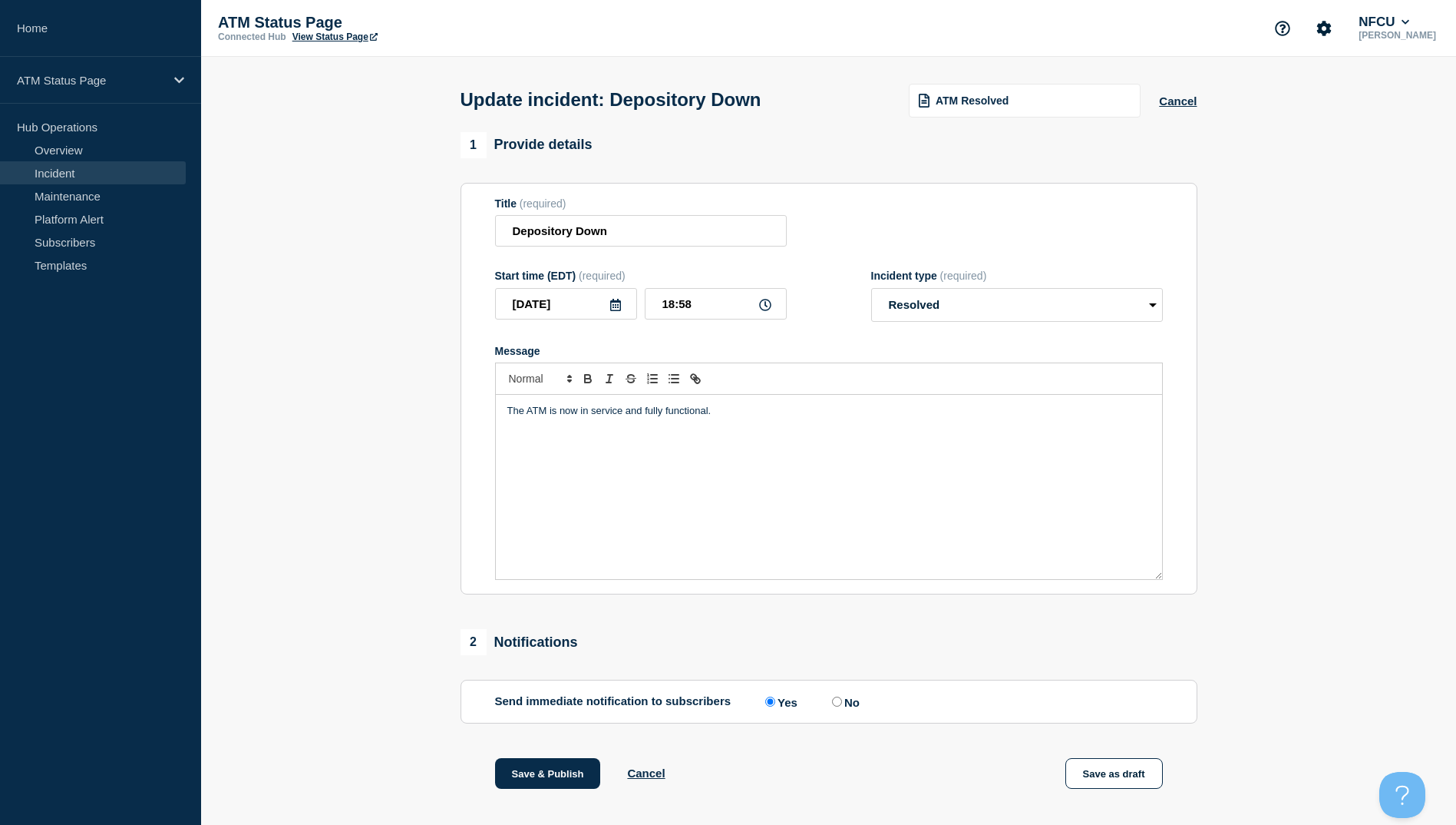
scroll to position [159, 0]
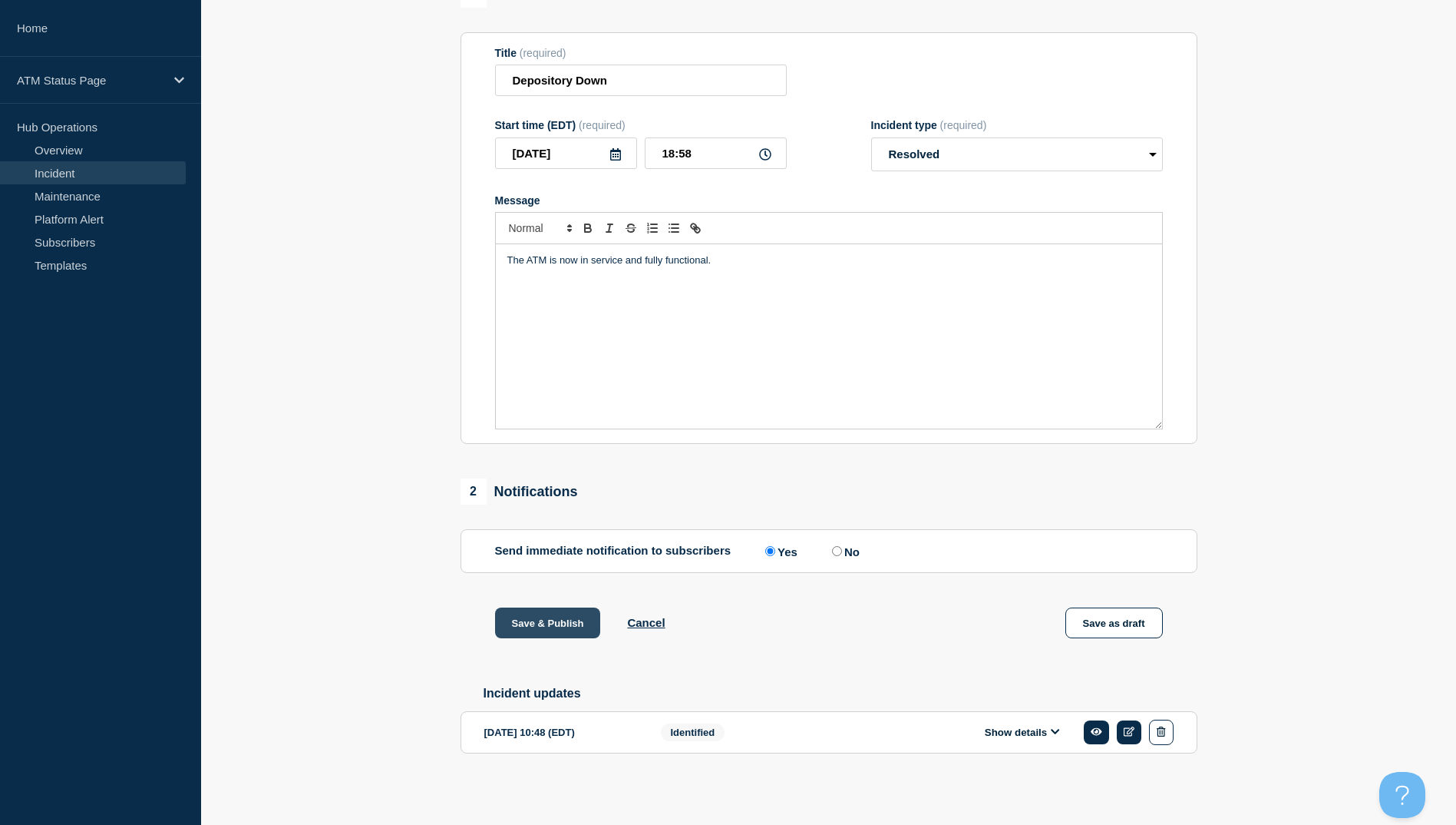
click at [557, 618] on button "Save & Publish" at bounding box center [548, 623] width 106 height 31
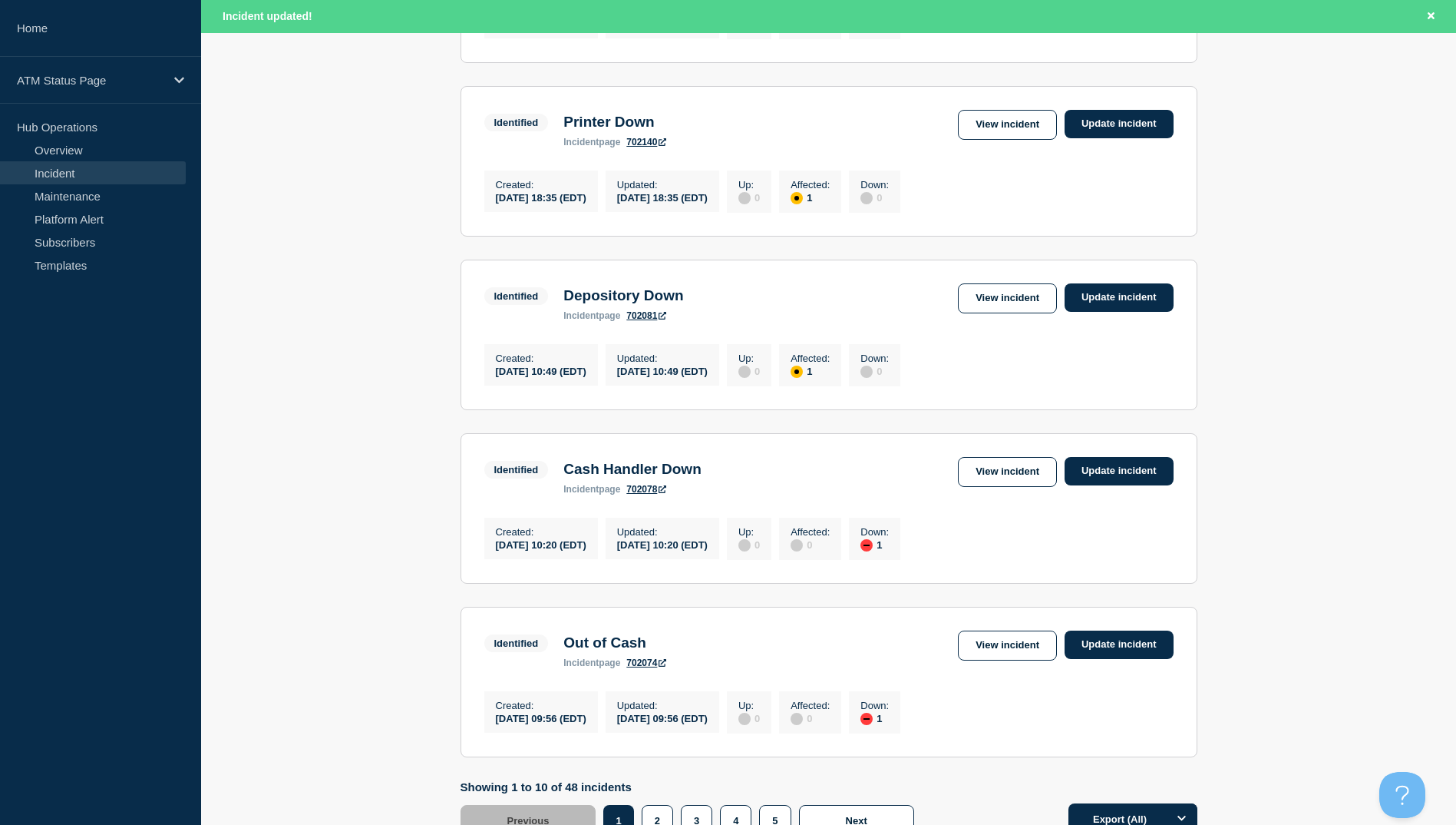
scroll to position [1508, 0]
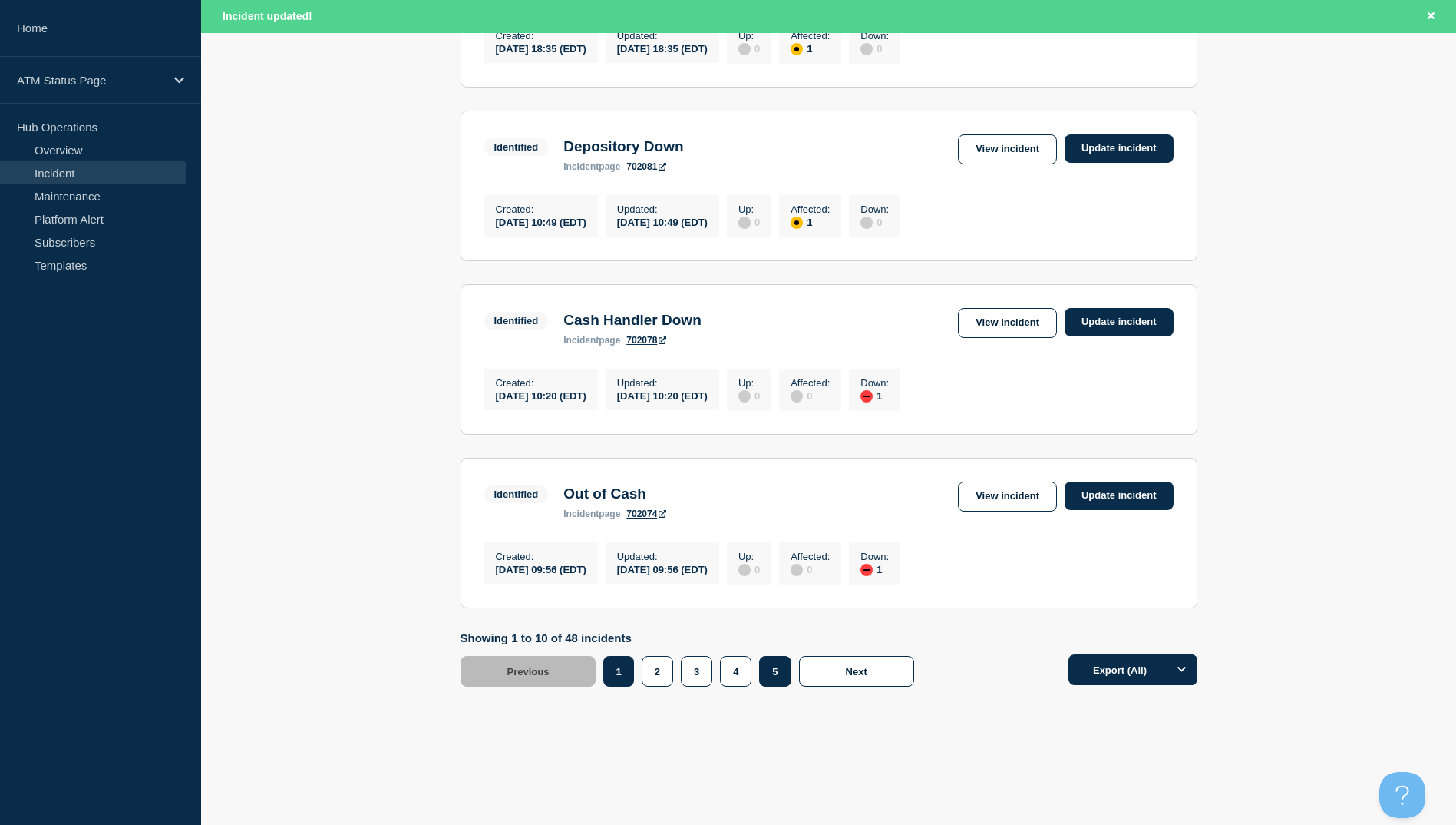
click at [780, 675] on button "5" at bounding box center [774, 671] width 31 height 31
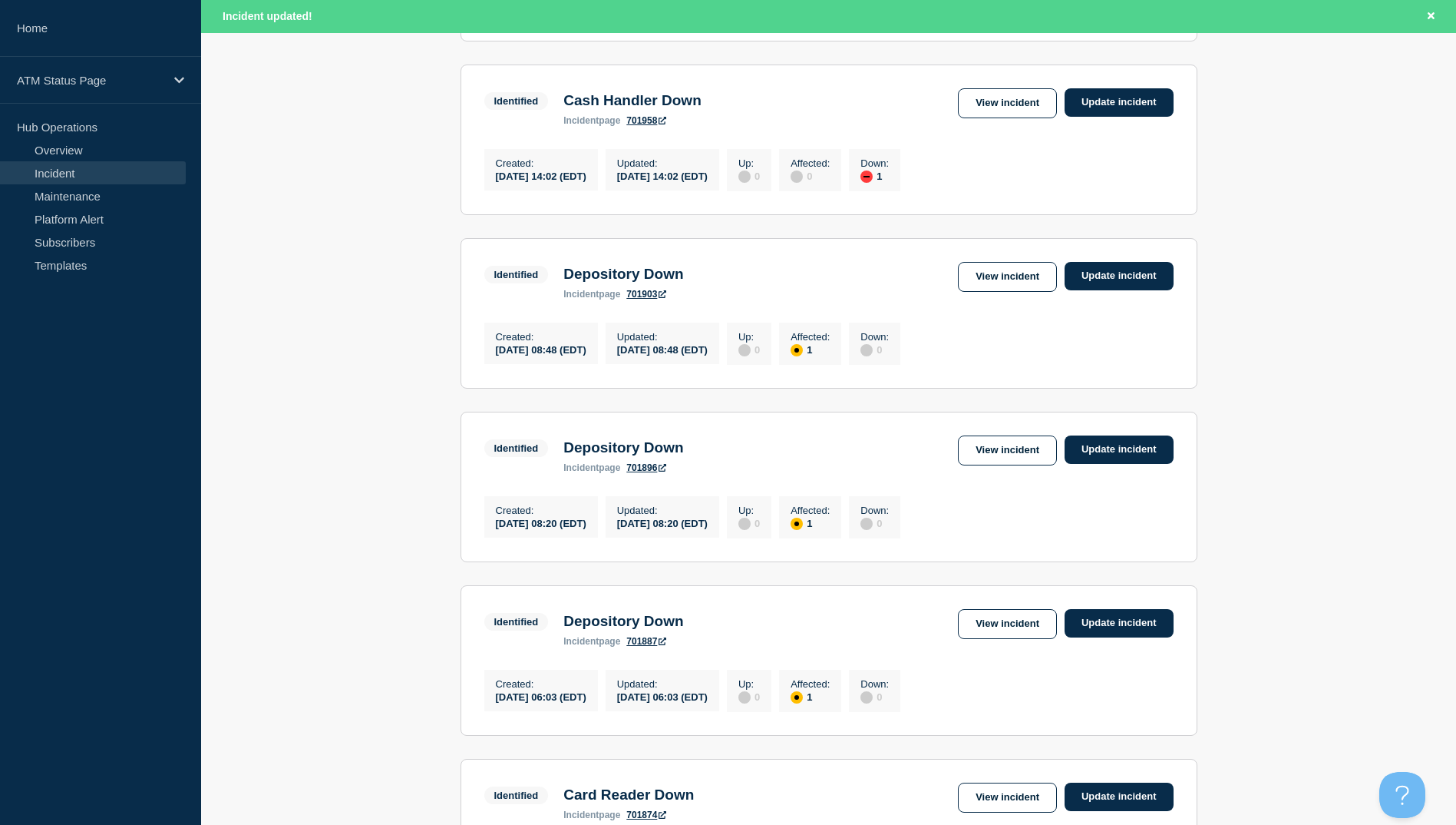
scroll to position [382, 0]
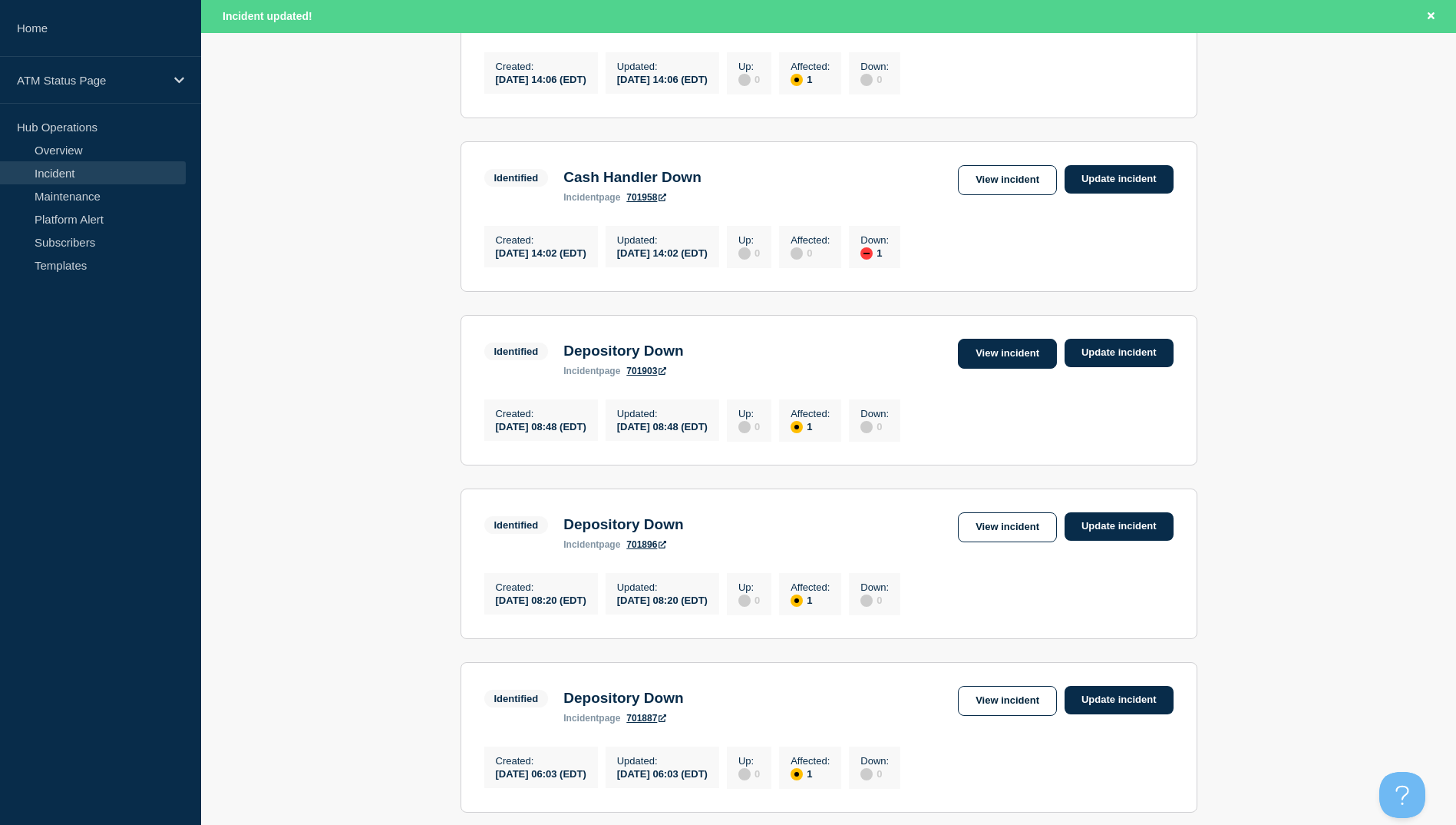
click at [997, 367] on link "View incident" at bounding box center [1007, 353] width 99 height 30
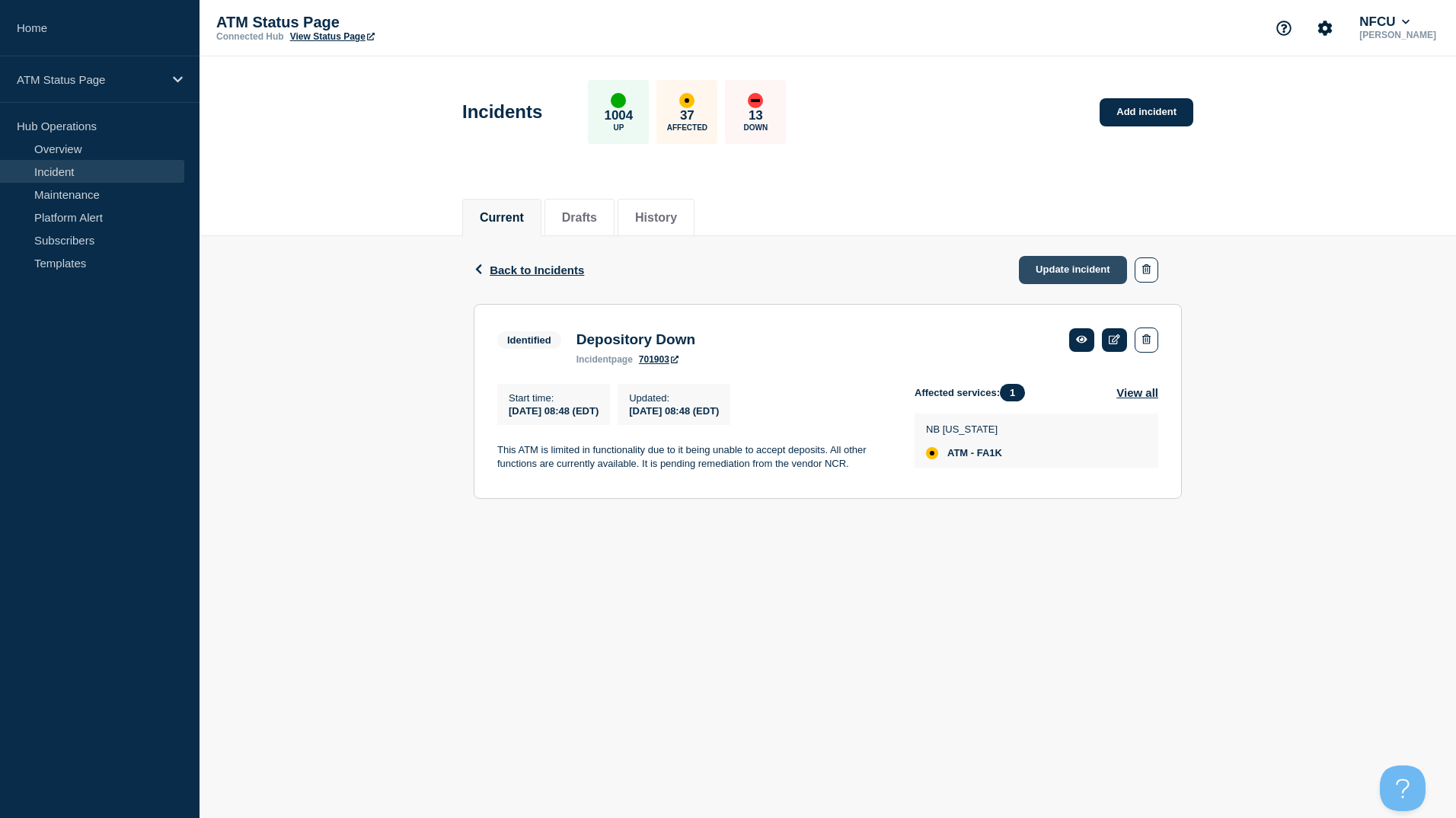
click at [1061, 274] on link "Update incident" at bounding box center [1073, 269] width 108 height 28
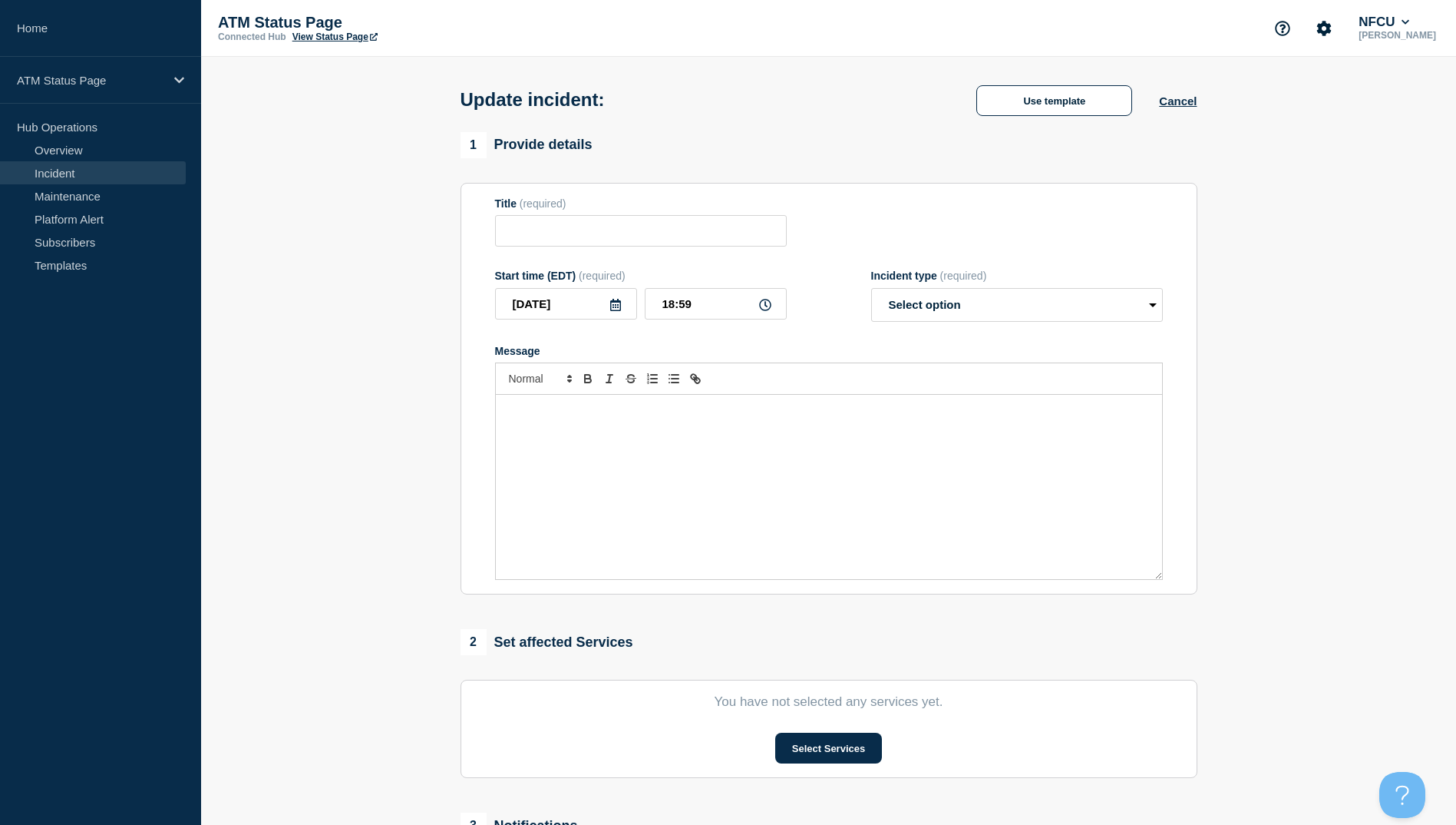
type input "Depository Down"
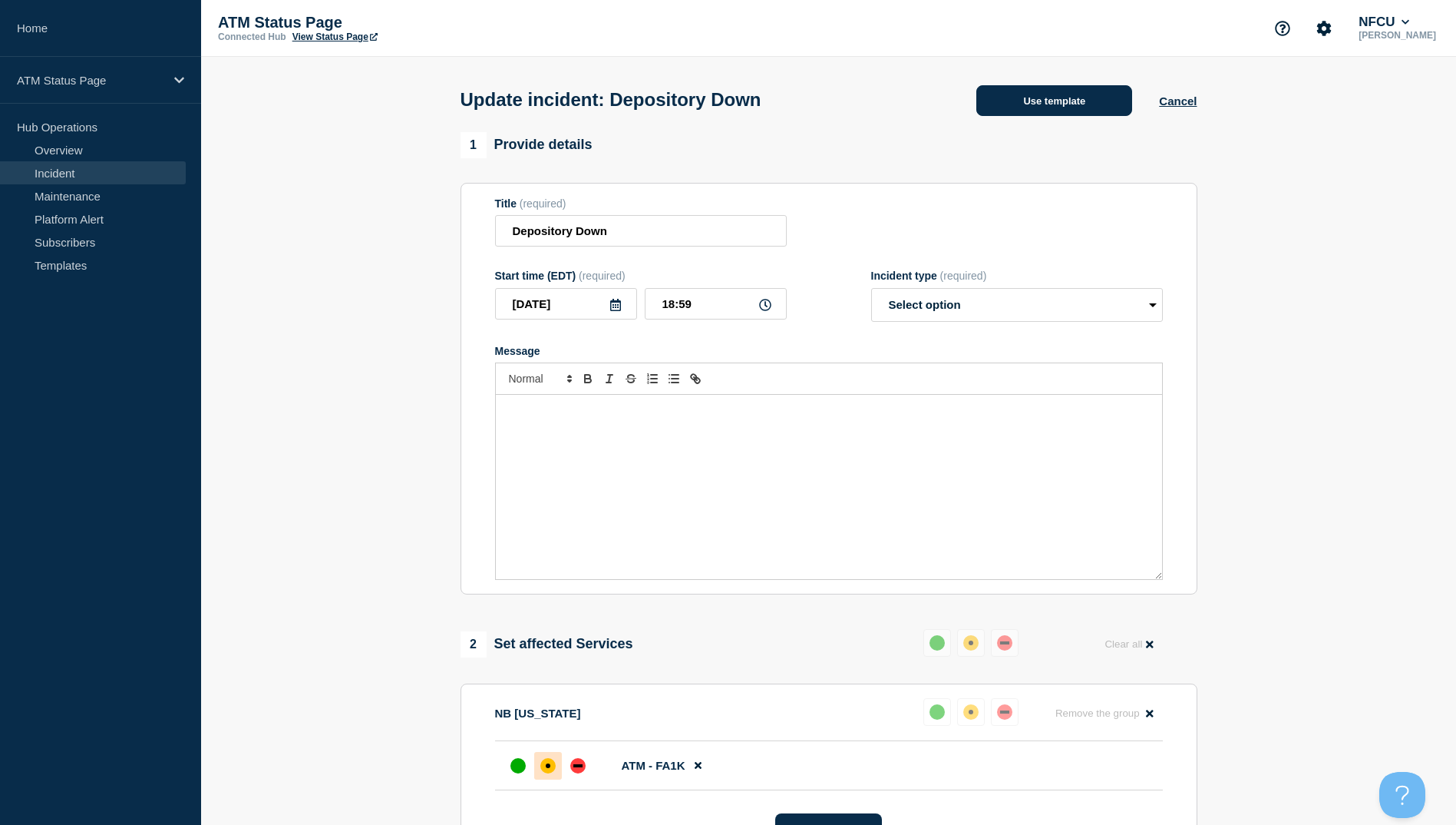
click at [1070, 97] on button "Use template" at bounding box center [1054, 101] width 156 height 31
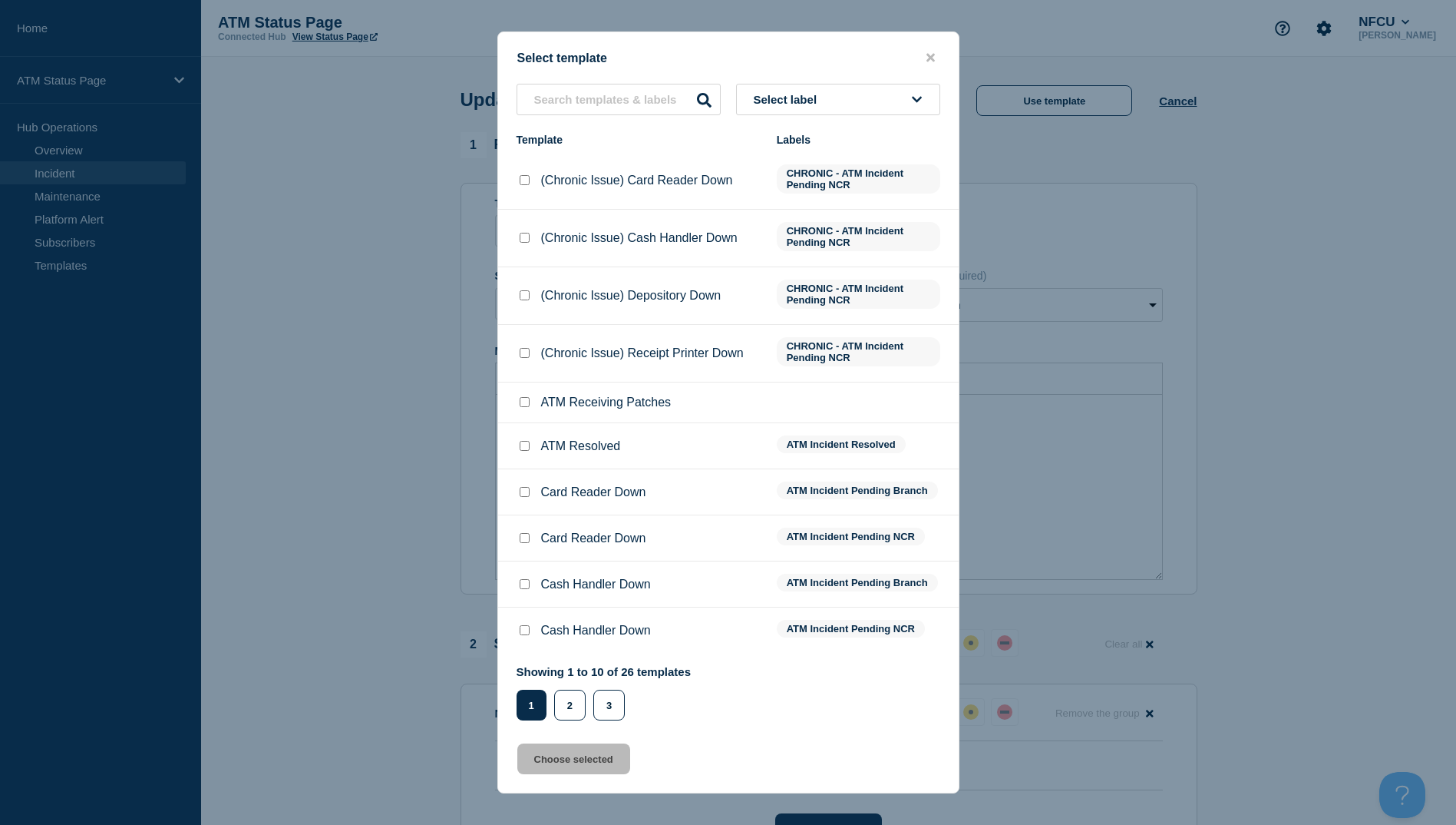
click at [527, 449] on input "ATM Resolved checkbox" at bounding box center [524, 446] width 10 height 10
checkbox input "true"
click at [580, 757] on button "Choose selected" at bounding box center [574, 759] width 113 height 31
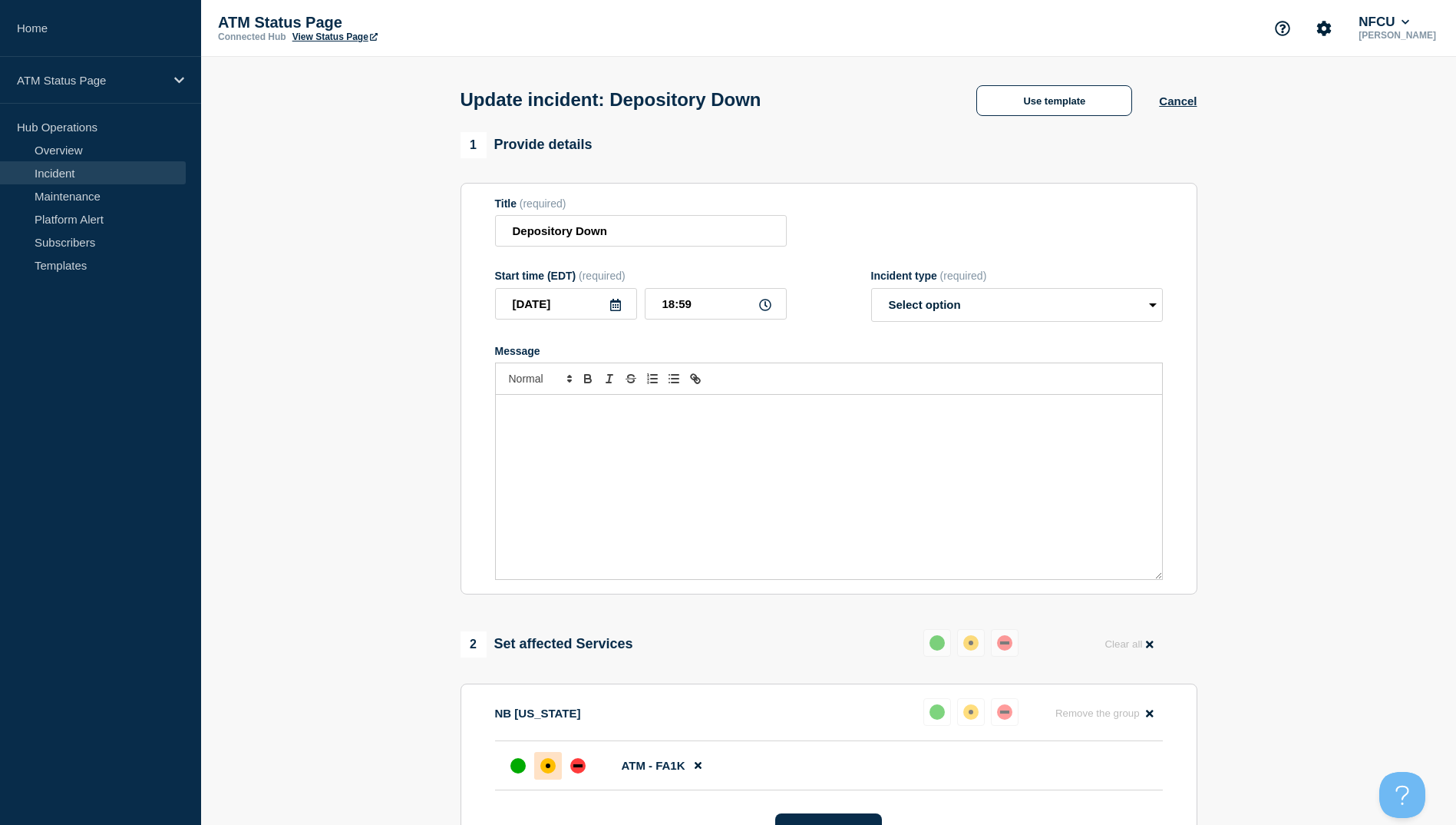
select select "resolved"
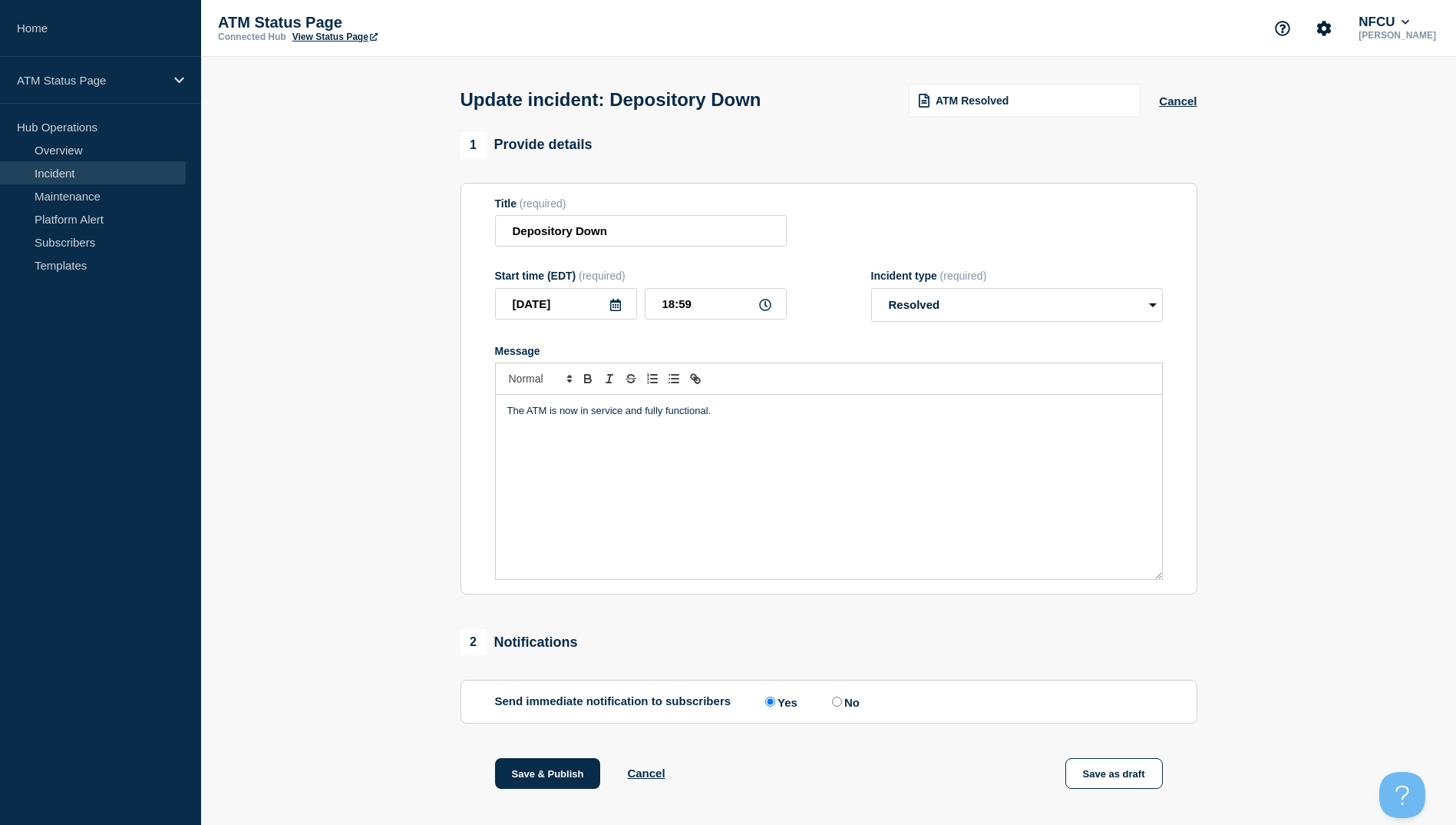
scroll to position [159, 0]
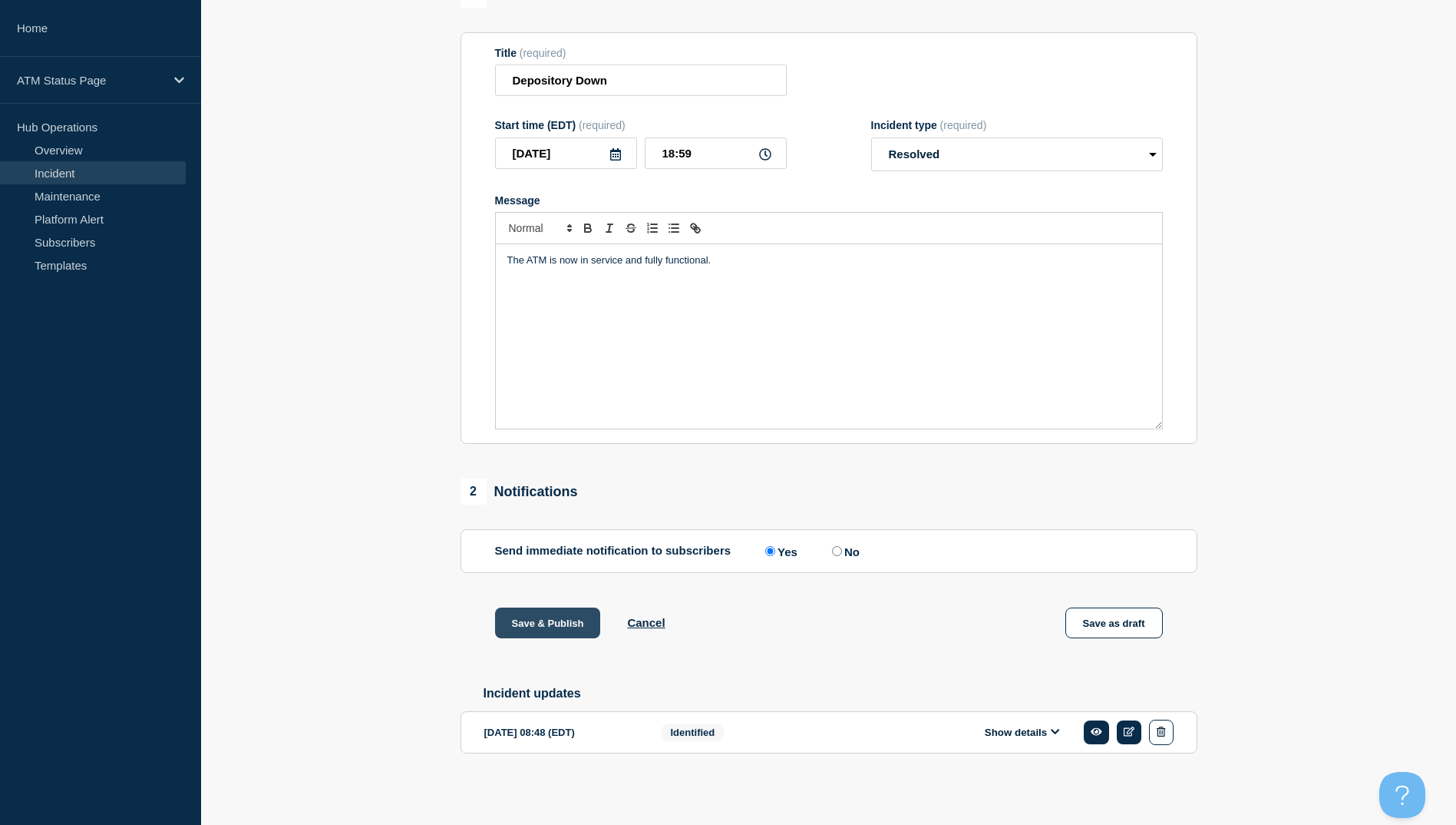
click at [535, 622] on button "Save & Publish" at bounding box center [548, 623] width 106 height 31
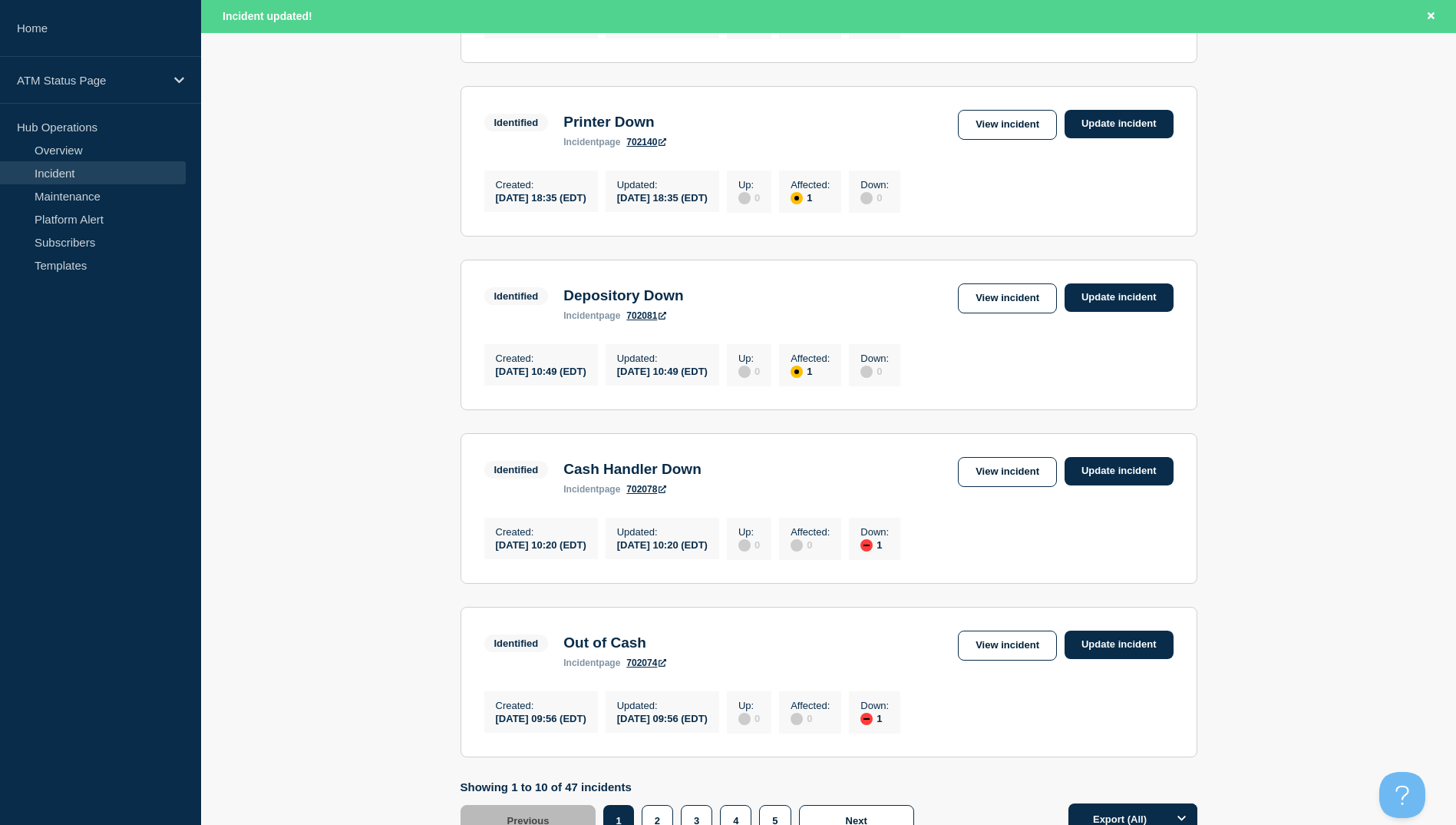
scroll to position [1508, 0]
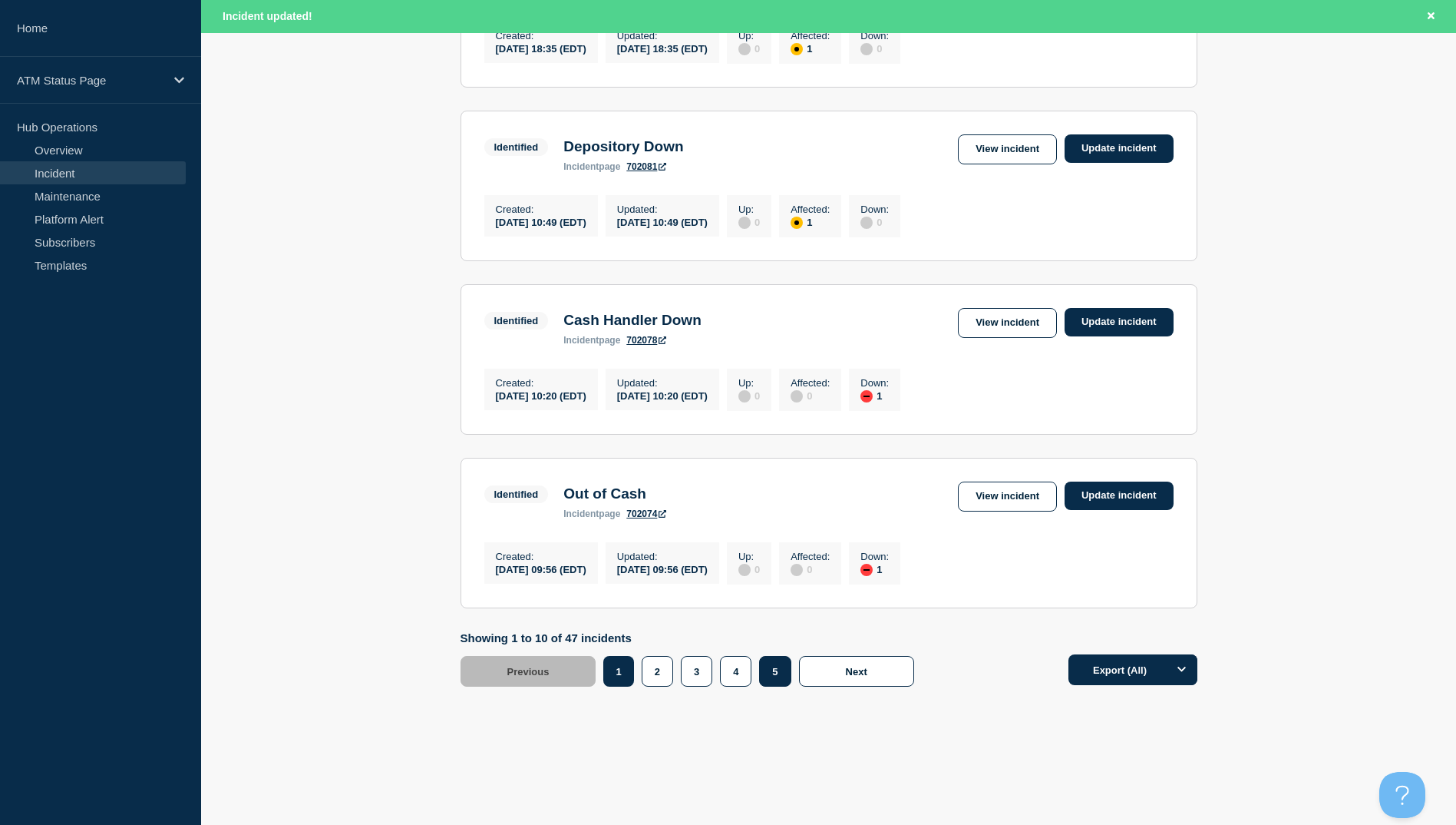
click at [772, 671] on button "5" at bounding box center [774, 671] width 31 height 31
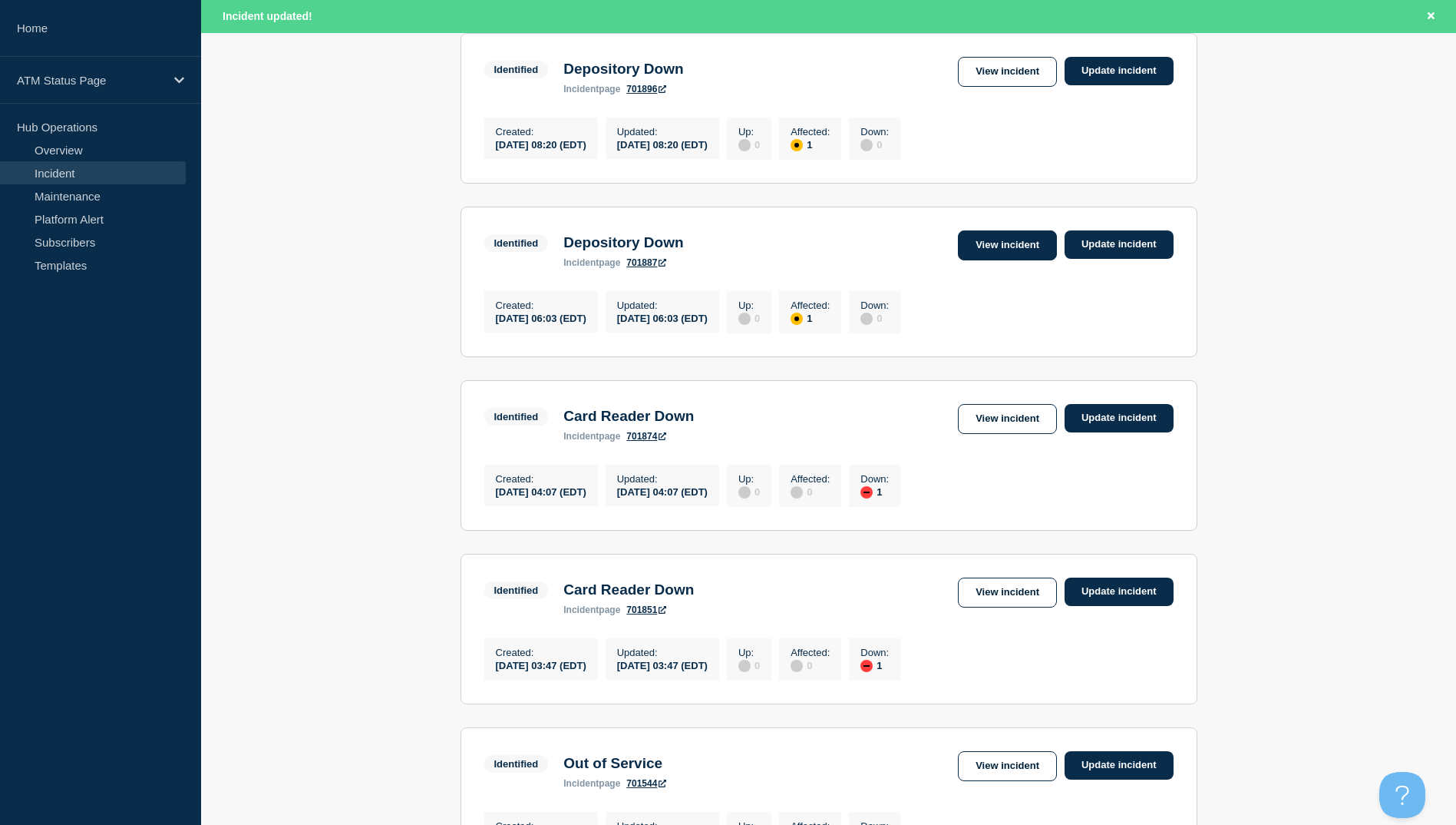
click at [981, 260] on link "View incident" at bounding box center [1007, 245] width 99 height 30
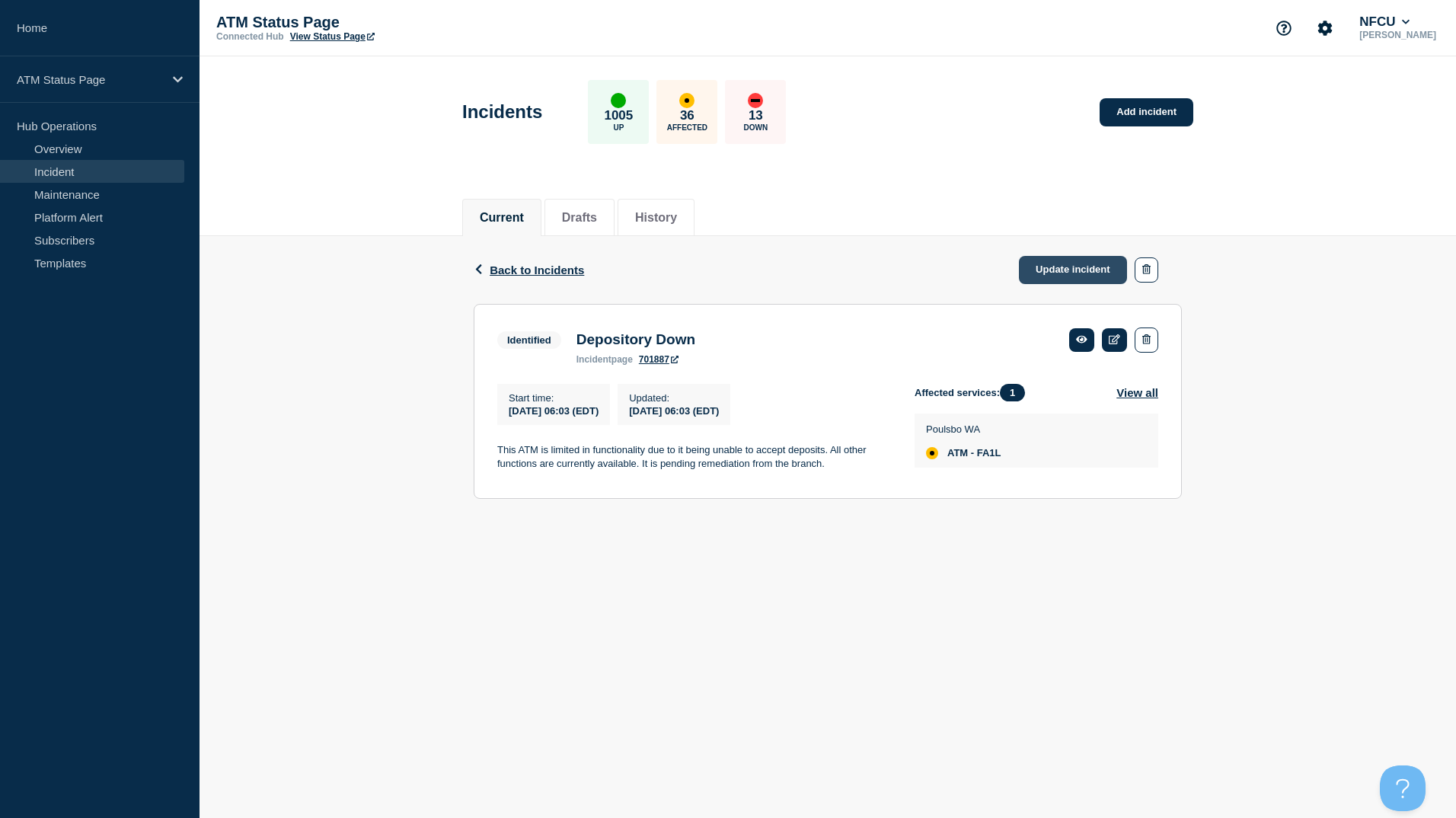
click at [1075, 275] on link "Update incident" at bounding box center [1073, 269] width 108 height 28
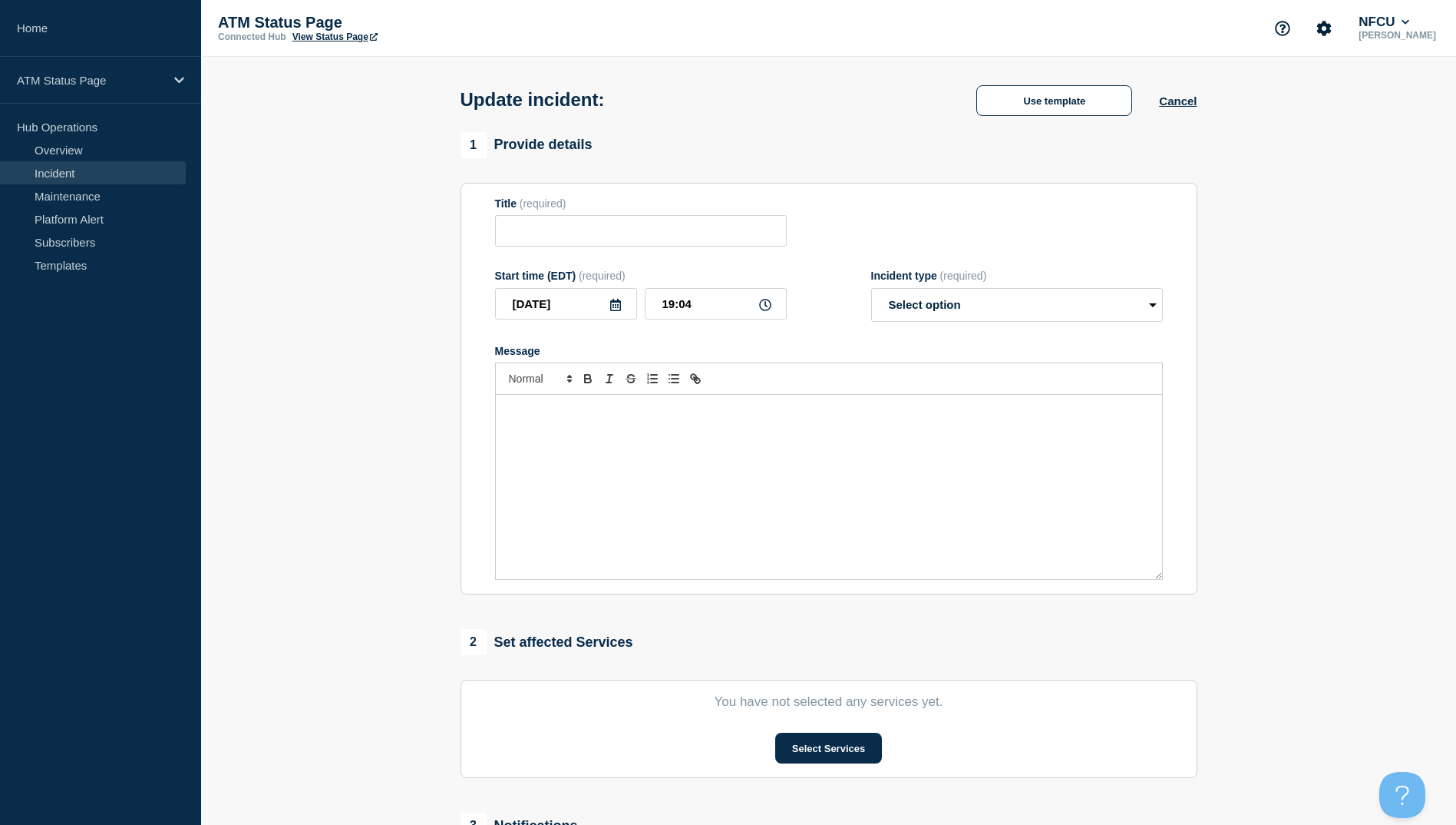
type input "Depository Down"
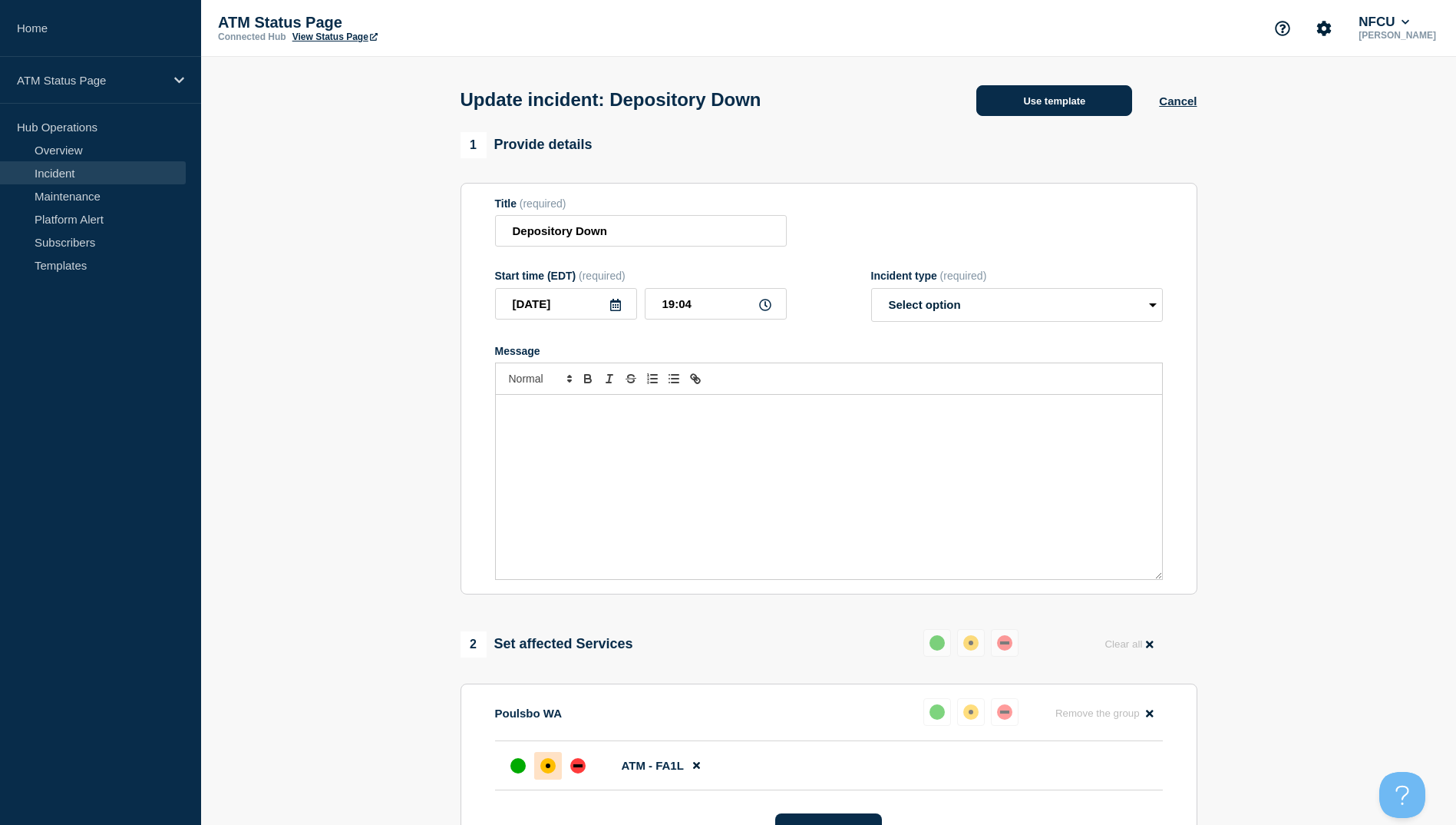
click at [1076, 102] on button "Use template" at bounding box center [1054, 101] width 156 height 31
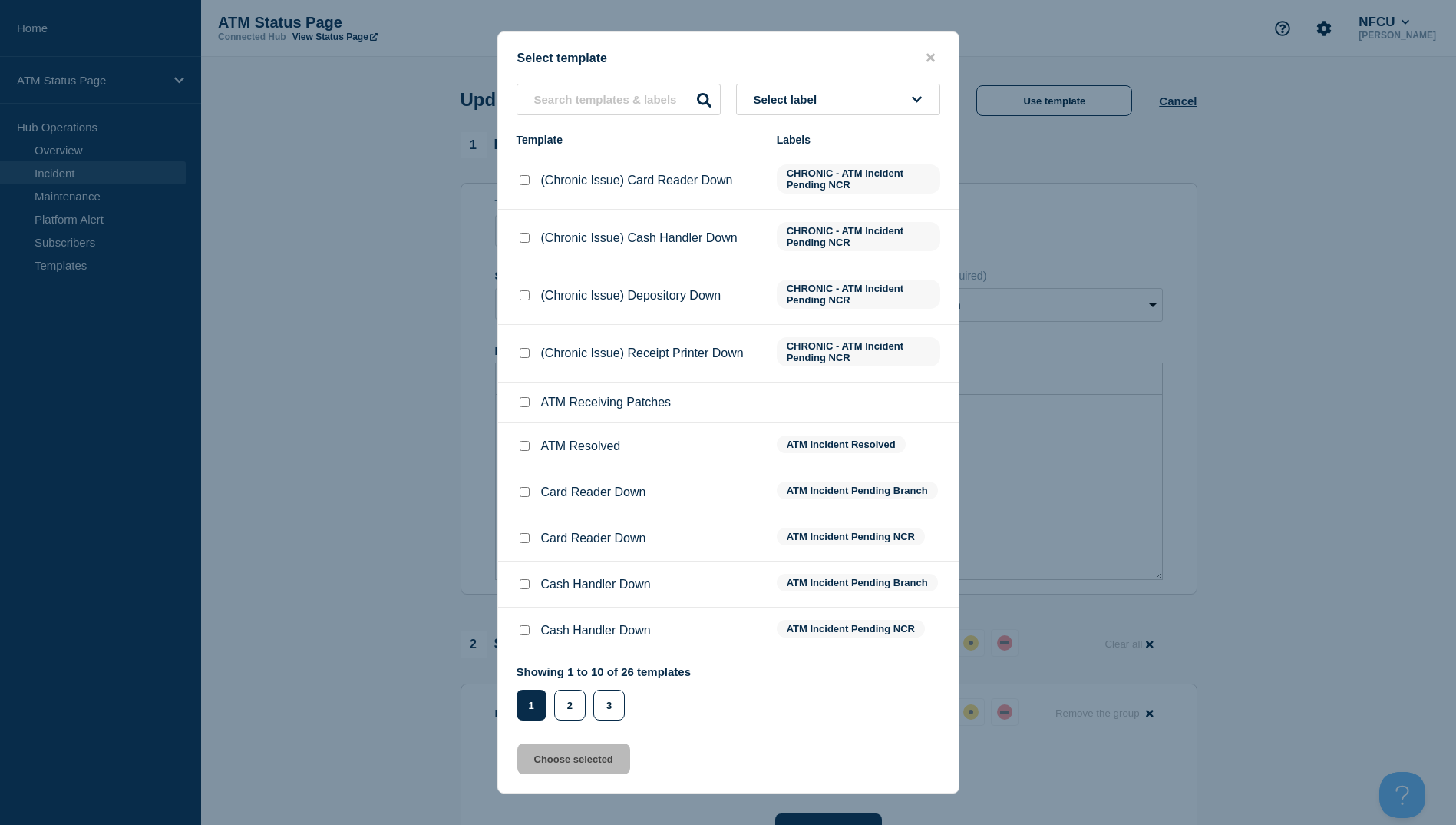
click at [525, 447] on input "ATM Resolved checkbox" at bounding box center [524, 446] width 10 height 10
checkbox input "true"
click at [582, 754] on button "Choose selected" at bounding box center [574, 759] width 113 height 31
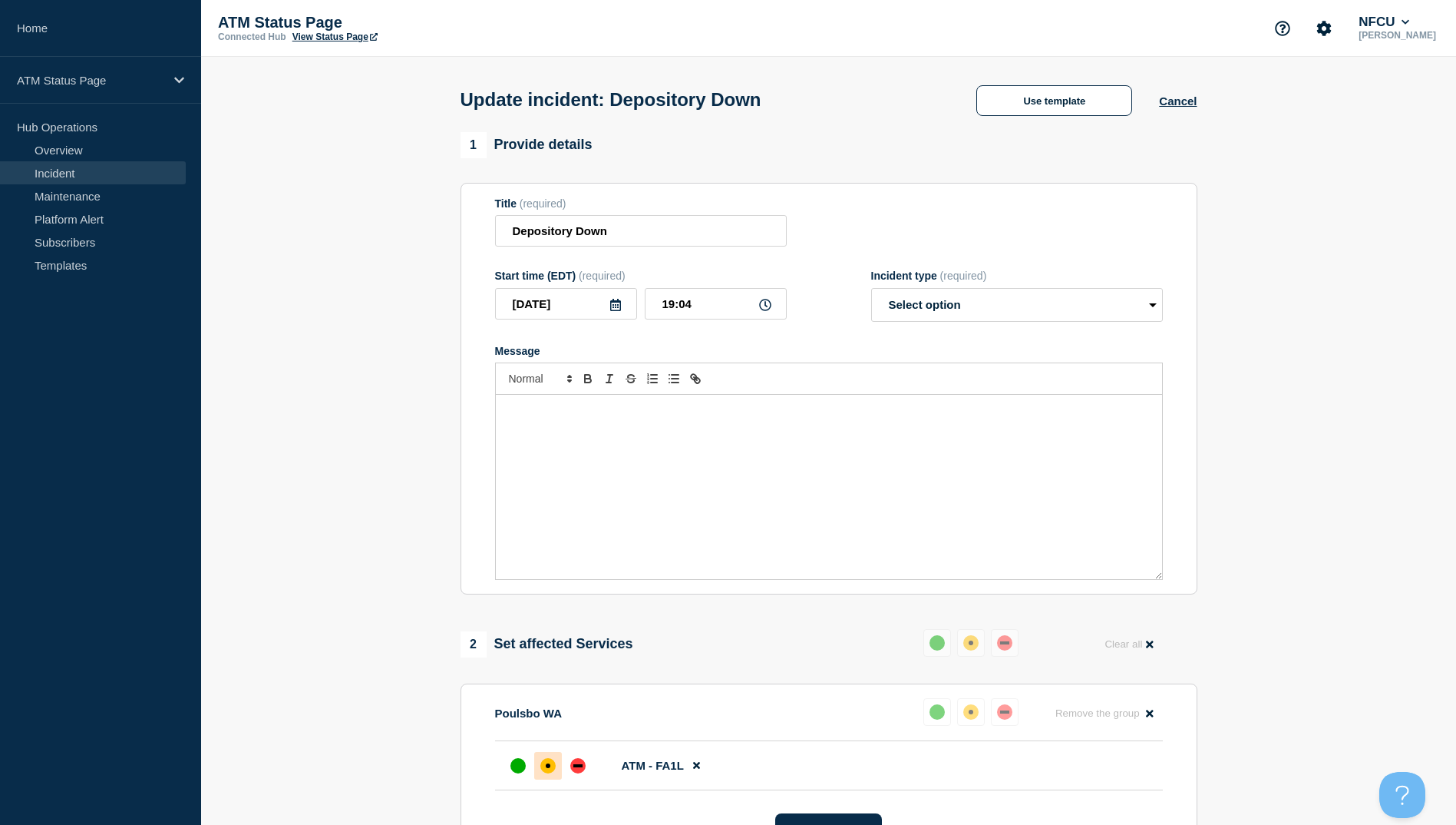
select select "resolved"
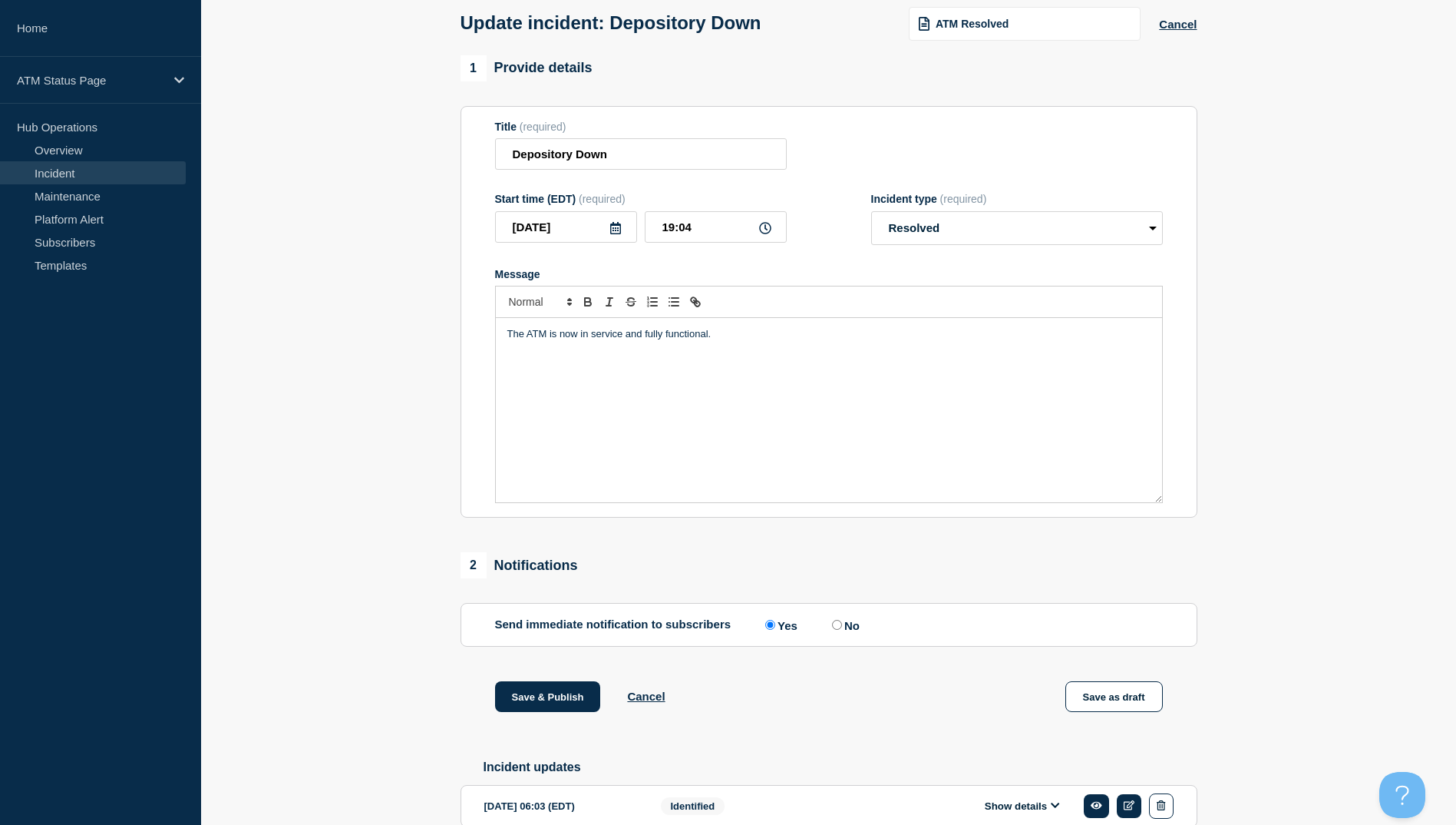
scroll to position [154, 0]
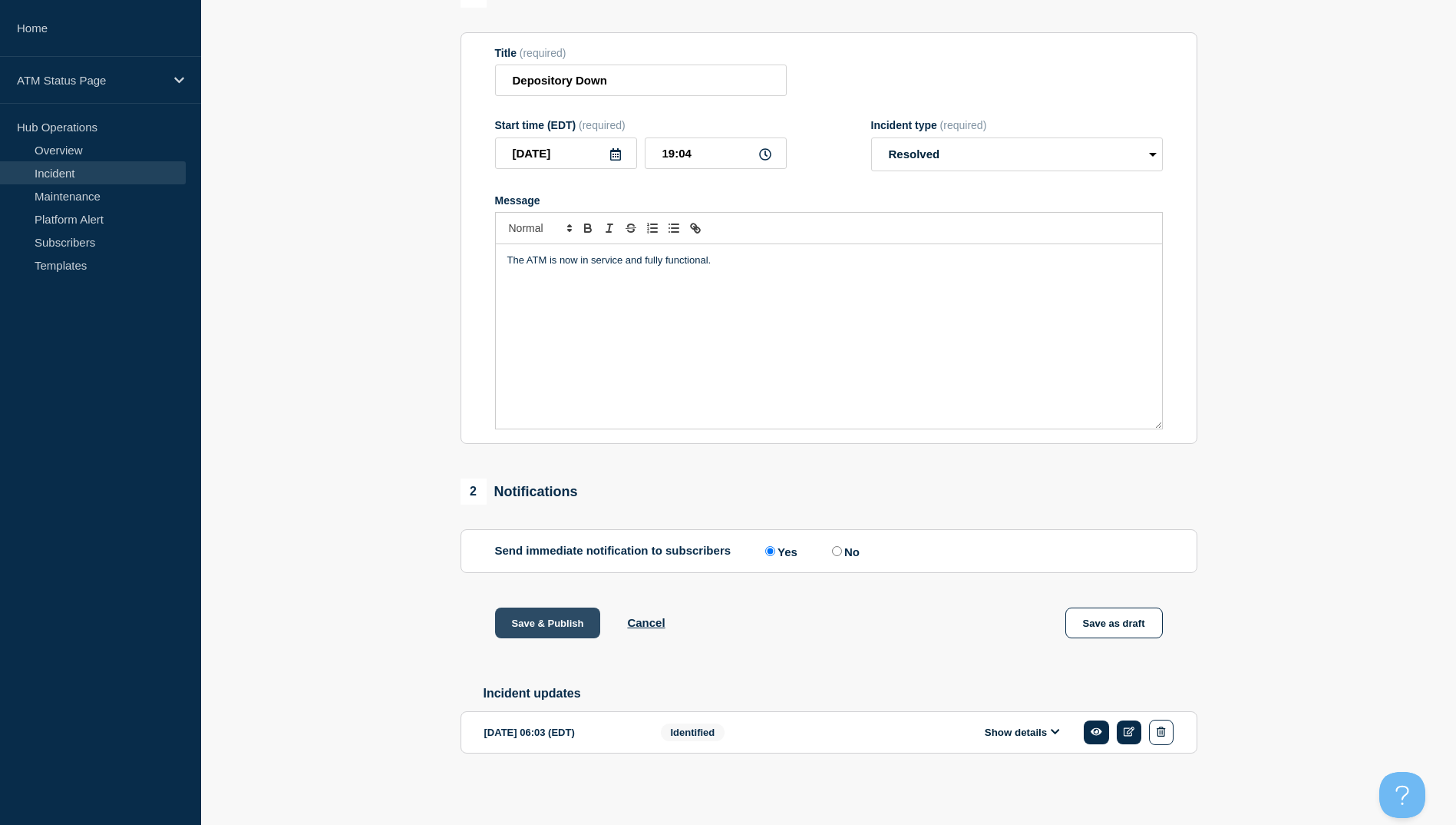
click at [555, 622] on button "Save & Publish" at bounding box center [548, 623] width 106 height 31
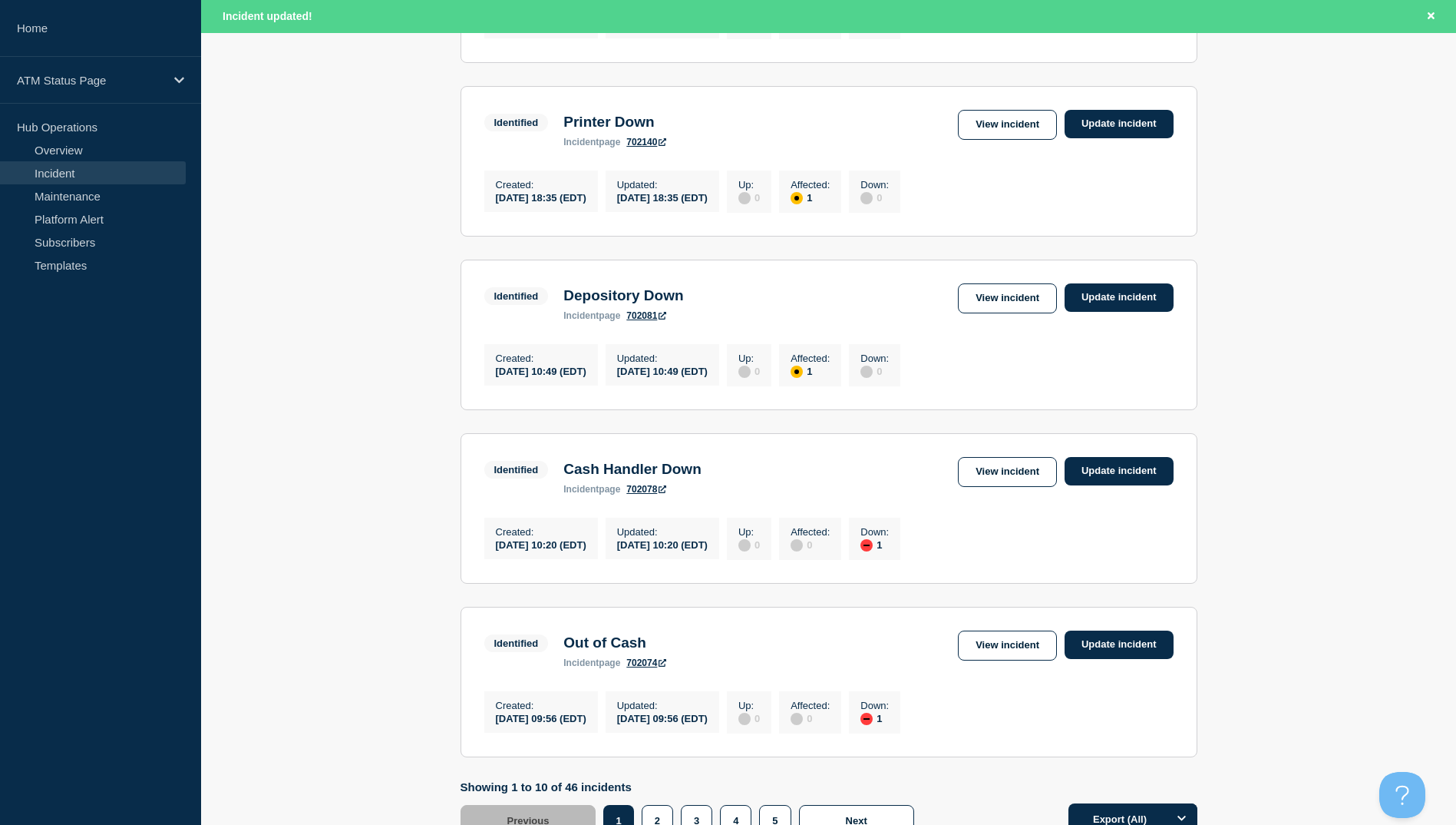
scroll to position [1508, 0]
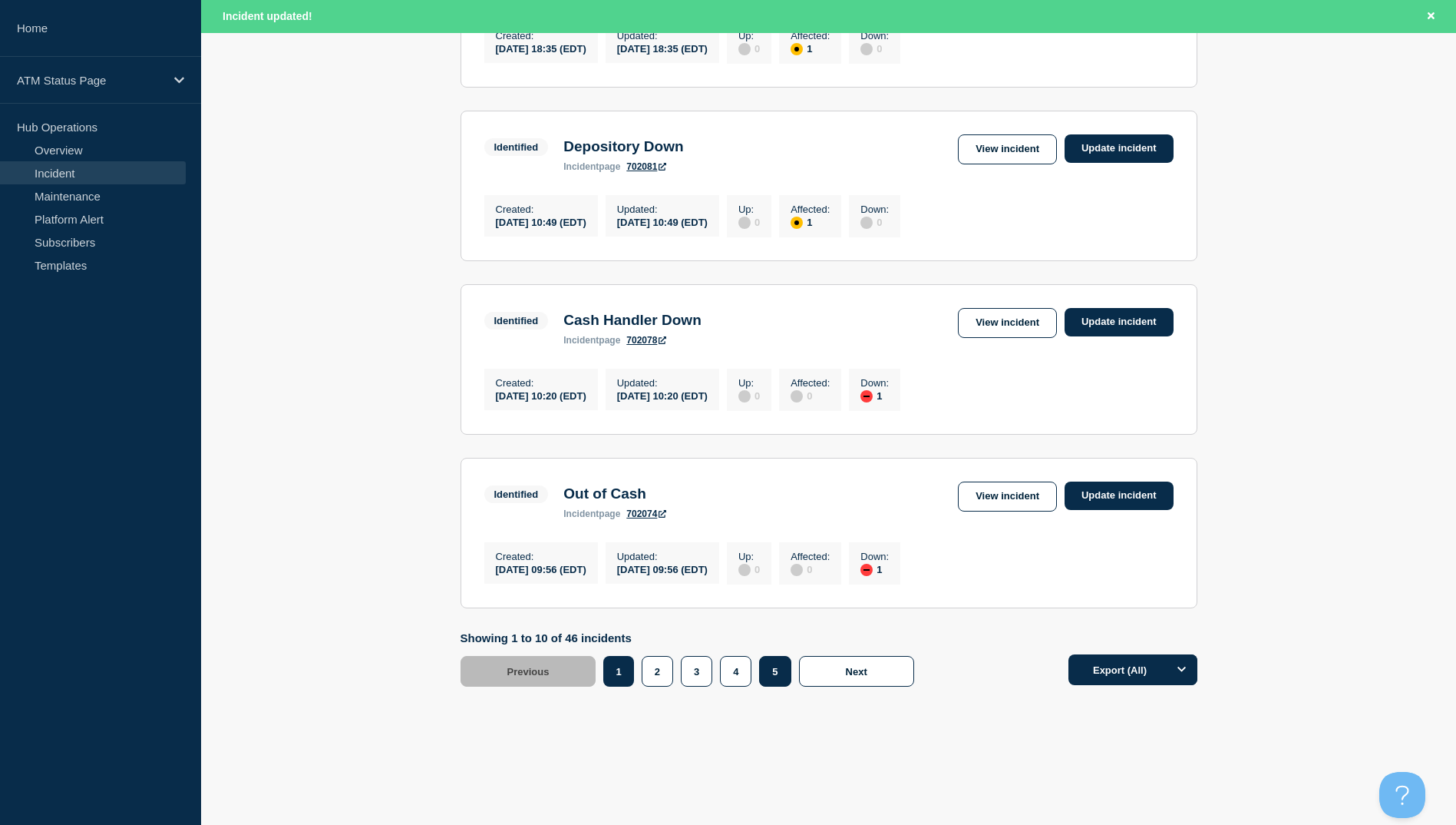
click at [771, 668] on button "5" at bounding box center [774, 671] width 31 height 31
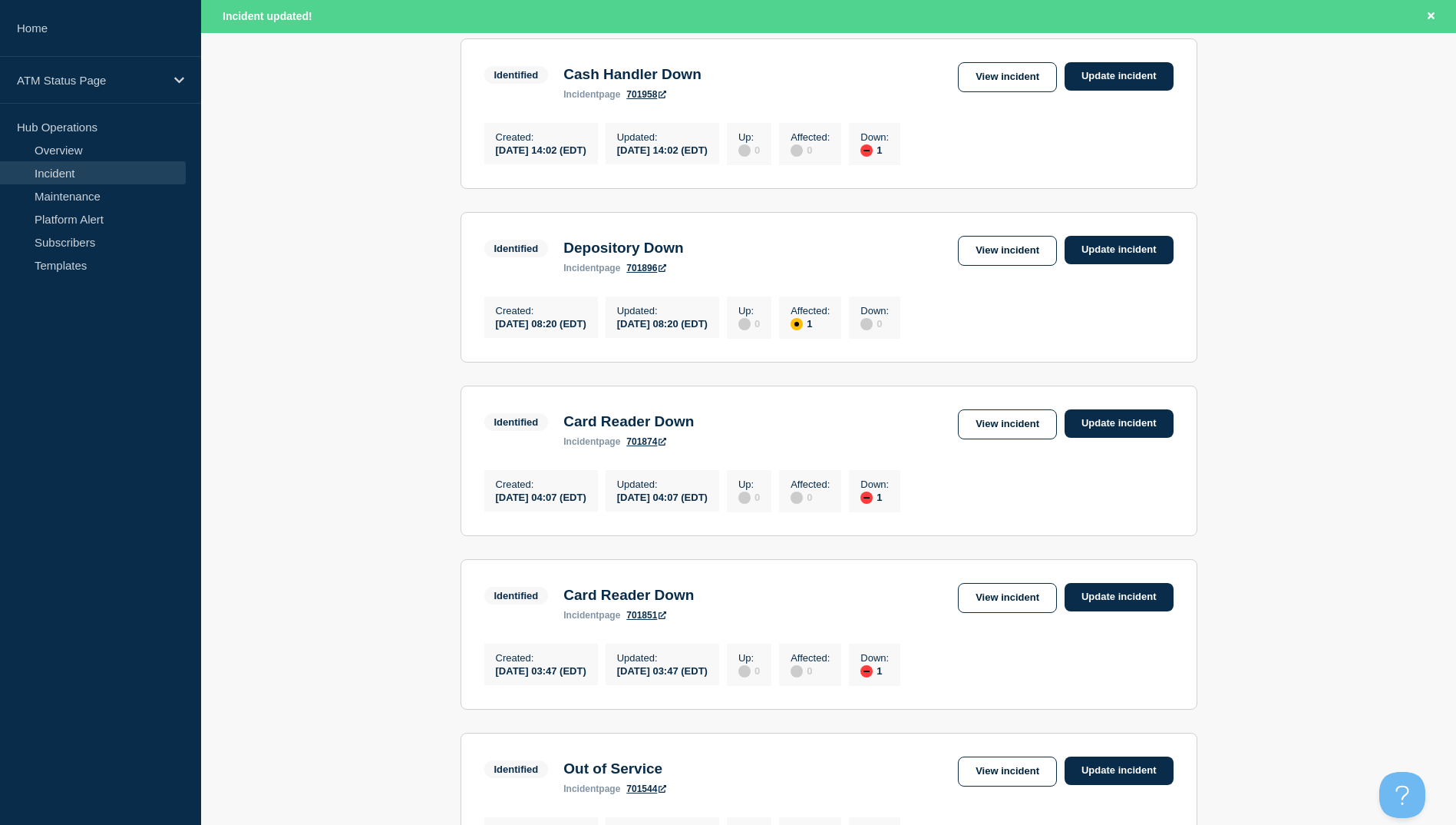
scroll to position [409, 0]
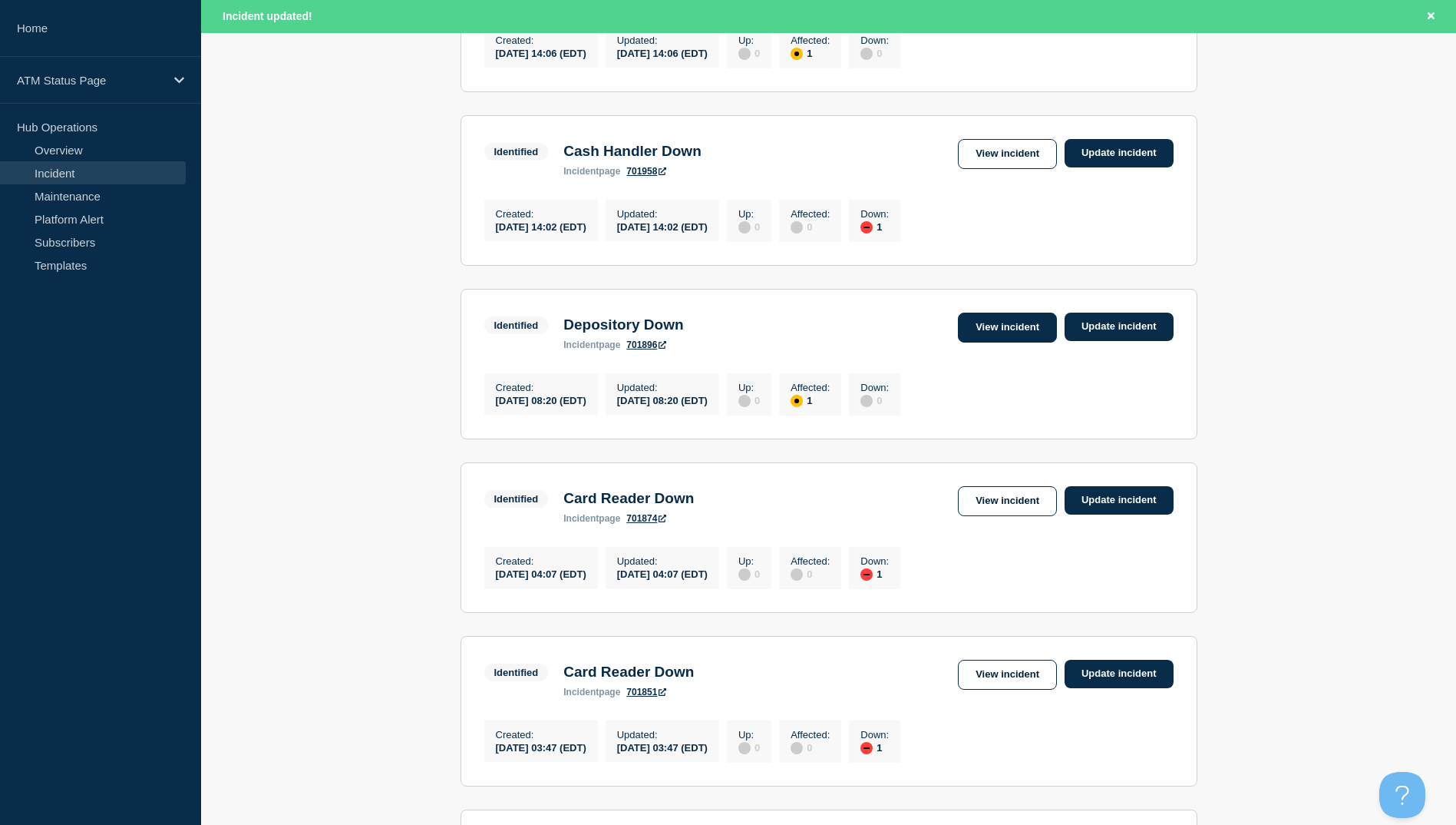
click at [979, 339] on link "View incident" at bounding box center [1007, 327] width 99 height 30
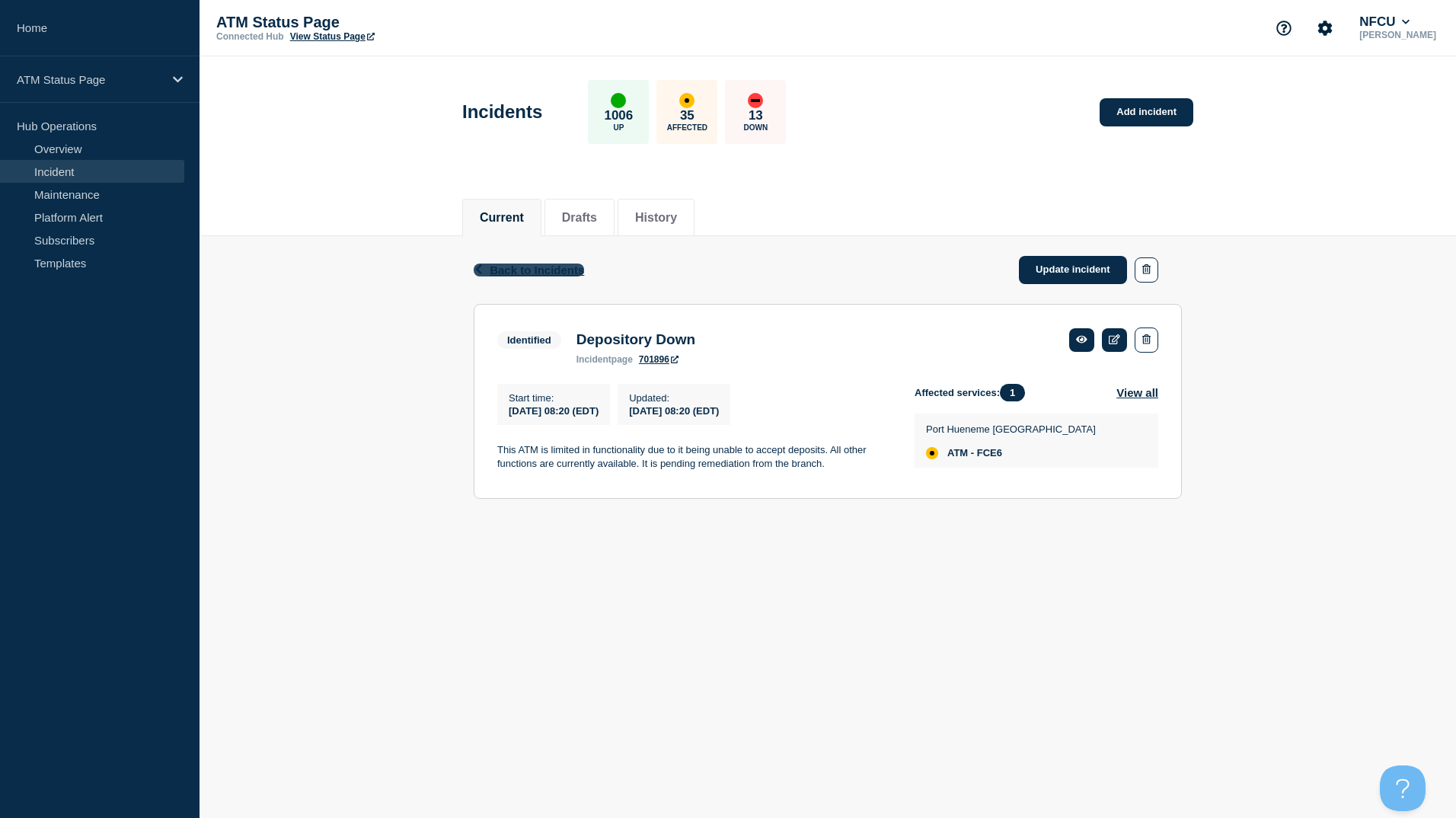
click at [557, 269] on span "Back to Incidents" at bounding box center [537, 270] width 95 height 13
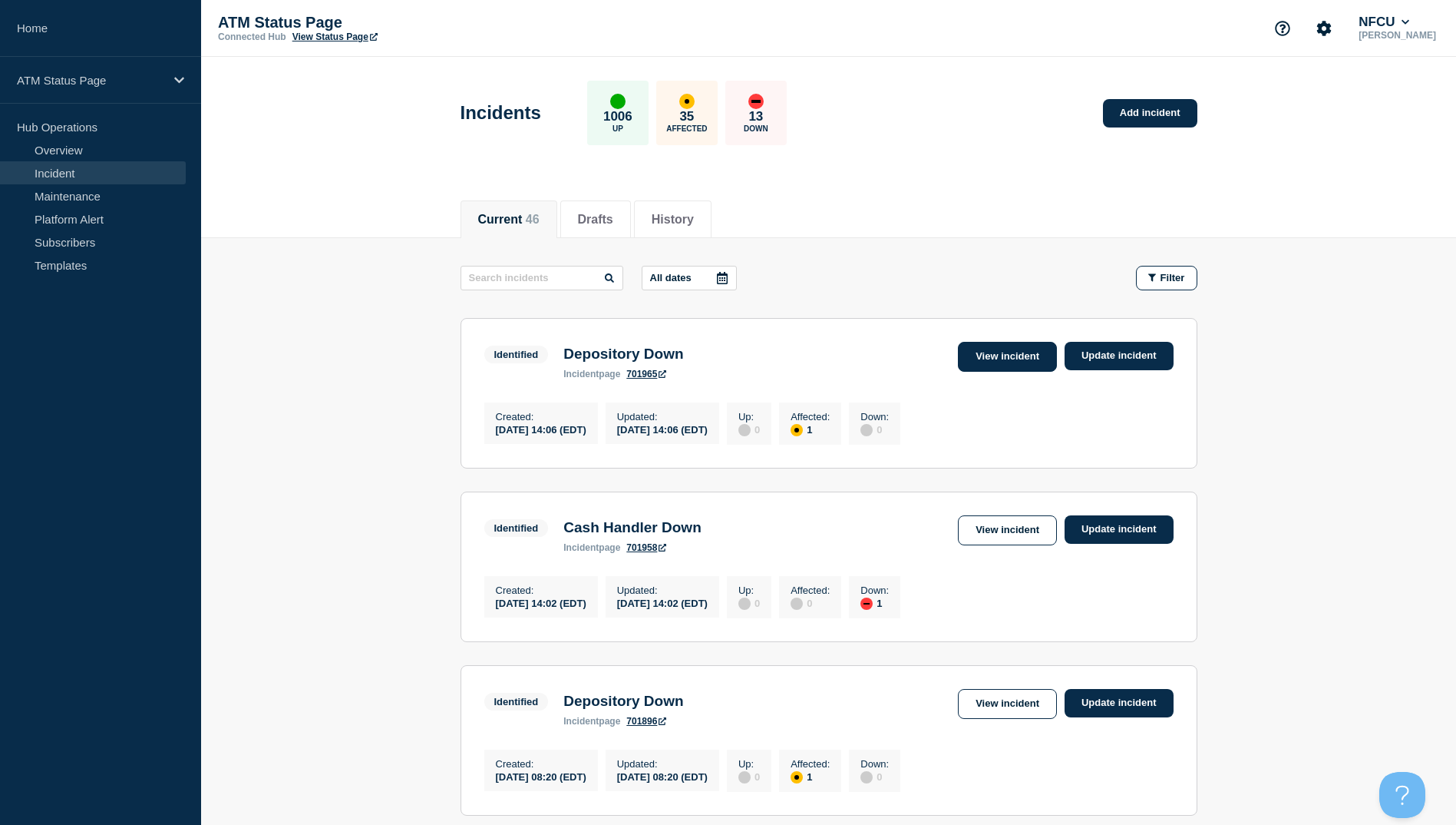
click at [1000, 358] on link "View incident" at bounding box center [1007, 357] width 99 height 30
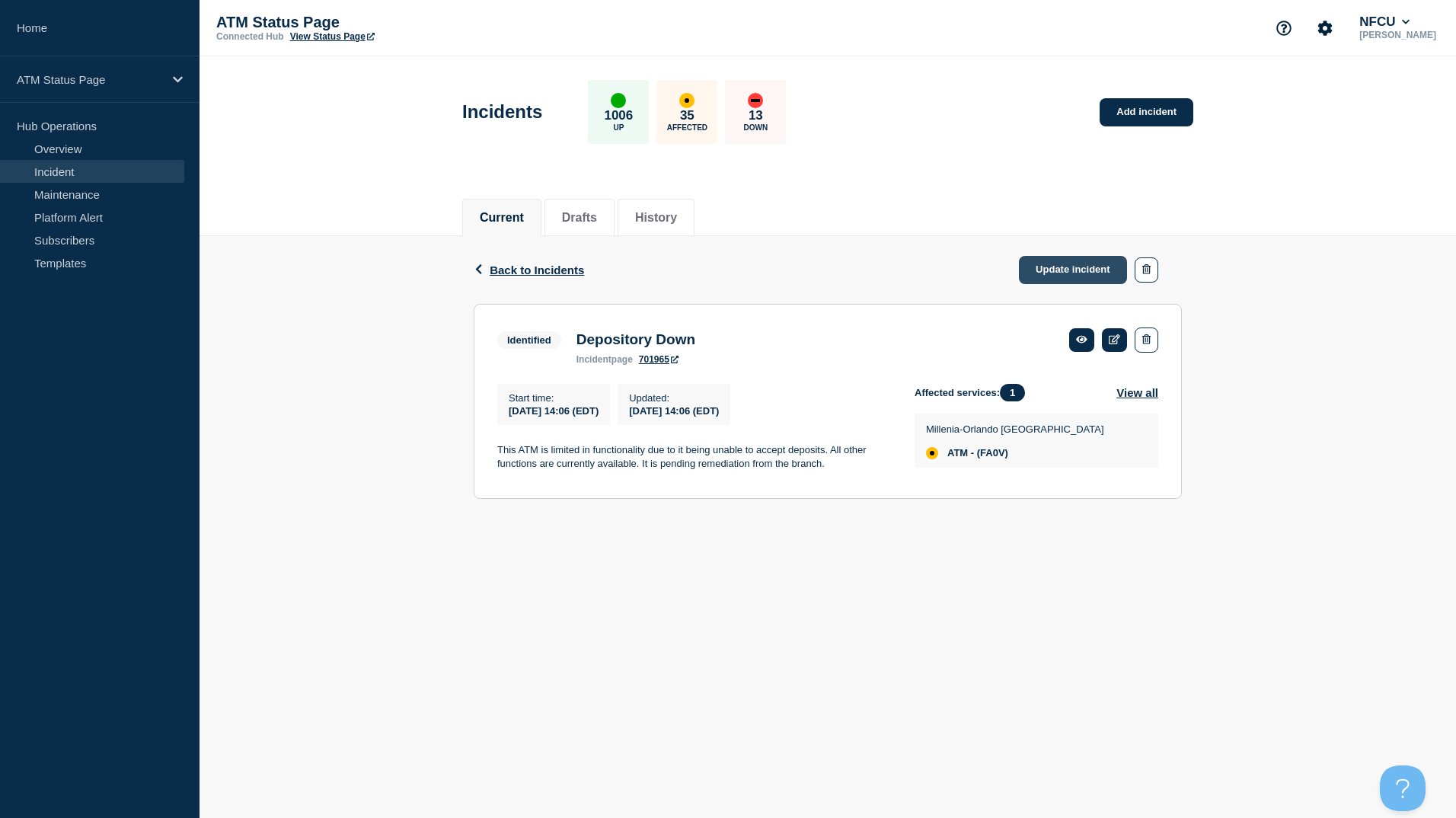
click at [1045, 269] on link "Update incident" at bounding box center [1073, 269] width 108 height 28
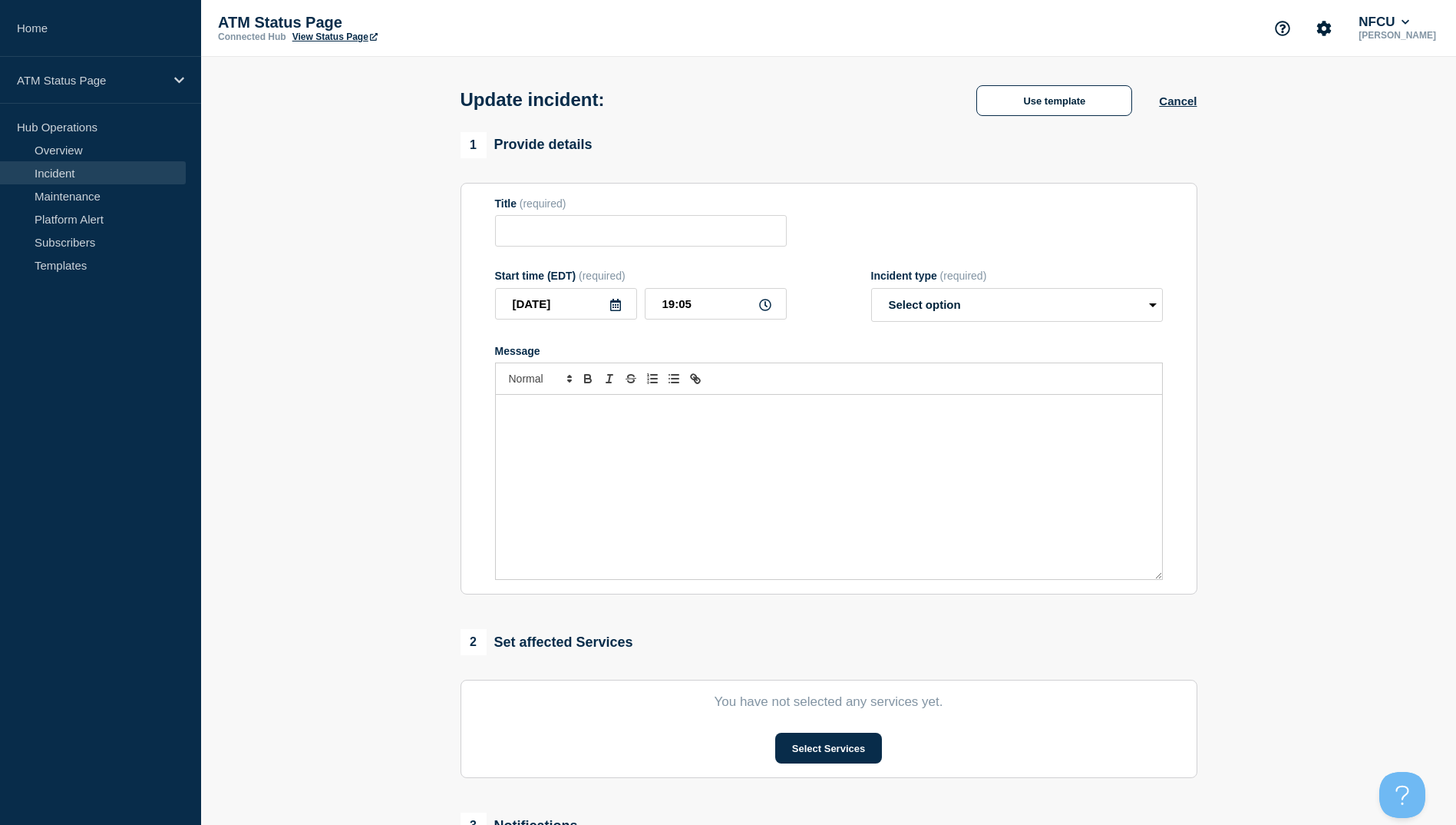
type input "Depository Down"
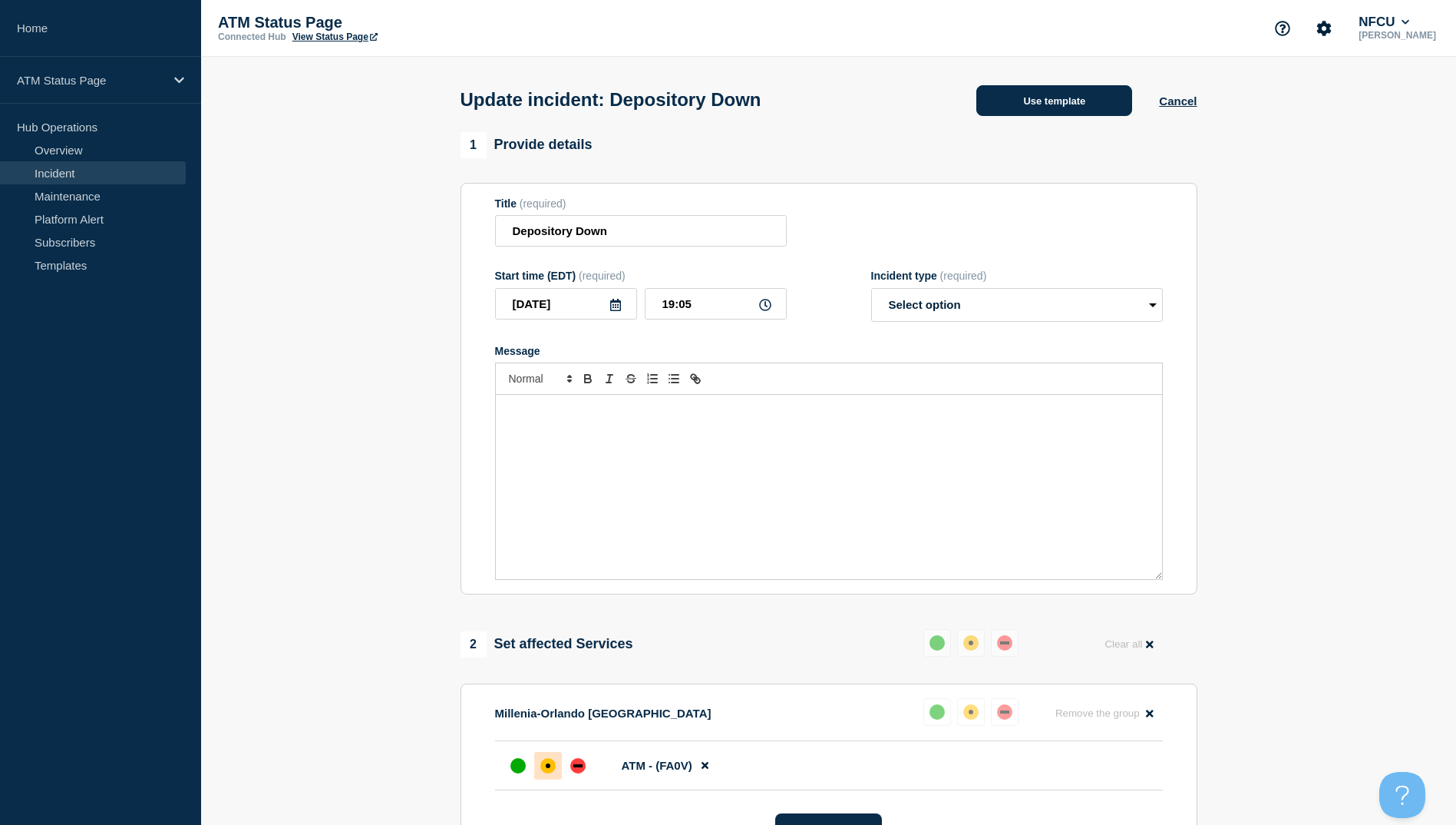
click at [1067, 102] on button "Use template" at bounding box center [1054, 101] width 156 height 31
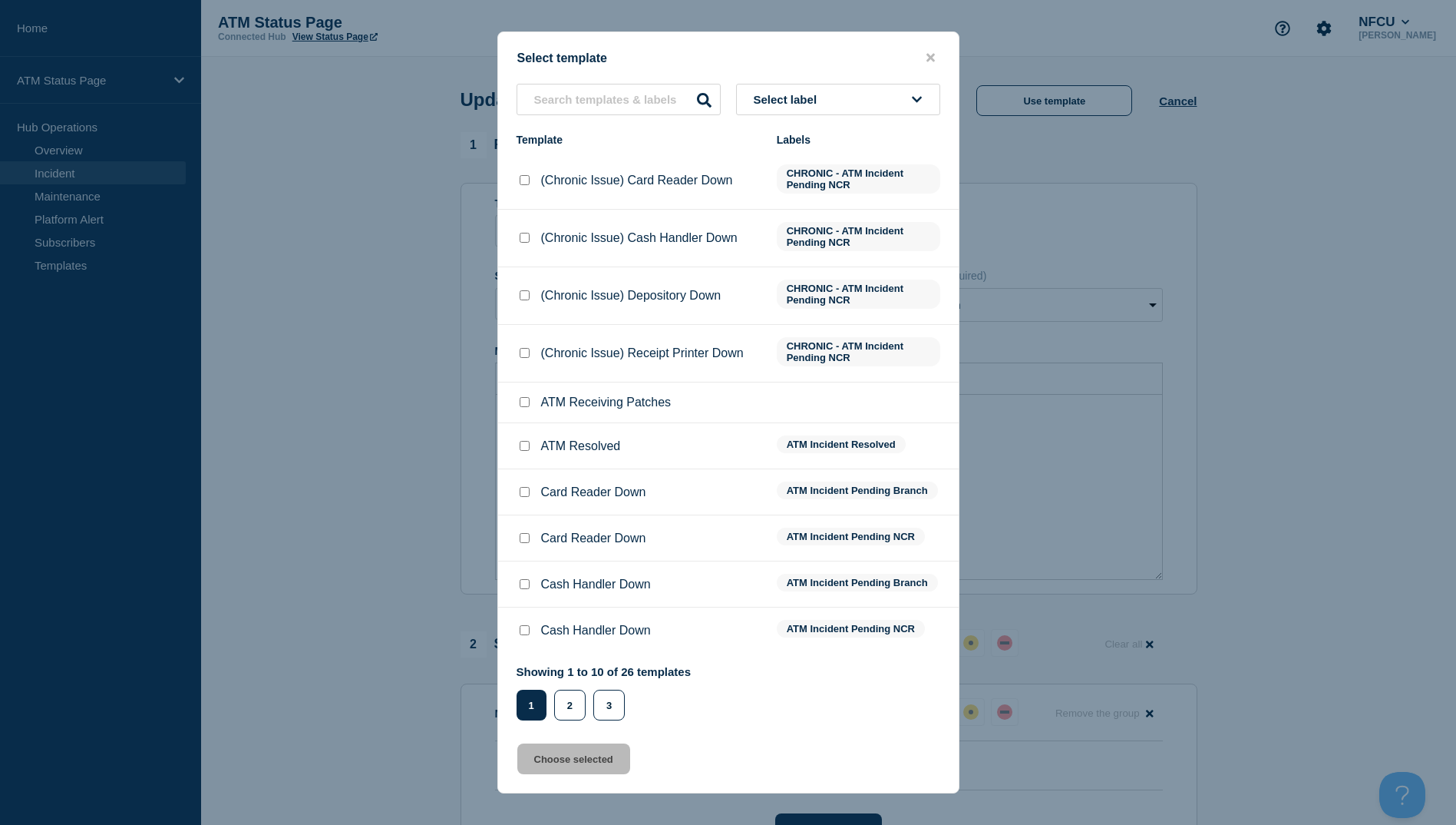
click at [528, 446] on input "ATM Resolved checkbox" at bounding box center [524, 446] width 10 height 10
checkbox input "true"
click at [580, 766] on button "Choose selected" at bounding box center [574, 759] width 113 height 31
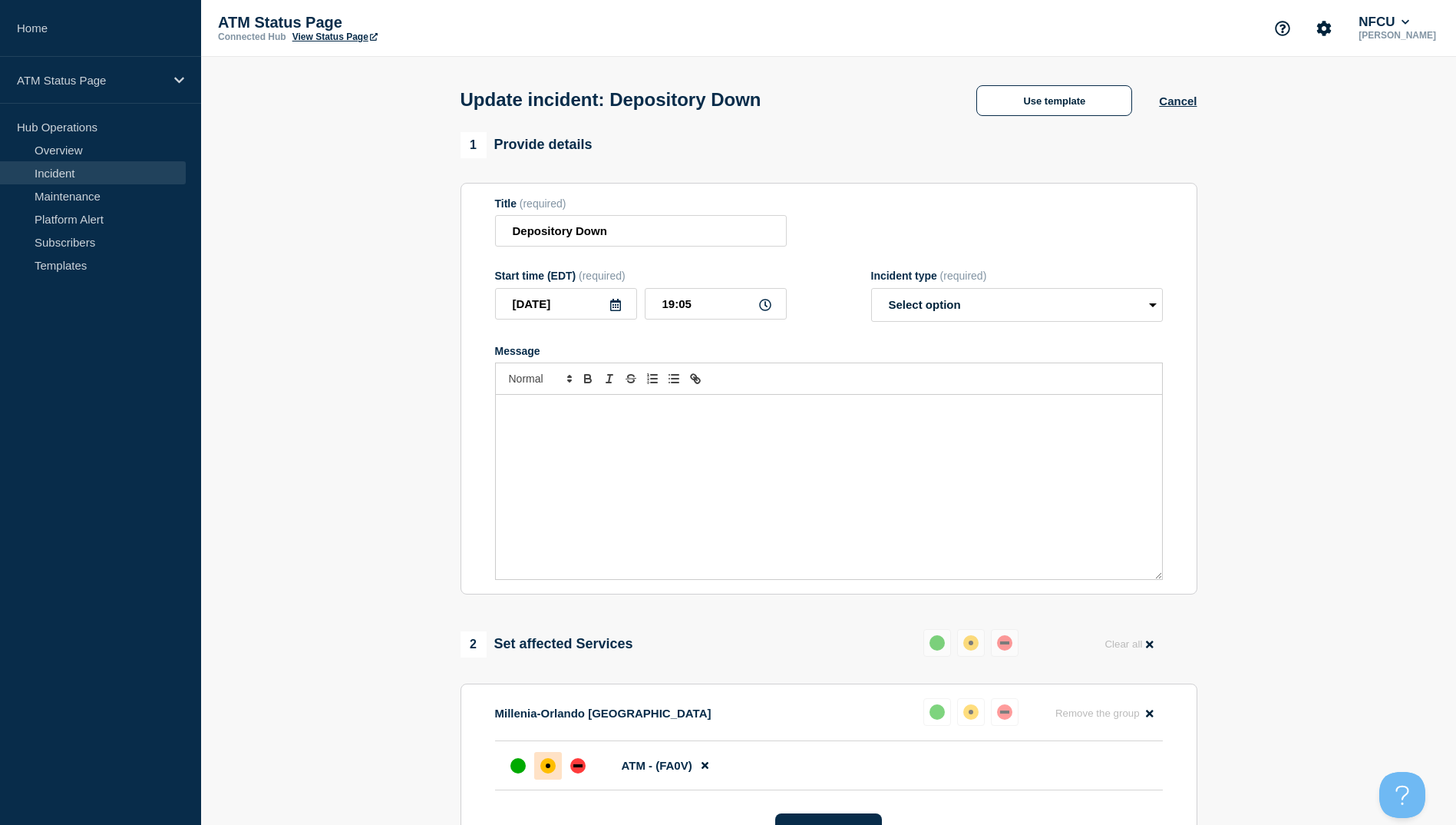
select select "resolved"
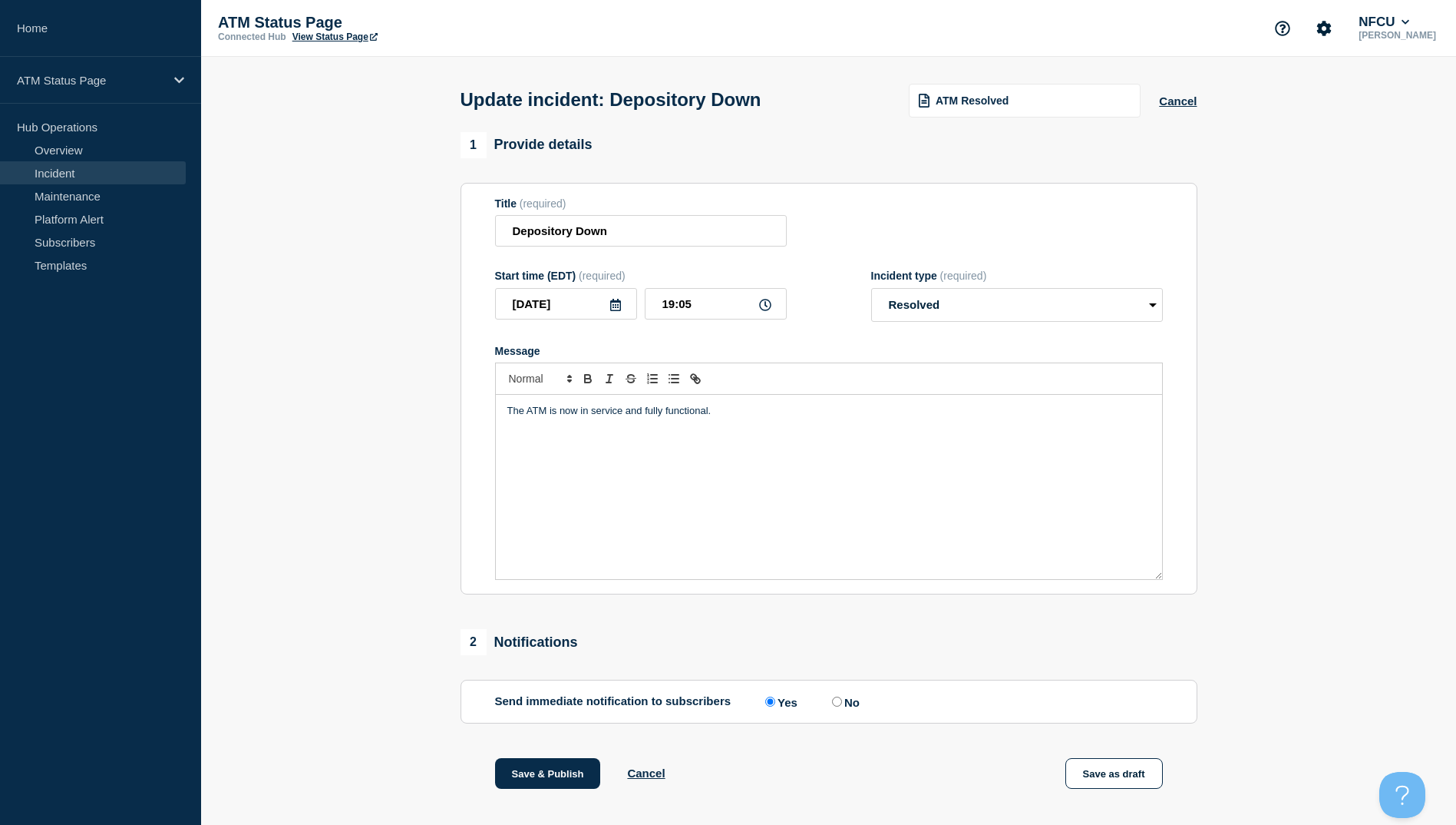
scroll to position [159, 0]
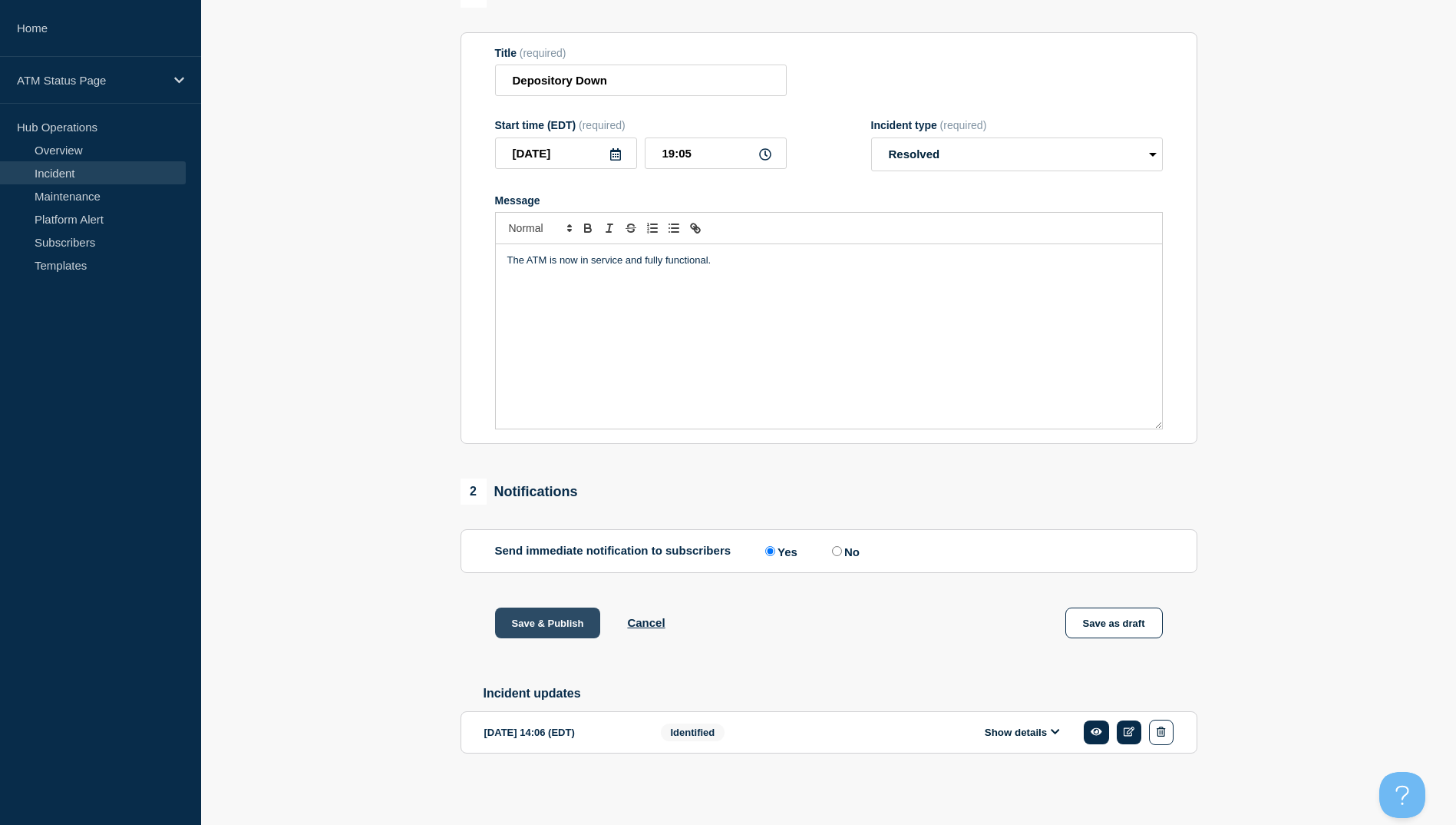
click at [549, 617] on button "Save & Publish" at bounding box center [548, 623] width 106 height 31
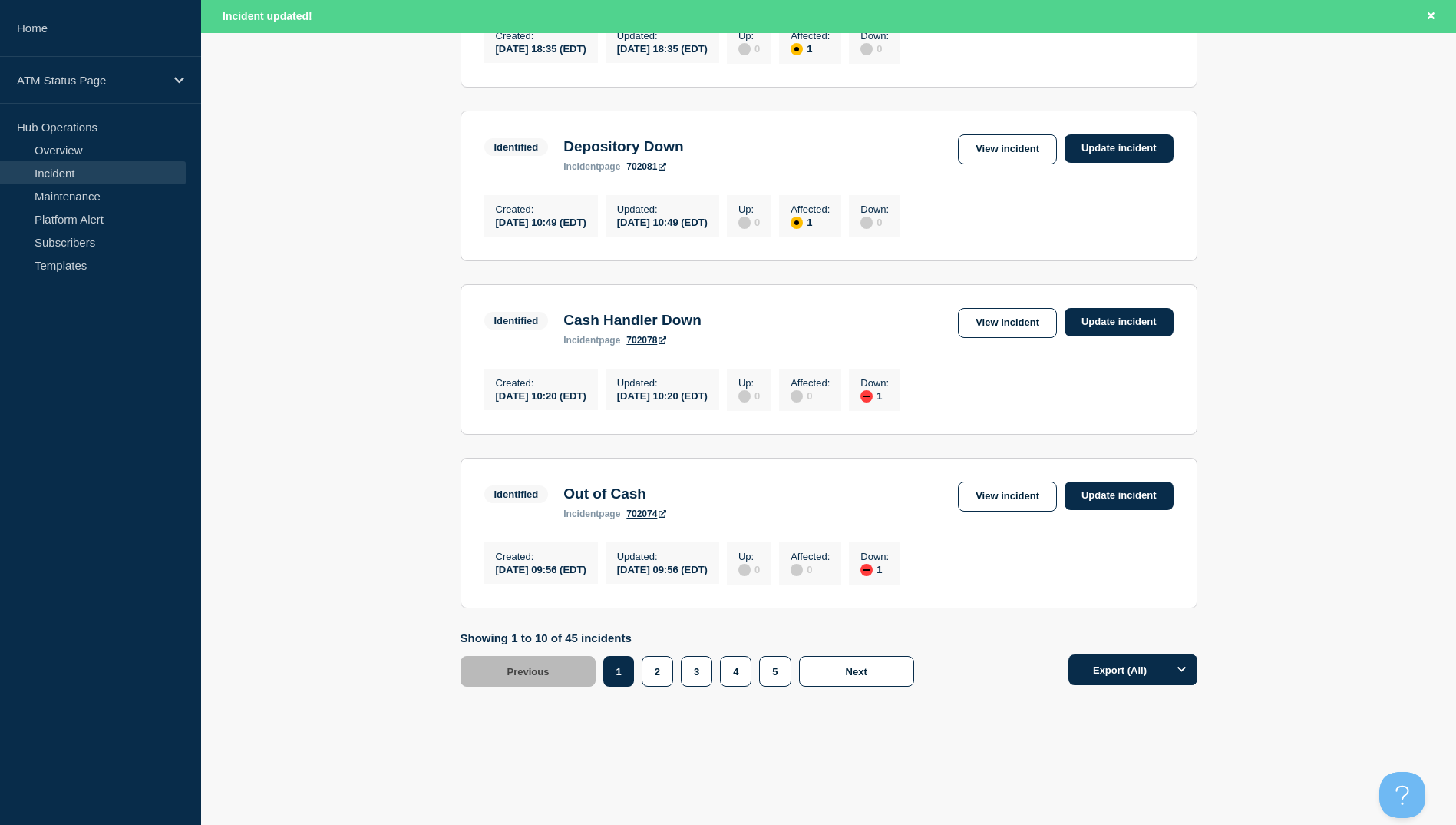
scroll to position [1508, 0]
click at [777, 664] on button "5" at bounding box center [774, 671] width 31 height 31
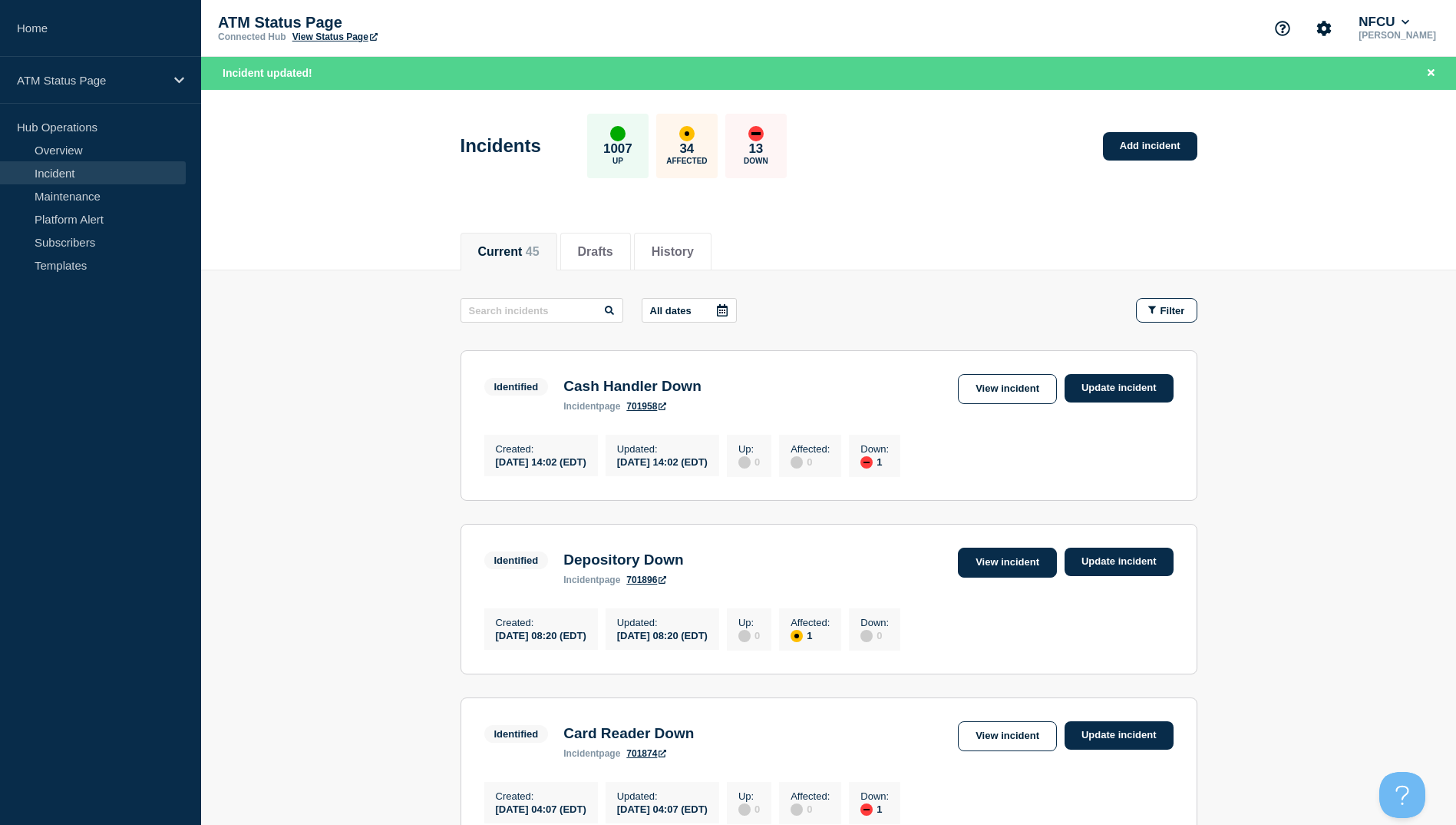
click at [976, 565] on link "View incident" at bounding box center [1007, 562] width 99 height 30
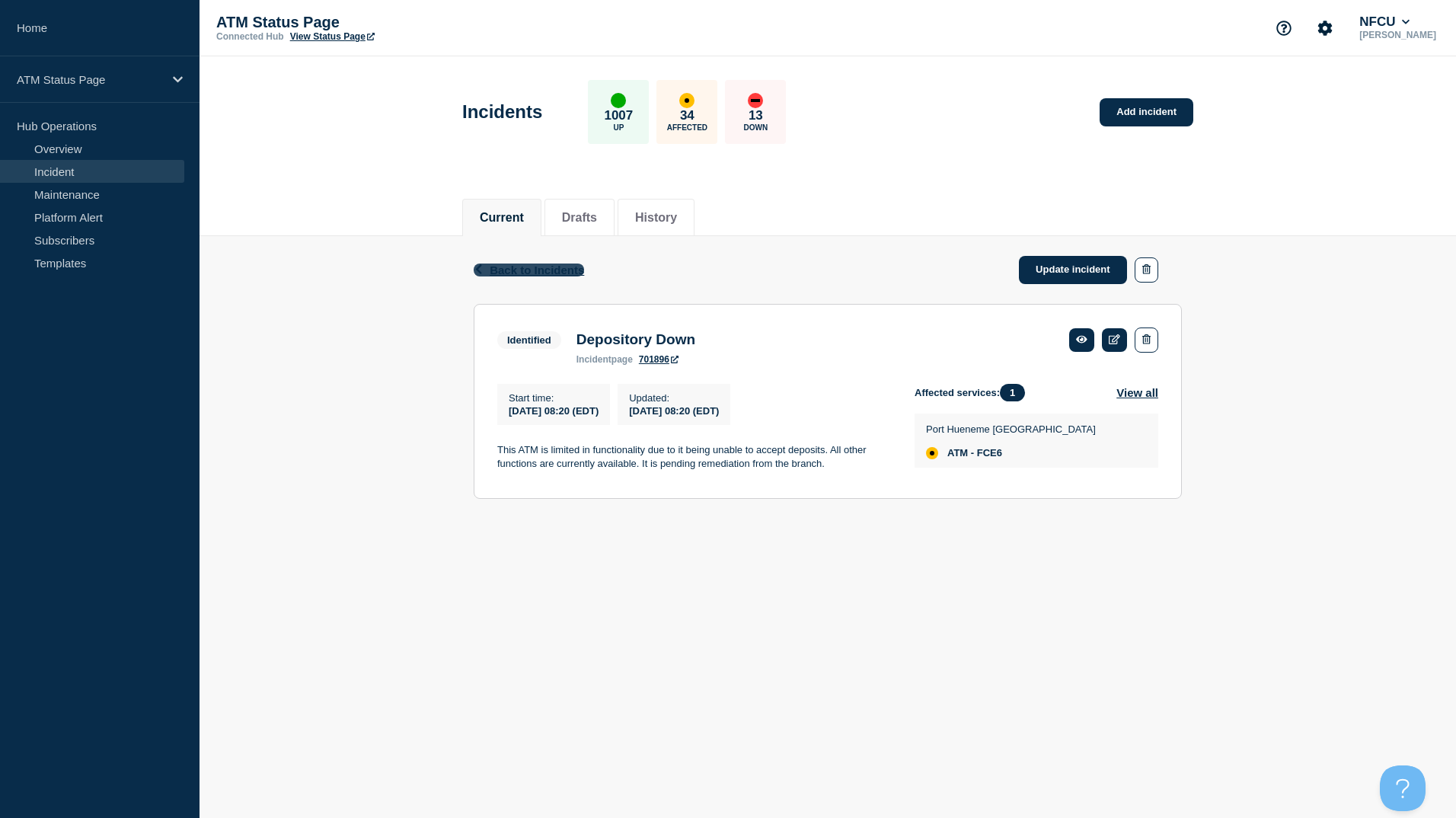
click at [554, 265] on span "Back to Incidents" at bounding box center [537, 270] width 95 height 13
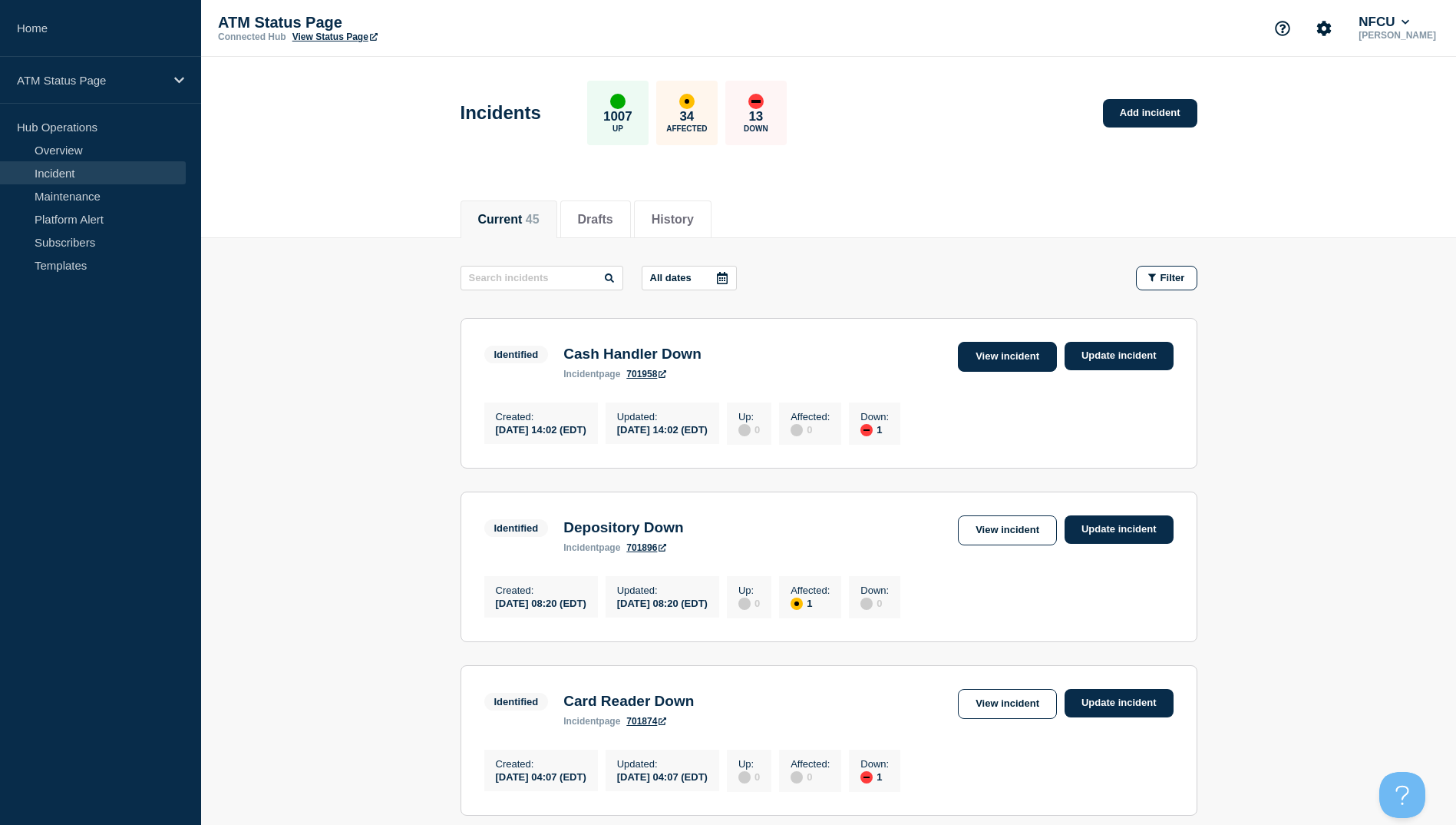
click at [994, 359] on link "View incident" at bounding box center [1007, 357] width 99 height 30
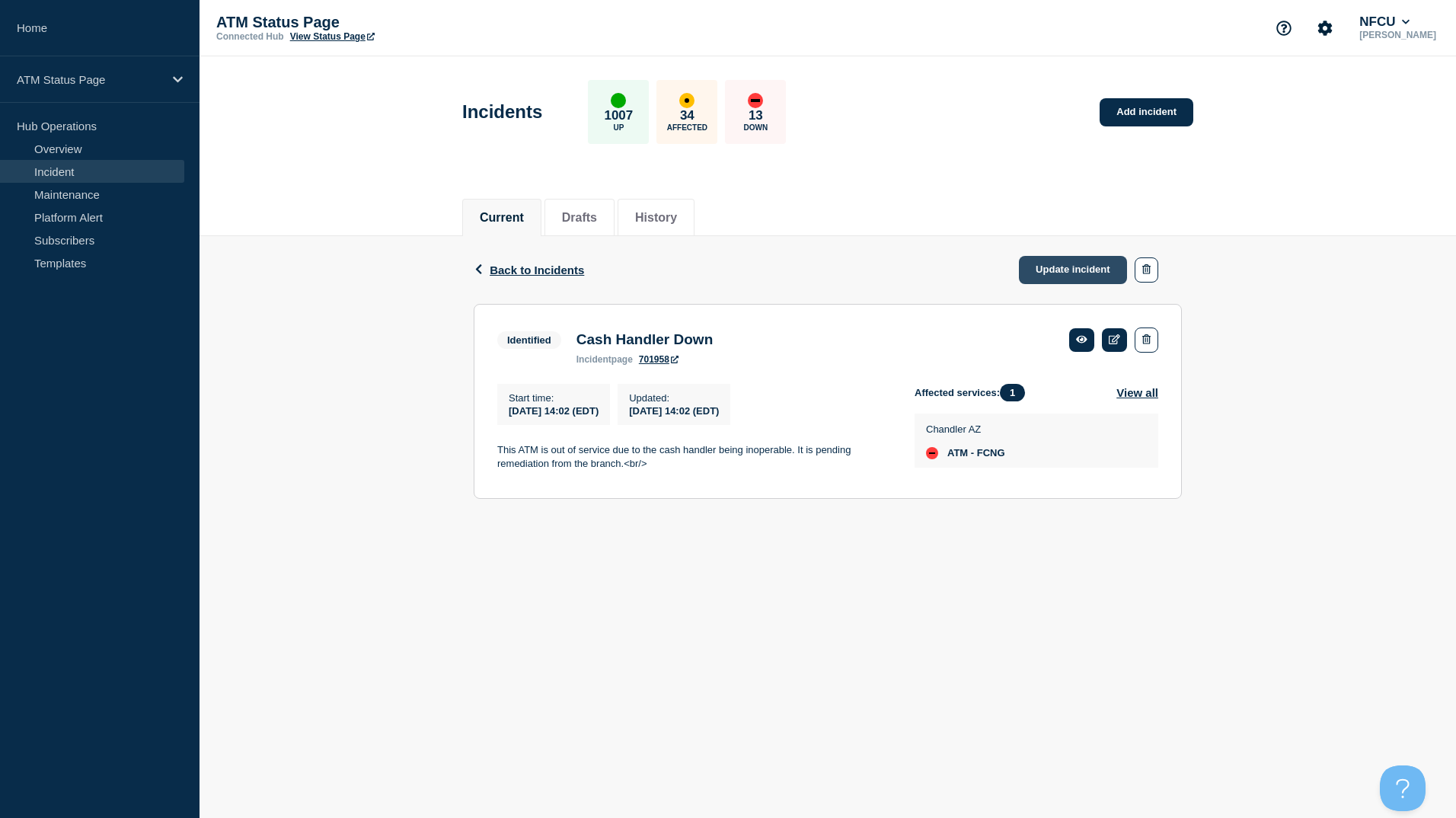
click at [1051, 271] on link "Update incident" at bounding box center [1073, 269] width 108 height 28
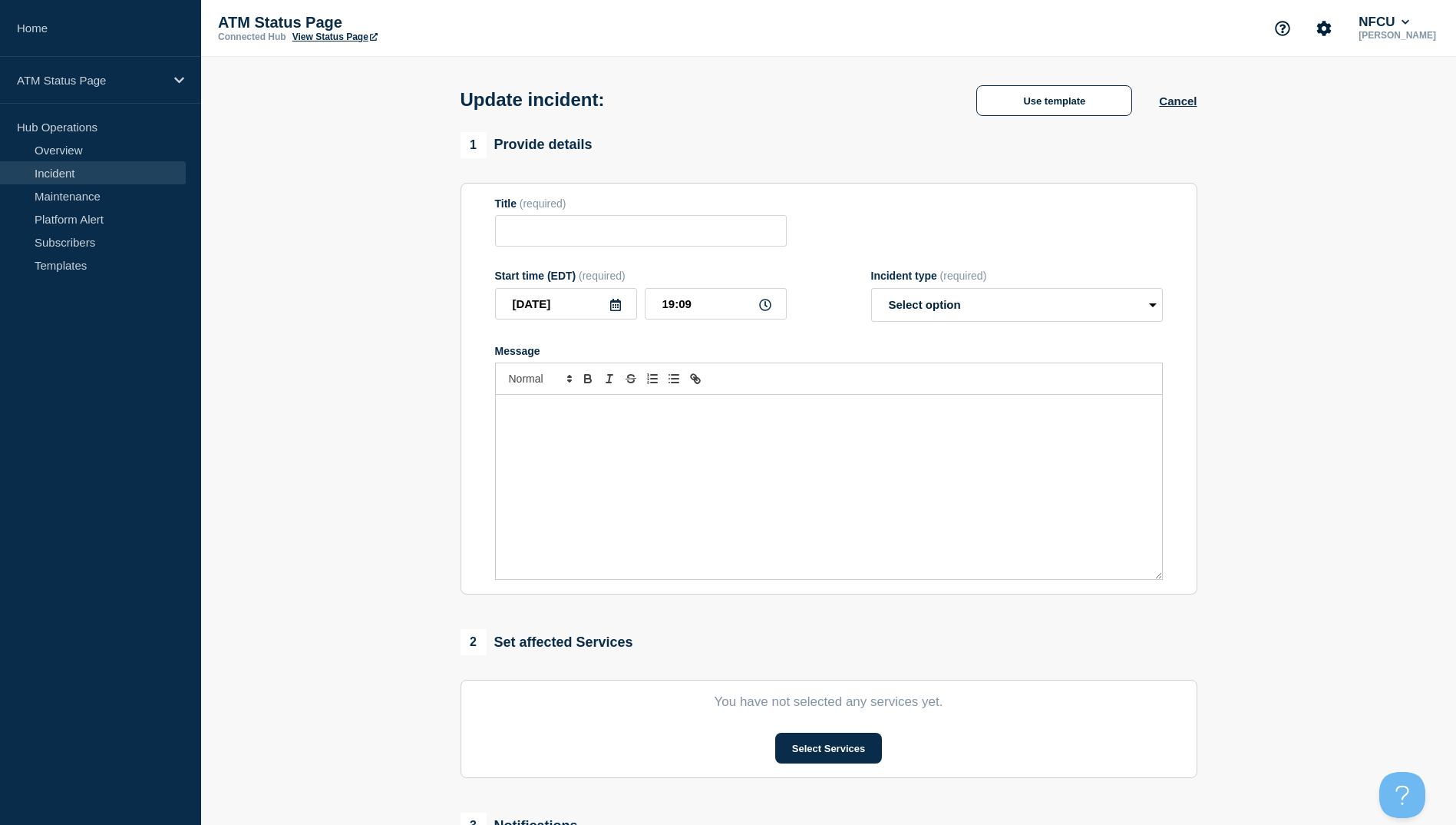
type input "Cash Handler Down"
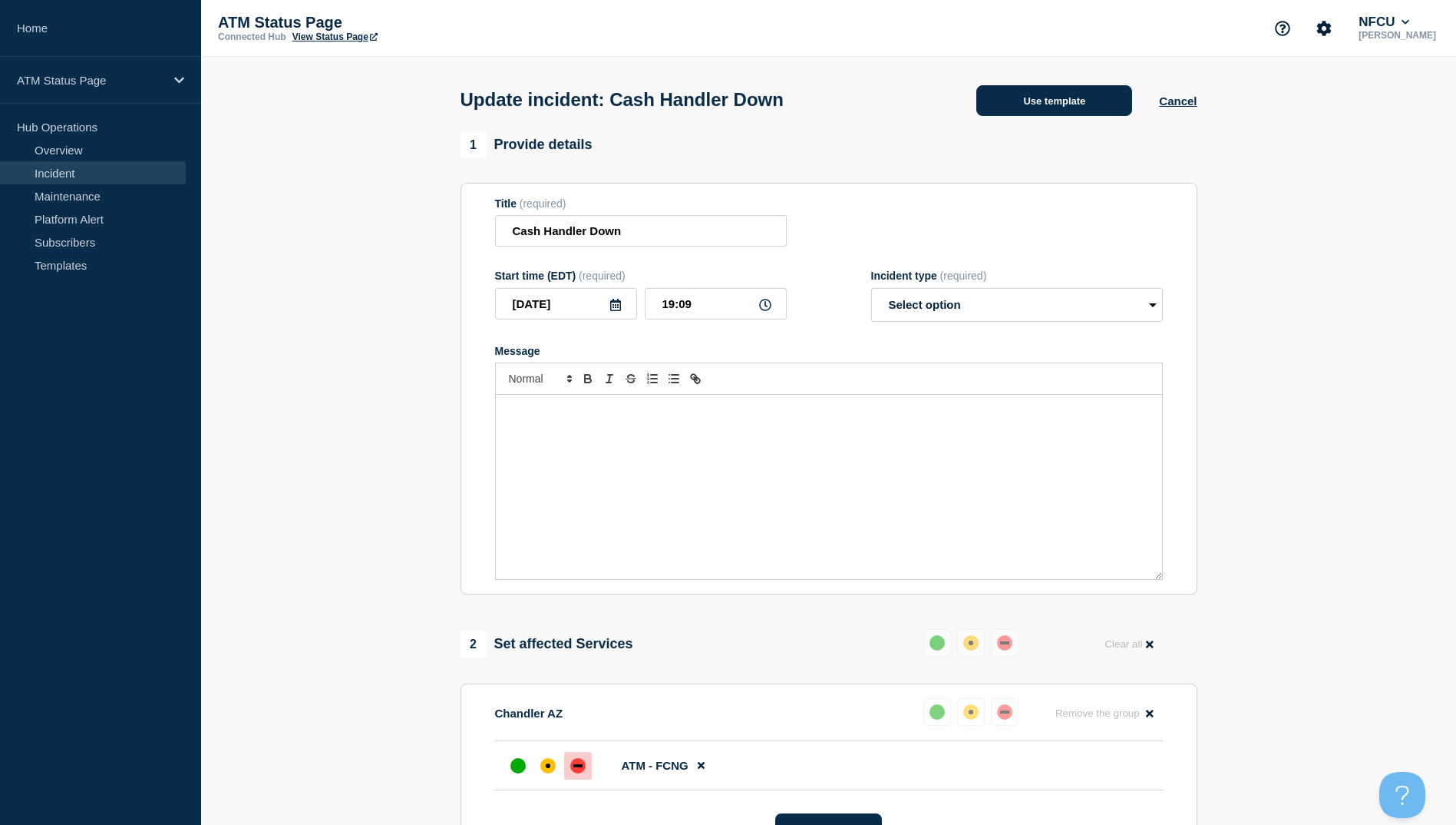
click at [1065, 105] on button "Use template" at bounding box center [1054, 101] width 156 height 31
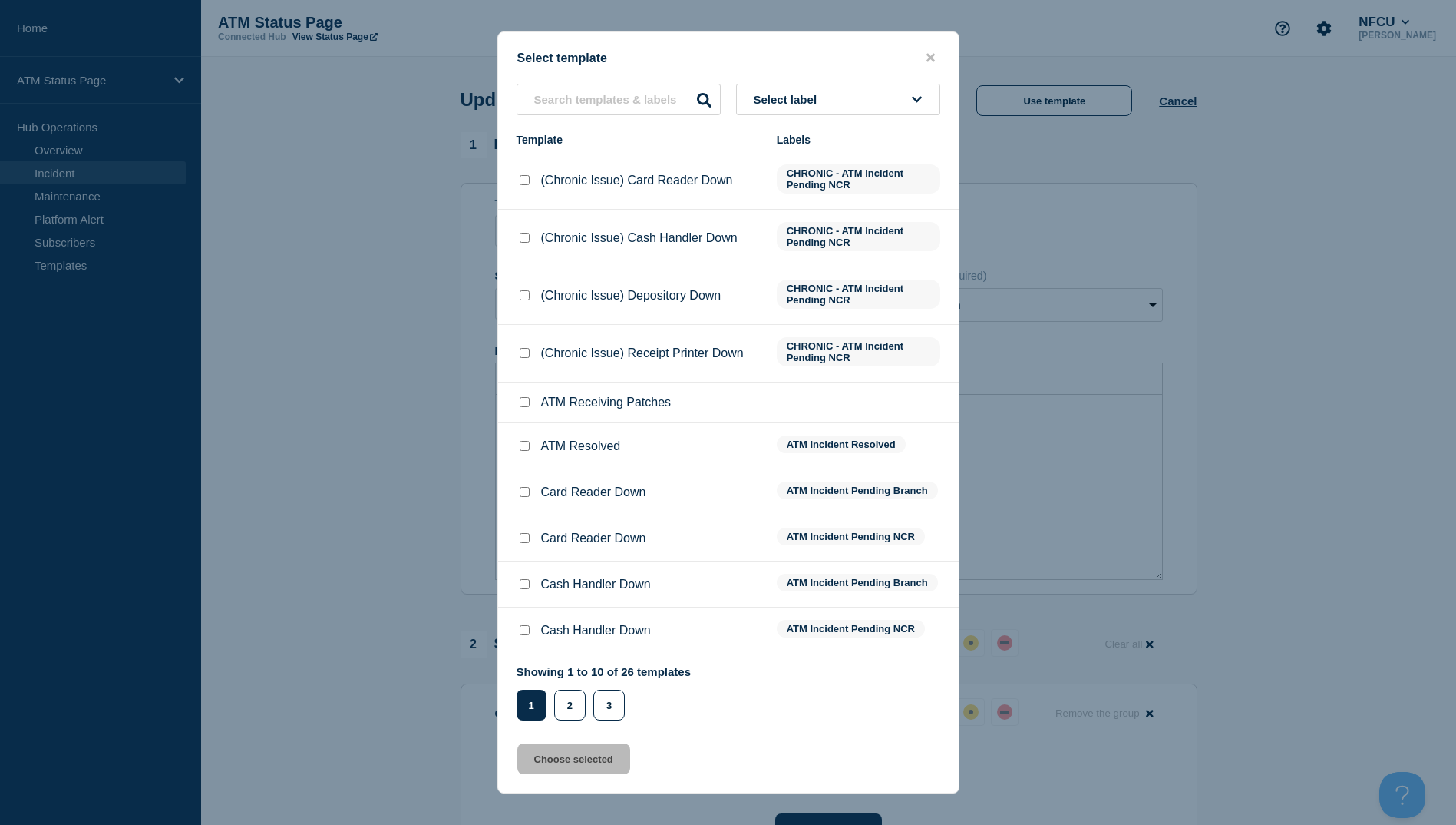
click at [525, 445] on input "ATM Resolved checkbox" at bounding box center [524, 446] width 10 height 10
checkbox input "true"
click at [578, 768] on button "Choose selected" at bounding box center [574, 759] width 113 height 31
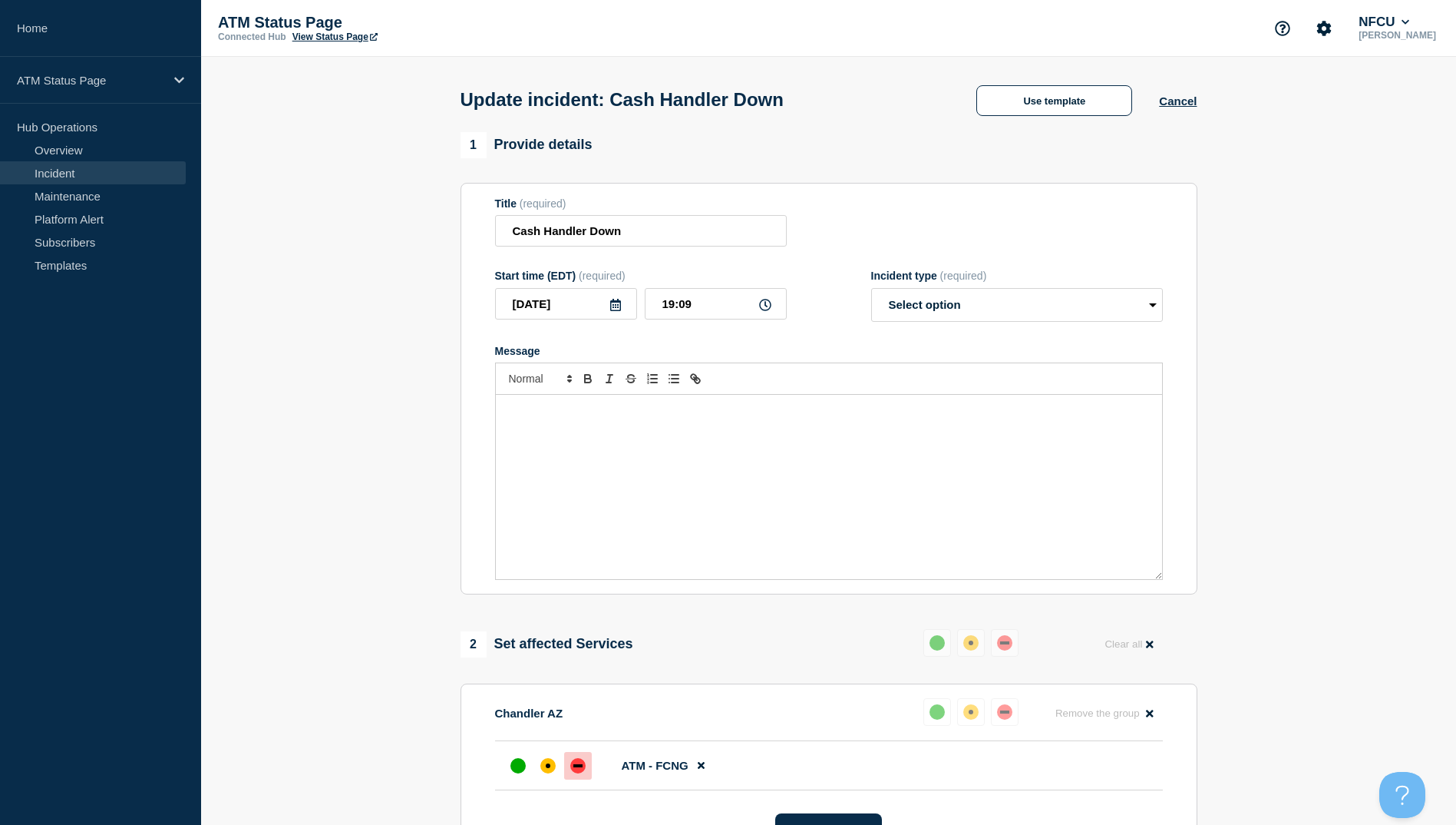
select select "resolved"
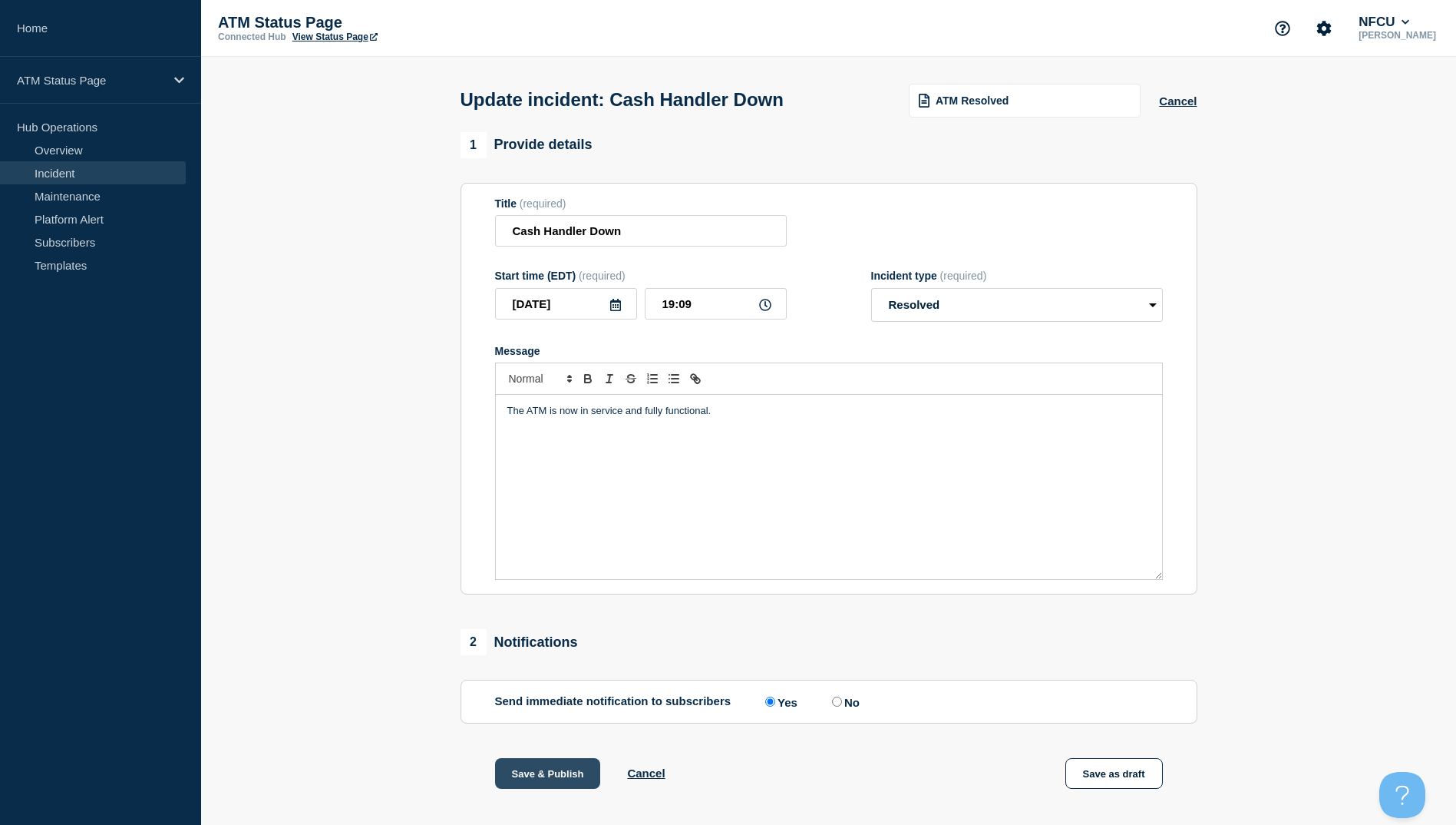
click at [554, 774] on button "Save & Publish" at bounding box center [548, 774] width 106 height 31
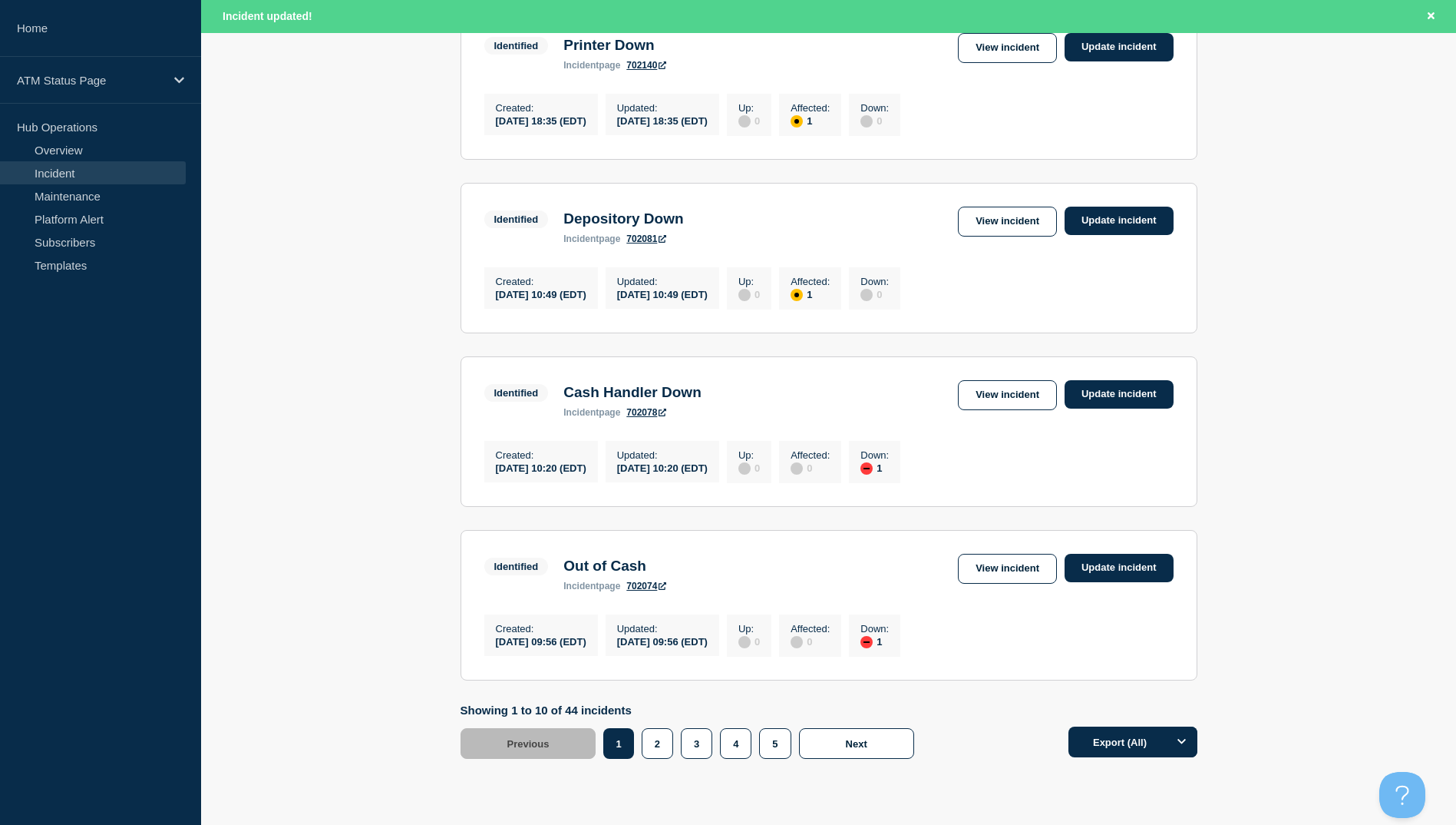
scroll to position [1508, 0]
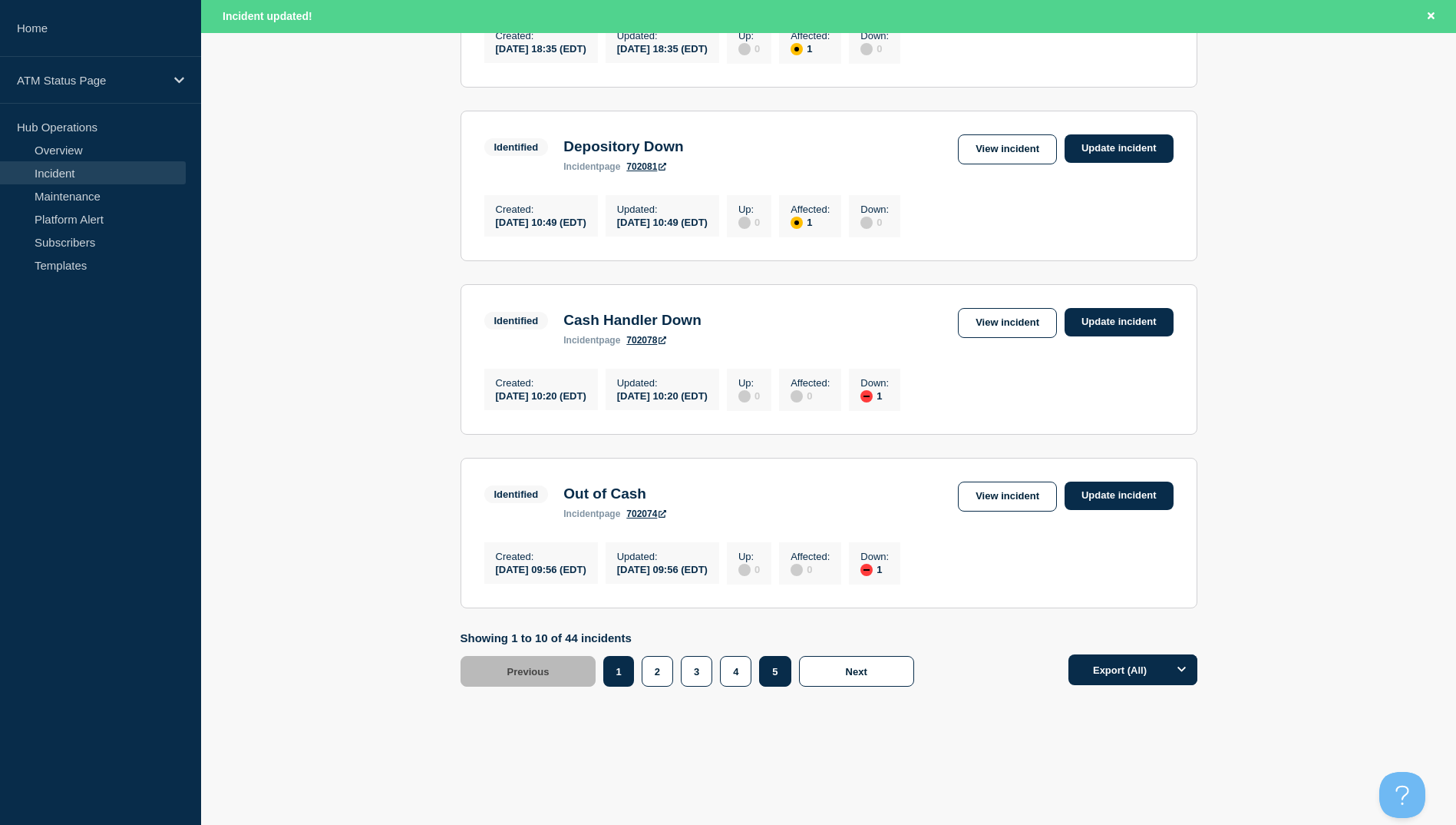
click at [774, 674] on button "5" at bounding box center [774, 671] width 31 height 31
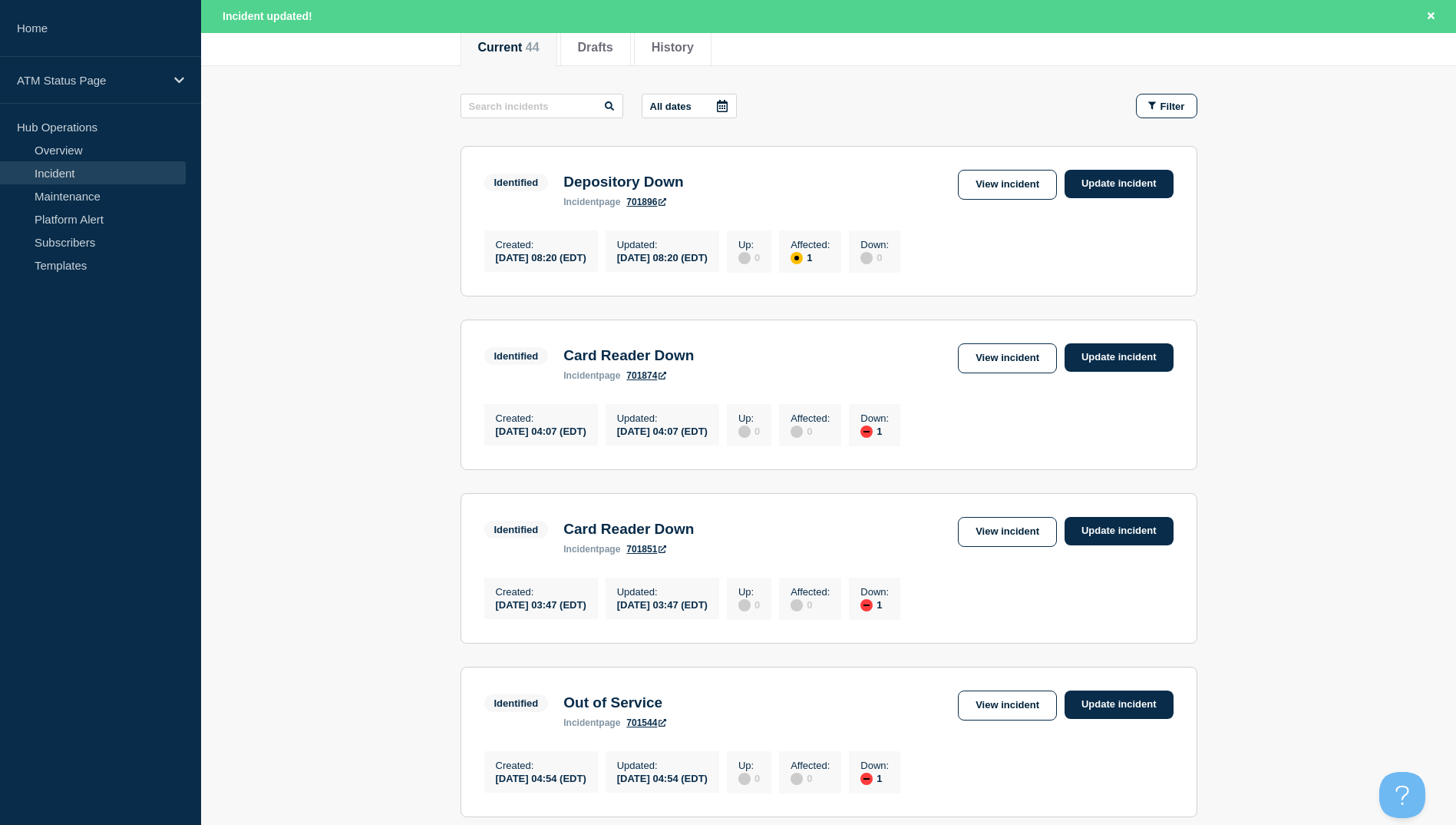
scroll to position [127, 0]
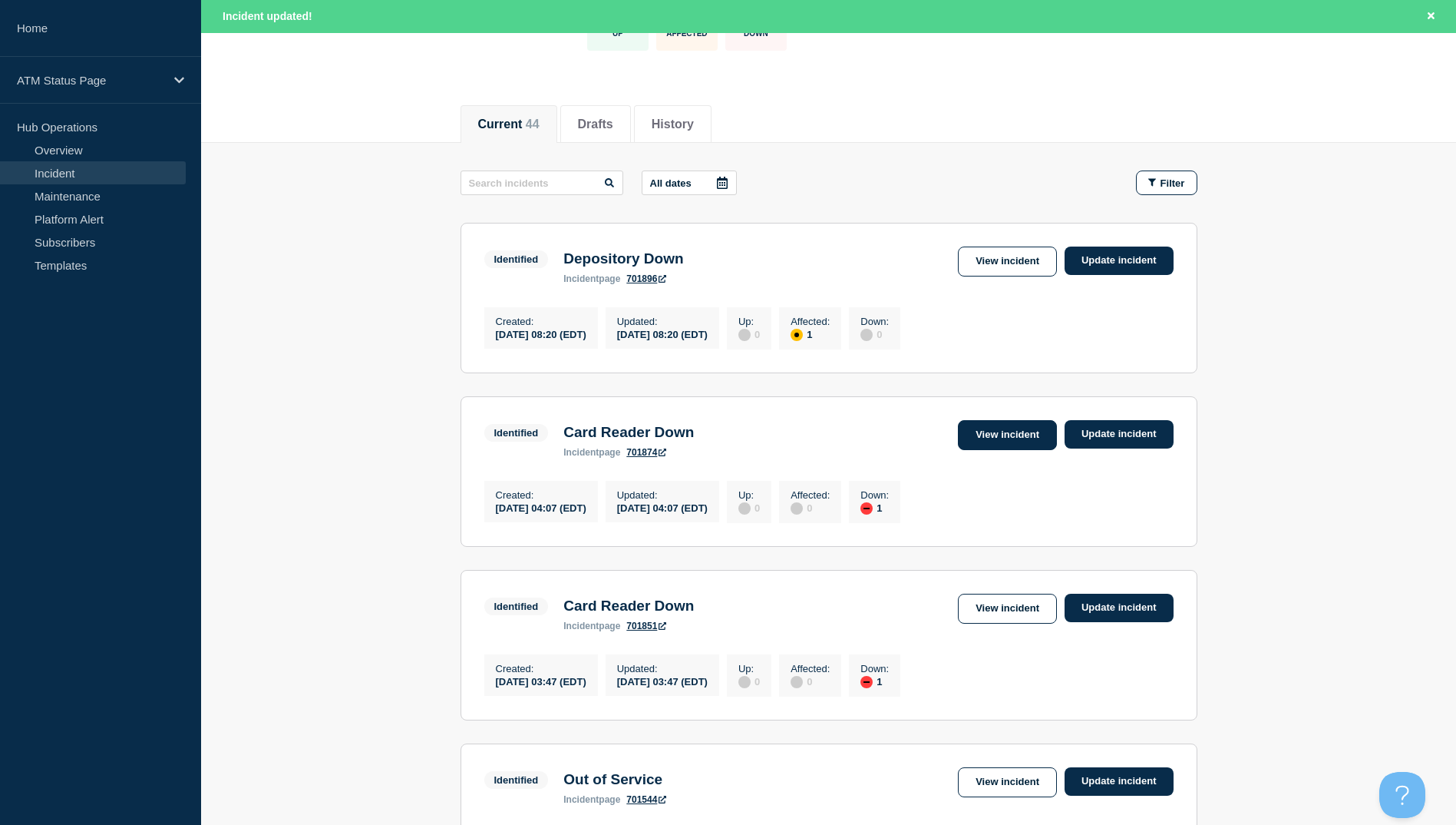
click at [997, 442] on link "View incident" at bounding box center [1007, 434] width 99 height 30
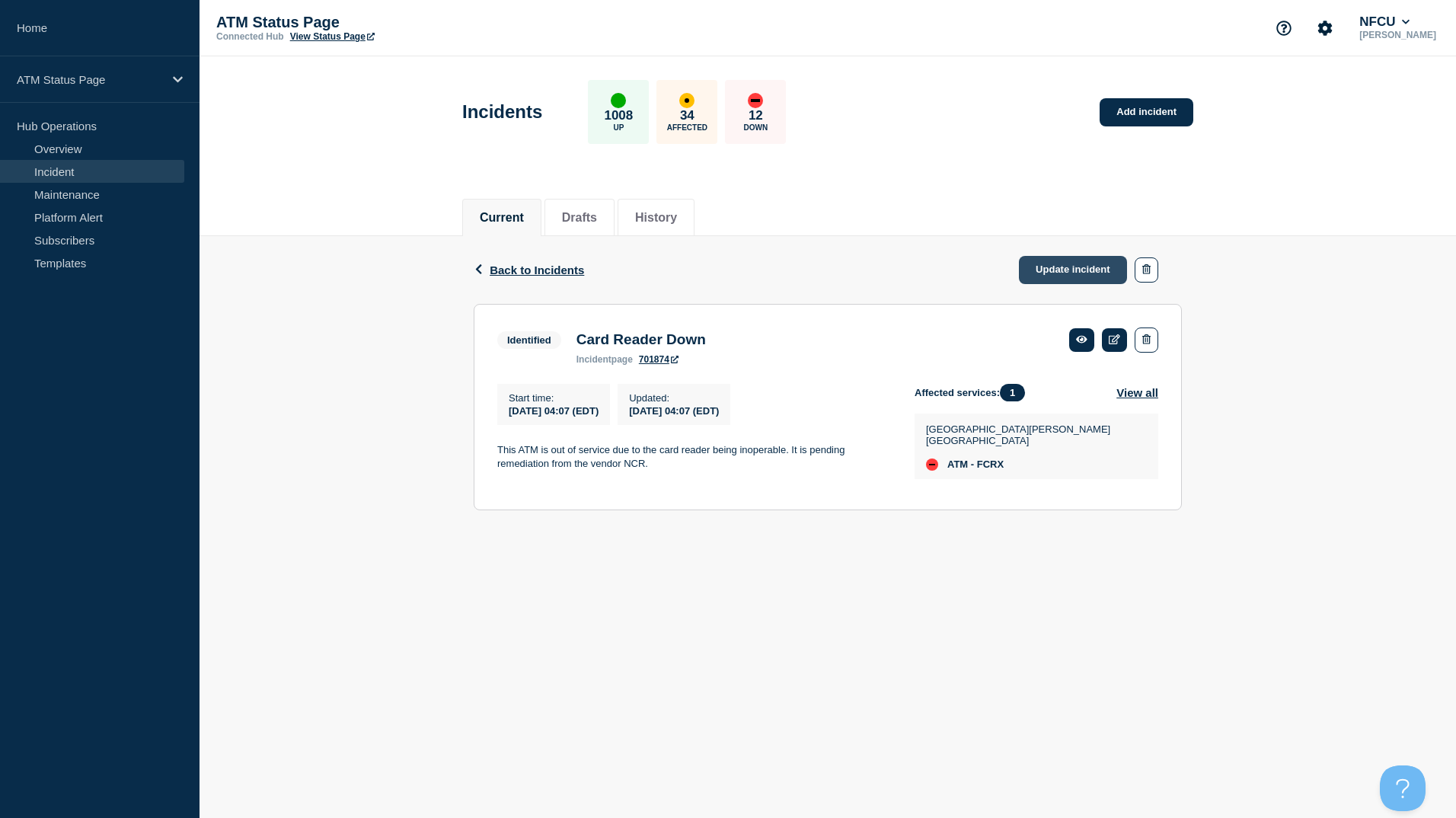
click at [1061, 274] on link "Update incident" at bounding box center [1073, 269] width 108 height 28
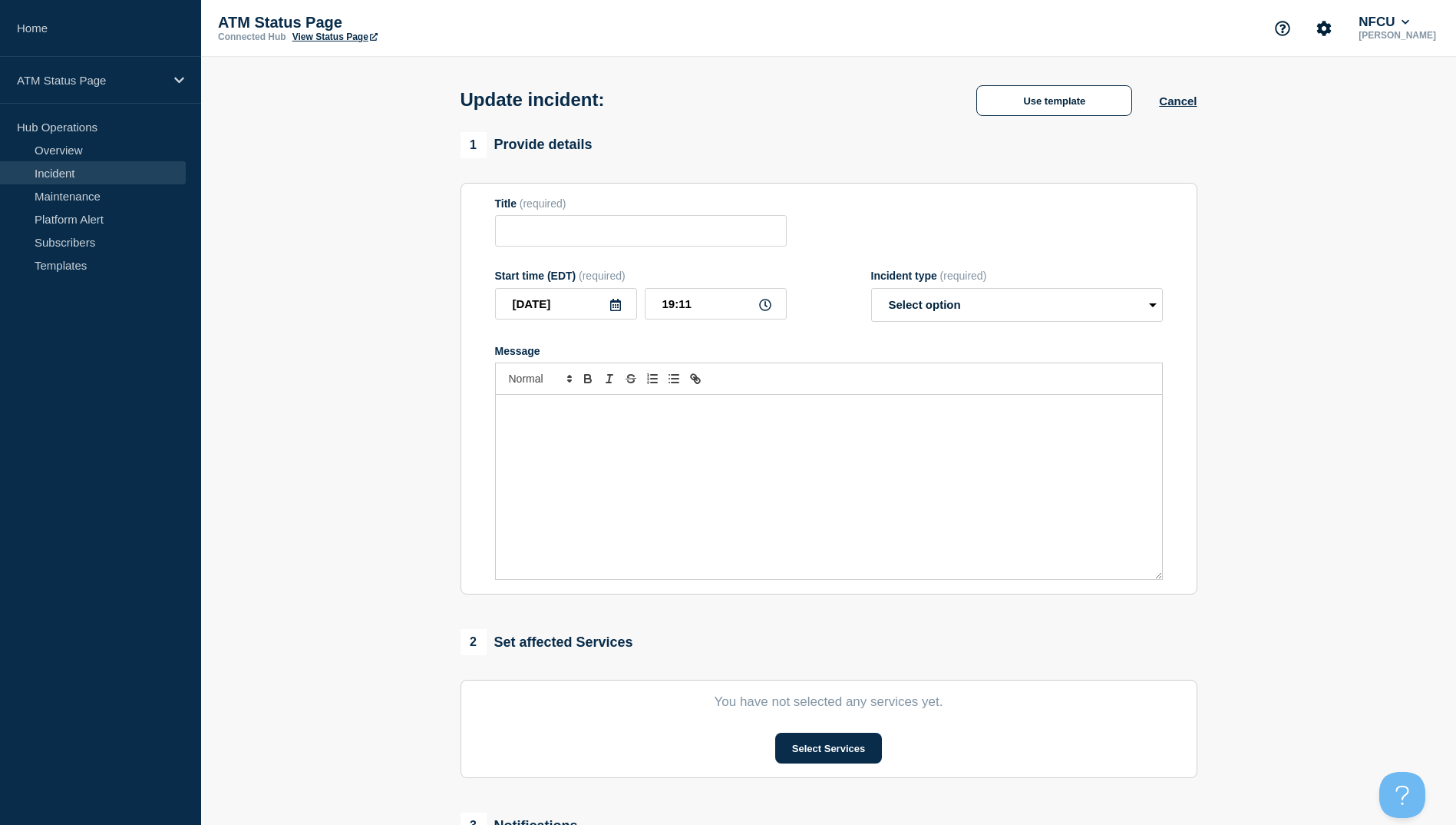
type input "Card Reader Down"
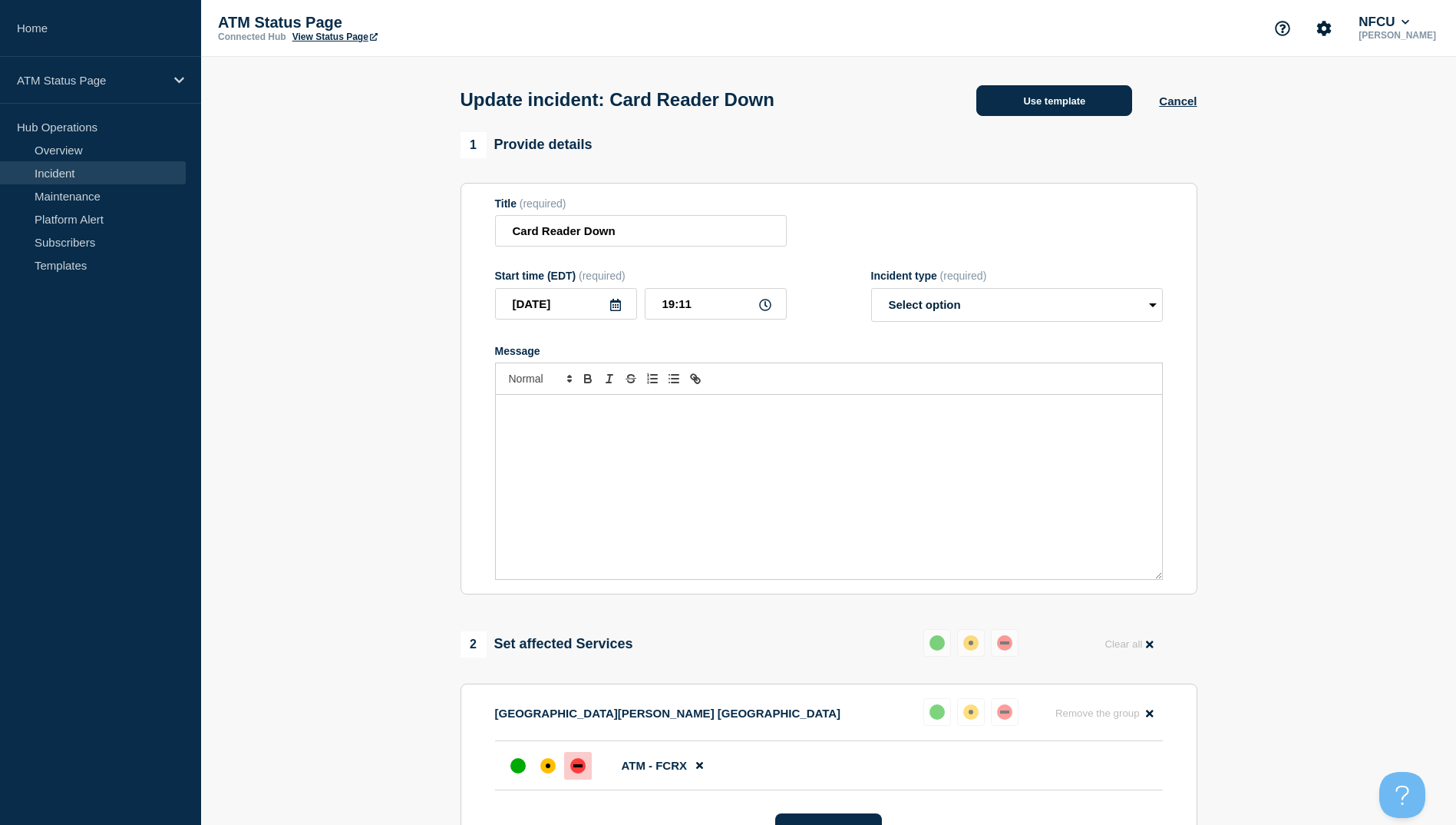
click at [1072, 103] on button "Use template" at bounding box center [1054, 101] width 156 height 31
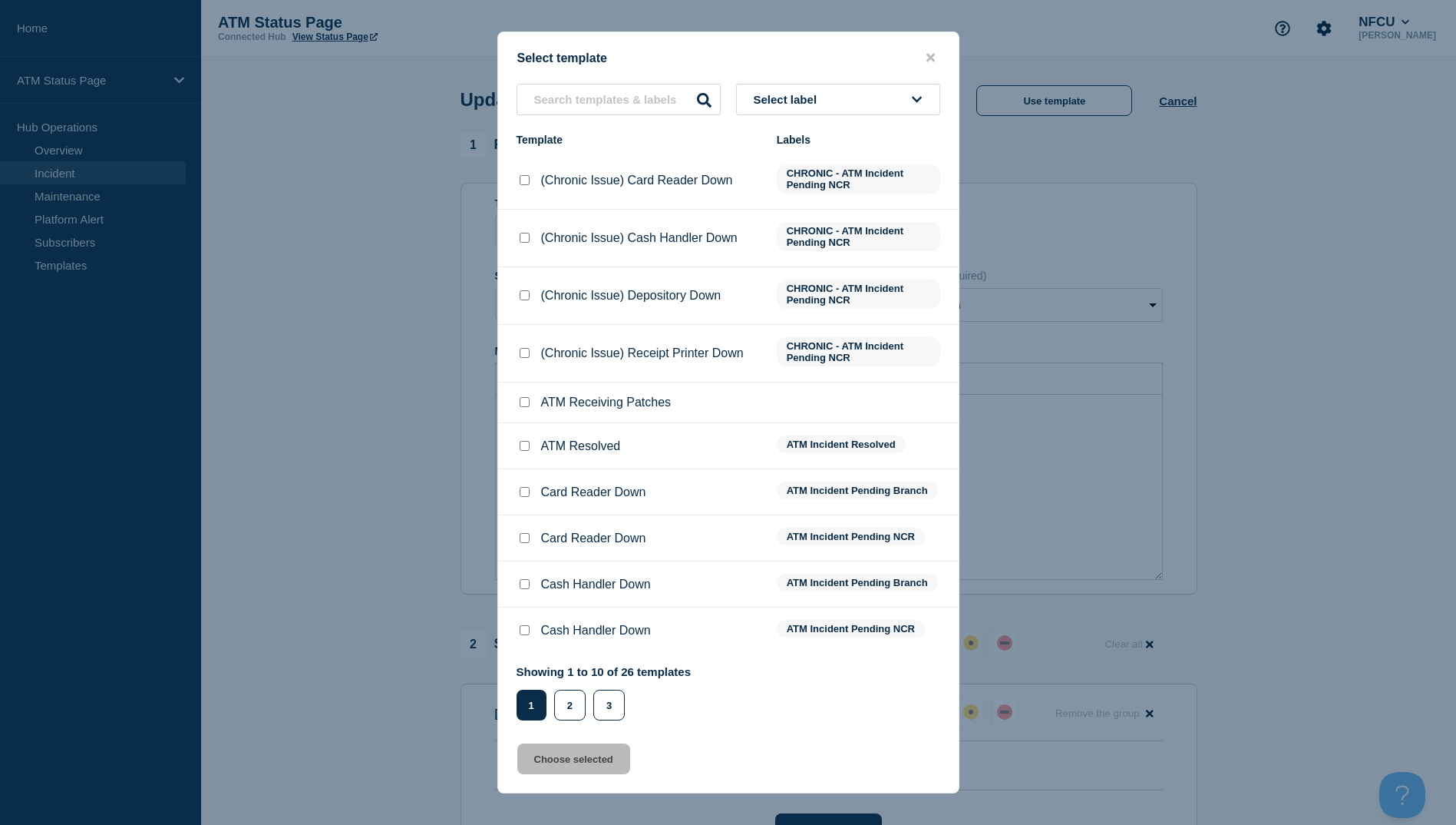
click at [527, 447] on input "ATM Resolved checkbox" at bounding box center [524, 446] width 10 height 10
checkbox input "true"
click at [554, 764] on button "Choose selected" at bounding box center [574, 759] width 113 height 31
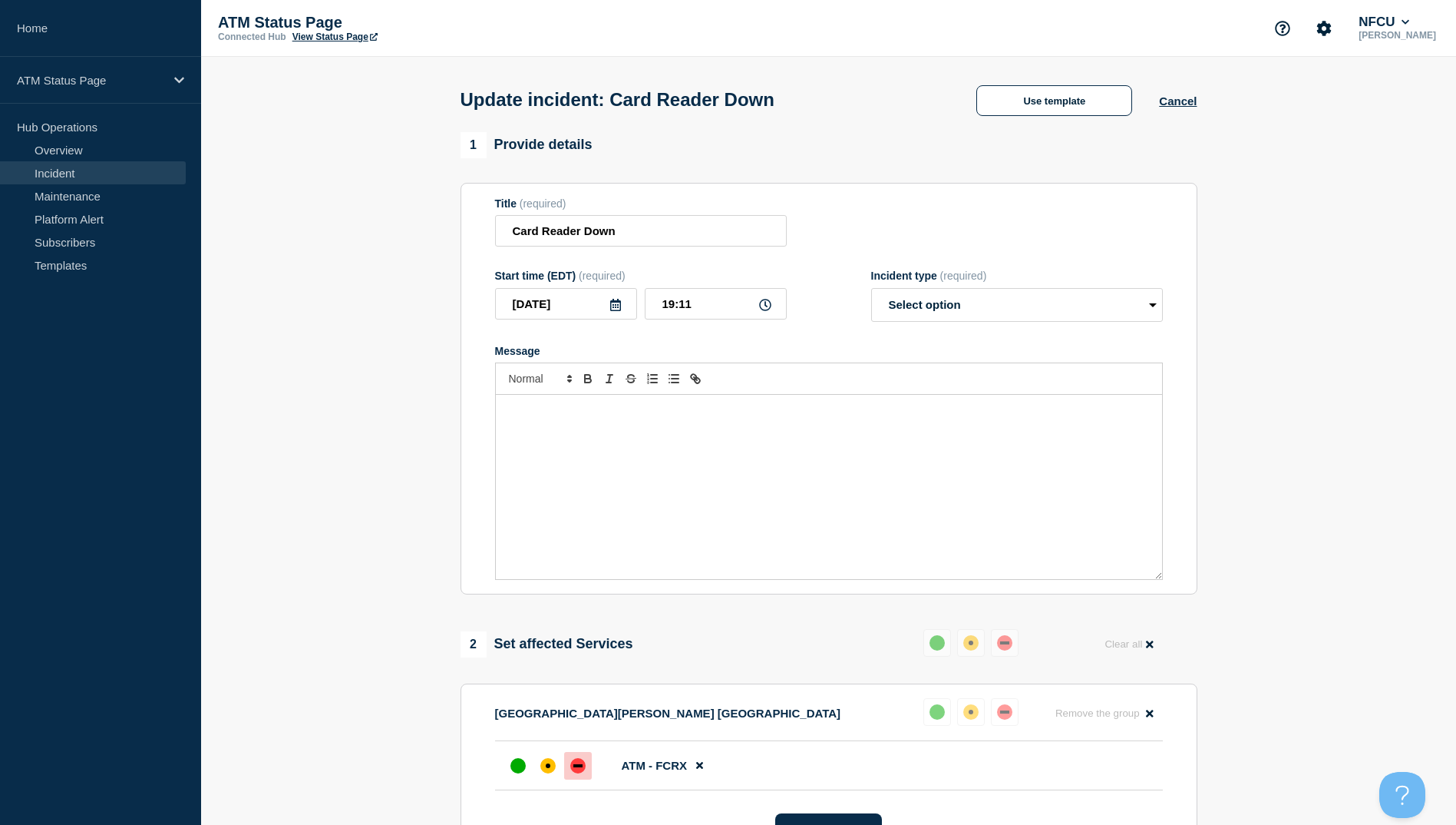
select select "resolved"
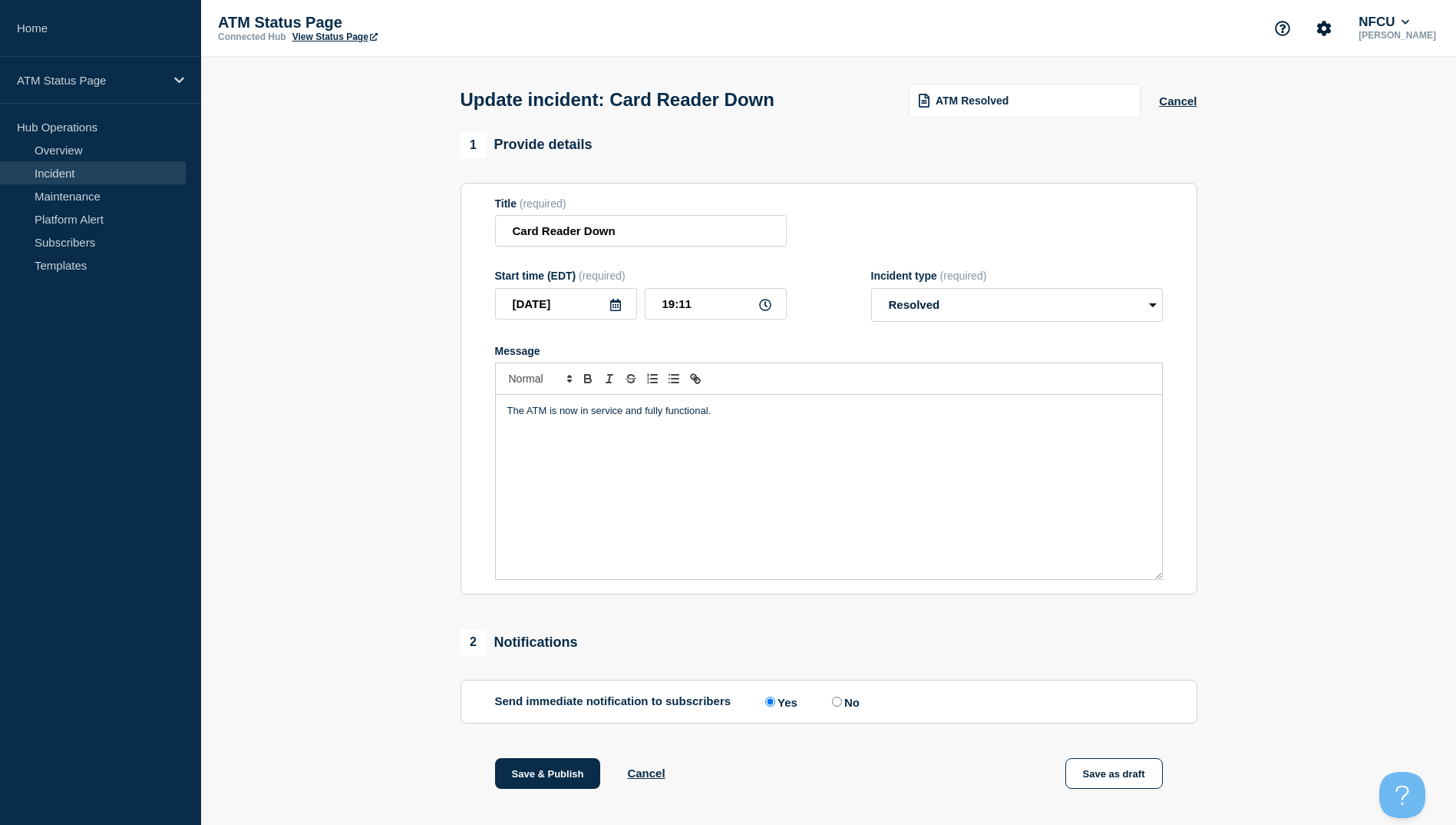
scroll to position [159, 0]
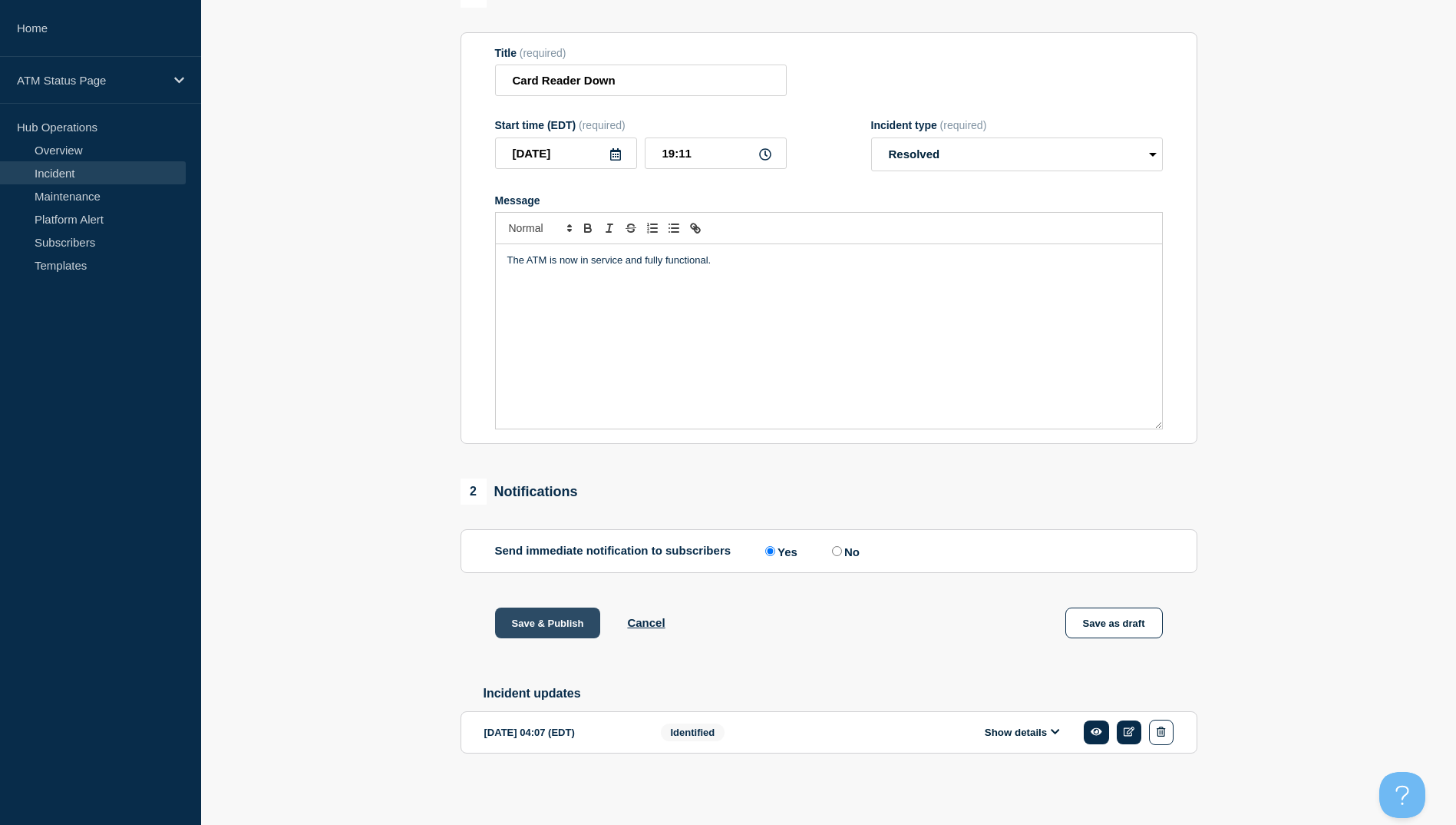
click at [543, 622] on button "Save & Publish" at bounding box center [548, 623] width 106 height 31
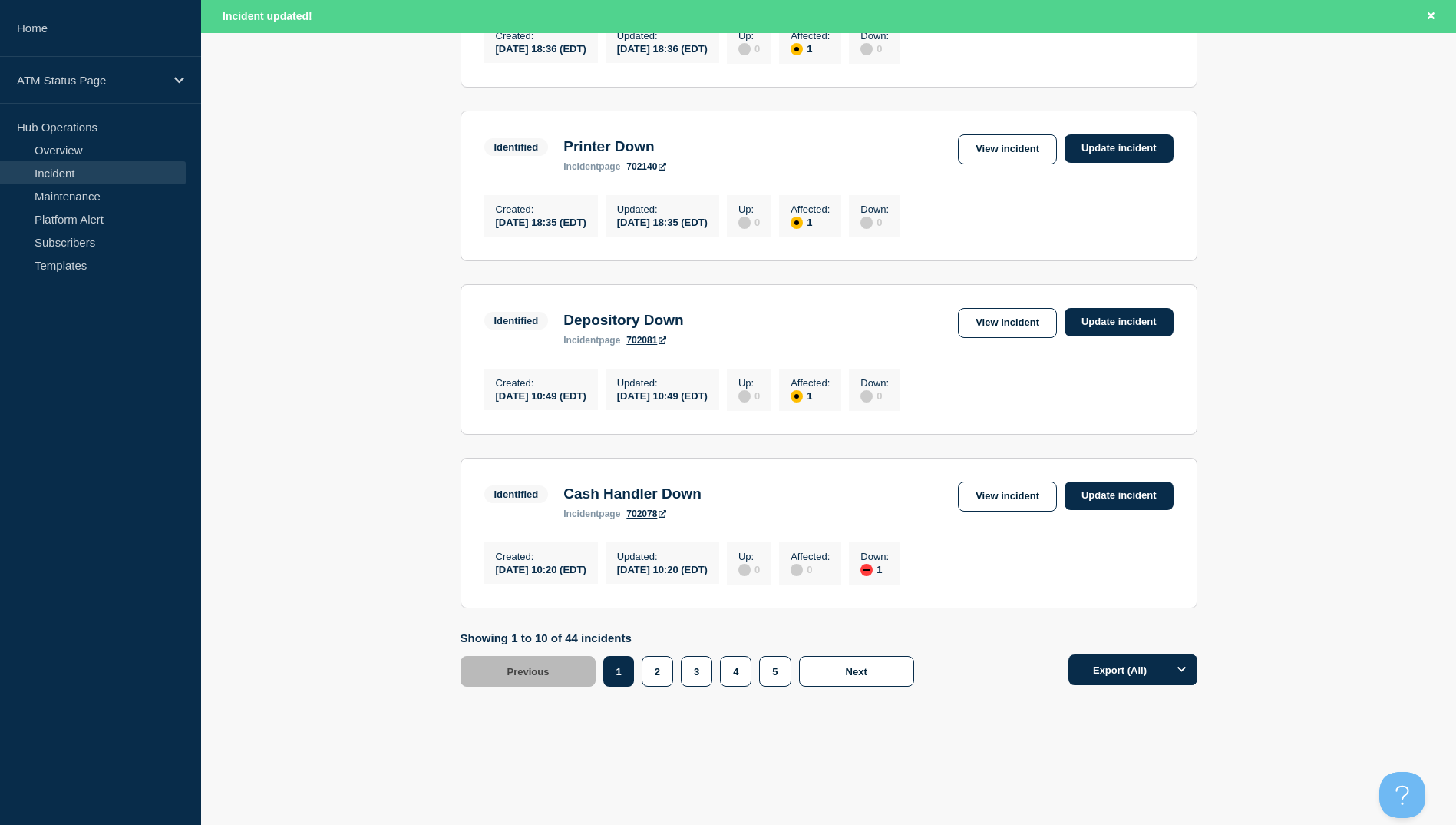
scroll to position [1508, 0]
click at [737, 669] on button "4" at bounding box center [736, 671] width 31 height 31
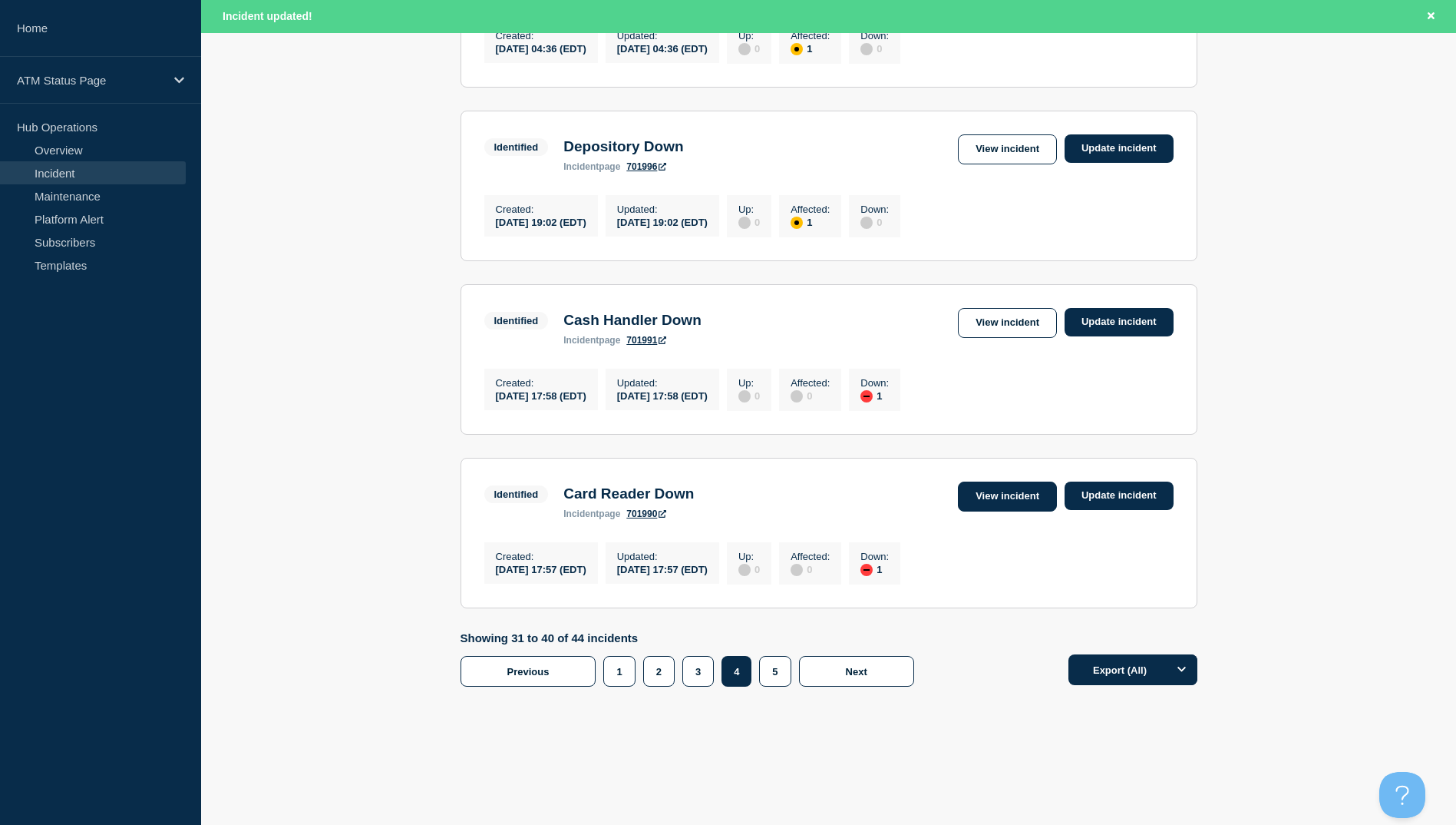
click at [1004, 485] on link "View incident" at bounding box center [1007, 496] width 99 height 30
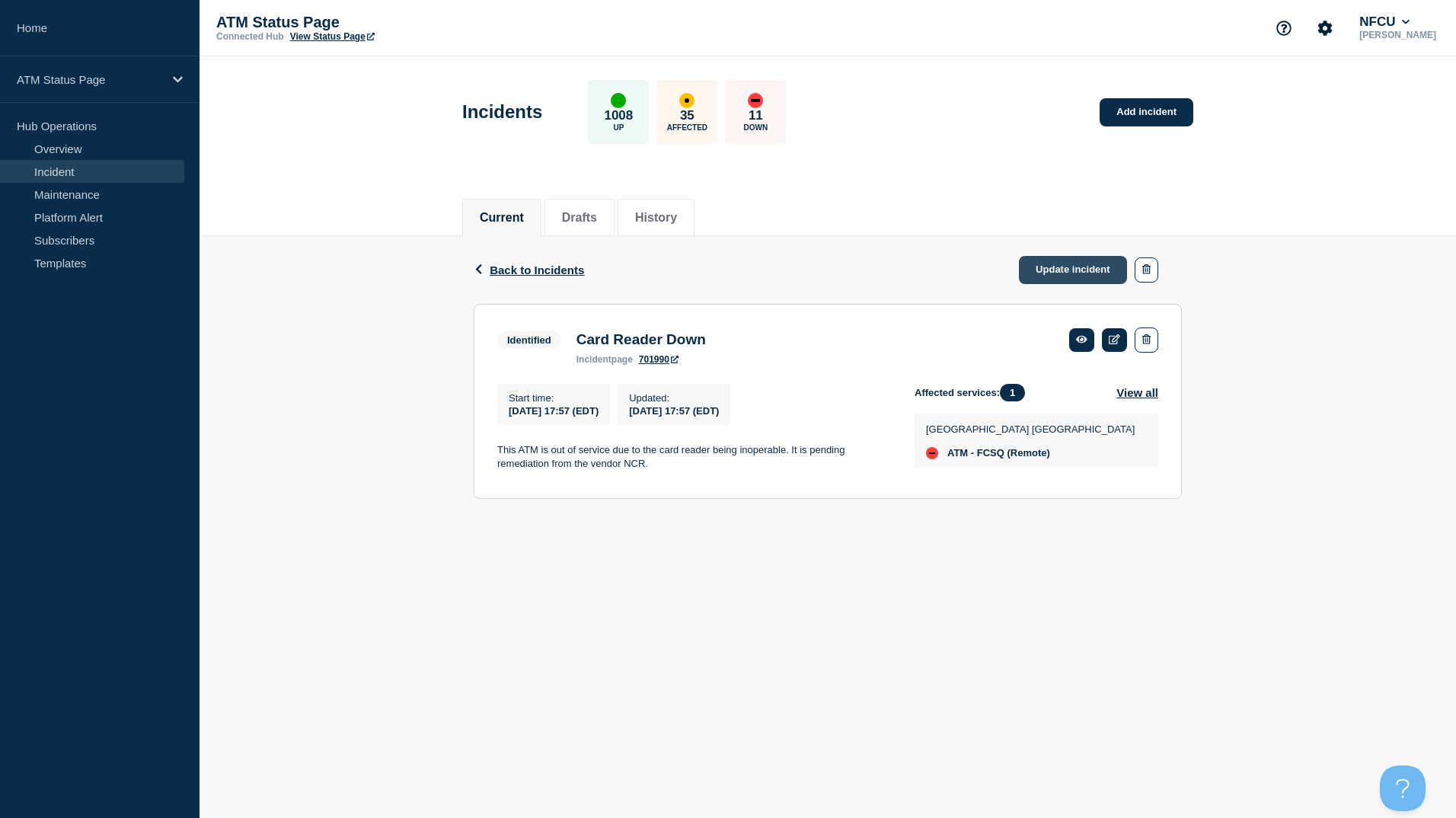
click at [1053, 273] on link "Update incident" at bounding box center [1073, 269] width 108 height 28
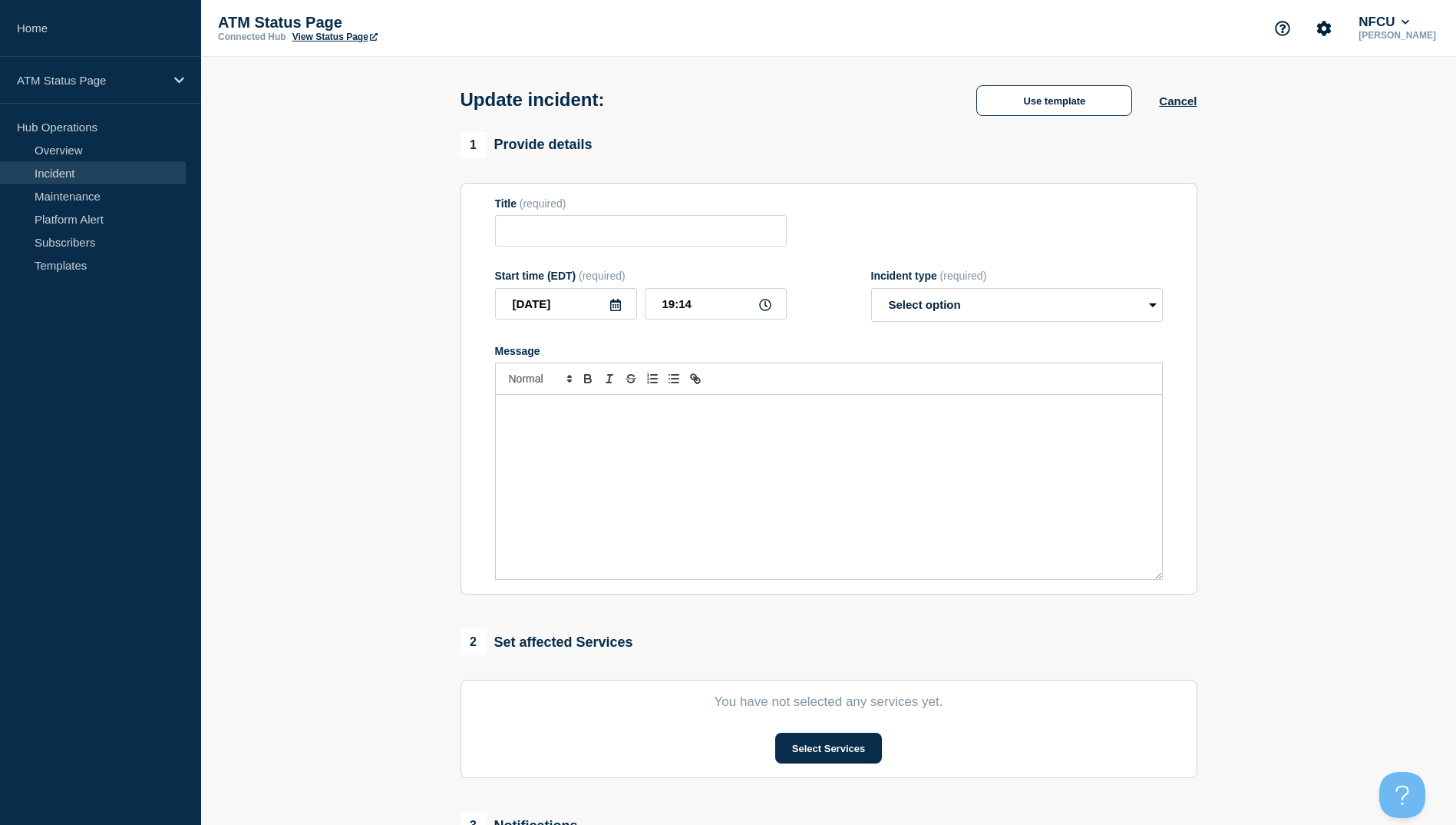
type input "Card Reader Down"
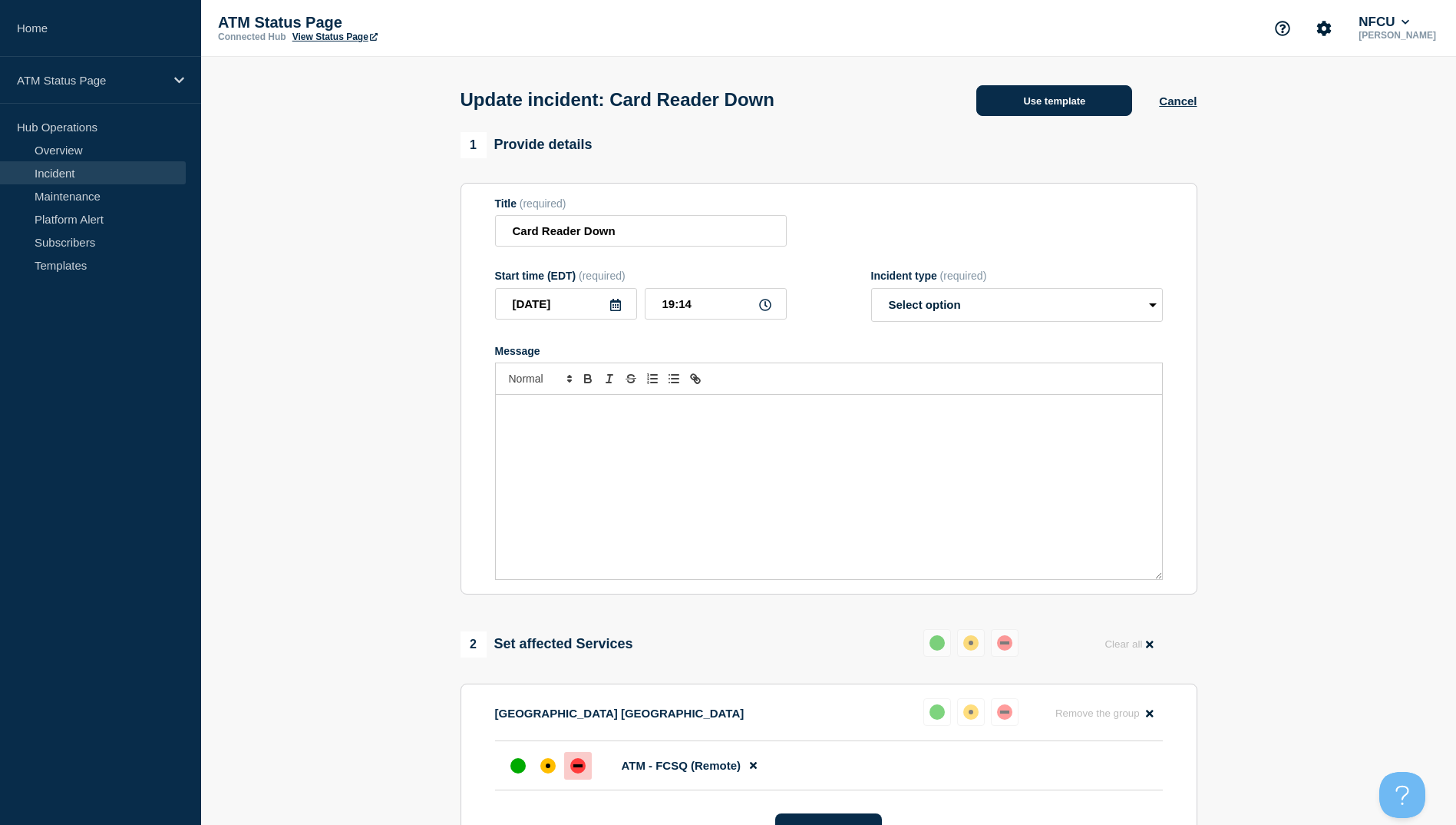
click at [1042, 111] on button "Use template" at bounding box center [1054, 101] width 156 height 31
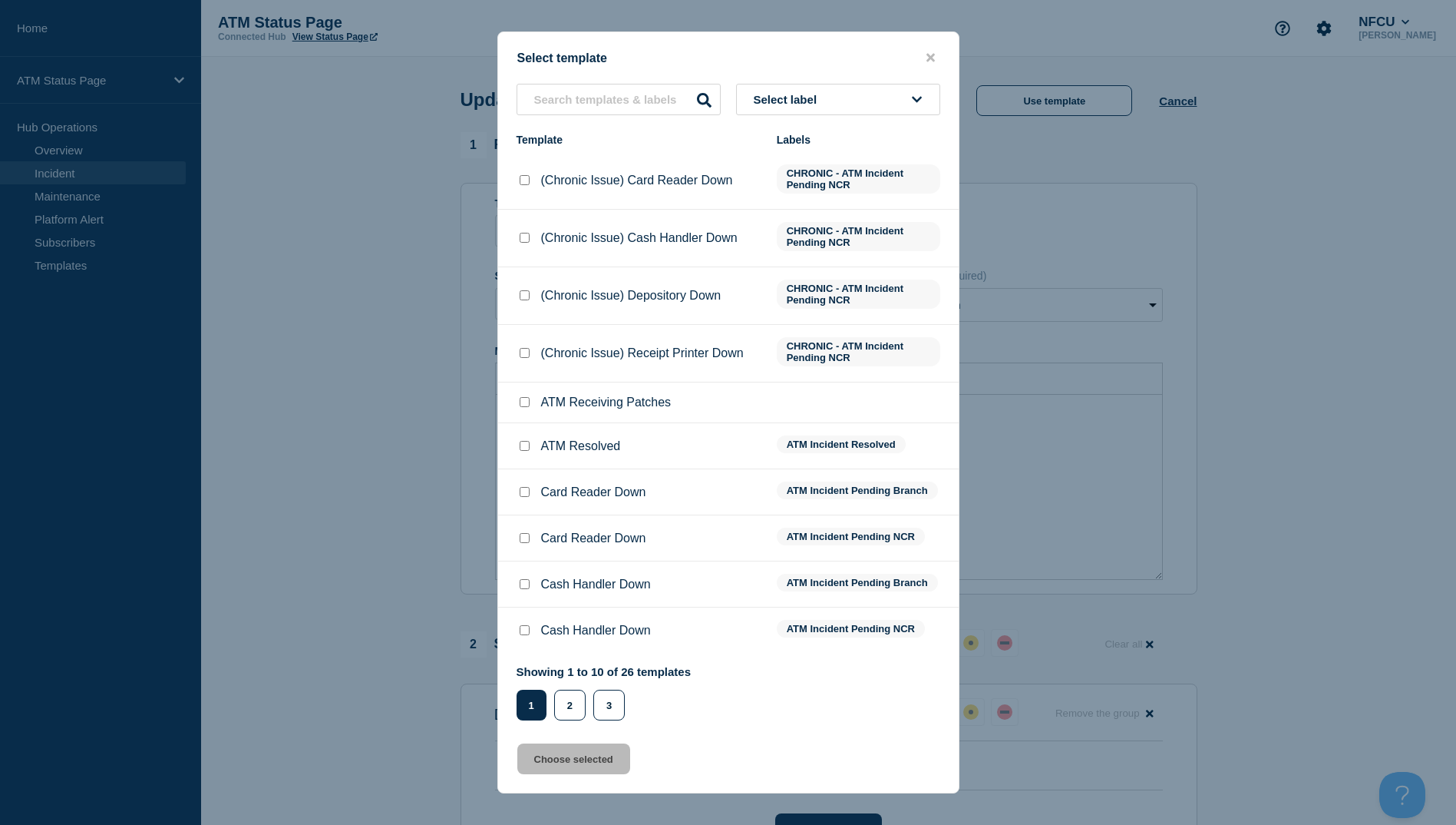
click at [522, 446] on input "ATM Resolved checkbox" at bounding box center [524, 446] width 10 height 10
checkbox input "true"
click at [579, 764] on button "Choose selected" at bounding box center [574, 759] width 113 height 31
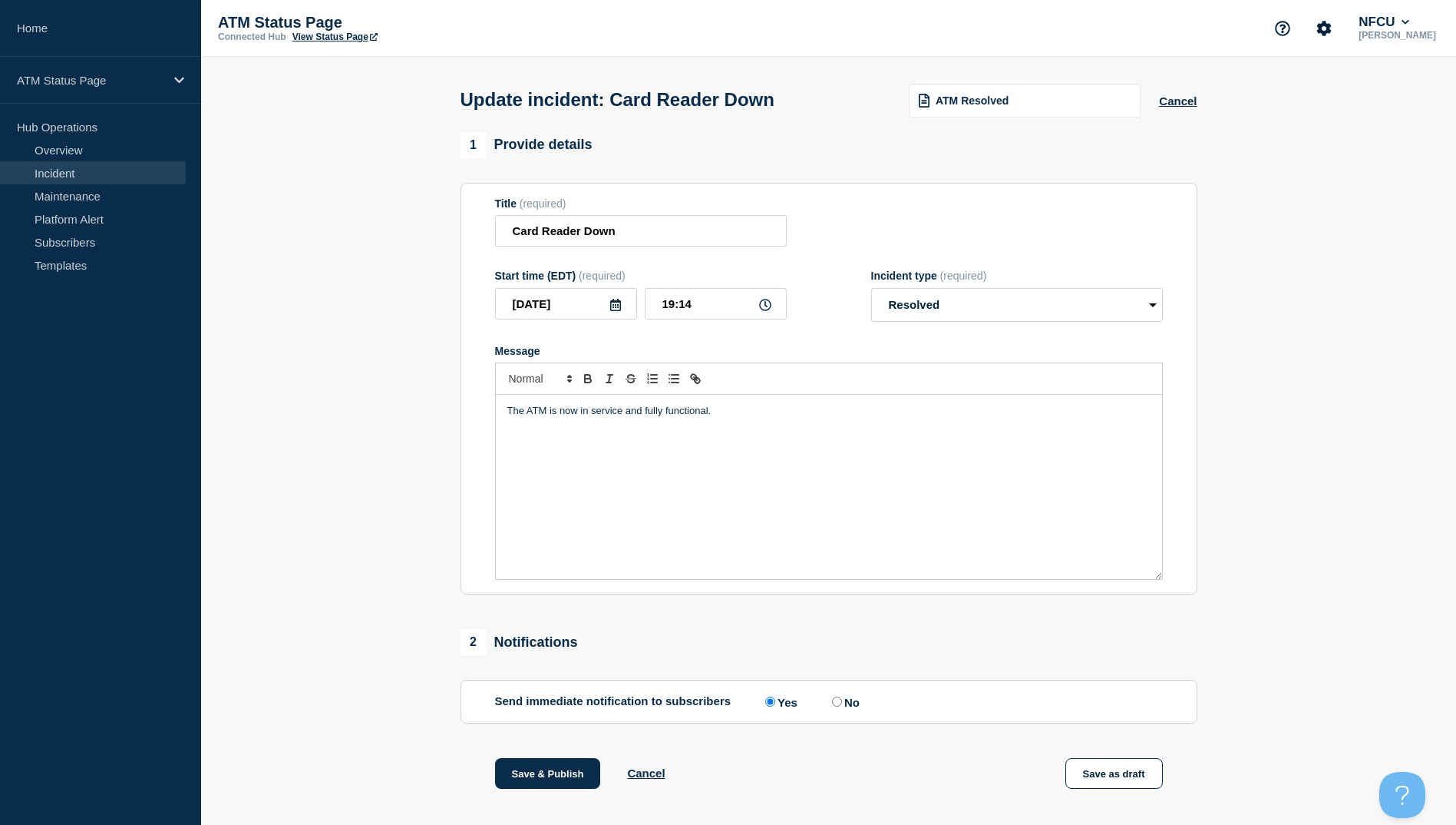
select select "resolved"
click at [545, 777] on button "Save & Publish" at bounding box center [548, 774] width 106 height 31
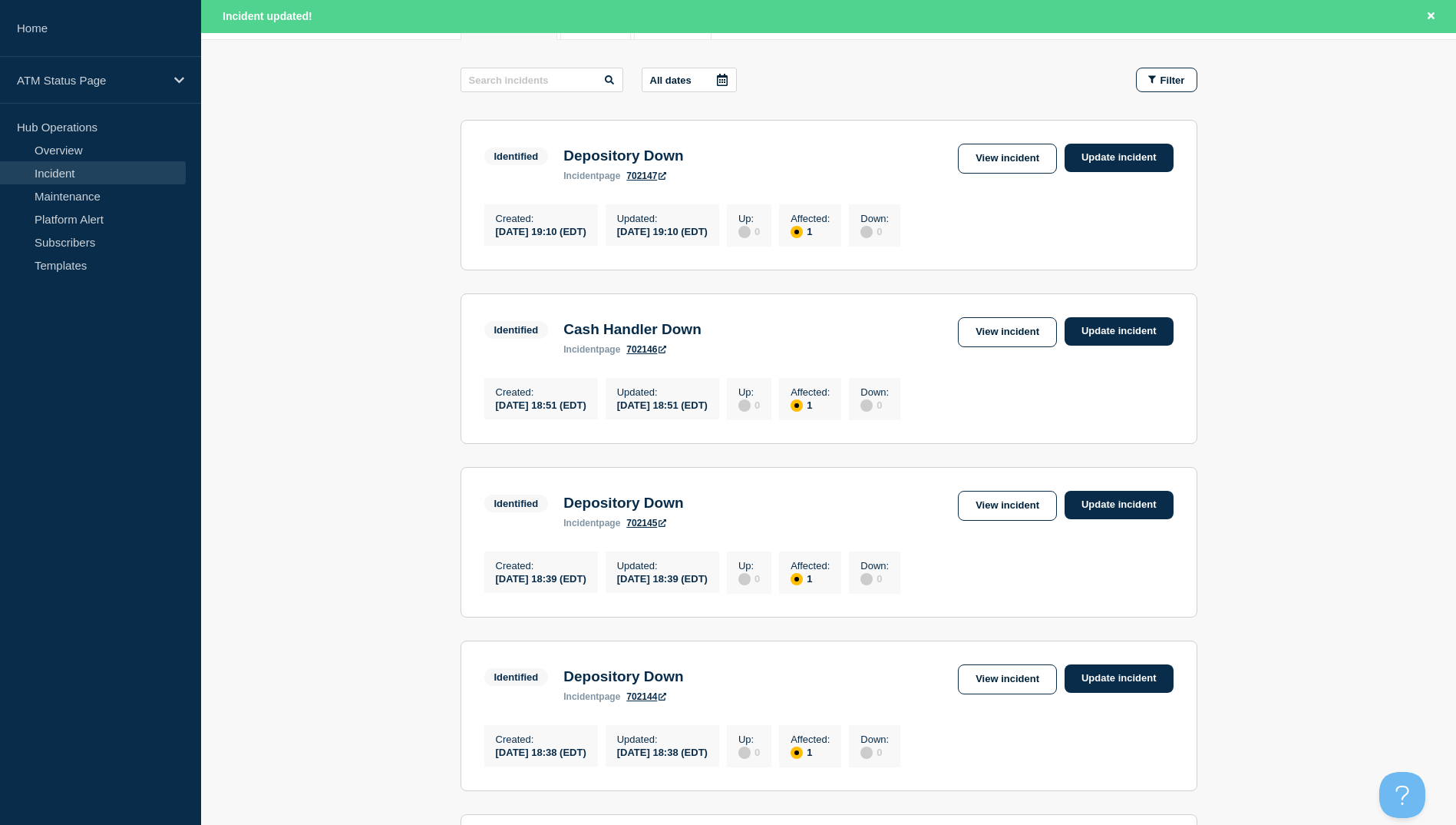
scroll to position [384, 0]
